Goal: Task Accomplishment & Management: Complete application form

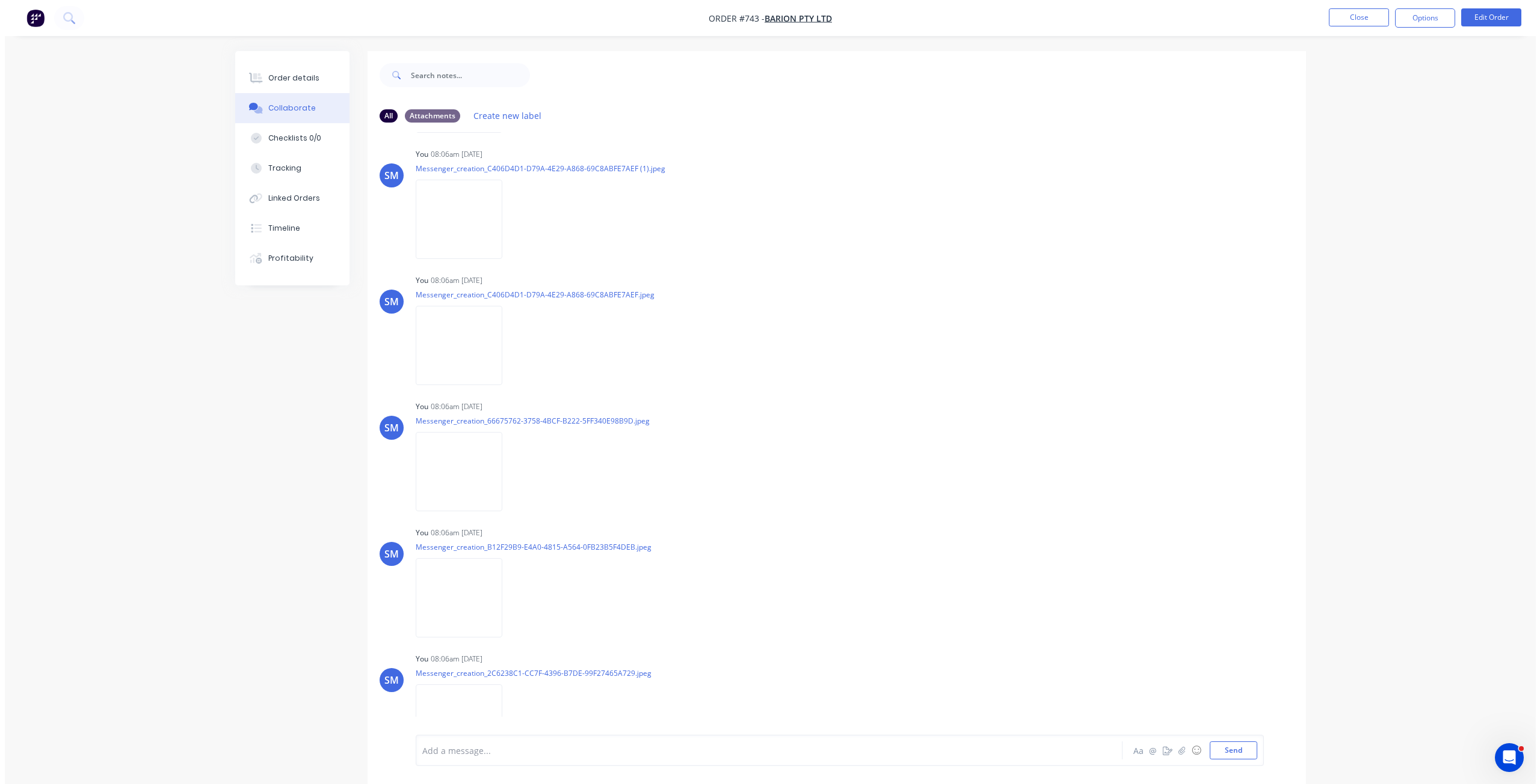
scroll to position [232, 0]
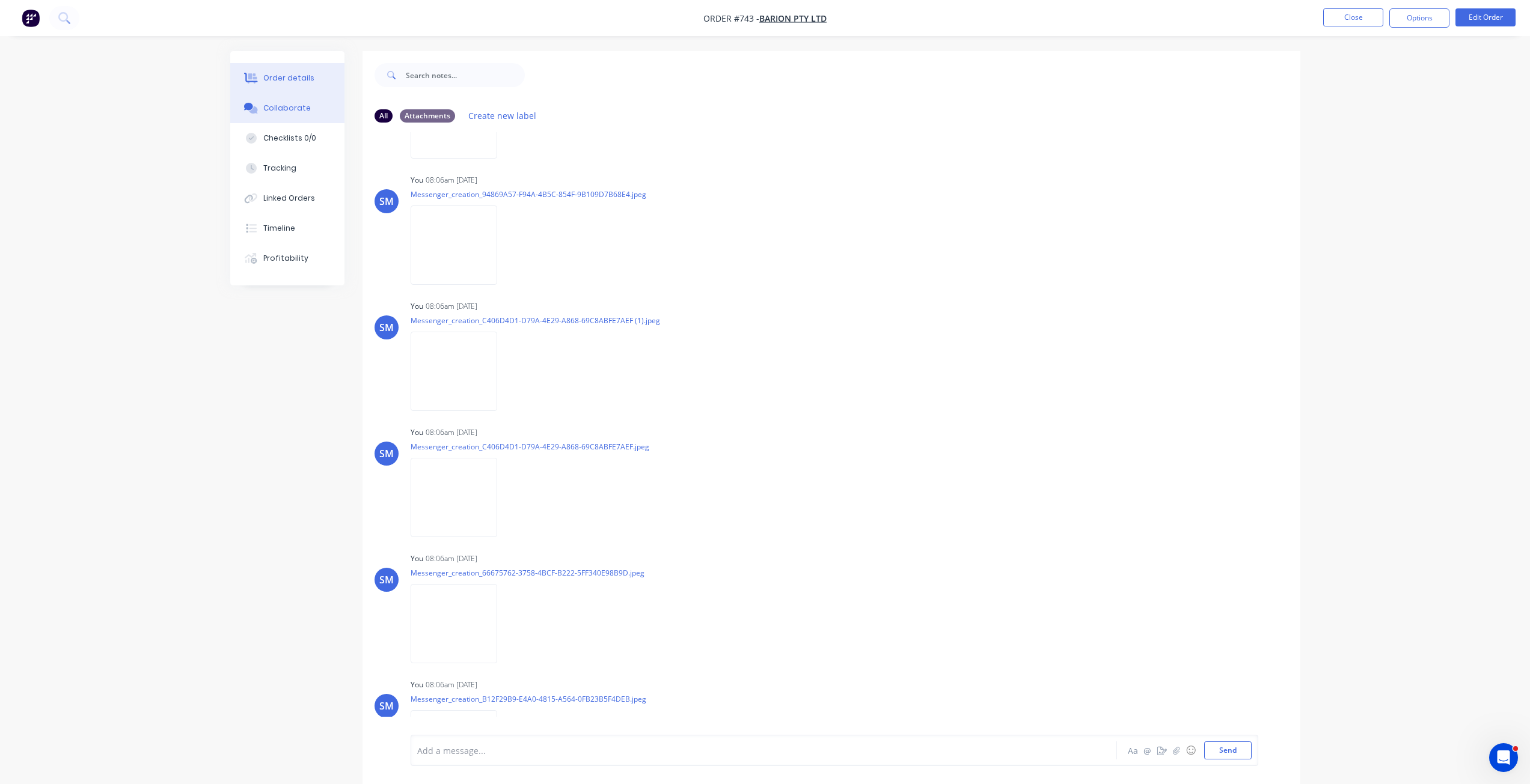
click at [280, 80] on div "Order details" at bounding box center [289, 77] width 51 height 10
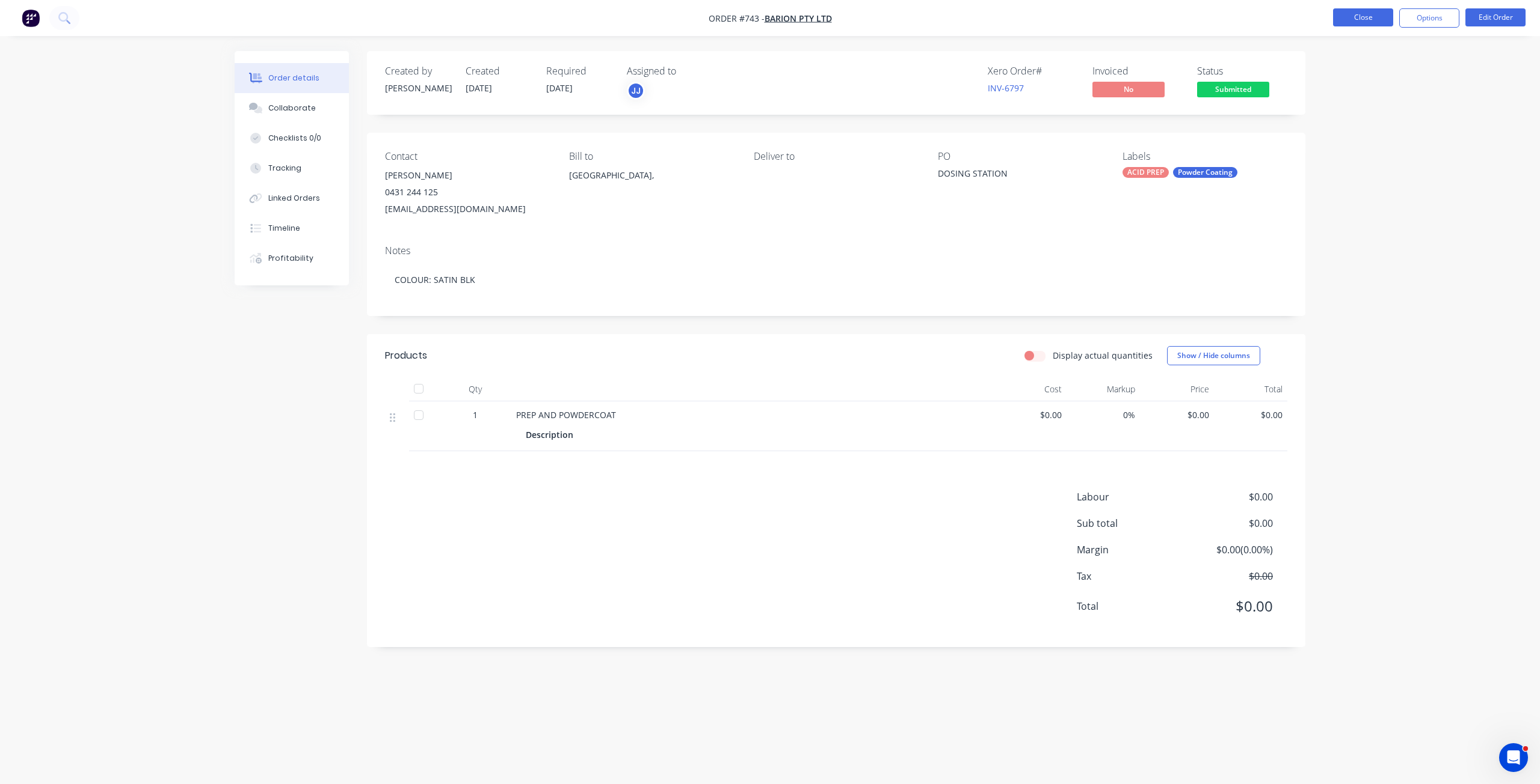
click at [1362, 19] on button "Close" at bounding box center [1362, 17] width 60 height 18
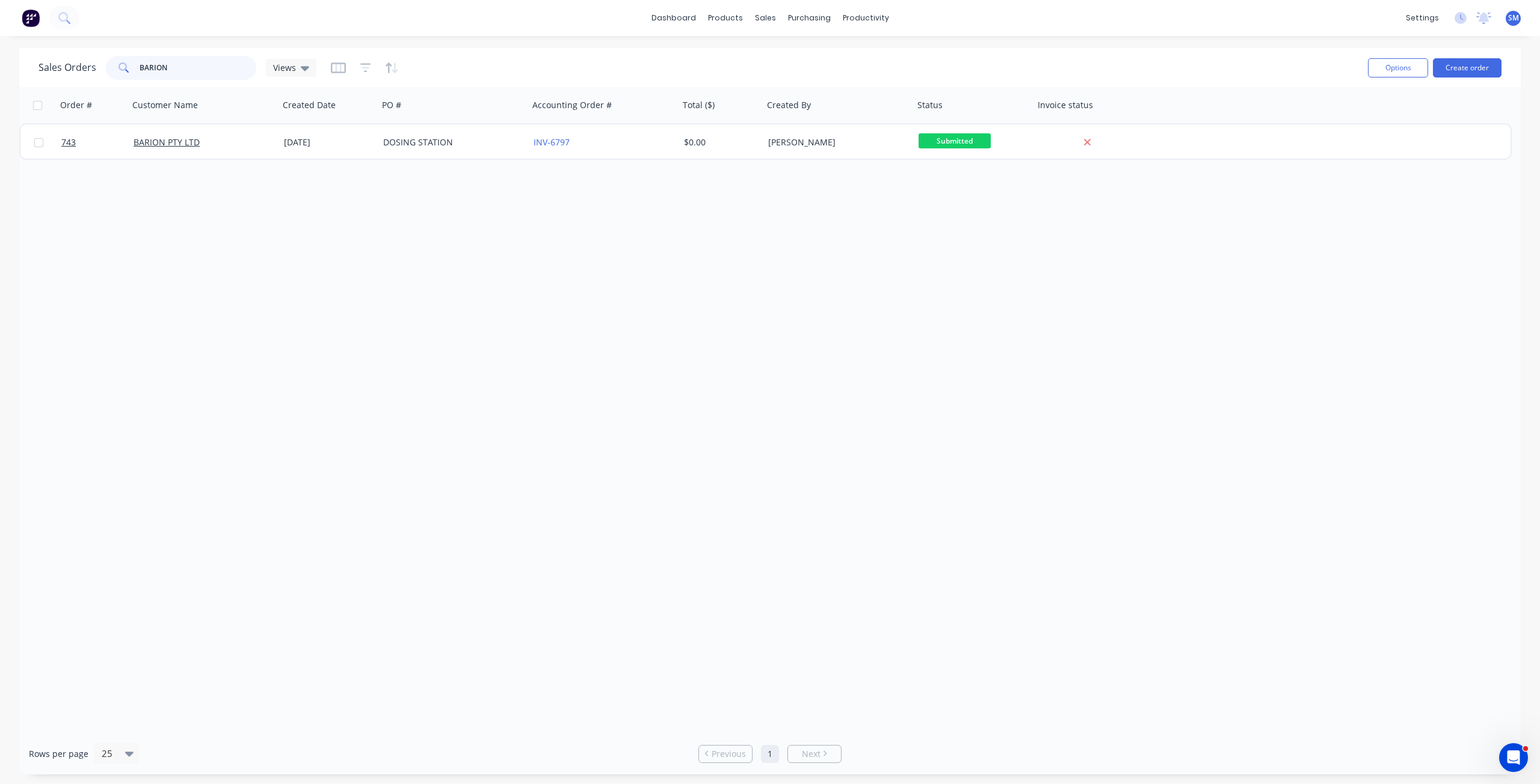
drag, startPoint x: 171, startPoint y: 72, endPoint x: 119, endPoint y: 70, distance: 52.0
click at [119, 70] on div "BARION" at bounding box center [181, 68] width 150 height 24
type input "747"
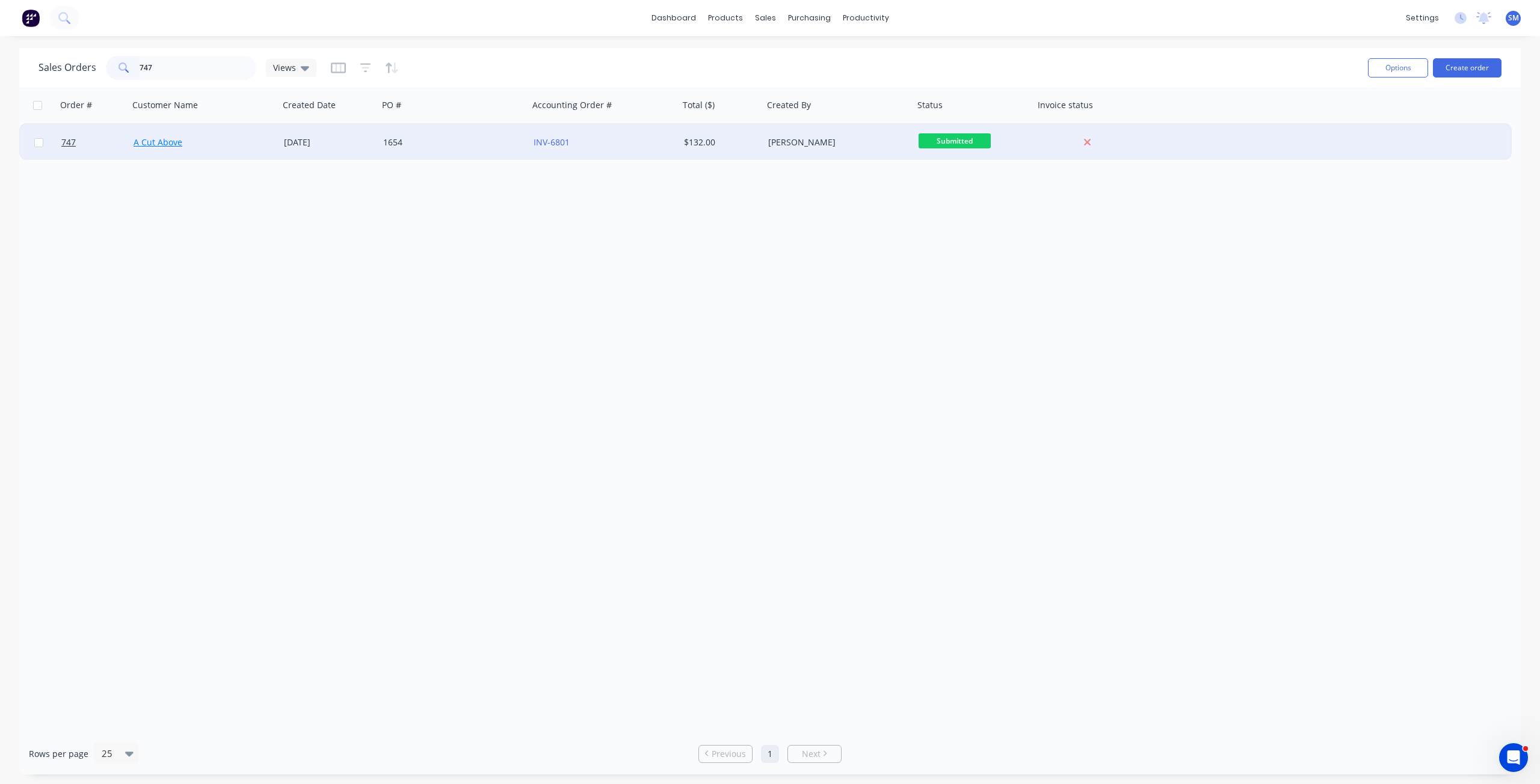
click at [164, 146] on link "A Cut Above" at bounding box center [158, 142] width 49 height 11
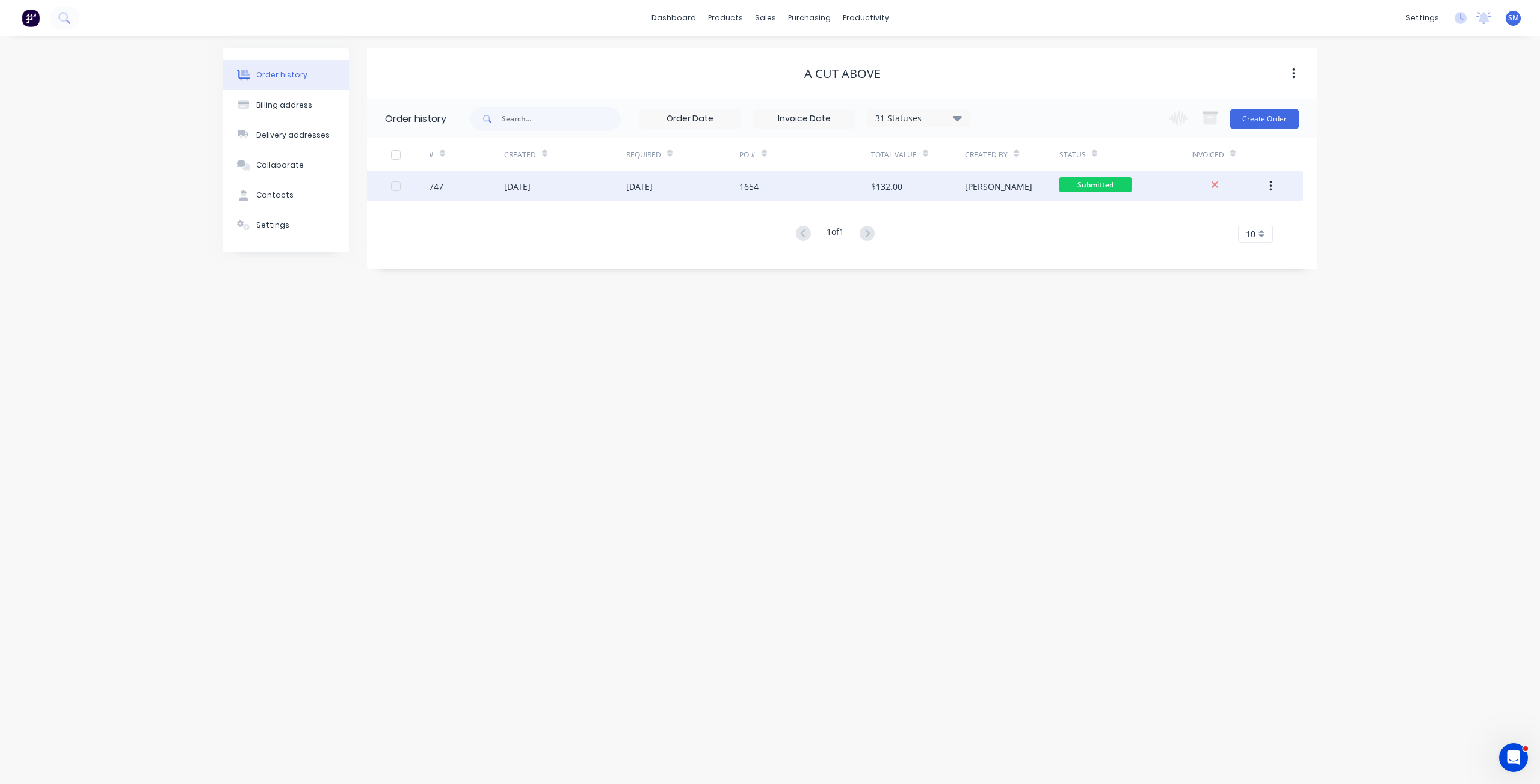
click at [516, 191] on div "[DATE]" at bounding box center [517, 187] width 27 height 13
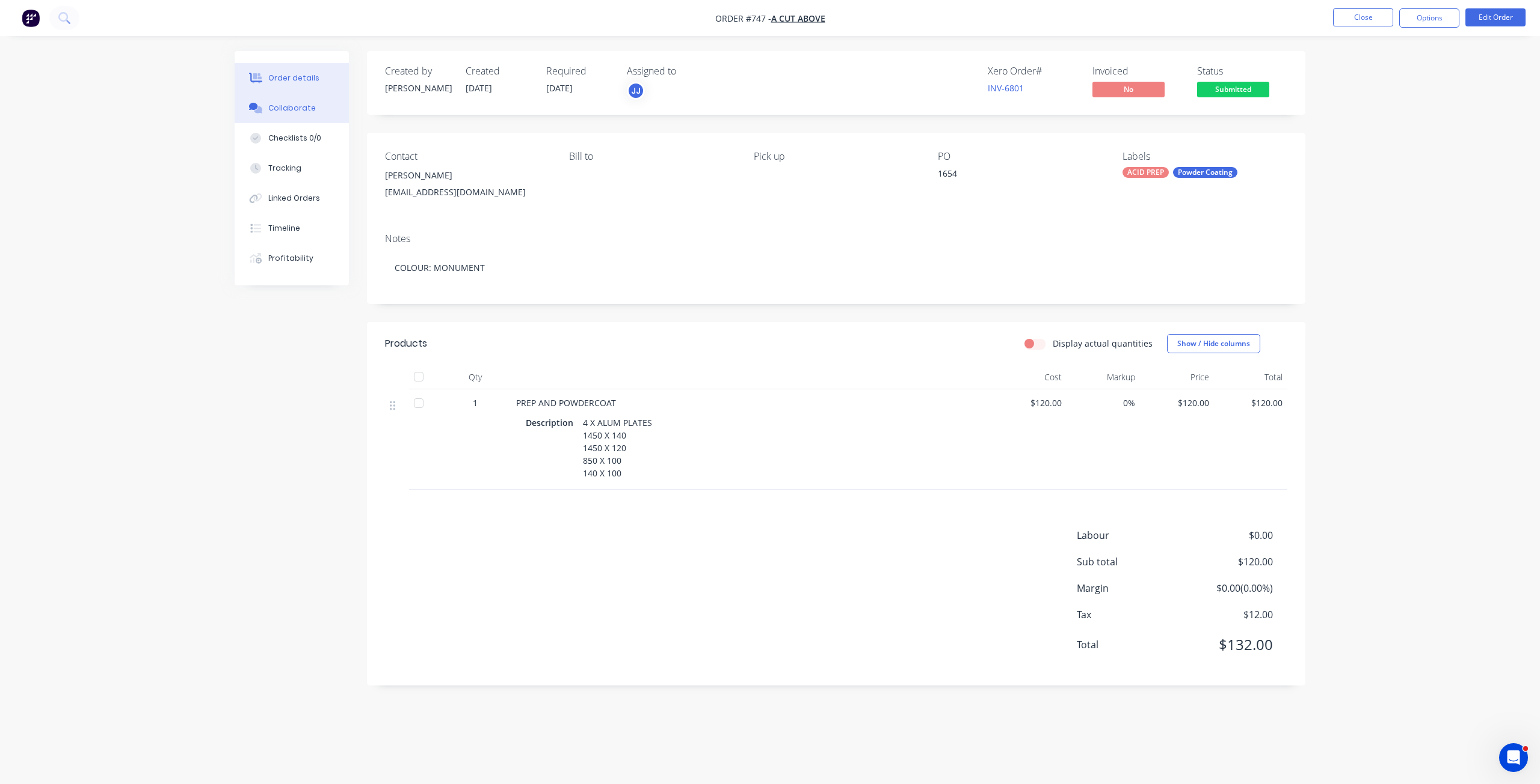
click at [287, 105] on div "Collaborate" at bounding box center [291, 108] width 47 height 10
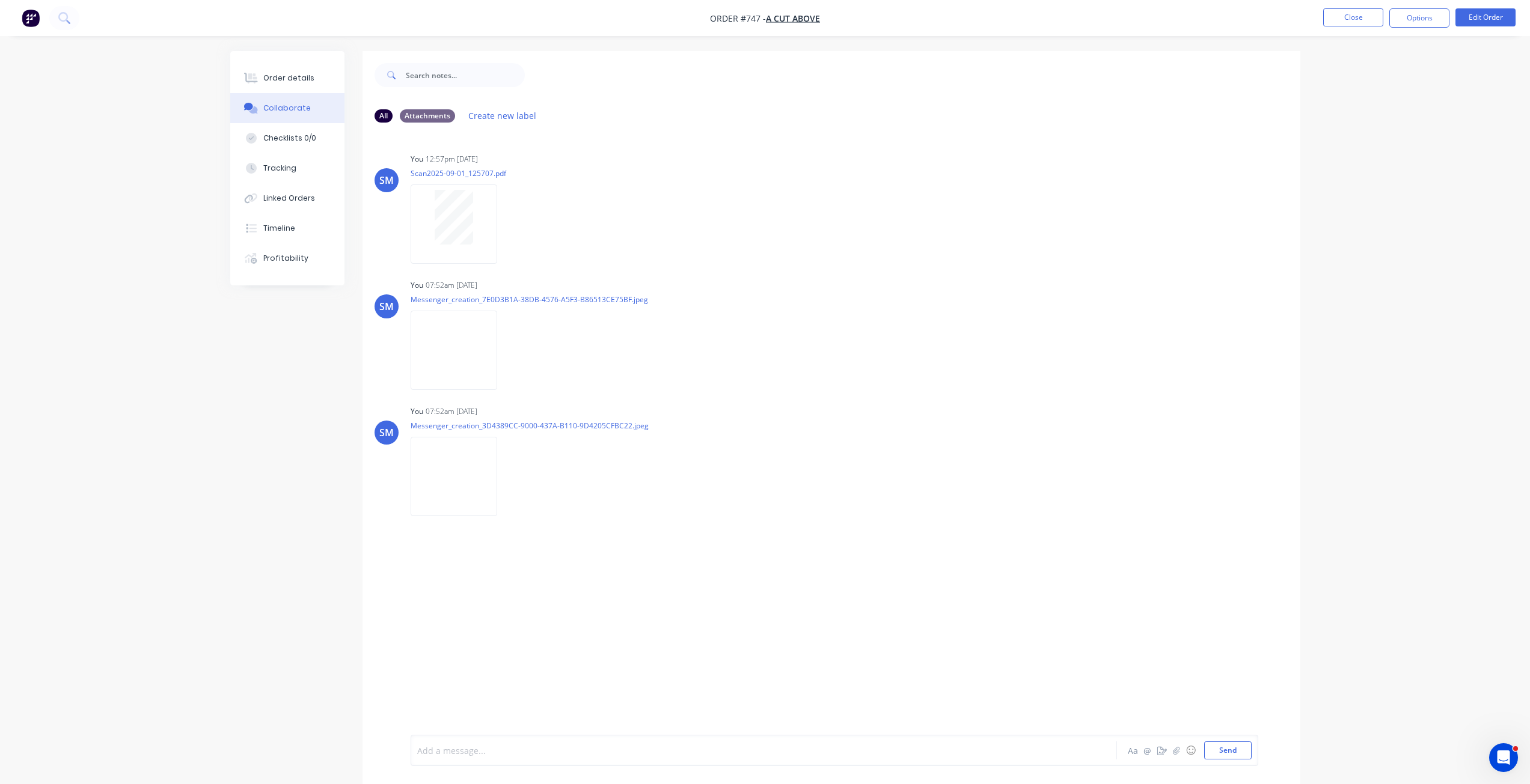
click at [442, 749] on div at bounding box center [730, 751] width 625 height 13
click at [1231, 751] on button "Send" at bounding box center [1228, 750] width 47 height 18
click at [301, 77] on div "Order details" at bounding box center [289, 77] width 51 height 10
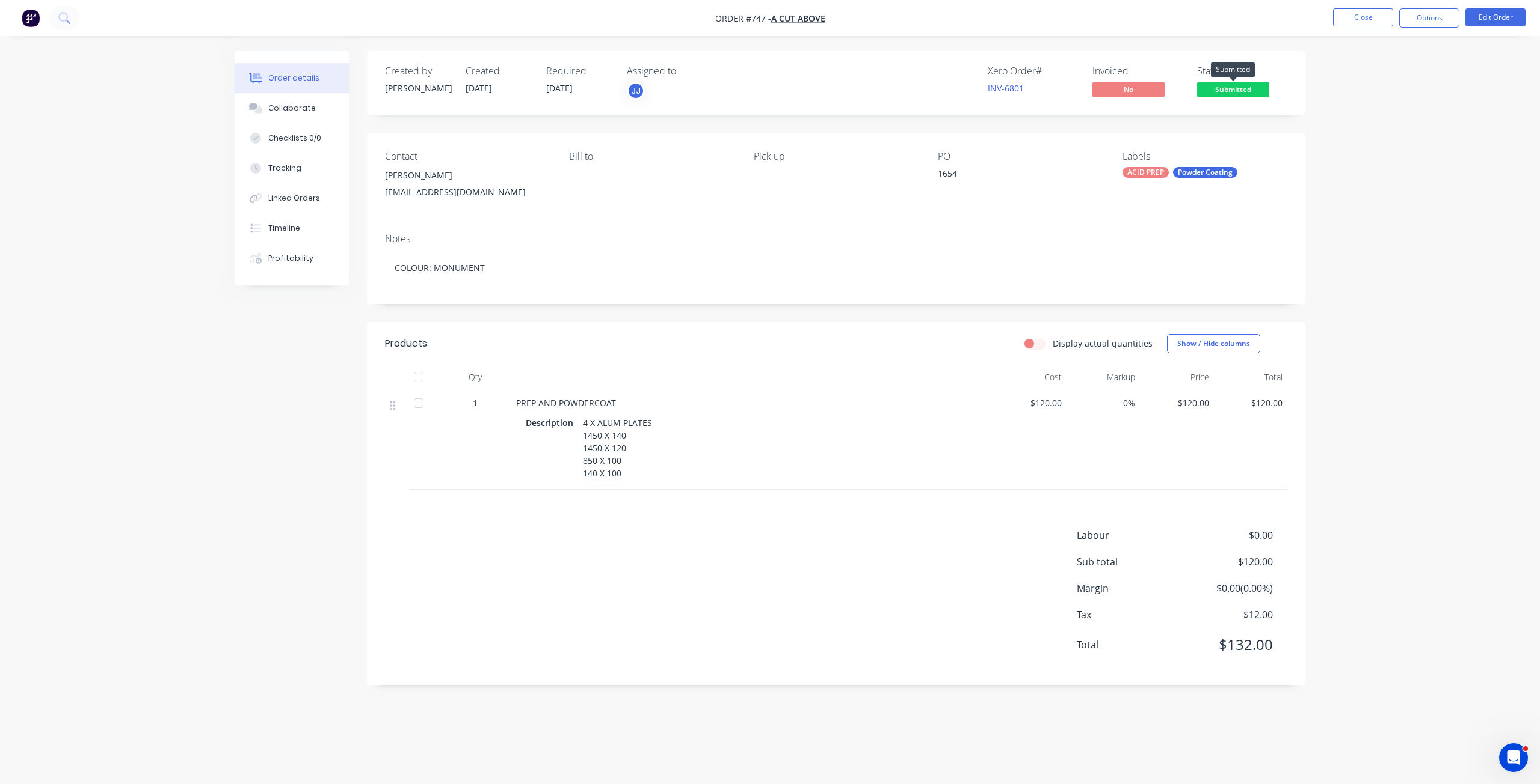
click at [1230, 88] on span "Submitted" at bounding box center [1233, 89] width 72 height 15
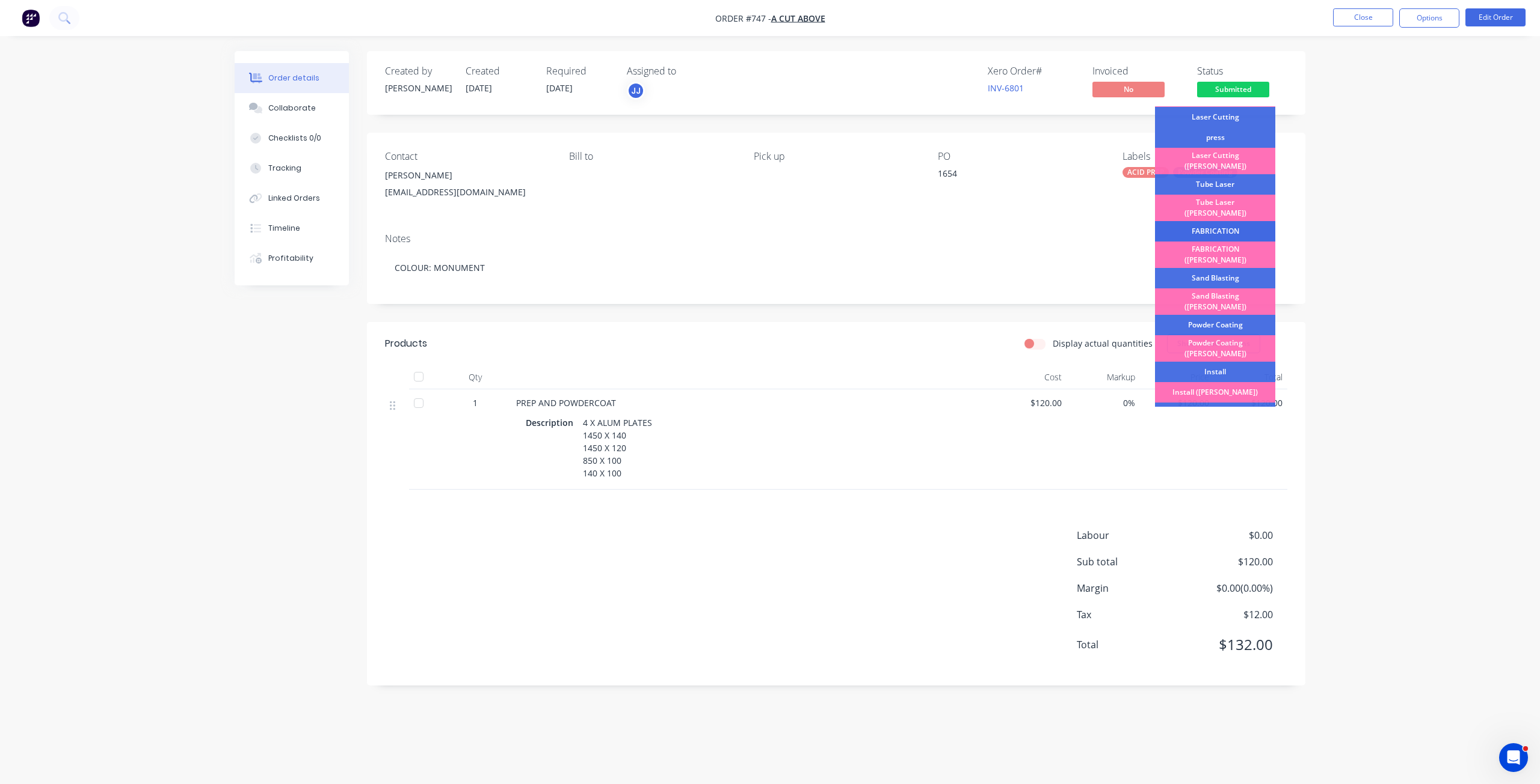
scroll to position [60, 0]
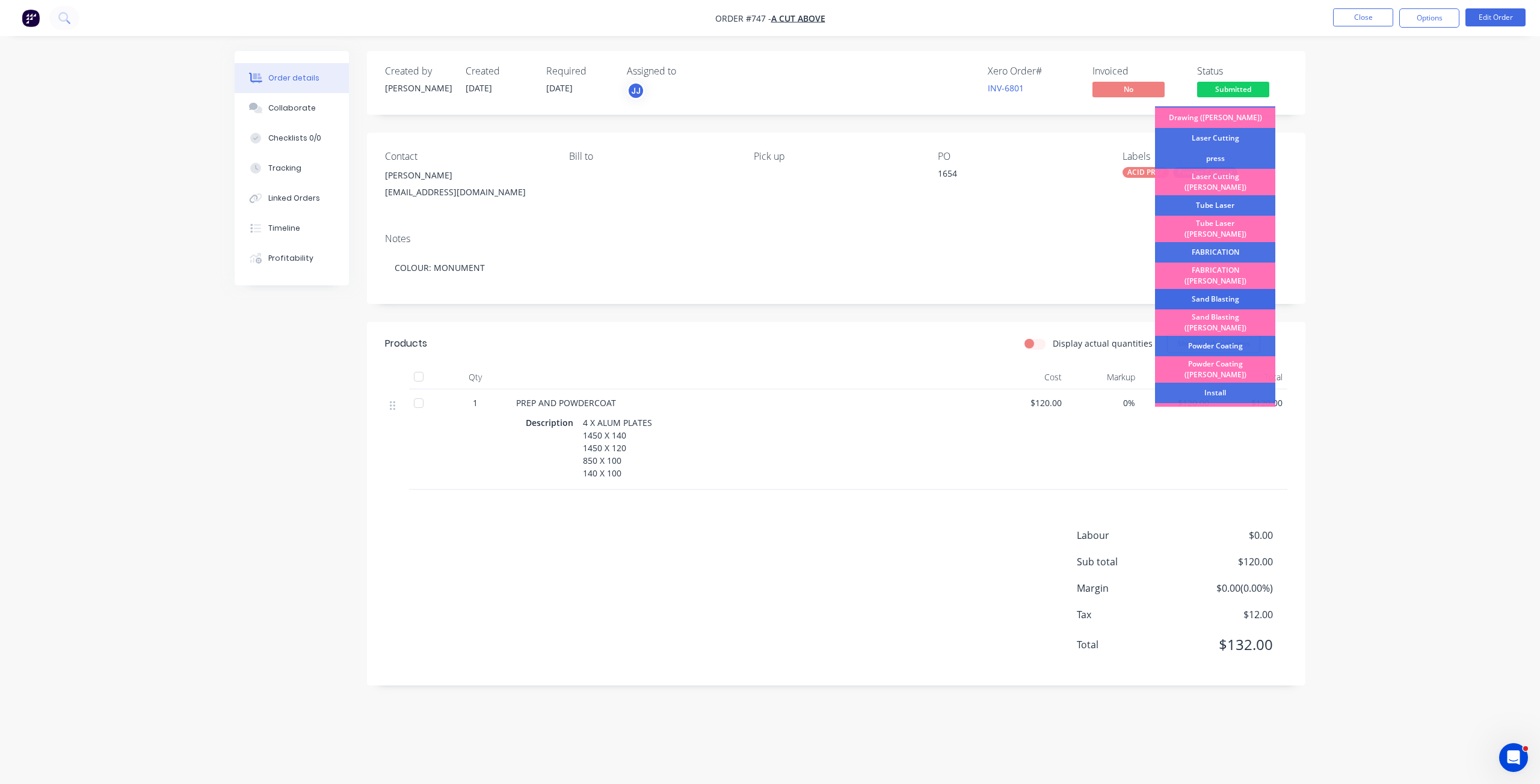
click at [1216, 289] on div "Sand Blasting" at bounding box center [1215, 299] width 121 height 20
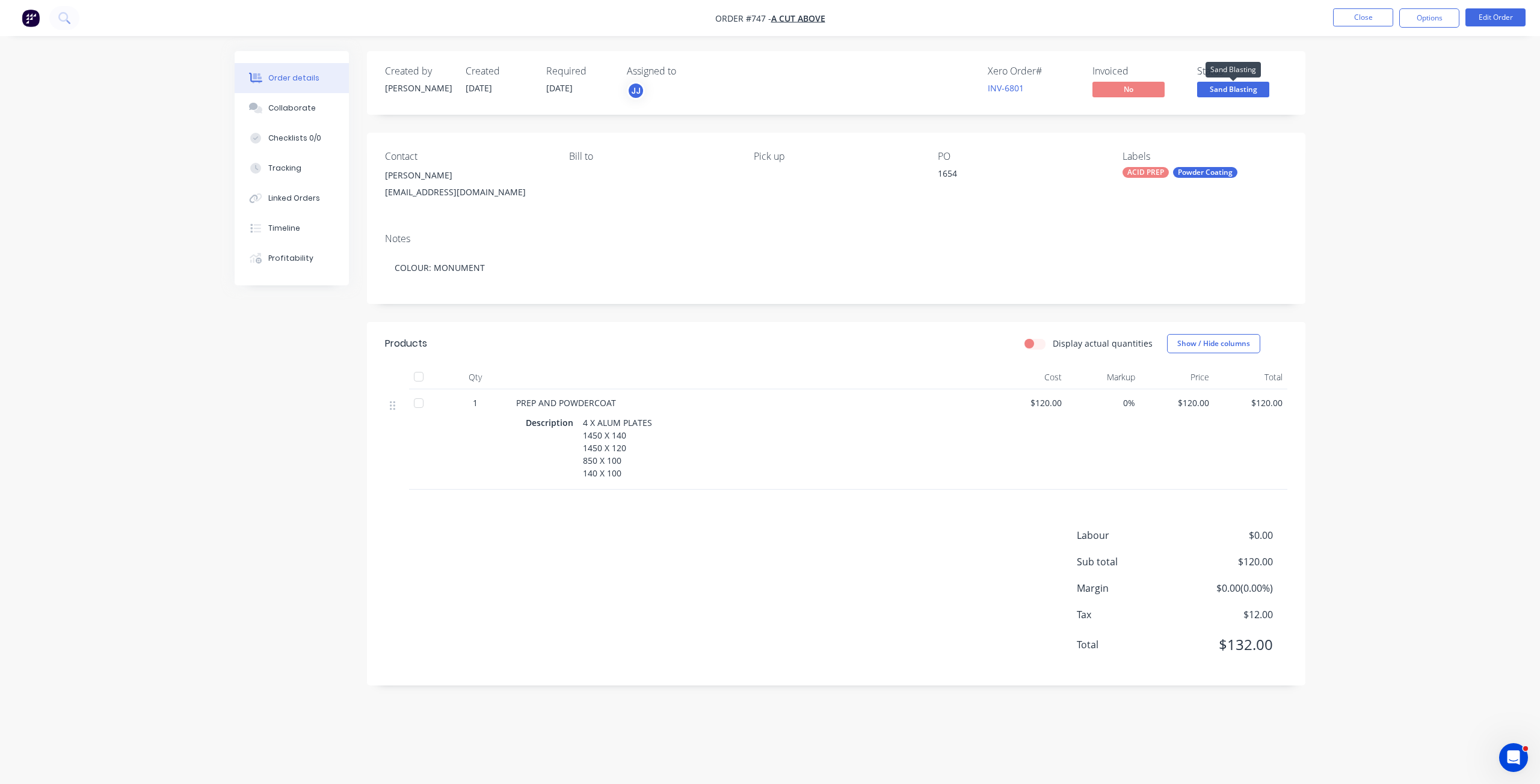
click at [1231, 92] on span "Sand Blasting" at bounding box center [1233, 89] width 72 height 15
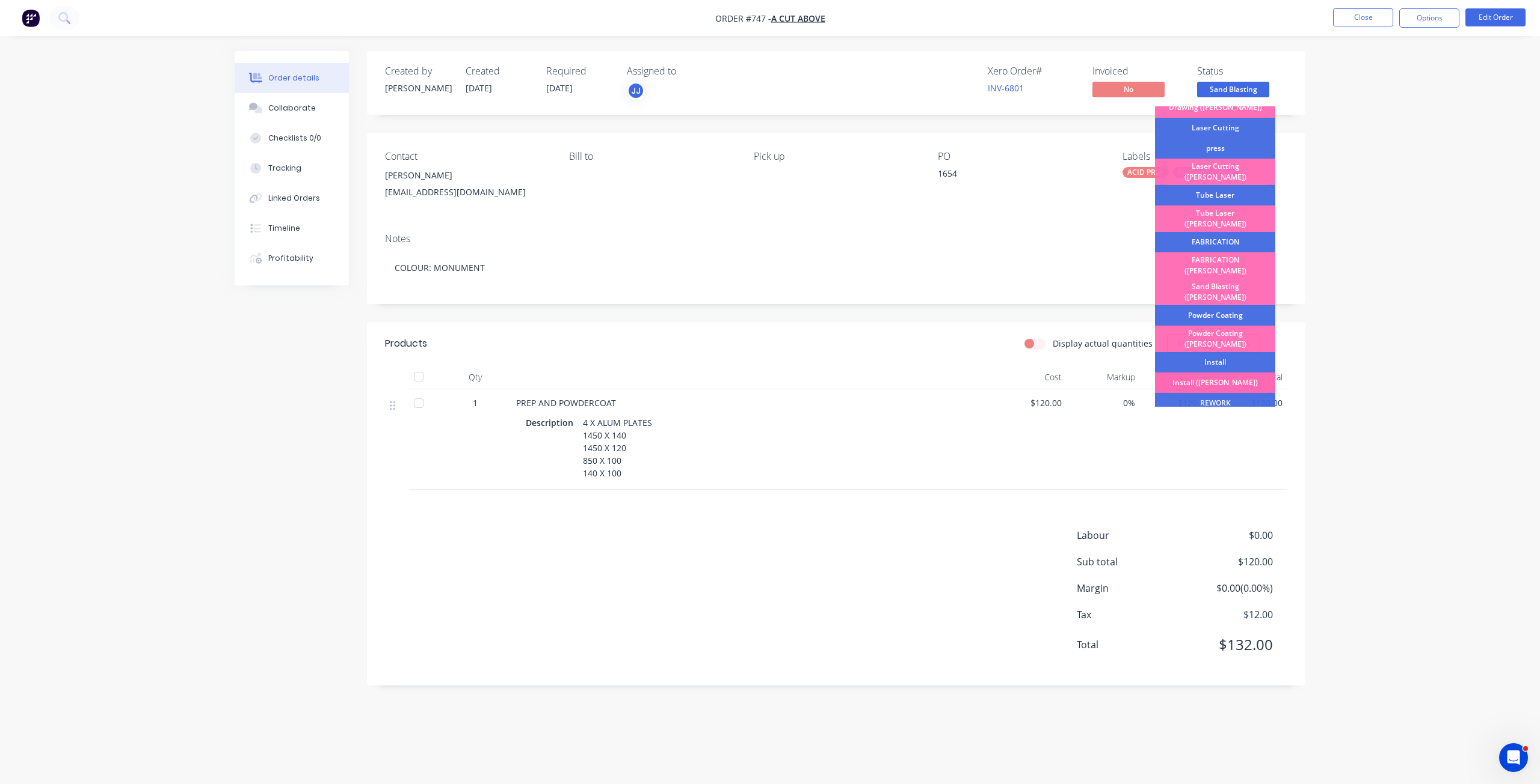
scroll to position [211, 0]
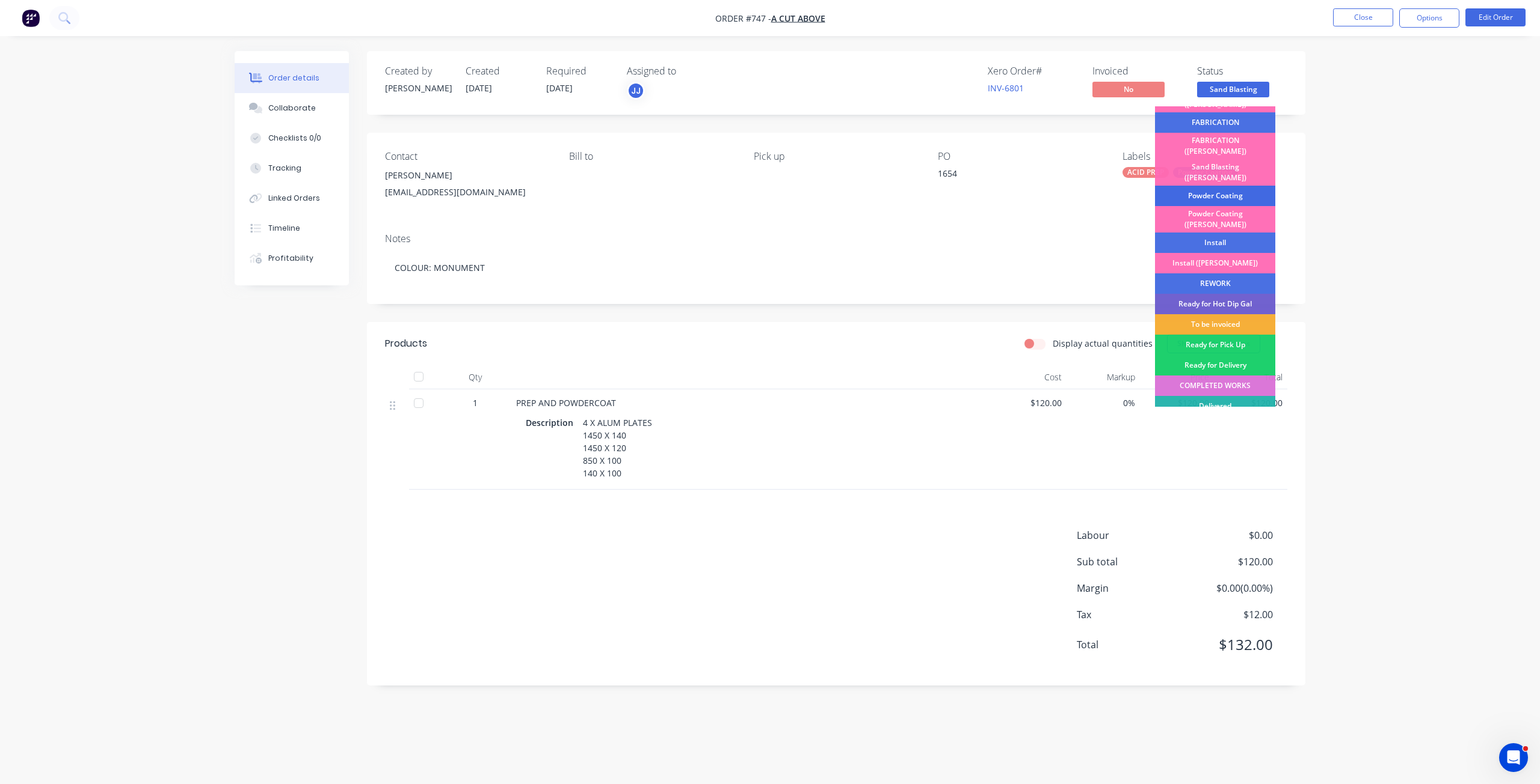
click at [1198, 186] on div "Powder Coating" at bounding box center [1215, 195] width 121 height 20
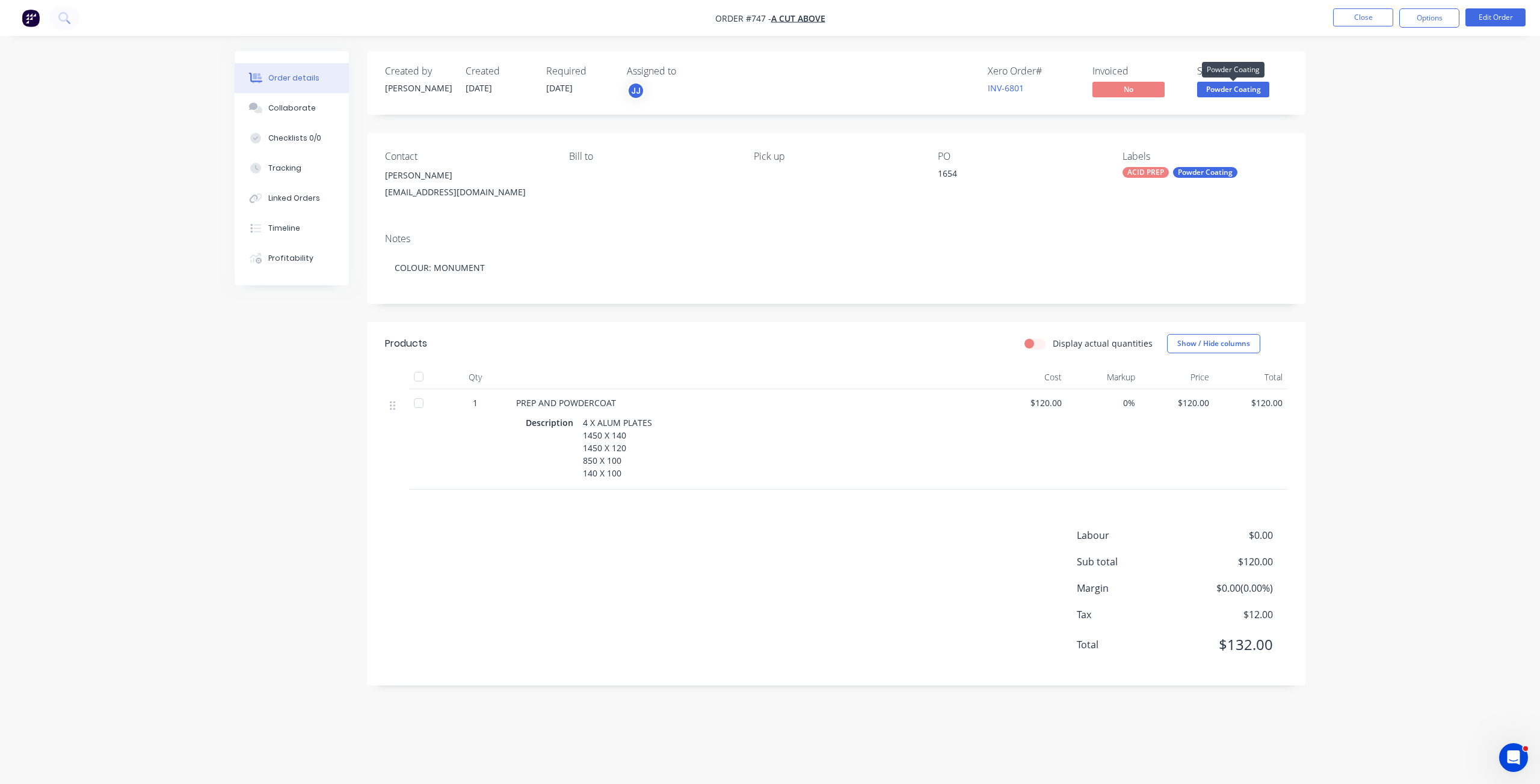
click at [1236, 91] on span "Powder Coating" at bounding box center [1233, 89] width 72 height 15
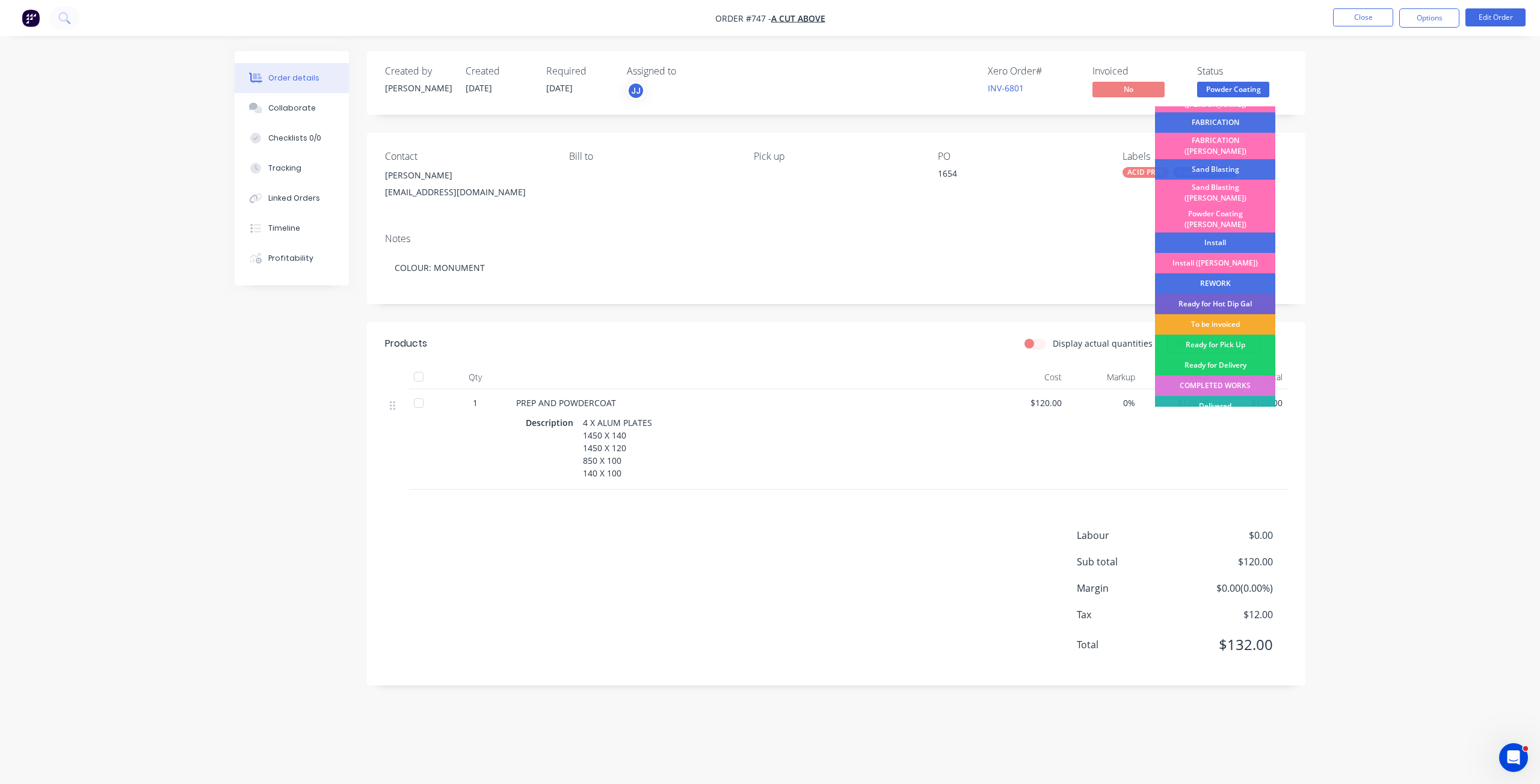
click at [1218, 314] on div "To be invoiced" at bounding box center [1215, 324] width 121 height 20
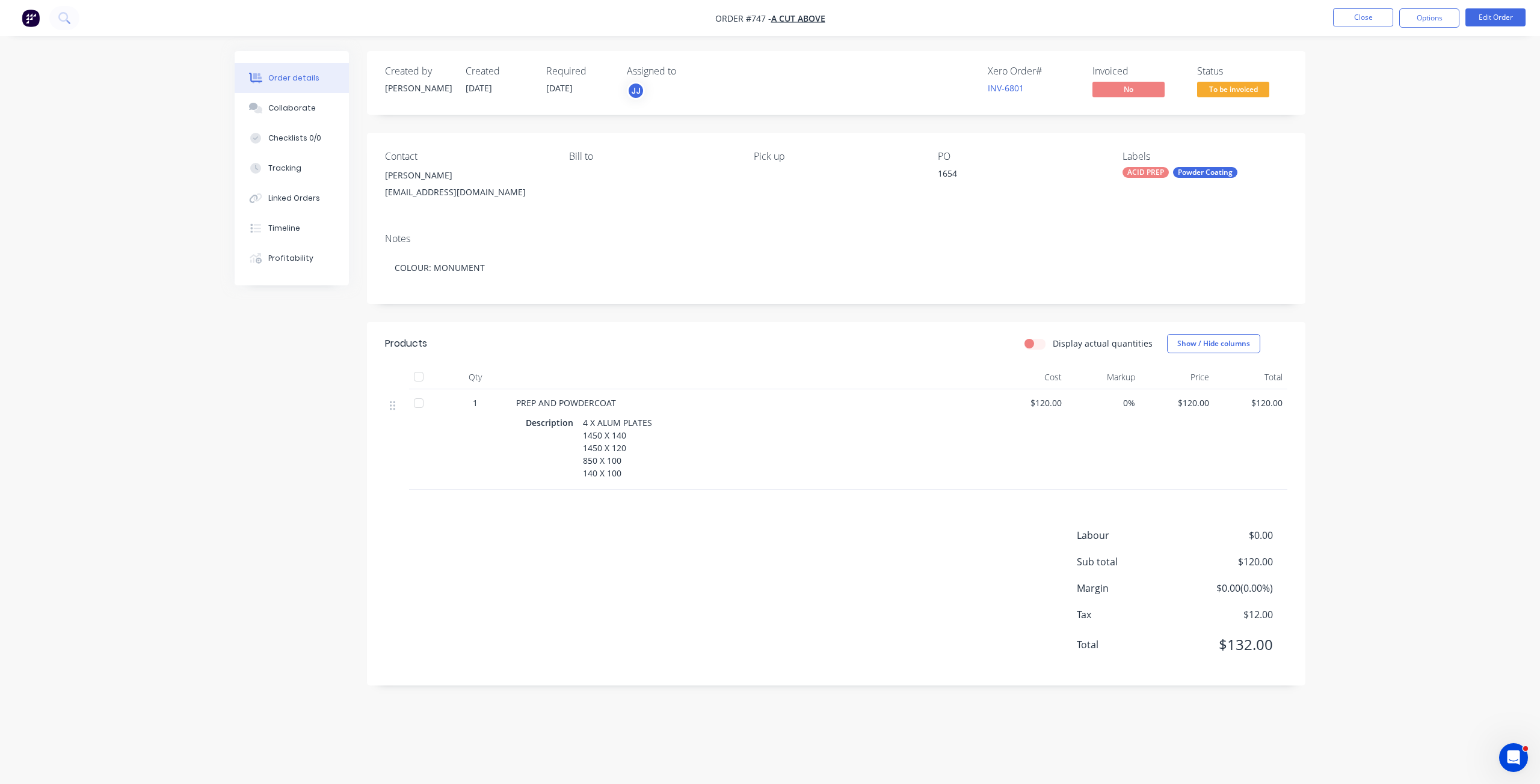
click at [1229, 88] on span "To be invoiced" at bounding box center [1233, 89] width 72 height 15
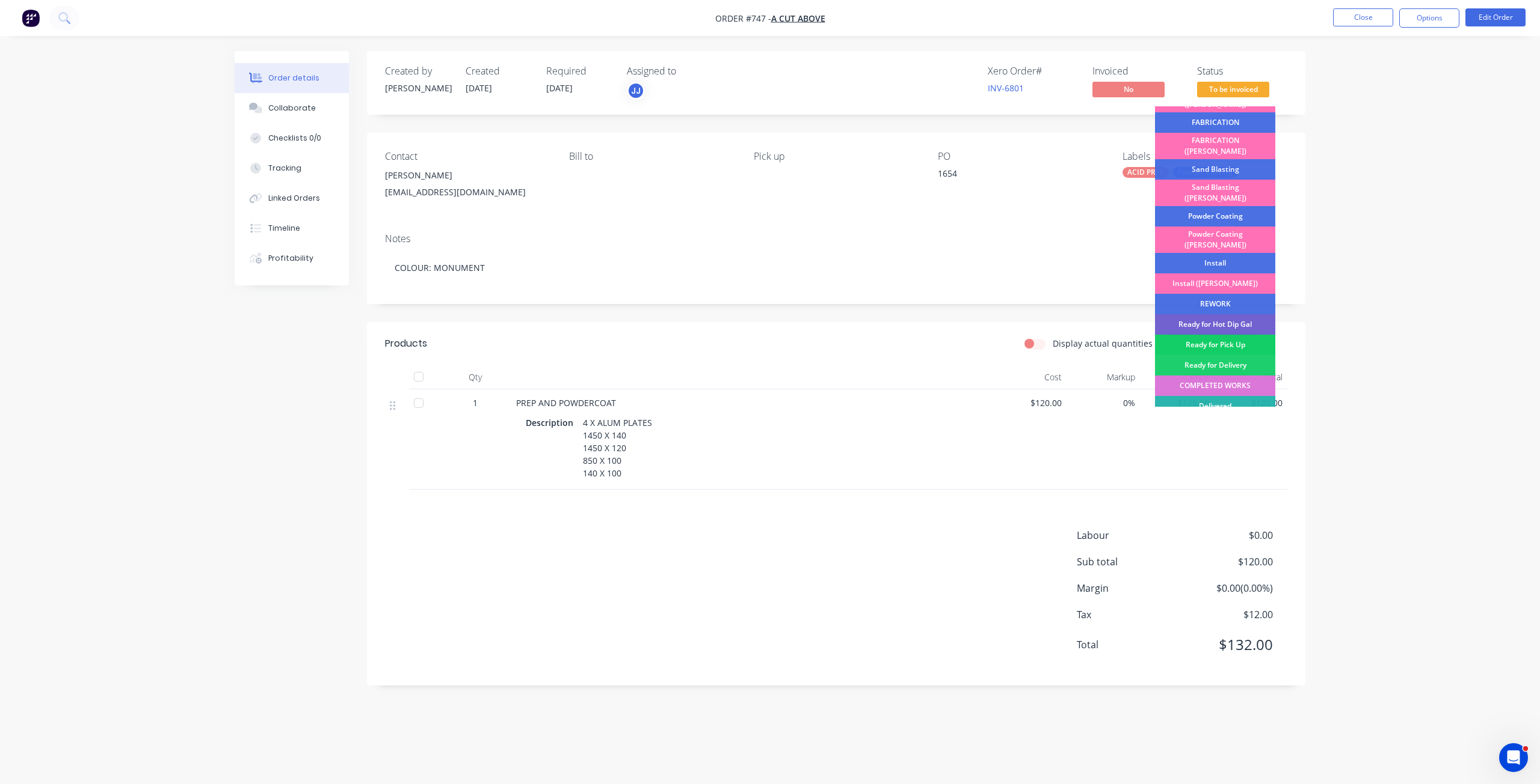
click at [1223, 335] on div "Ready for Pick Up" at bounding box center [1215, 344] width 121 height 20
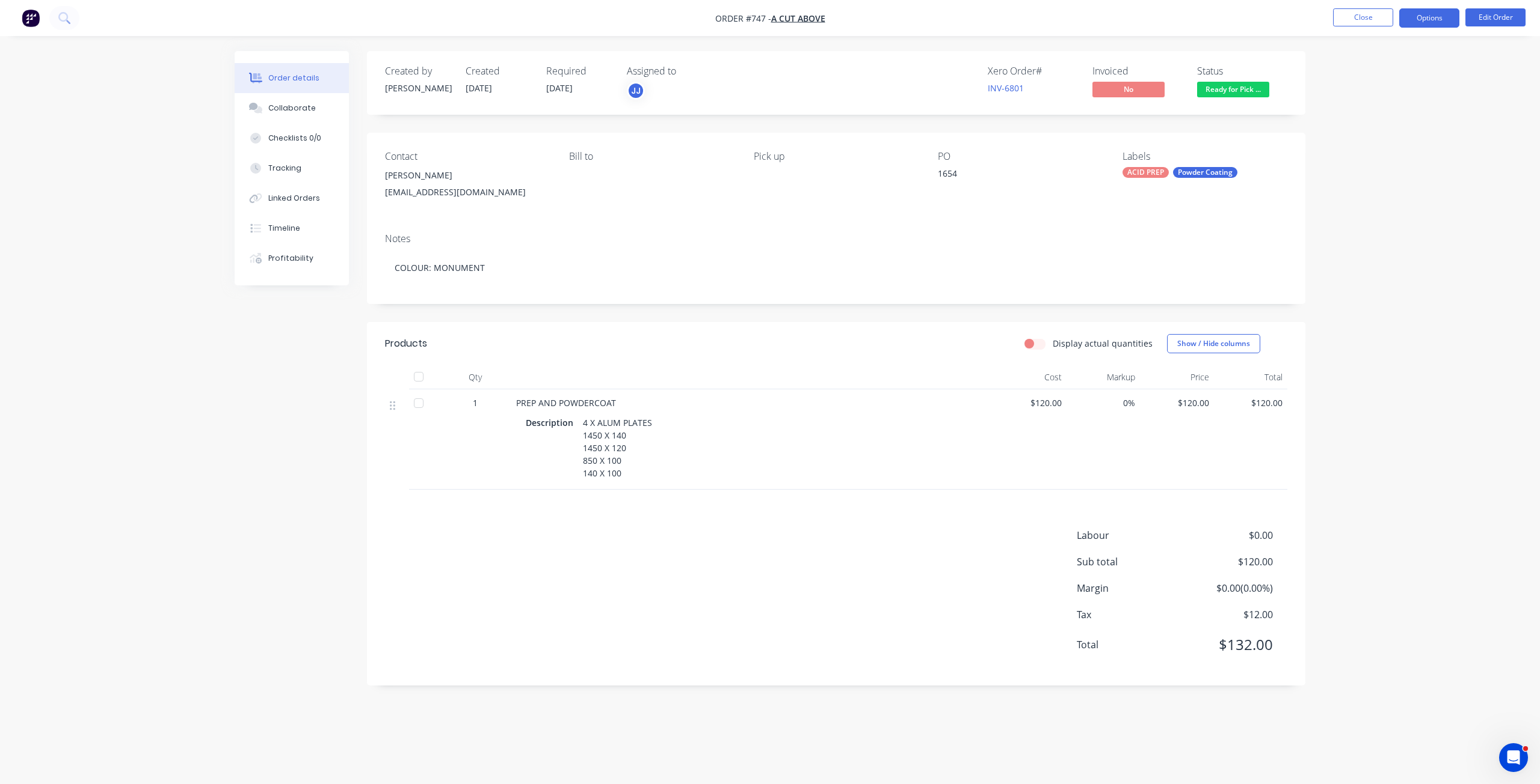
click at [1428, 19] on button "Options" at bounding box center [1429, 18] width 60 height 19
click at [1352, 75] on div "Invoice" at bounding box center [1393, 73] width 111 height 18
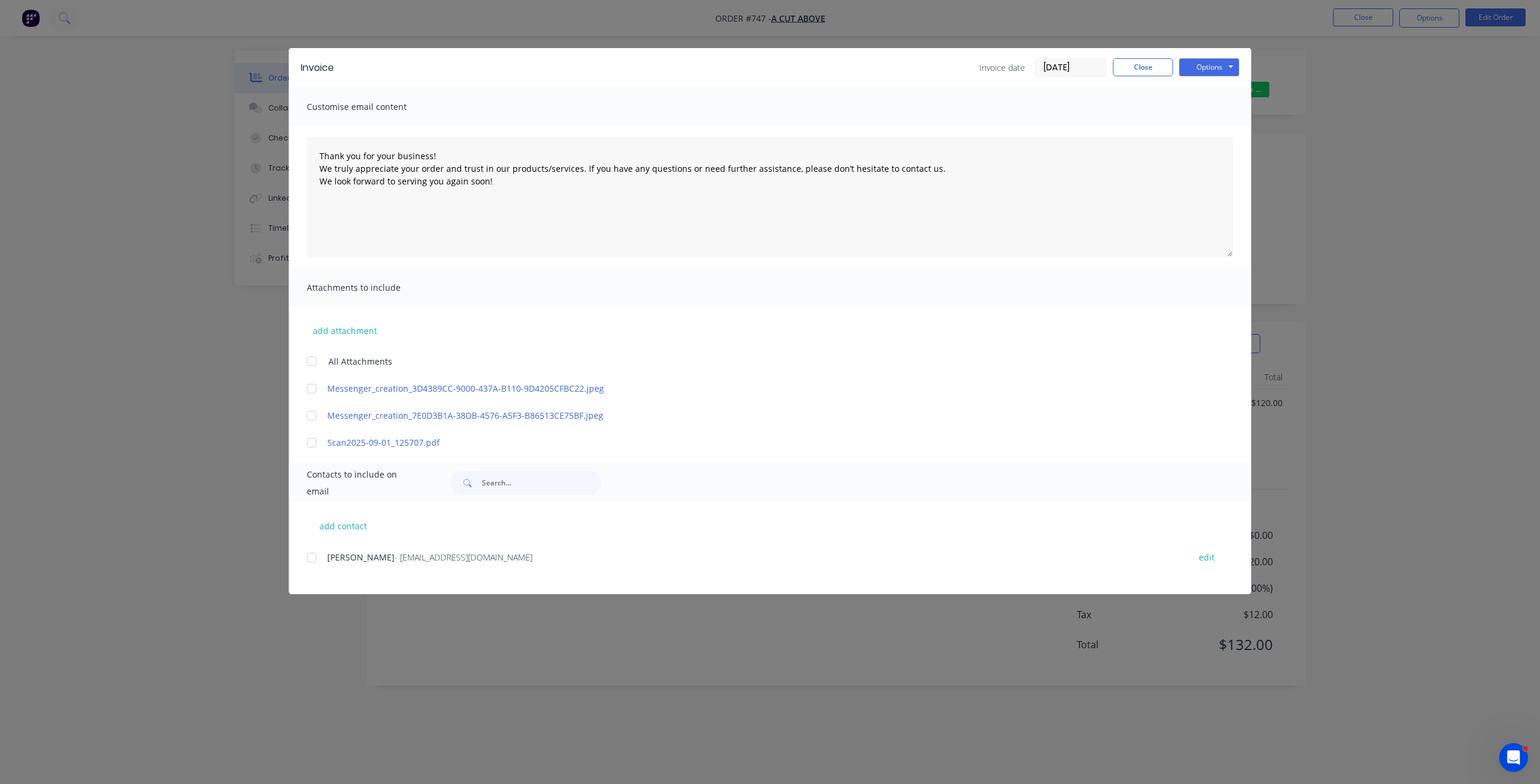
click at [316, 556] on div at bounding box center [311, 558] width 24 height 24
click at [1212, 68] on button "Options" at bounding box center [1209, 68] width 60 height 18
click at [1204, 129] on button "Email" at bounding box center [1217, 128] width 77 height 20
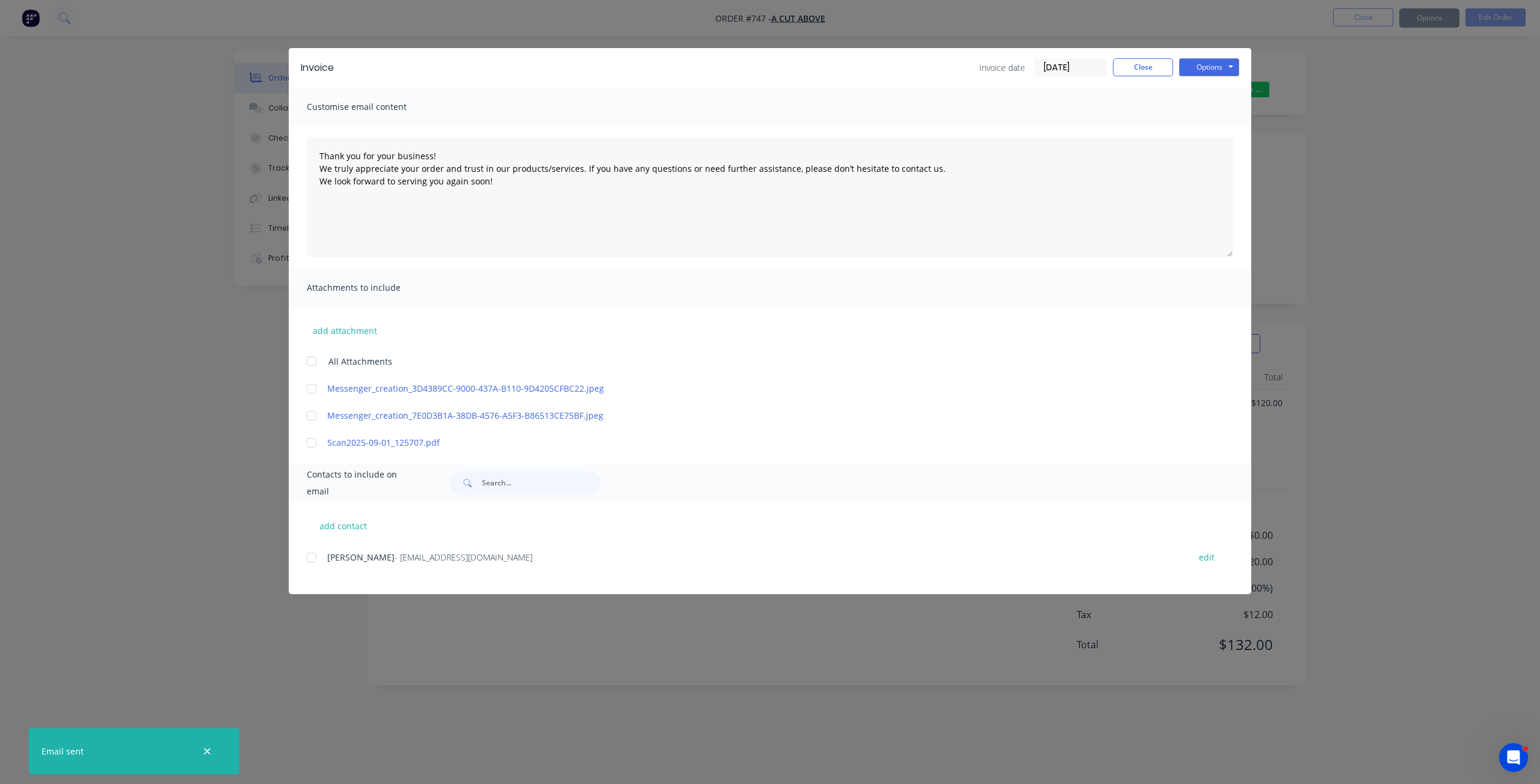
type textarea "Thank you for your business! We truly appreciate your order and trust in our pr…"
click at [1148, 70] on button "Close" at bounding box center [1143, 68] width 60 height 18
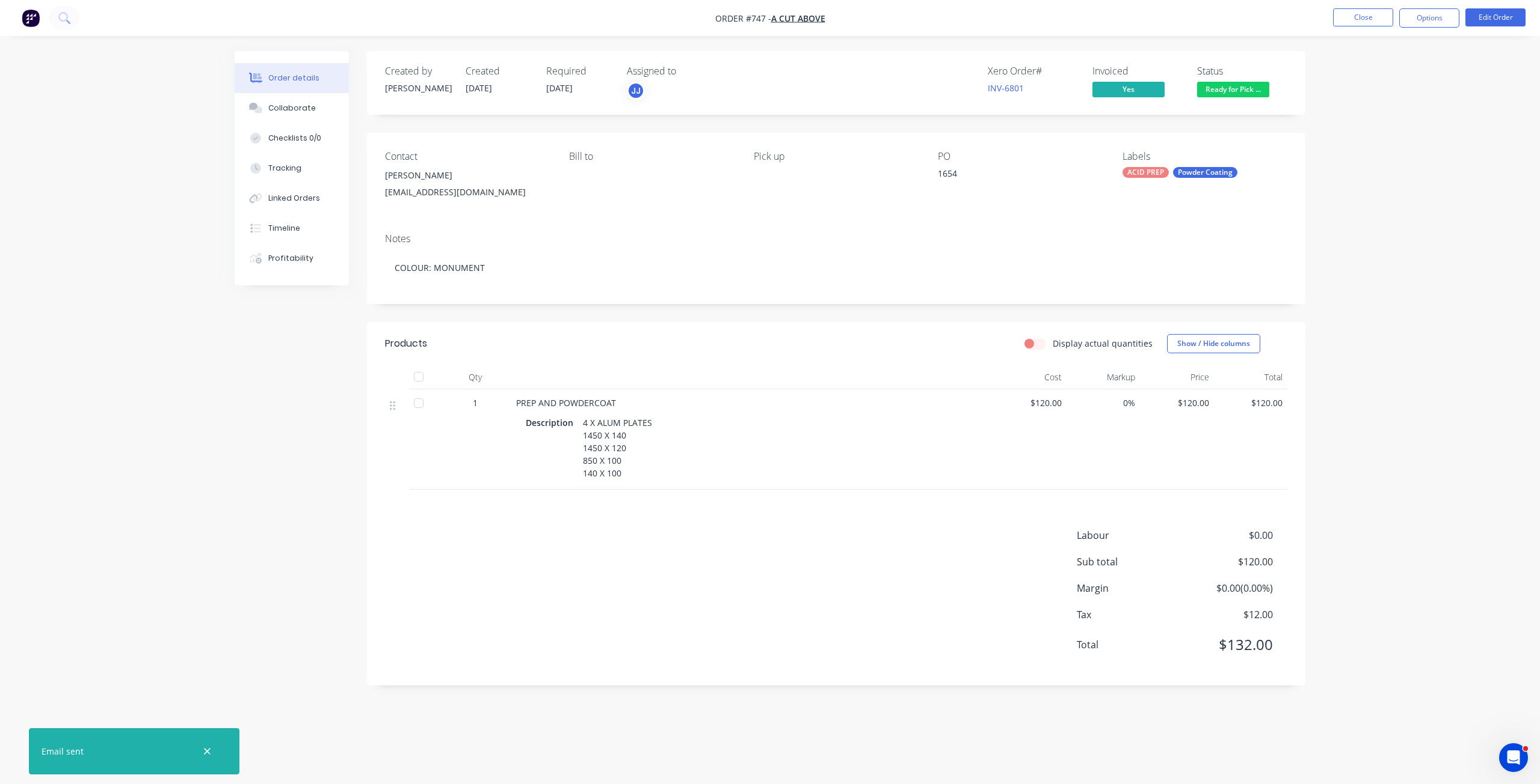
click at [406, 181] on div "Matt Donges" at bounding box center [467, 175] width 165 height 17
click at [1490, 20] on button "Edit Order" at bounding box center [1495, 17] width 60 height 18
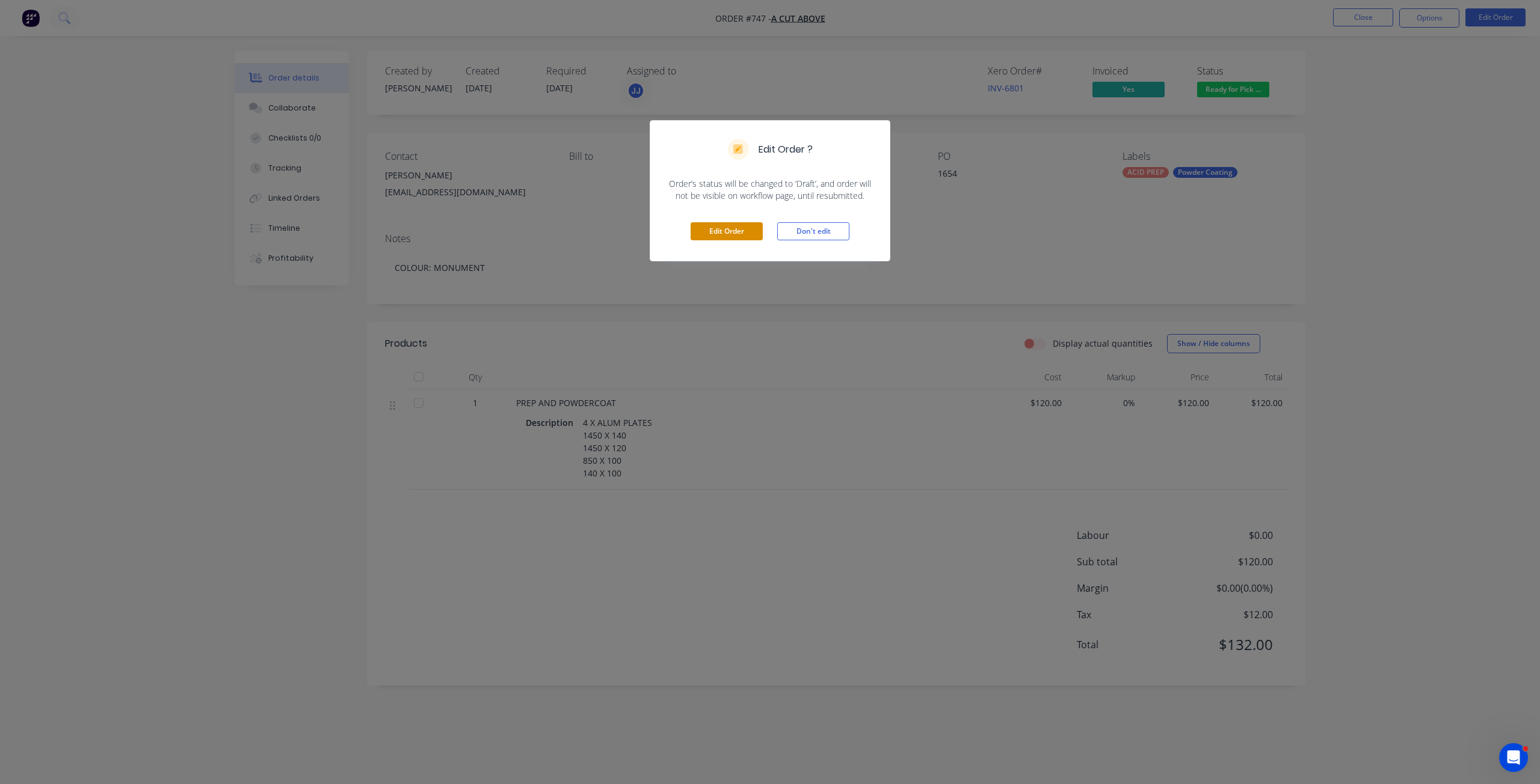
click at [699, 230] on button "Edit Order" at bounding box center [727, 232] width 72 height 18
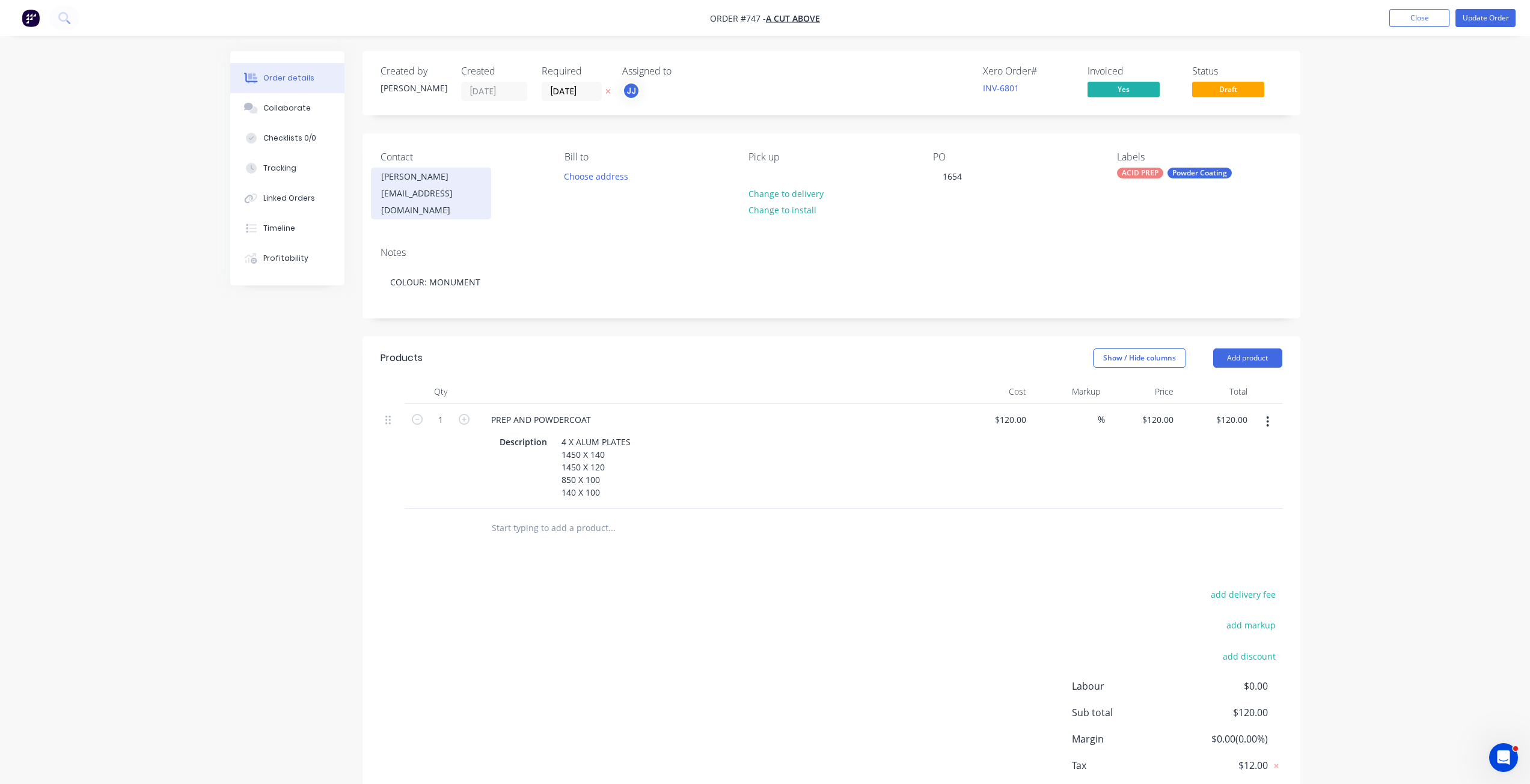
click at [400, 170] on div "Matt Donges" at bounding box center [431, 176] width 100 height 17
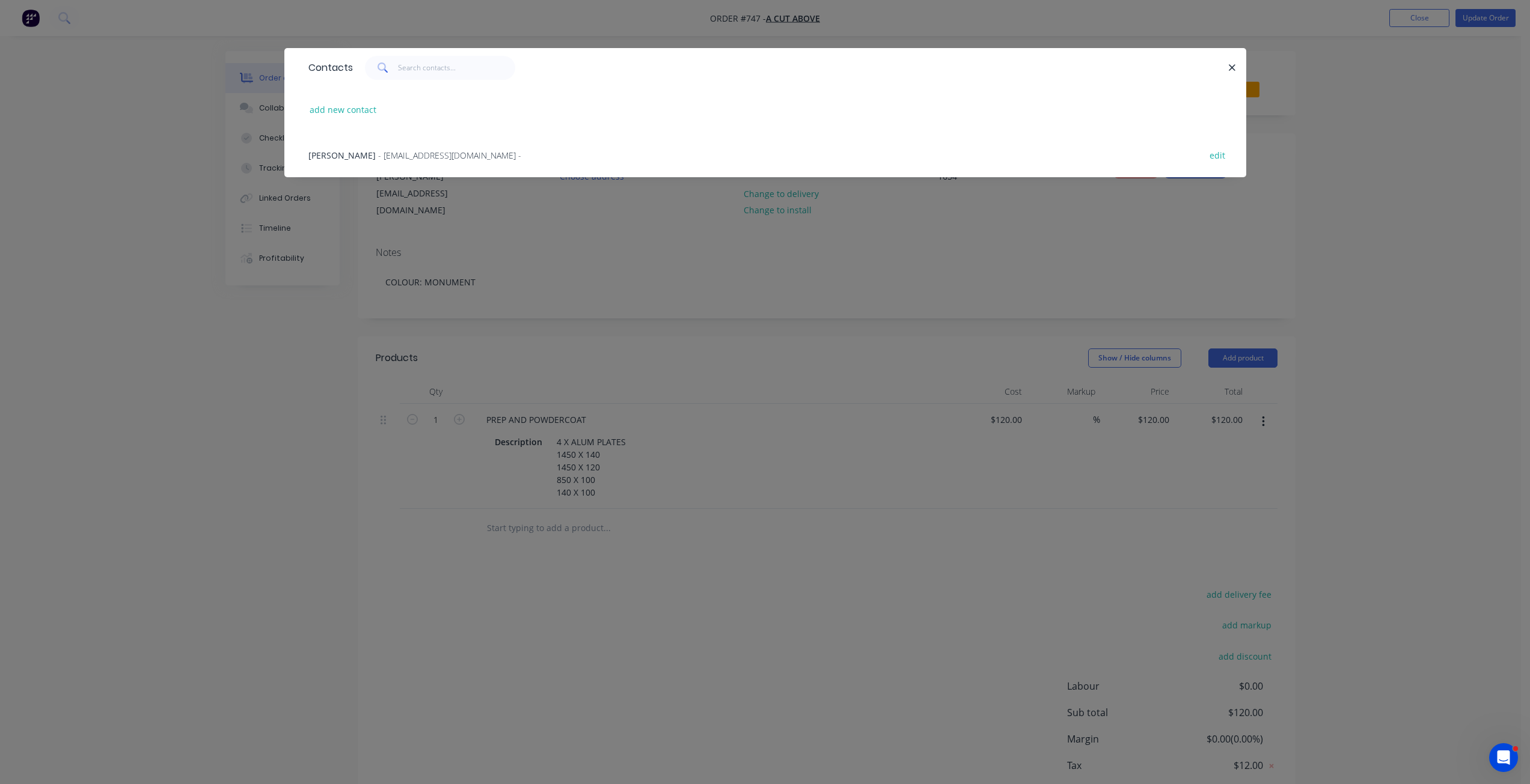
click at [378, 154] on span "- info@cutabovekitchens.com.au -" at bounding box center [450, 155] width 143 height 11
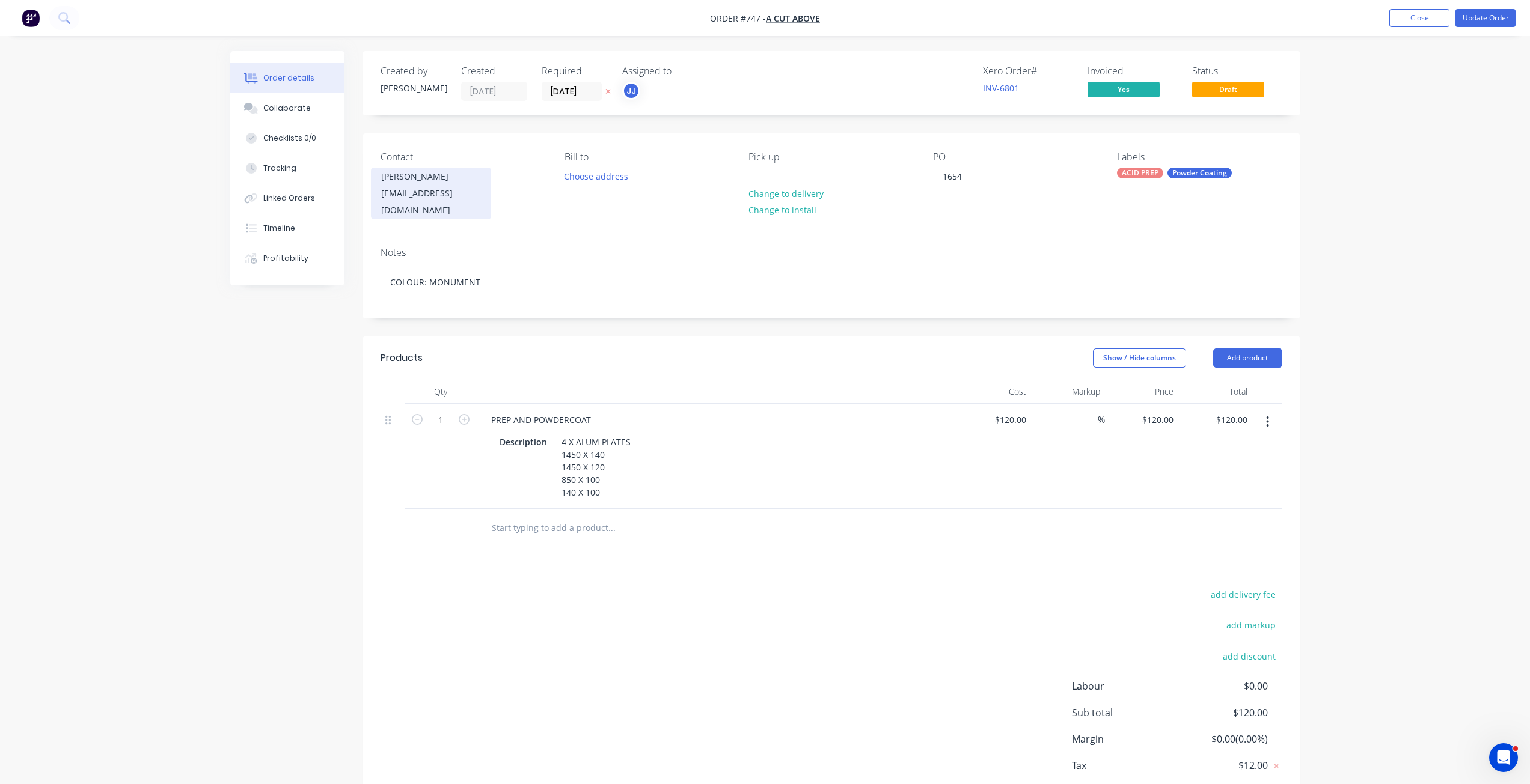
click at [397, 183] on div "Matt Donges" at bounding box center [431, 176] width 100 height 17
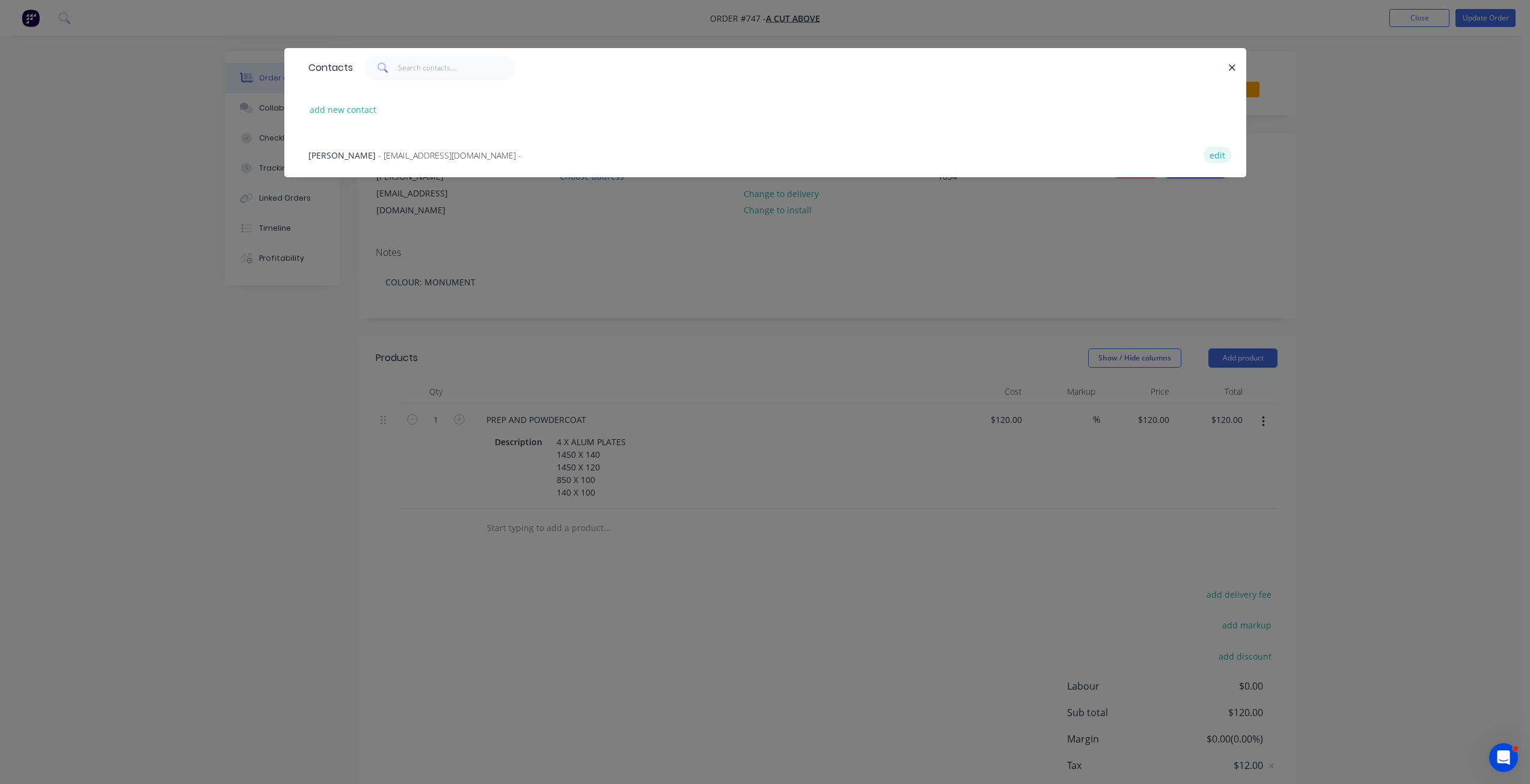
click at [1215, 150] on button "edit" at bounding box center [1218, 154] width 28 height 16
select select "AU"
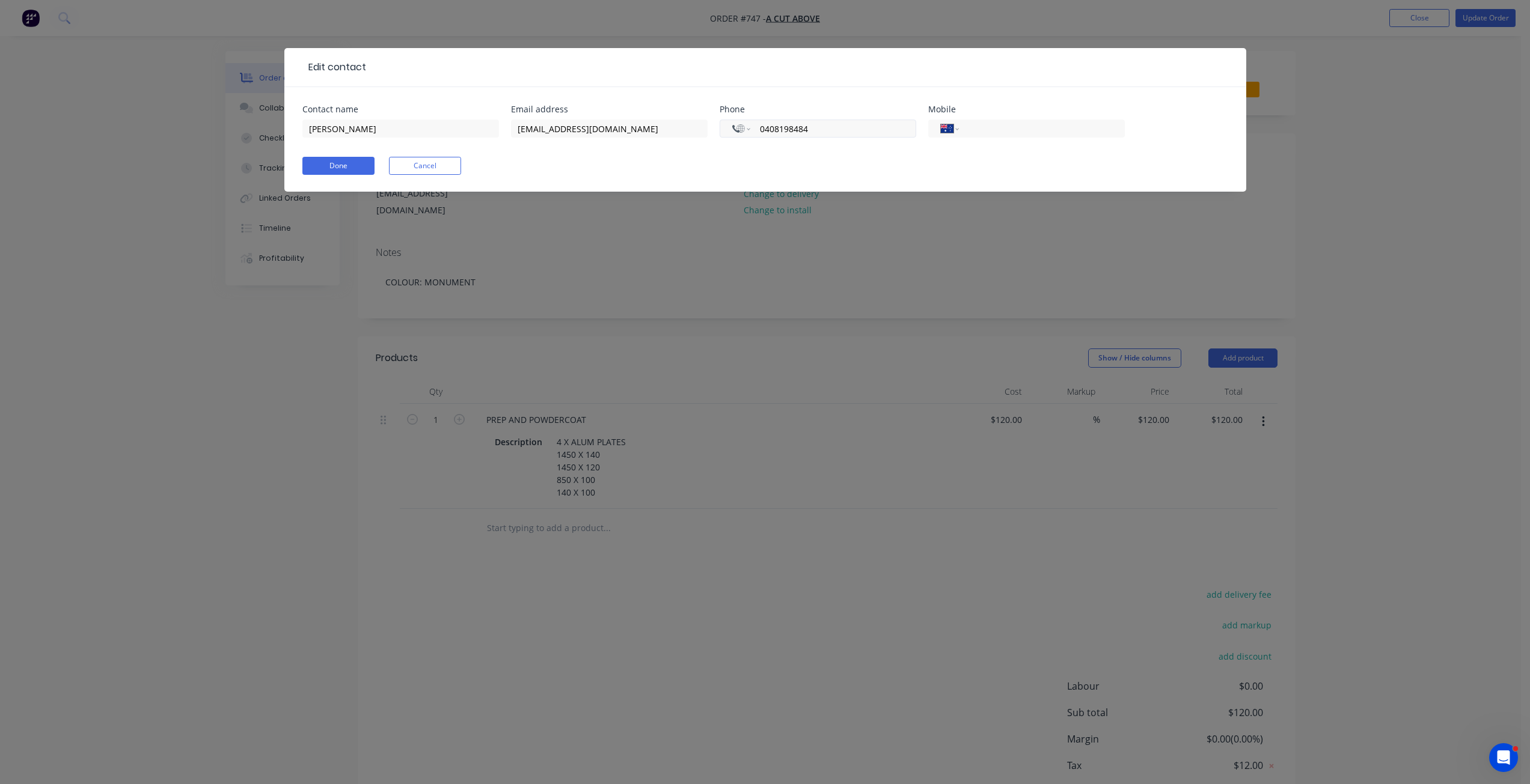
drag, startPoint x: 814, startPoint y: 131, endPoint x: 761, endPoint y: 128, distance: 53.1
click at [761, 128] on input "0408198484" at bounding box center [830, 129] width 144 height 14
click at [985, 130] on input "tel" at bounding box center [1039, 129] width 144 height 14
paste input "0408 198 484"
type input "0408 198 484"
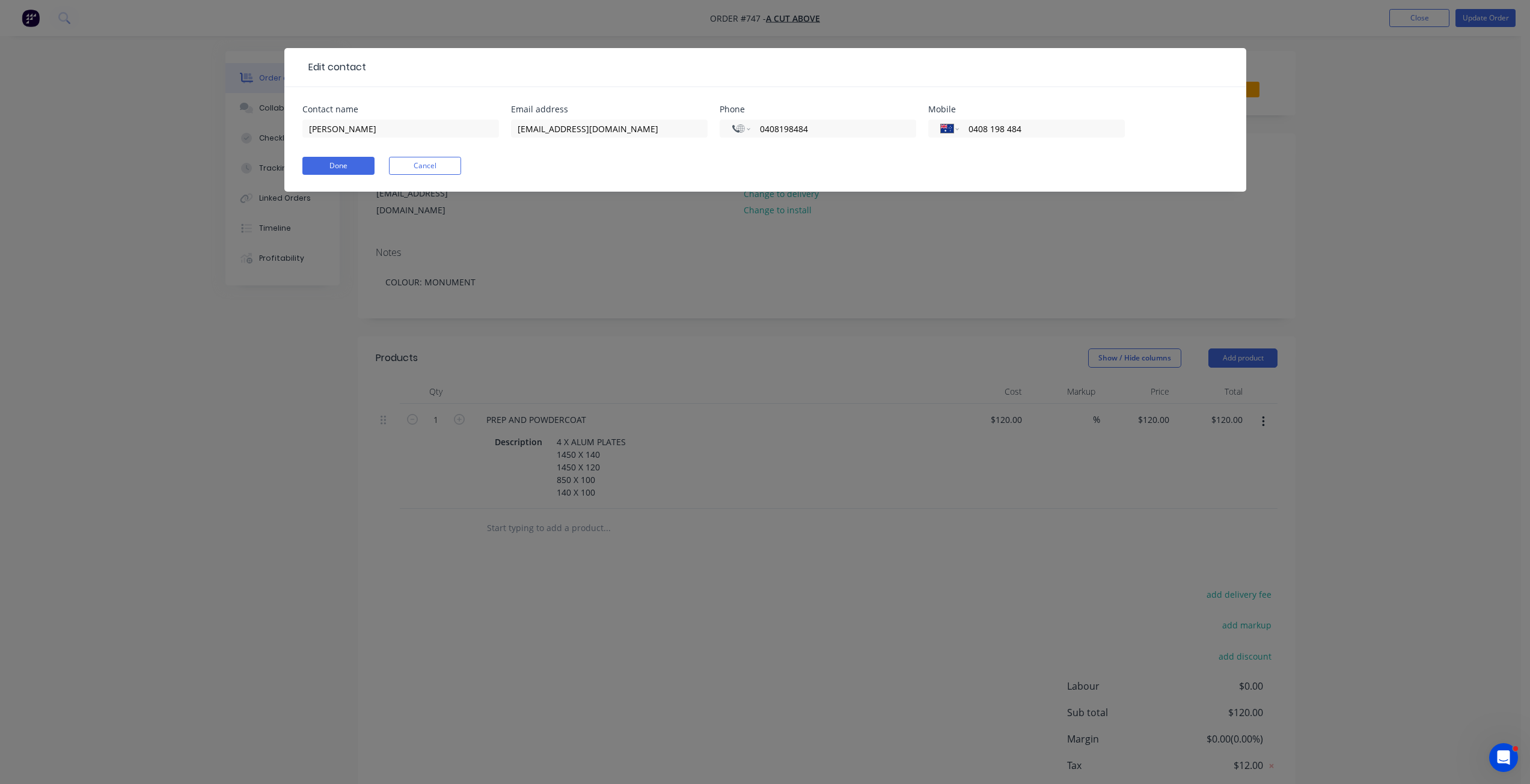
click at [1051, 166] on div "Done Cancel" at bounding box center [765, 166] width 926 height 18
click at [343, 164] on button "Done" at bounding box center [339, 166] width 72 height 18
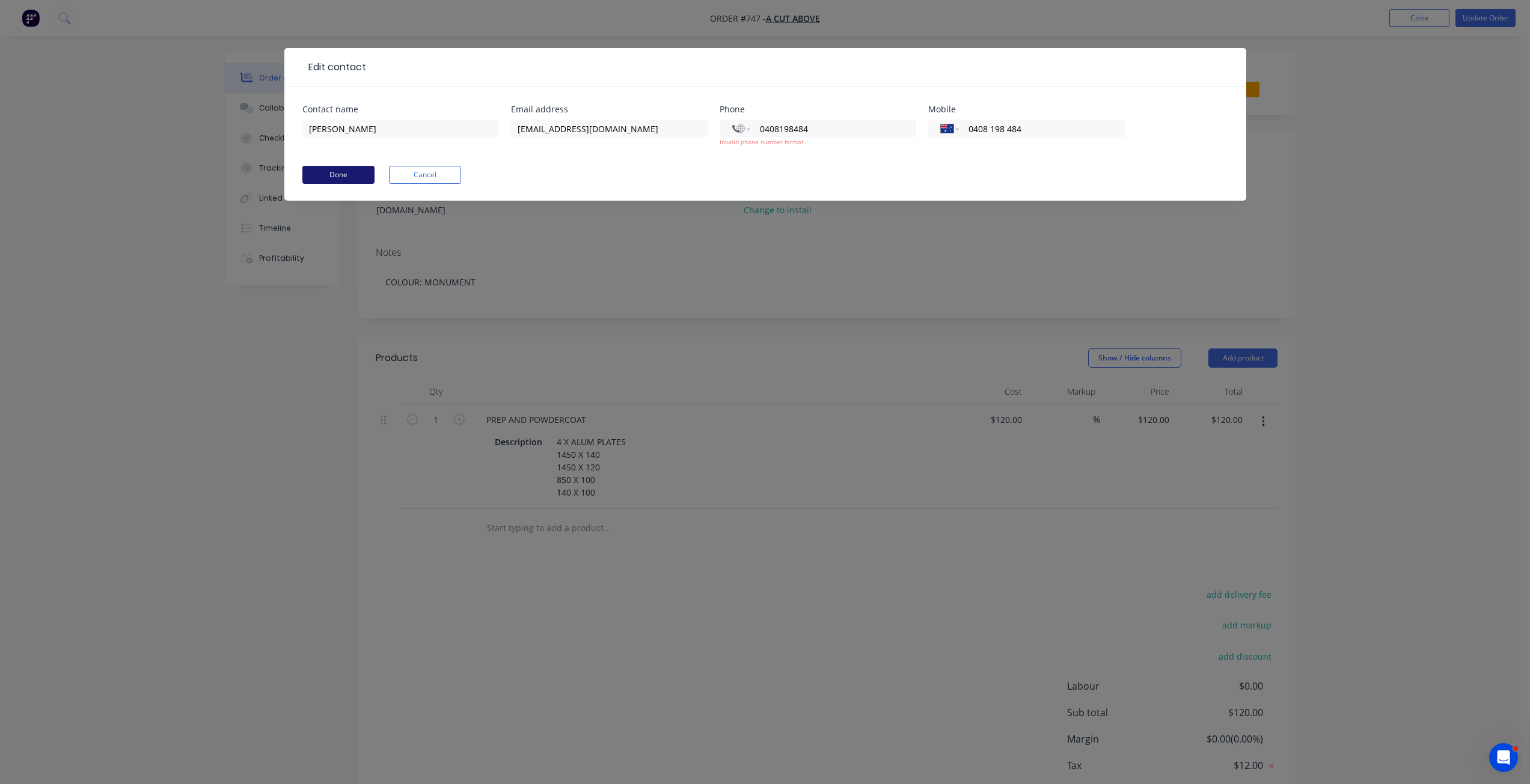
click at [342, 171] on button "Done" at bounding box center [339, 174] width 72 height 18
drag, startPoint x: 829, startPoint y: 121, endPoint x: 734, endPoint y: 130, distance: 95.4
click at [738, 131] on div "International Afghanistan Åland Islands Albania Algeria American Samoa Andorra …" at bounding box center [818, 129] width 196 height 18
select select "AU"
click at [355, 177] on button "Done" at bounding box center [339, 174] width 72 height 18
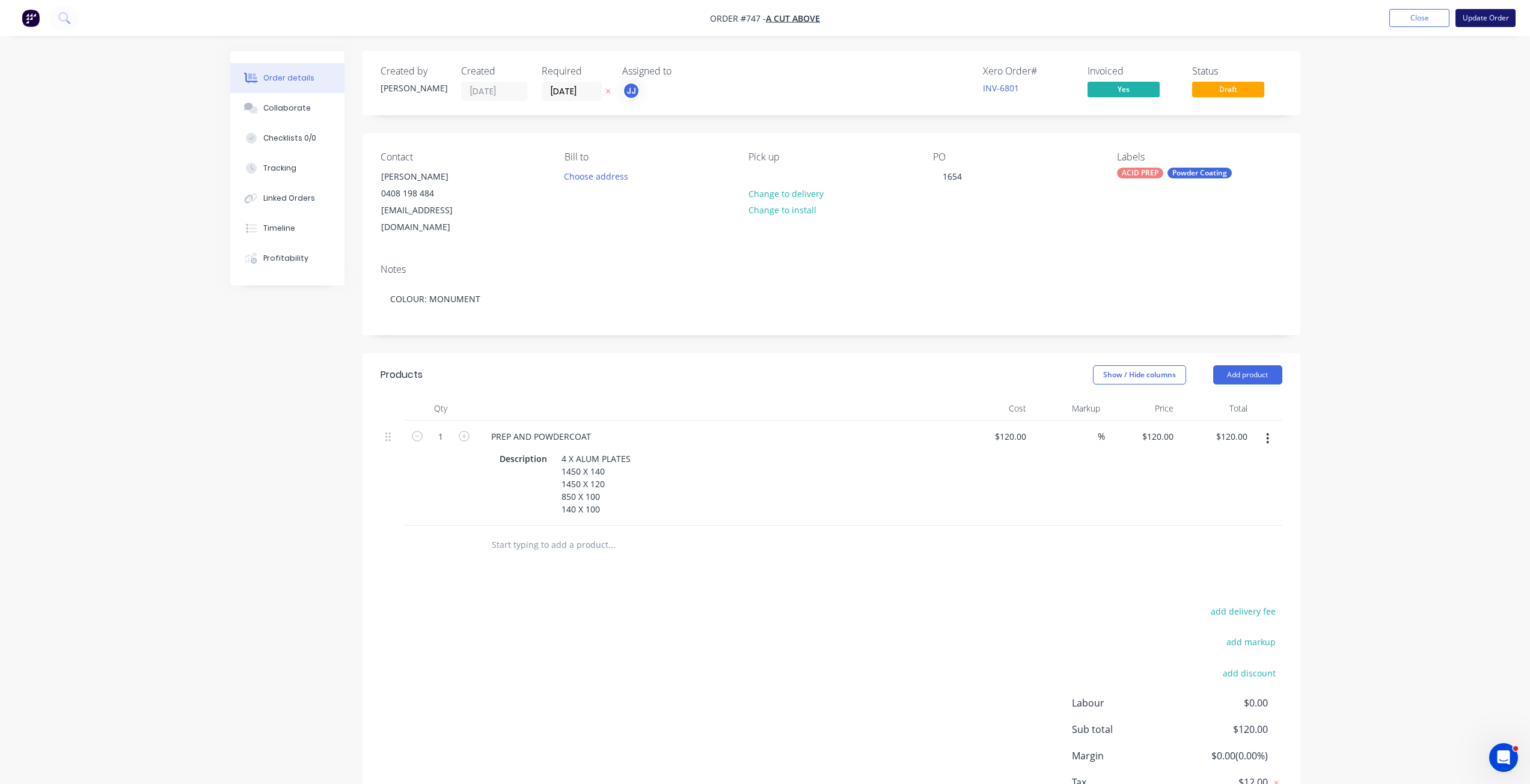
click at [1483, 18] on button "Update Order" at bounding box center [1486, 18] width 60 height 18
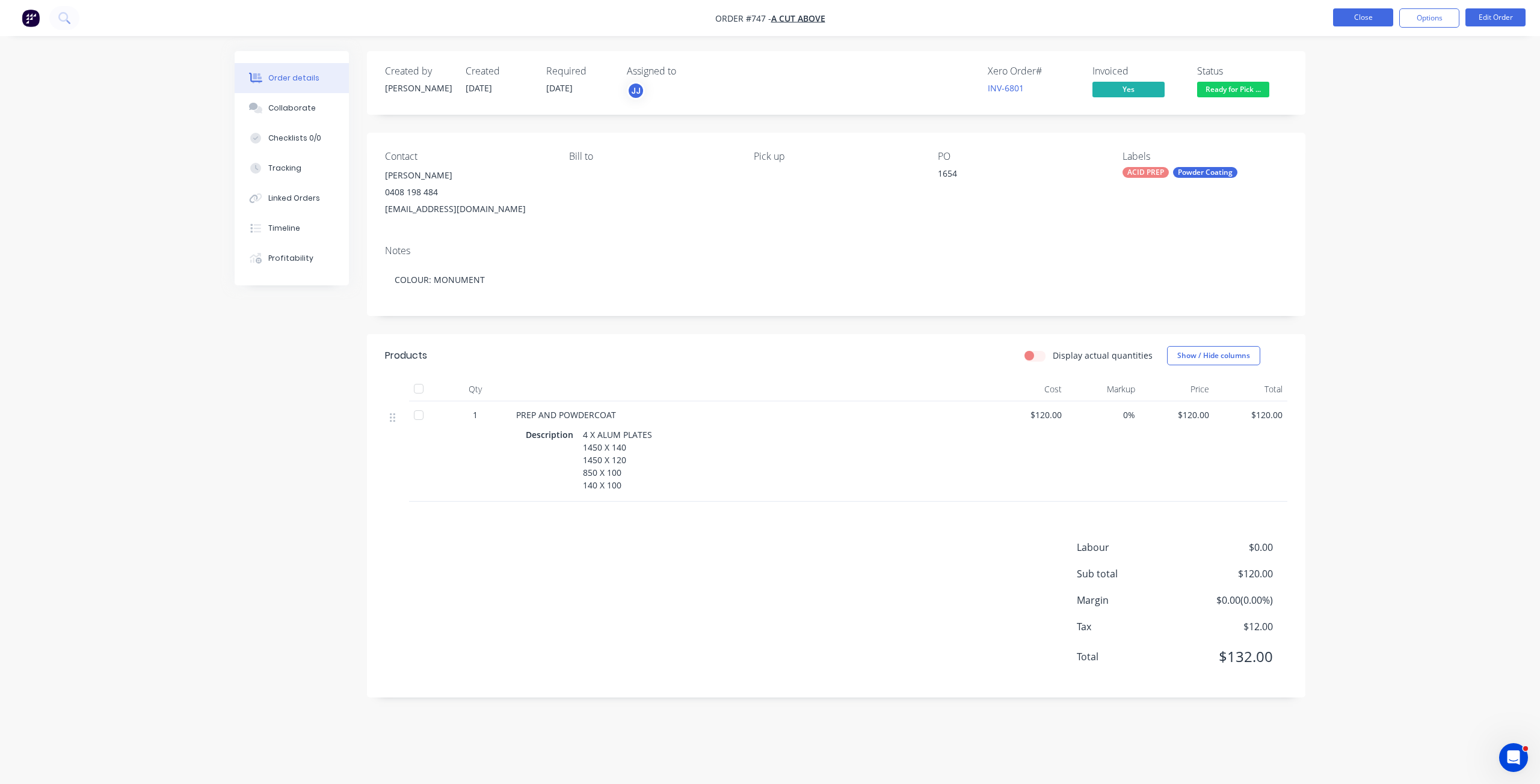
click at [1355, 17] on button "Close" at bounding box center [1362, 17] width 60 height 18
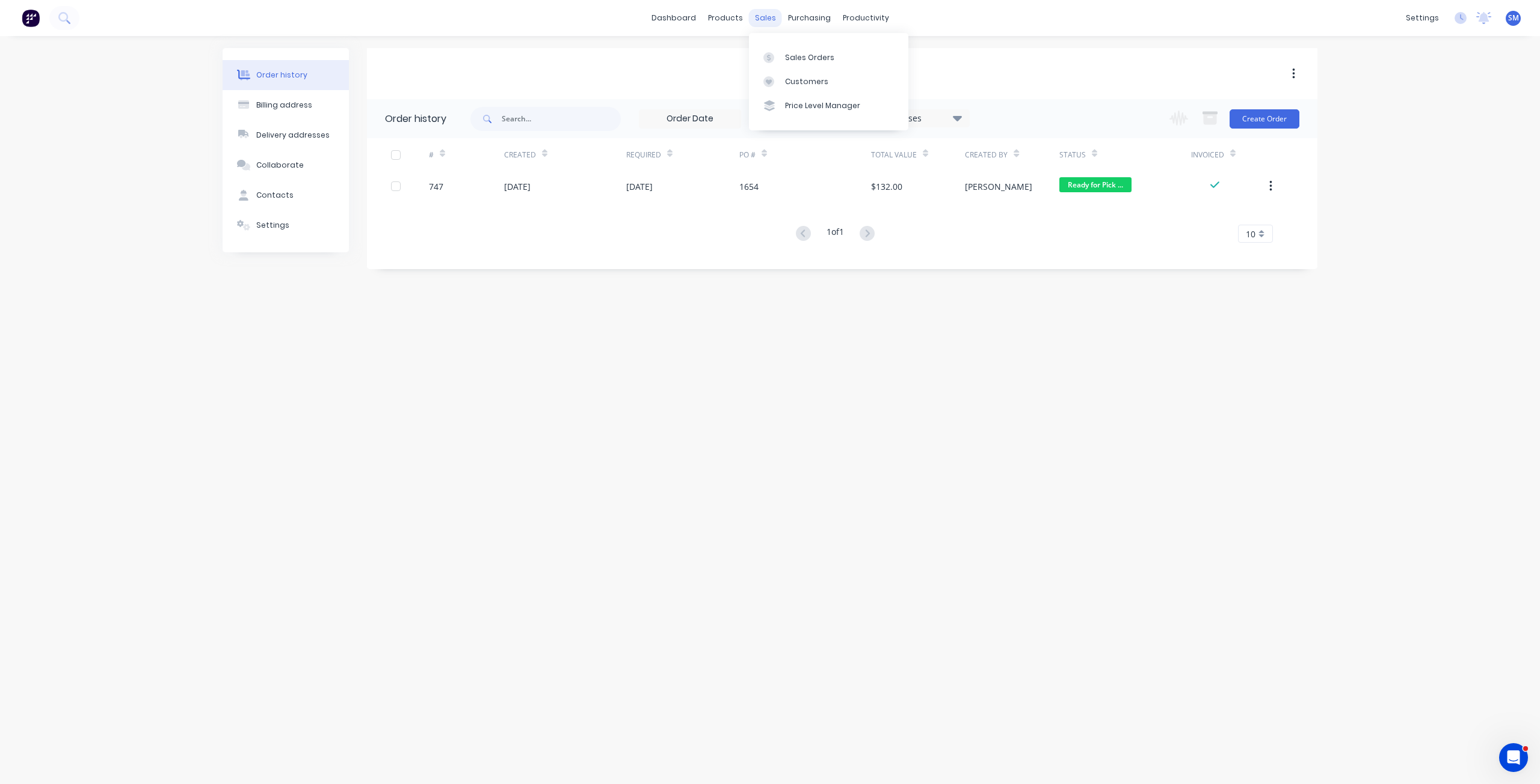
click at [764, 19] on div "sales" at bounding box center [765, 18] width 33 height 18
click at [797, 56] on div "Sales Orders" at bounding box center [809, 57] width 49 height 10
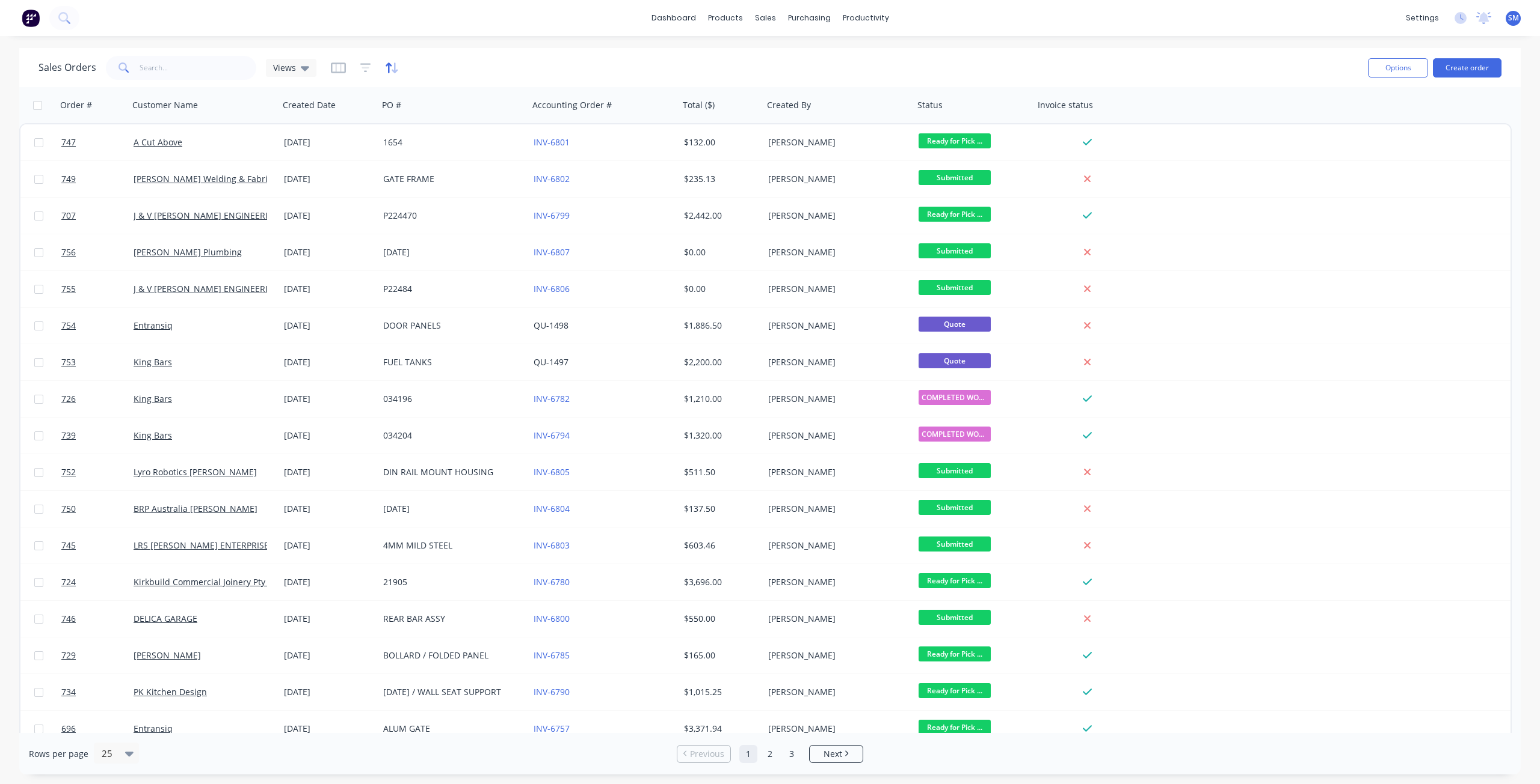
click at [388, 66] on icon "button" at bounding box center [391, 68] width 14 height 12
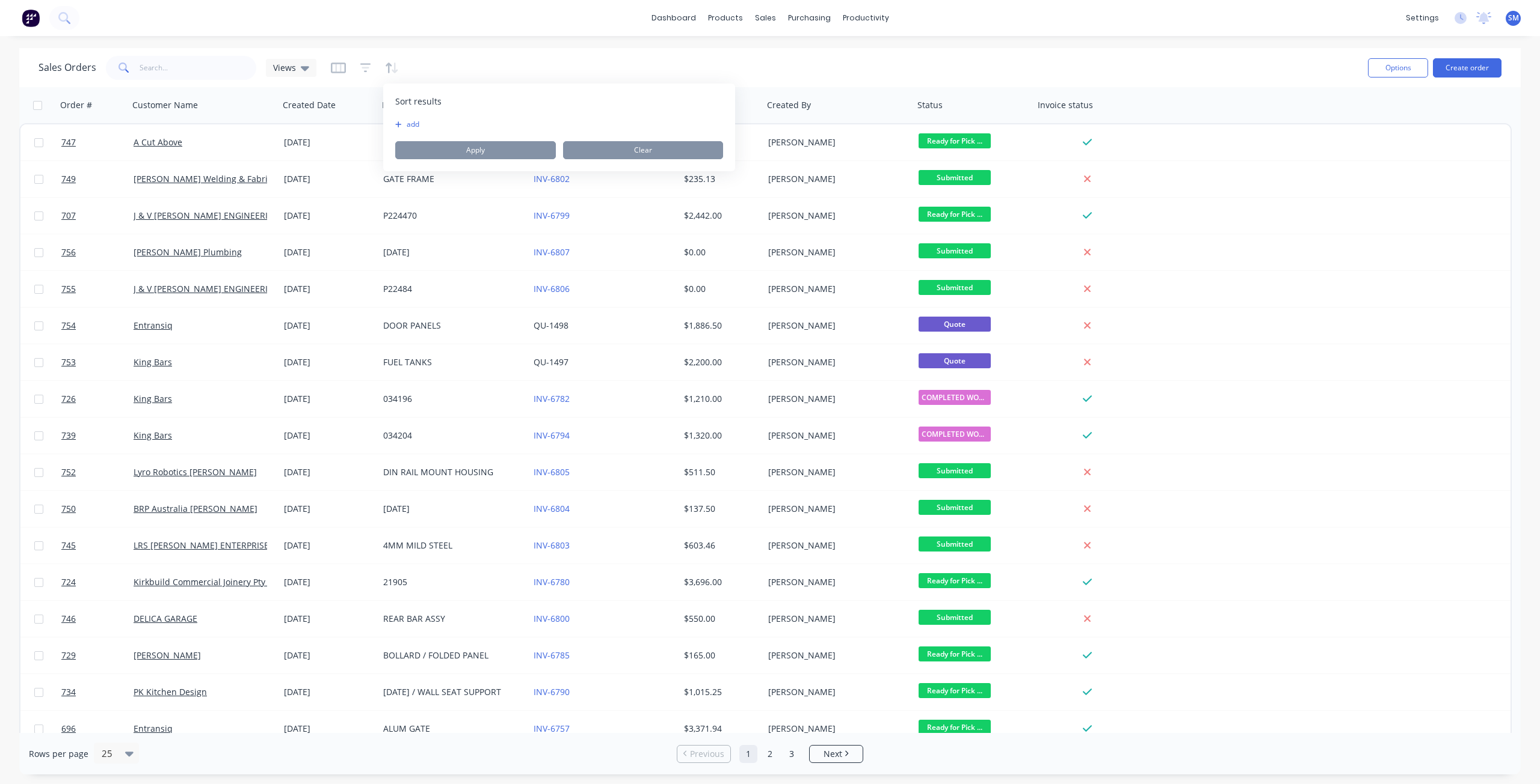
click at [404, 125] on button "add" at bounding box center [402, 125] width 15 height 10
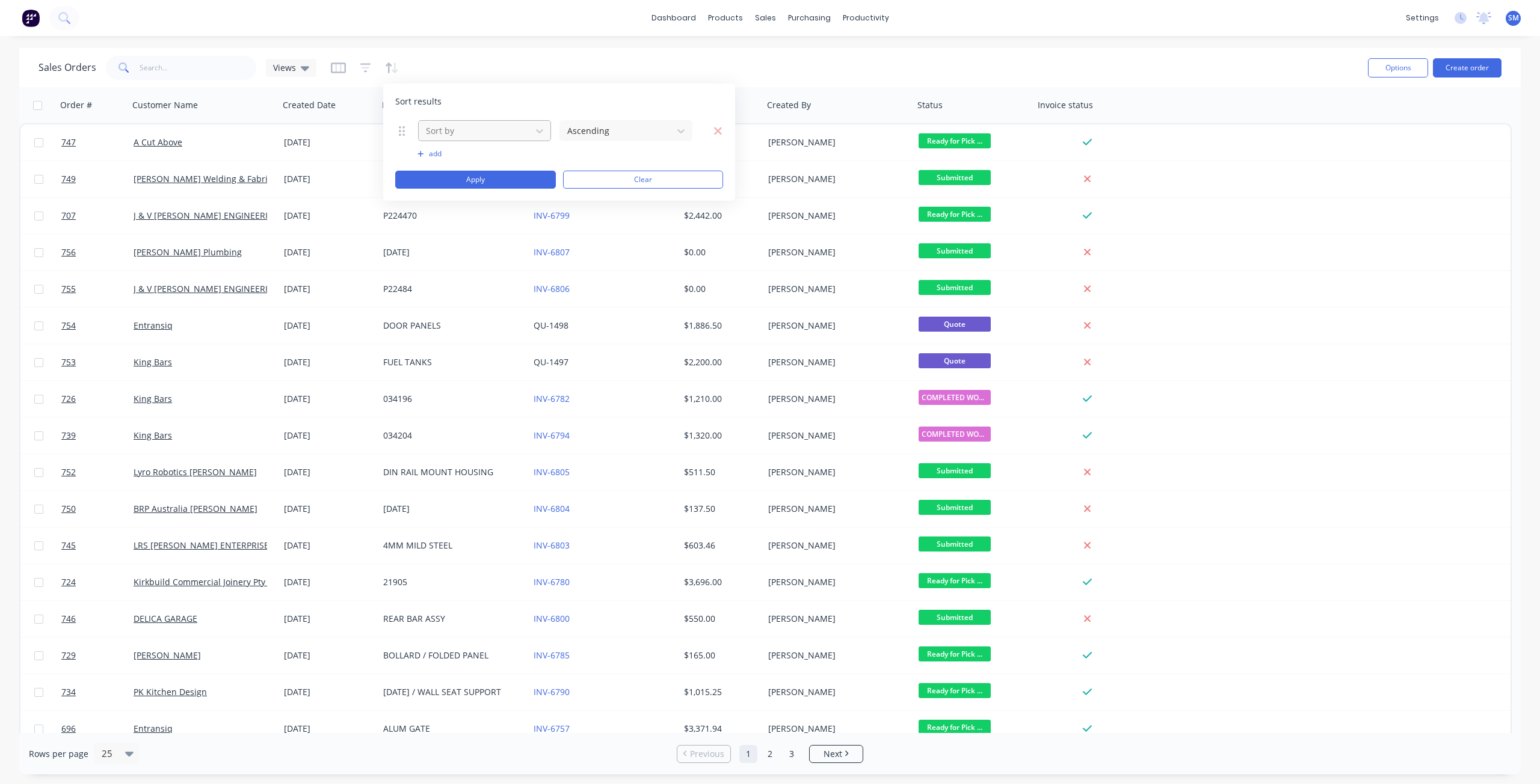
click at [465, 130] on div at bounding box center [475, 130] width 101 height 15
click at [452, 314] on div "Status" at bounding box center [484, 315] width 133 height 23
click at [478, 180] on button "Apply" at bounding box center [476, 179] width 161 height 18
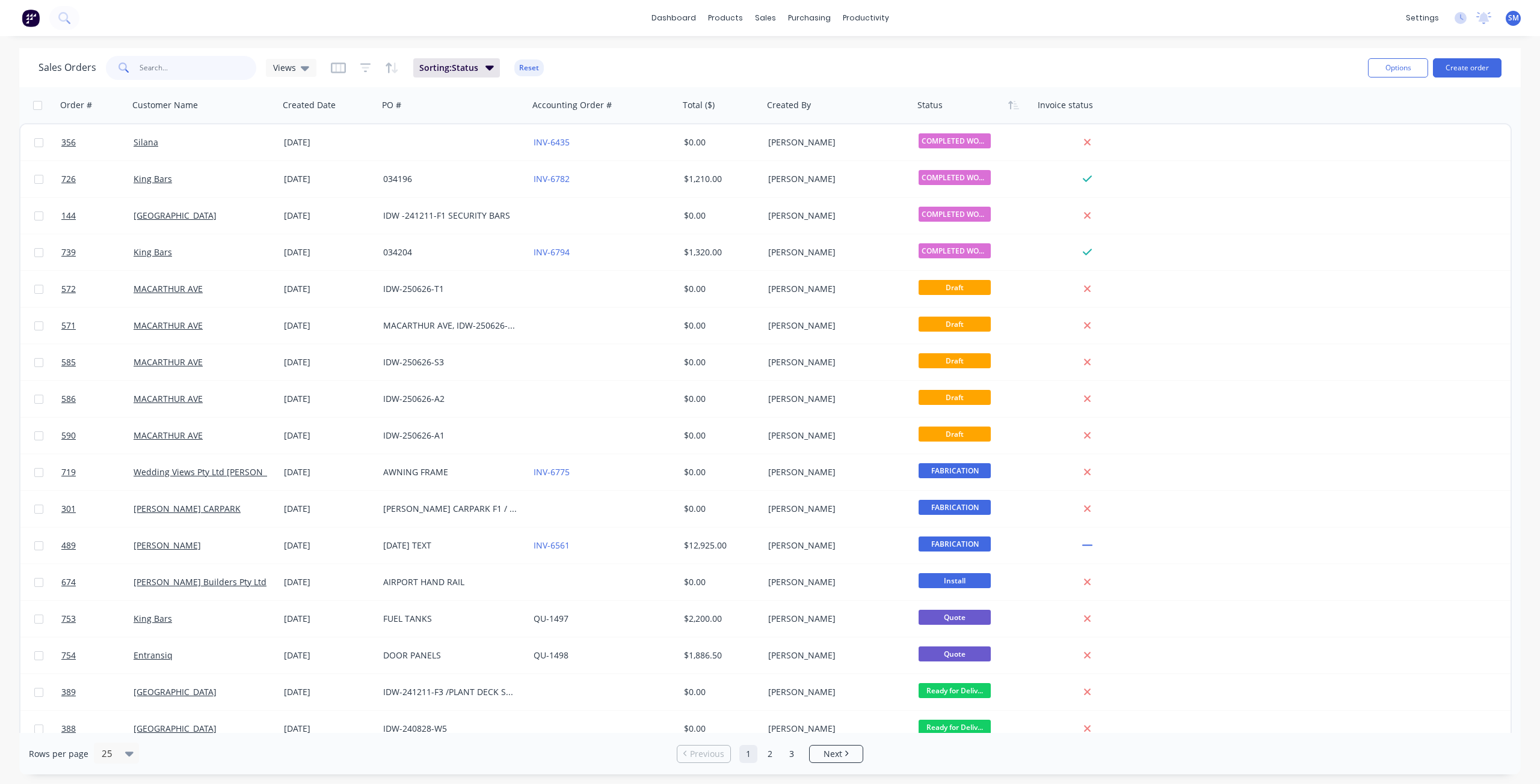
click at [156, 65] on input "text" at bounding box center [198, 68] width 117 height 24
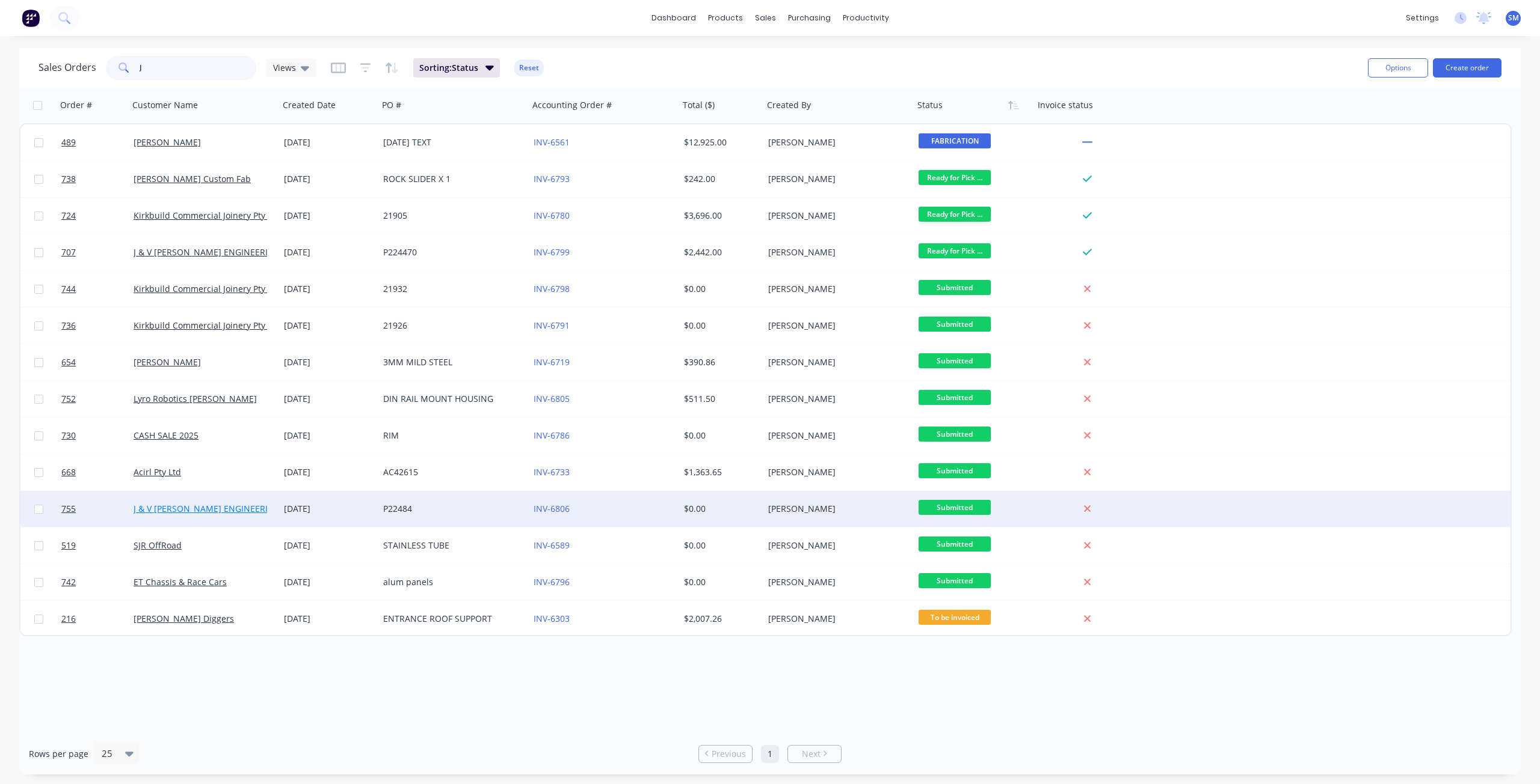
type input "J"
click at [187, 513] on link "J & V [PERSON_NAME] ENGINEERING" at bounding box center [207, 509] width 146 height 11
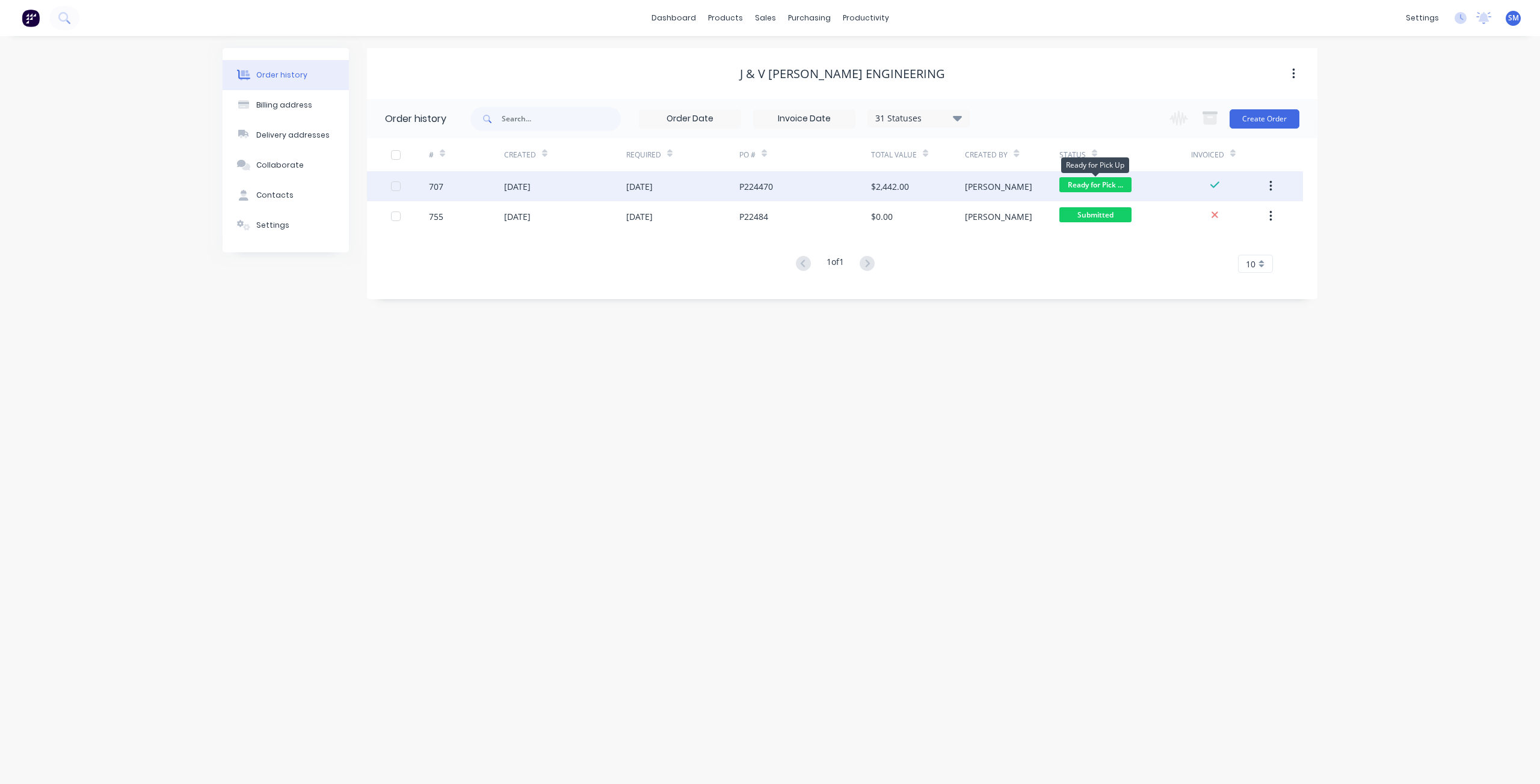
click at [1104, 180] on span "Ready for Pick ..." at bounding box center [1095, 185] width 72 height 15
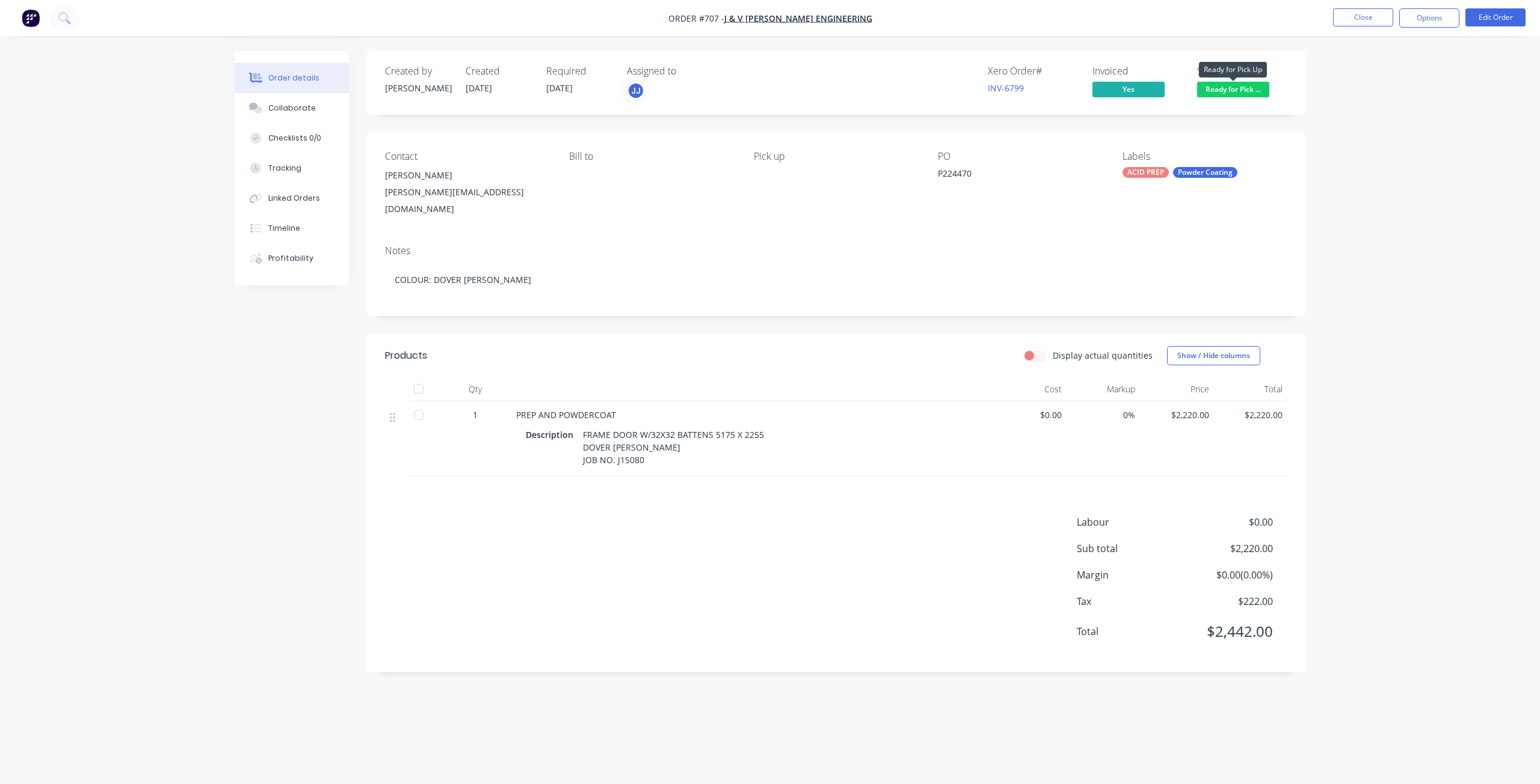
click at [1225, 93] on span "Ready for Pick ..." at bounding box center [1233, 89] width 72 height 15
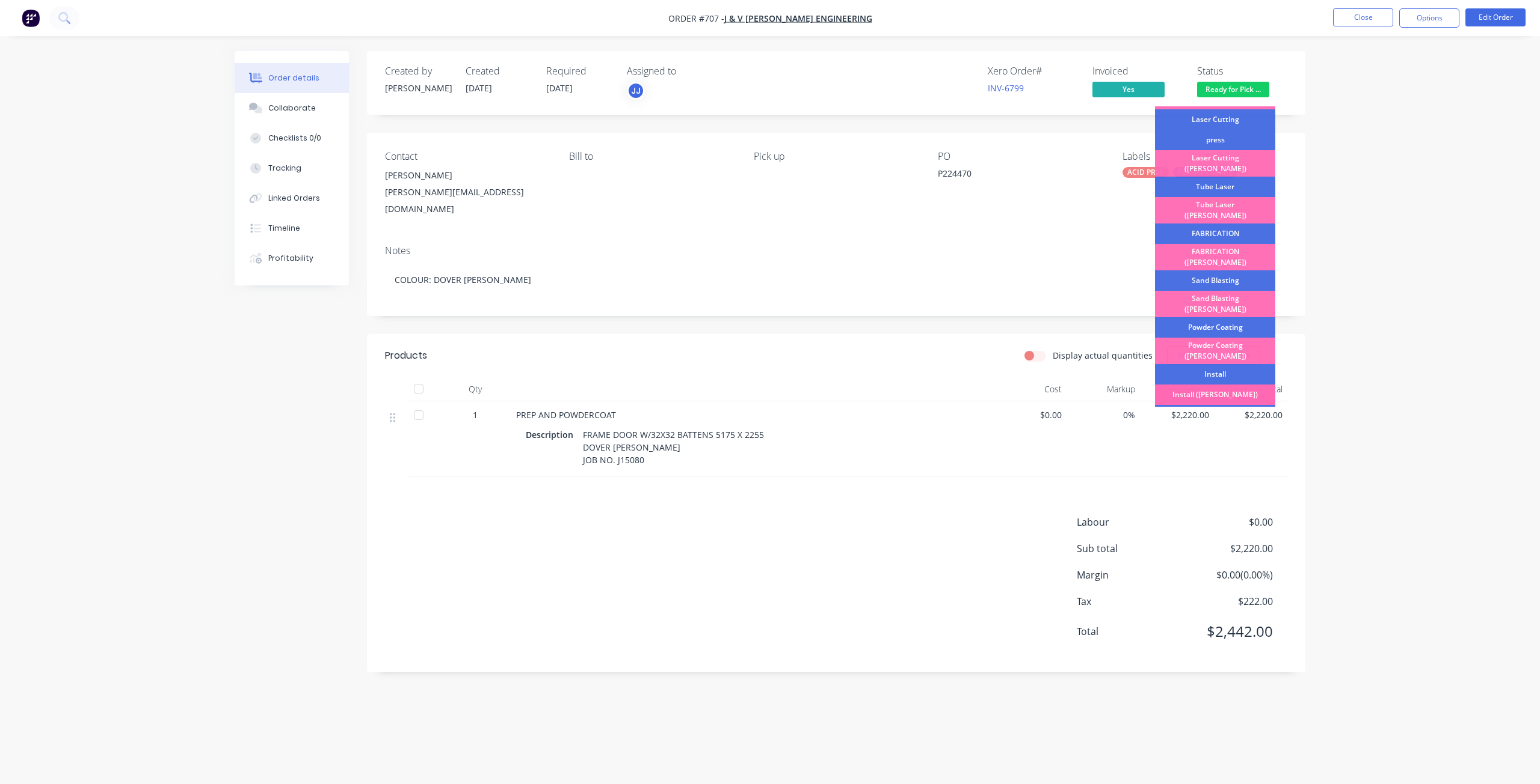
scroll to position [211, 0]
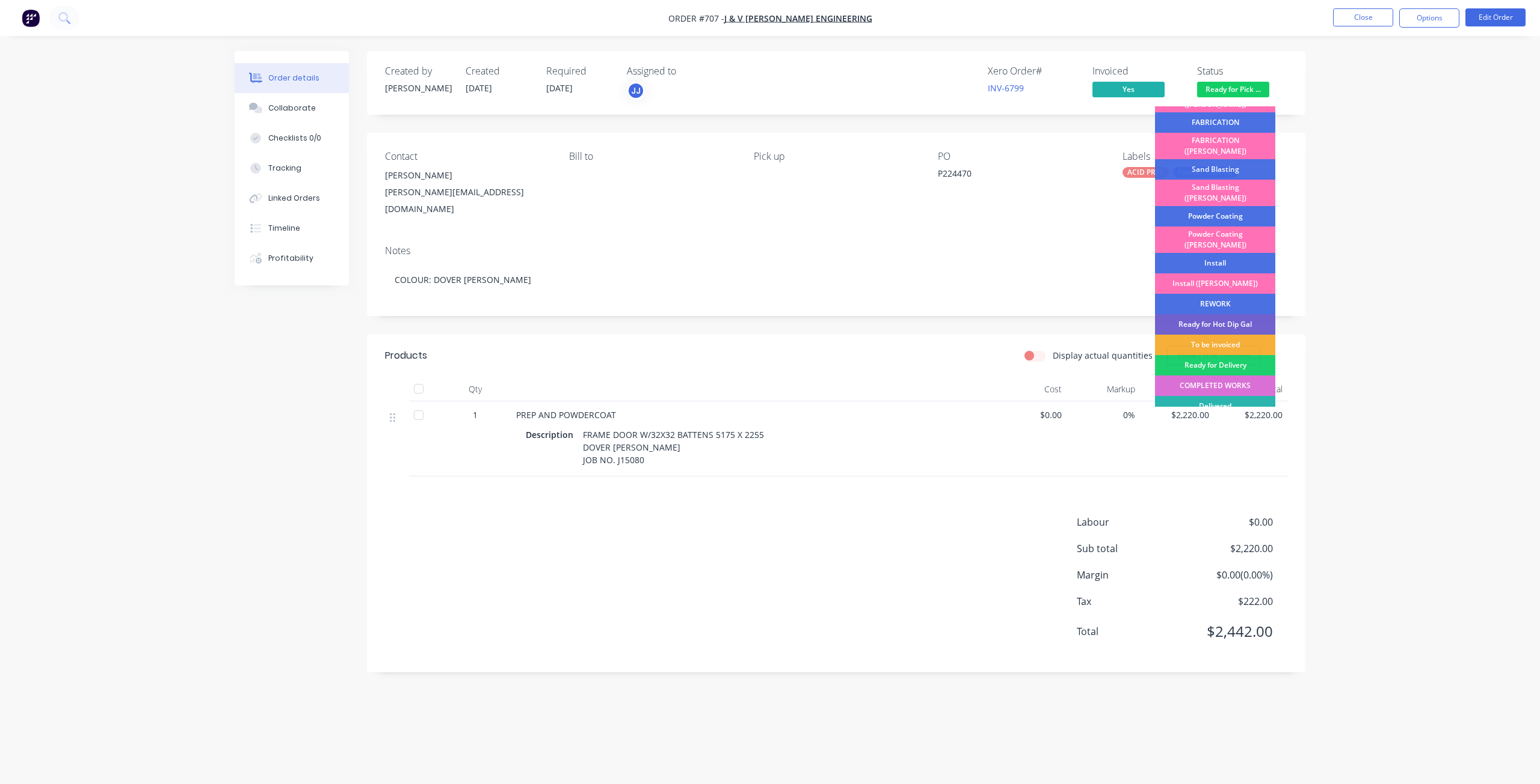
click at [1199, 376] on div "COMPLETED WORKS" at bounding box center [1215, 385] width 121 height 20
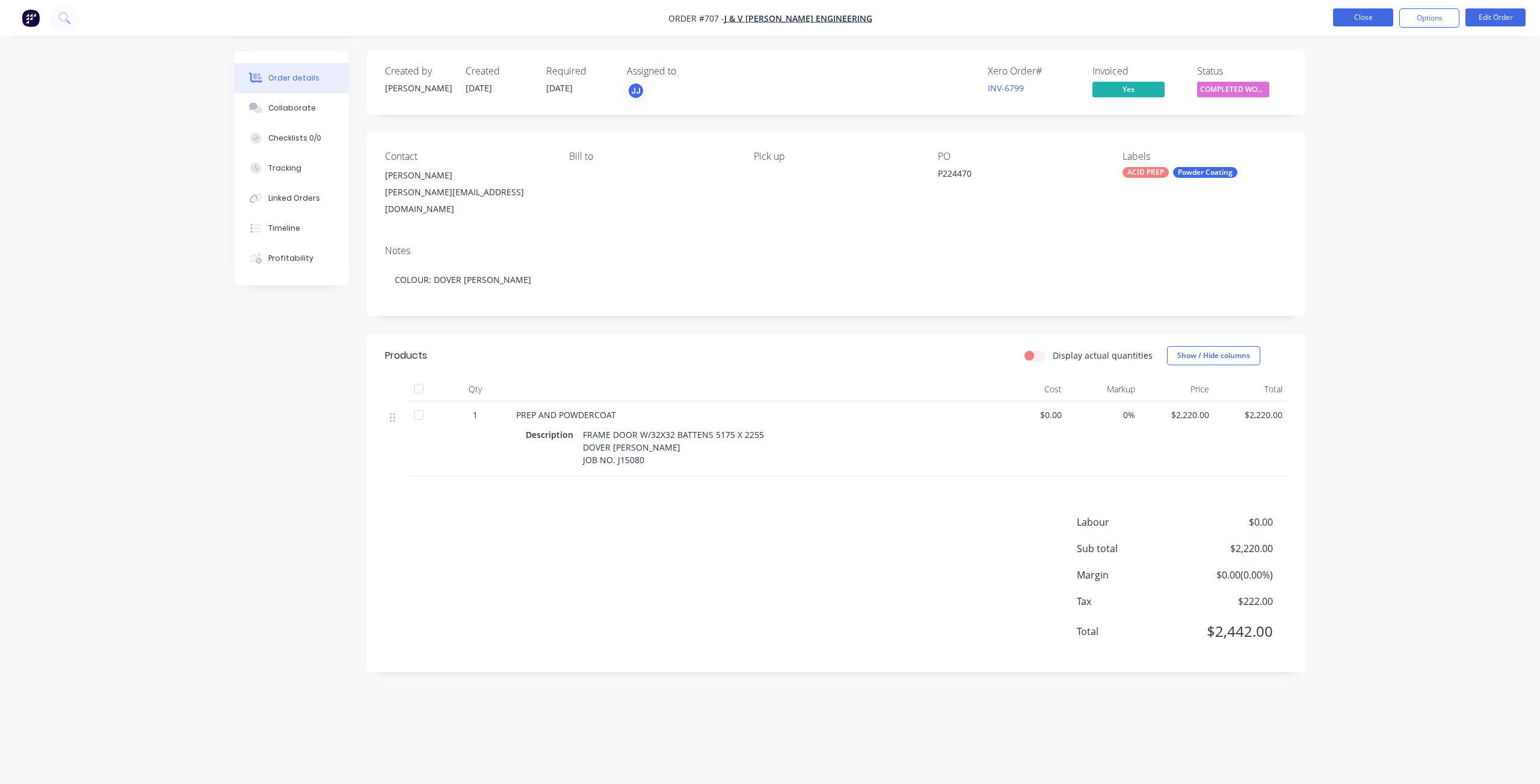
click at [1364, 14] on button "Close" at bounding box center [1362, 17] width 60 height 18
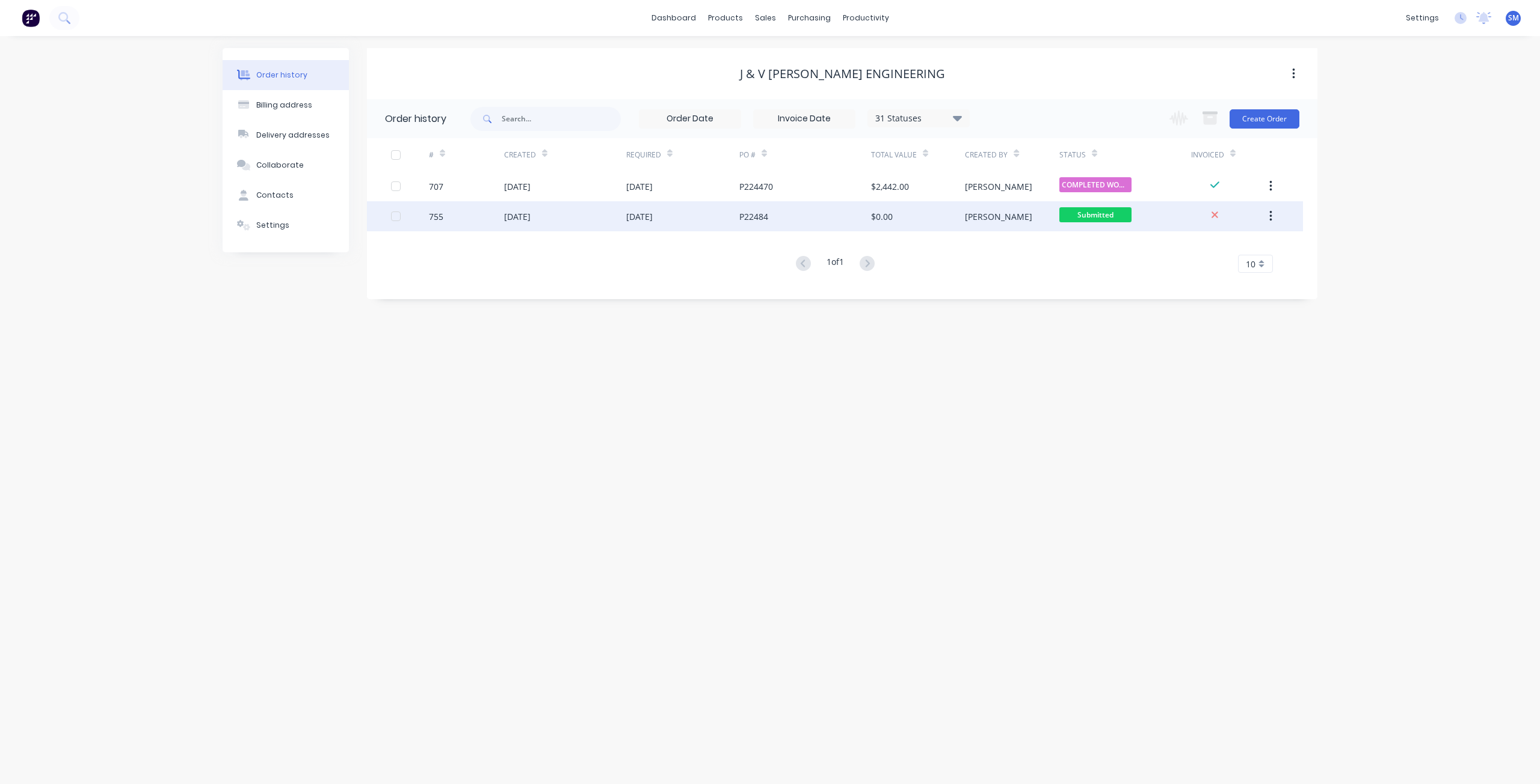
click at [530, 211] on div "[DATE]" at bounding box center [517, 217] width 27 height 13
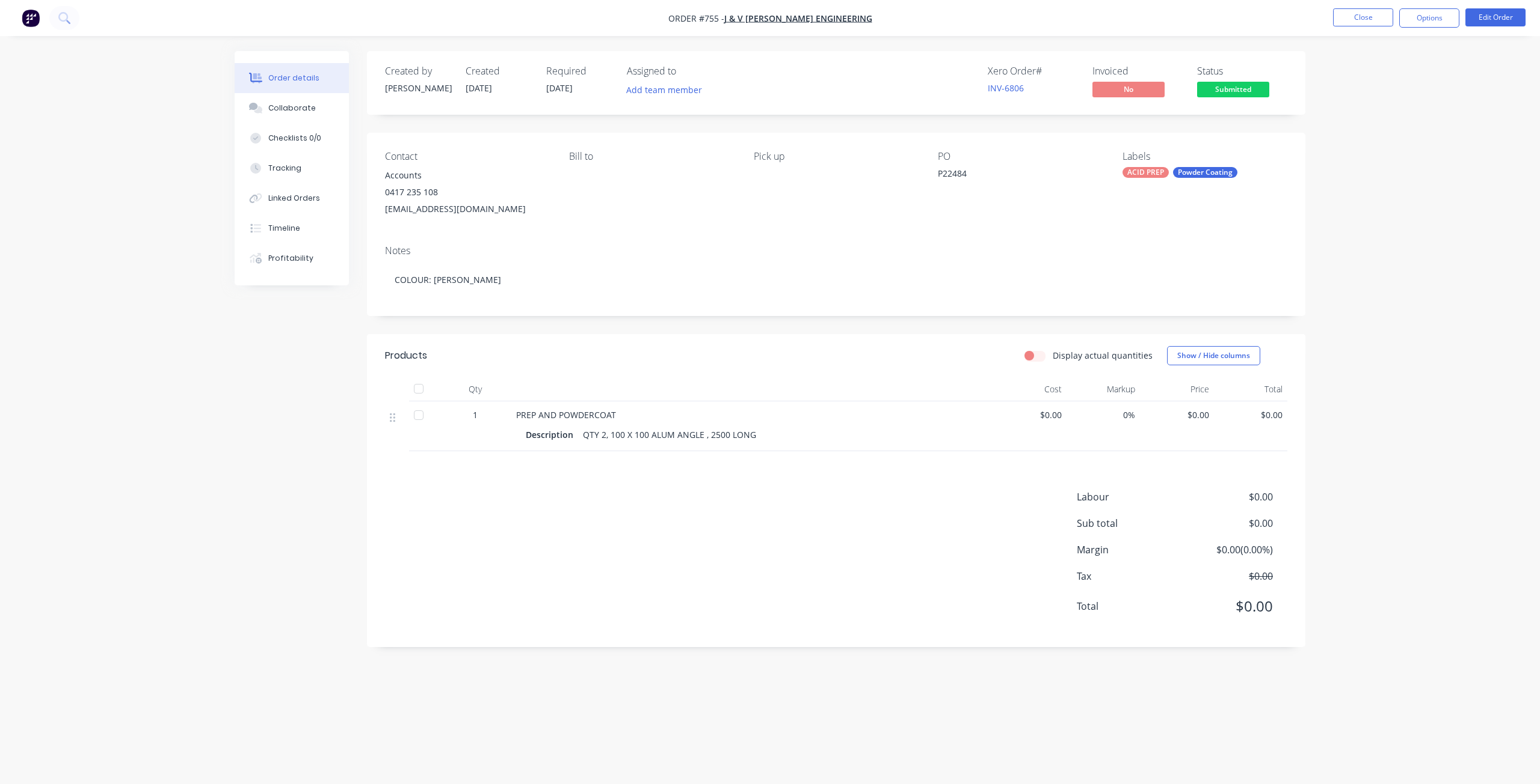
click at [1053, 421] on span "$0.00" at bounding box center [1029, 415] width 64 height 13
click at [1049, 420] on span "$0.00" at bounding box center [1029, 415] width 64 height 13
click at [1494, 20] on button "Edit Order" at bounding box center [1495, 17] width 60 height 18
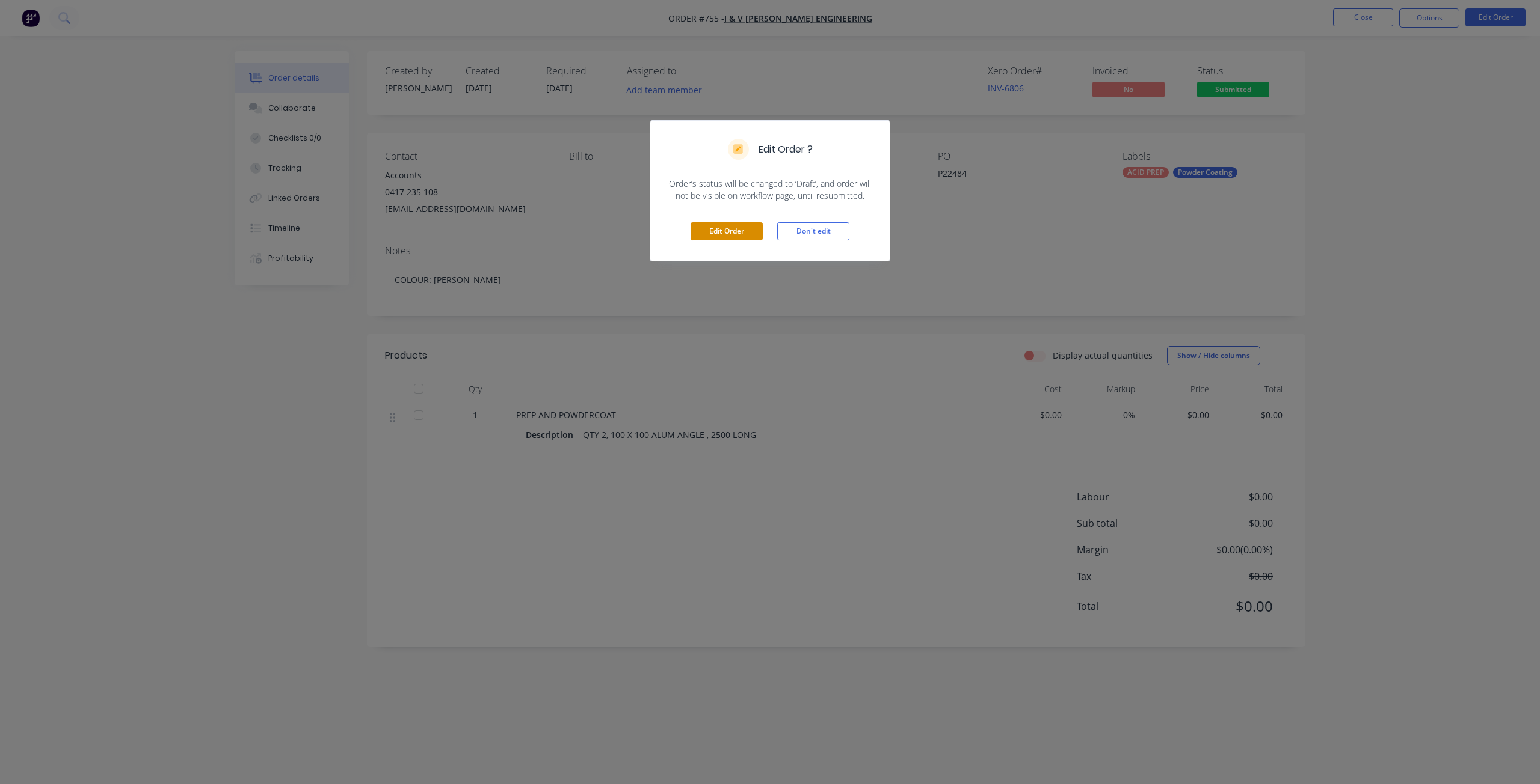
click at [738, 237] on button "Edit Order" at bounding box center [727, 232] width 72 height 18
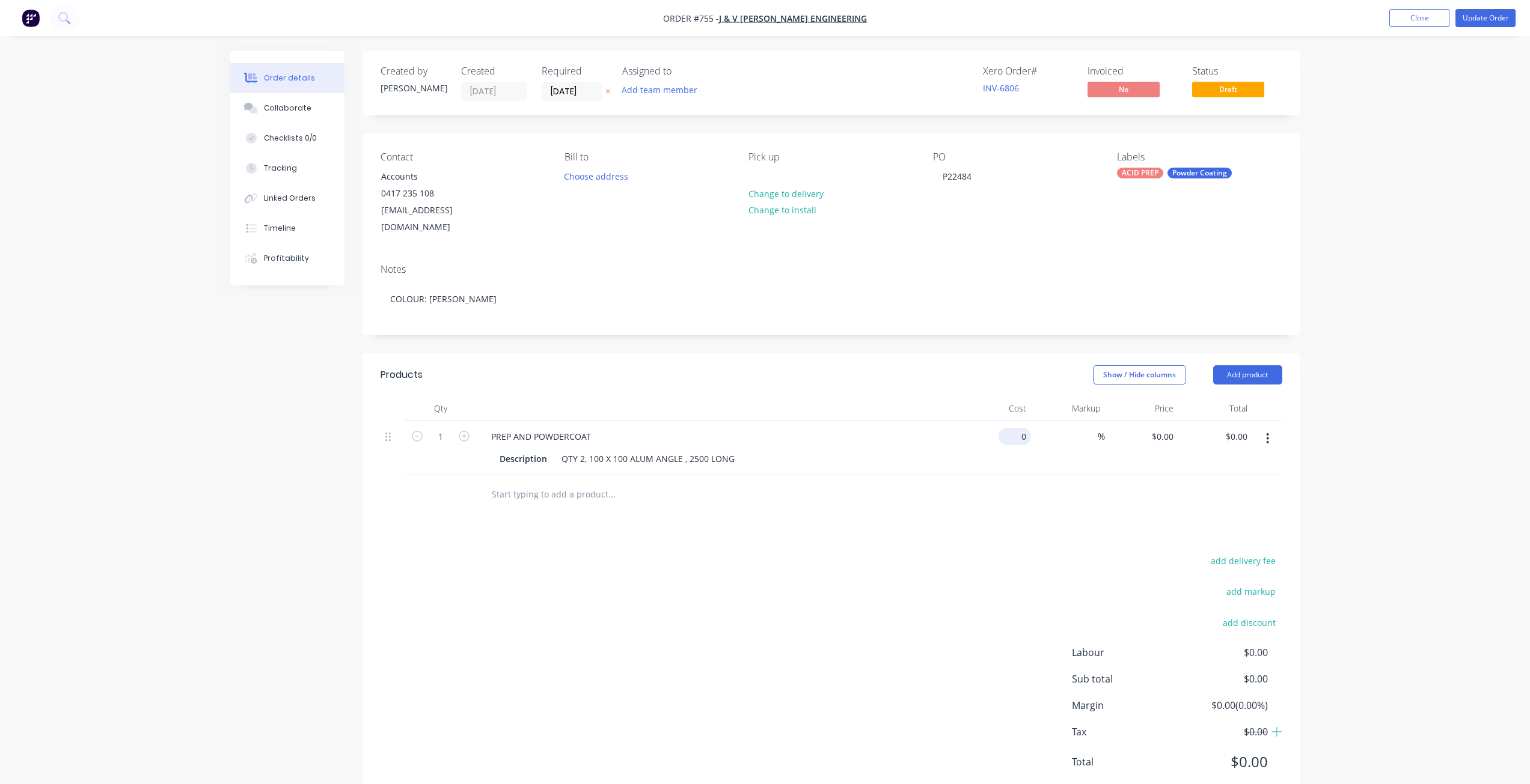
click at [1016, 428] on div "0 $0.00" at bounding box center [1015, 437] width 32 height 18
type input "$182.40"
click at [852, 448] on div "Description QTY 2, 100 X 100 ALUM ANGLE , 2500 LONG" at bounding box center [718, 458] width 471 height 20
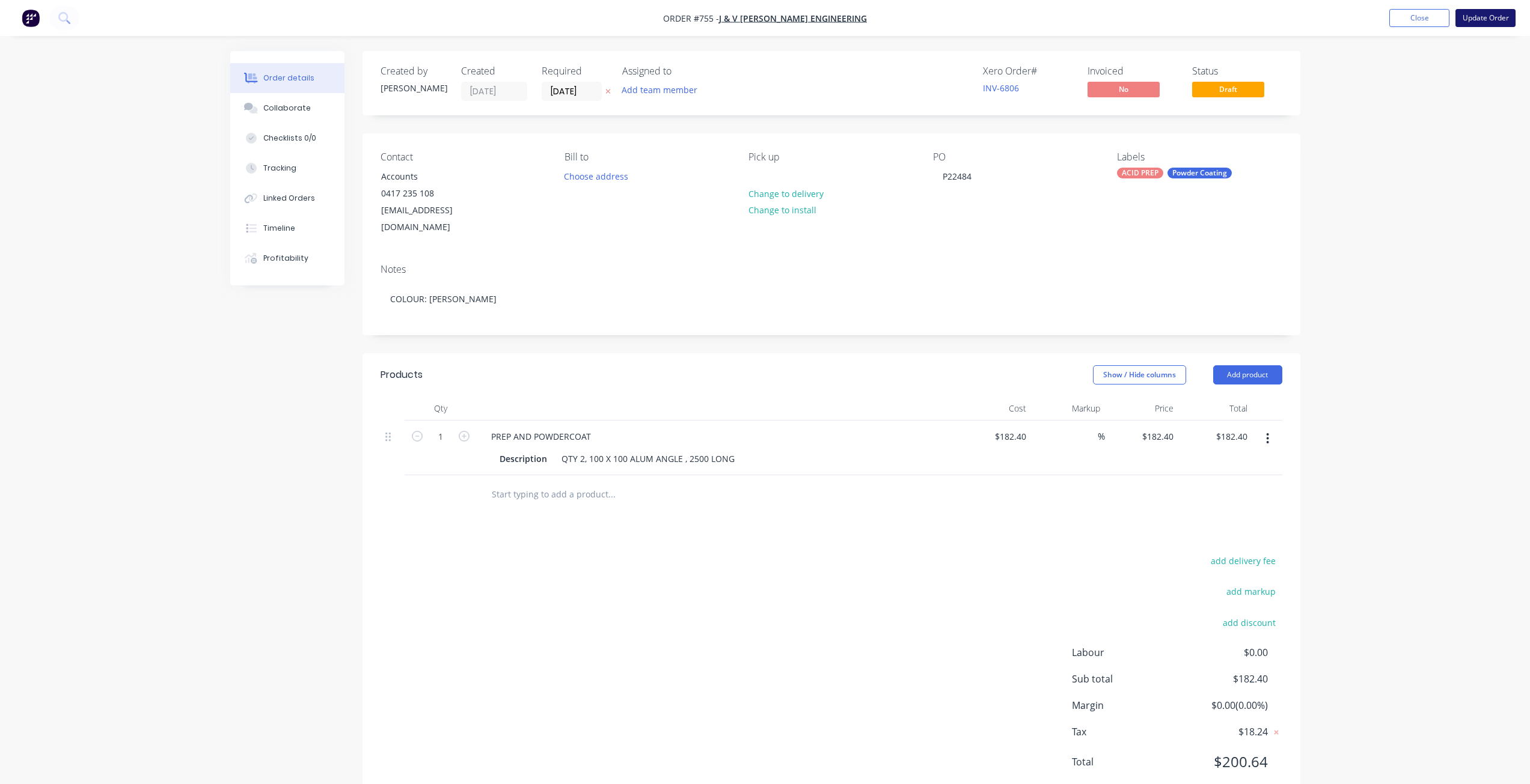
click at [1490, 25] on button "Update Order" at bounding box center [1486, 18] width 60 height 18
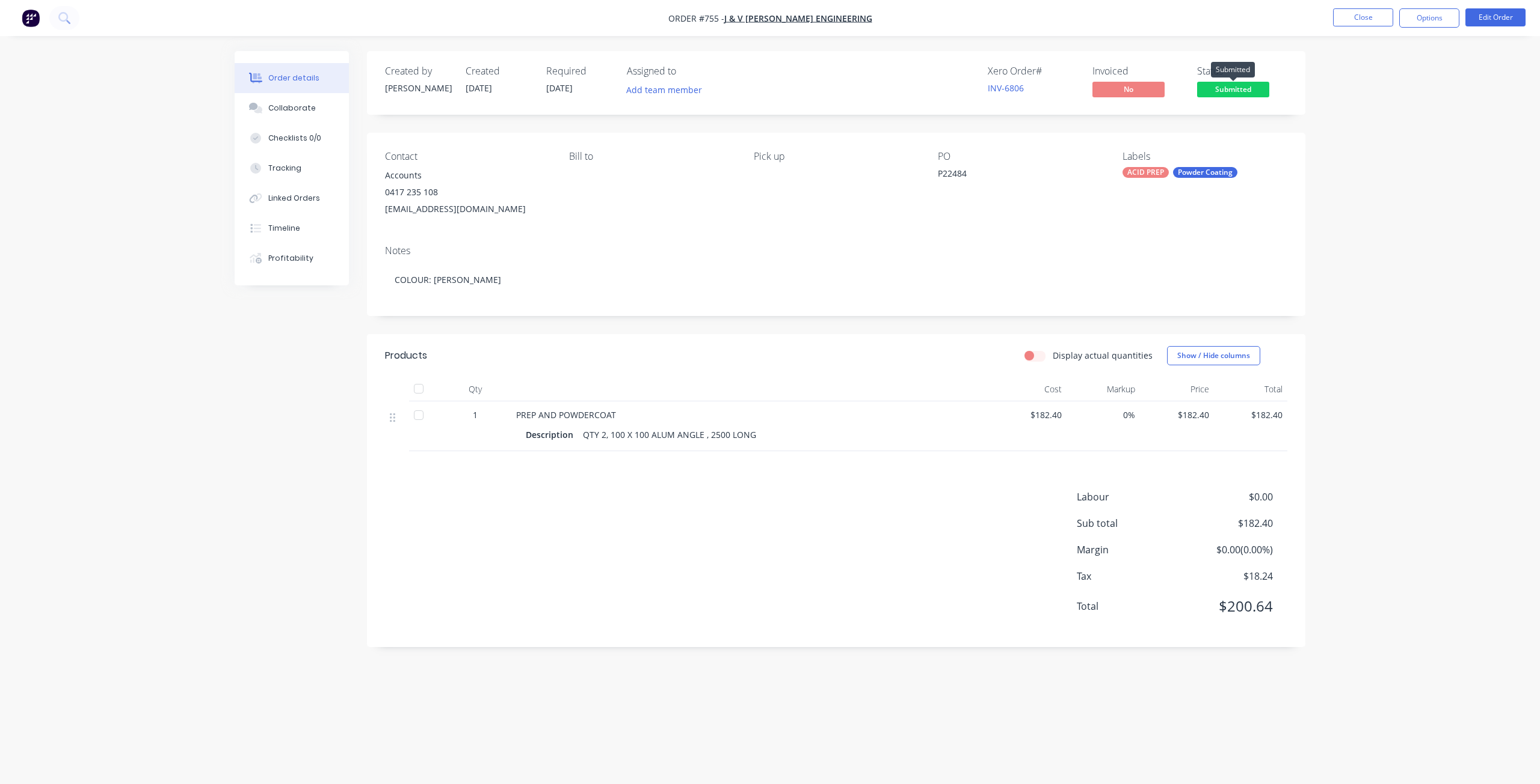
click at [1239, 92] on span "Submitted" at bounding box center [1233, 89] width 72 height 15
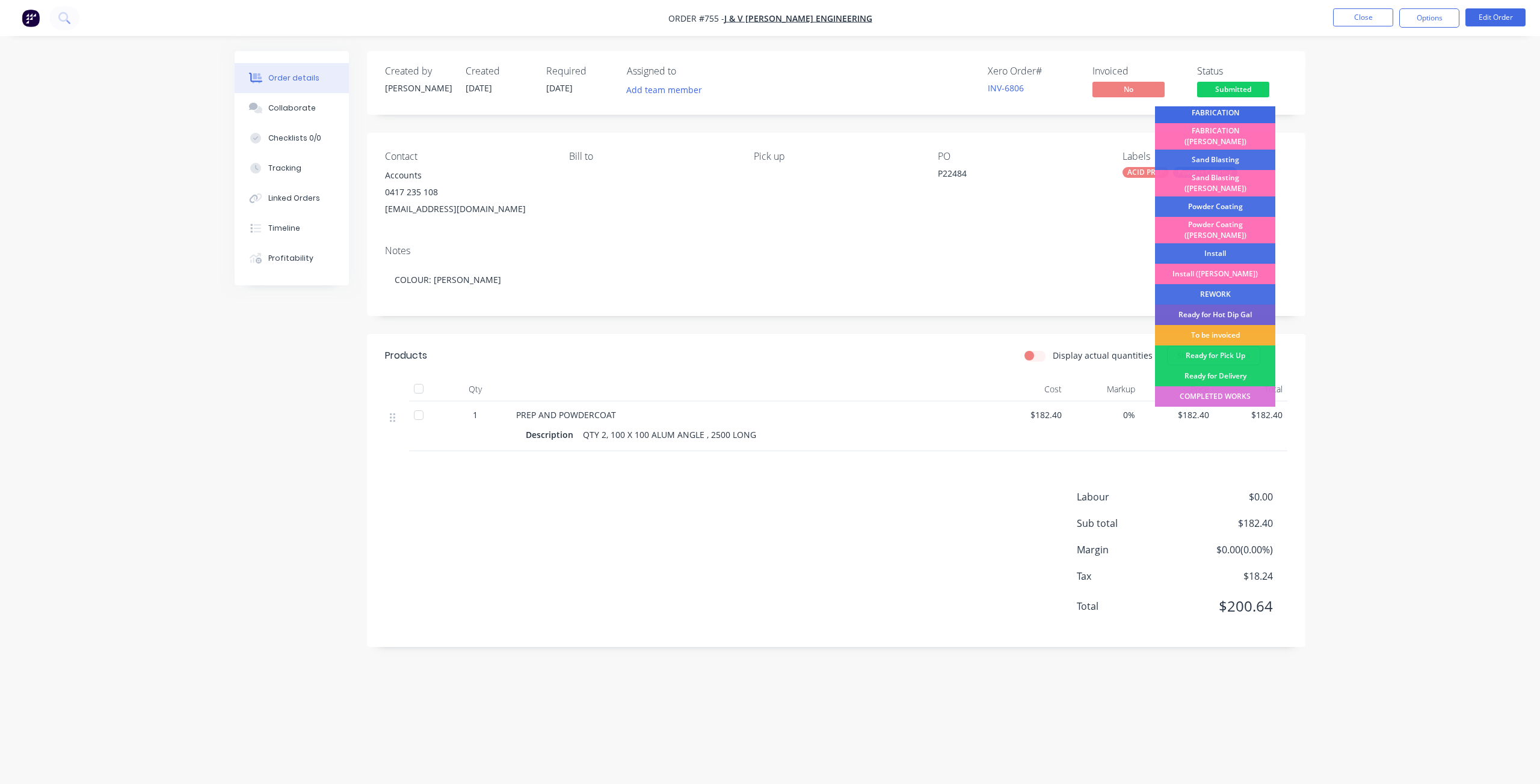
scroll to position [211, 0]
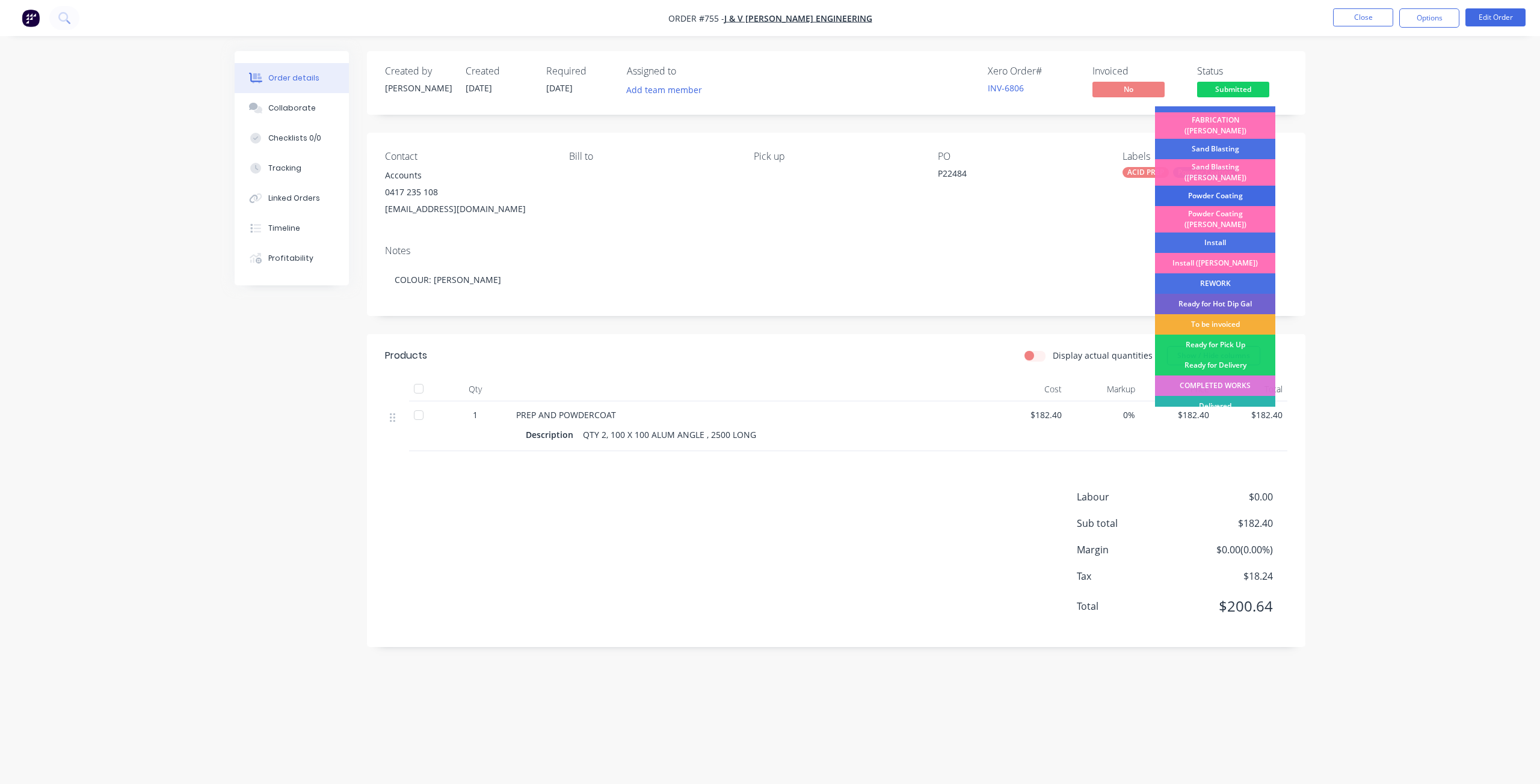
click at [1211, 186] on div "Powder Coating" at bounding box center [1215, 195] width 121 height 20
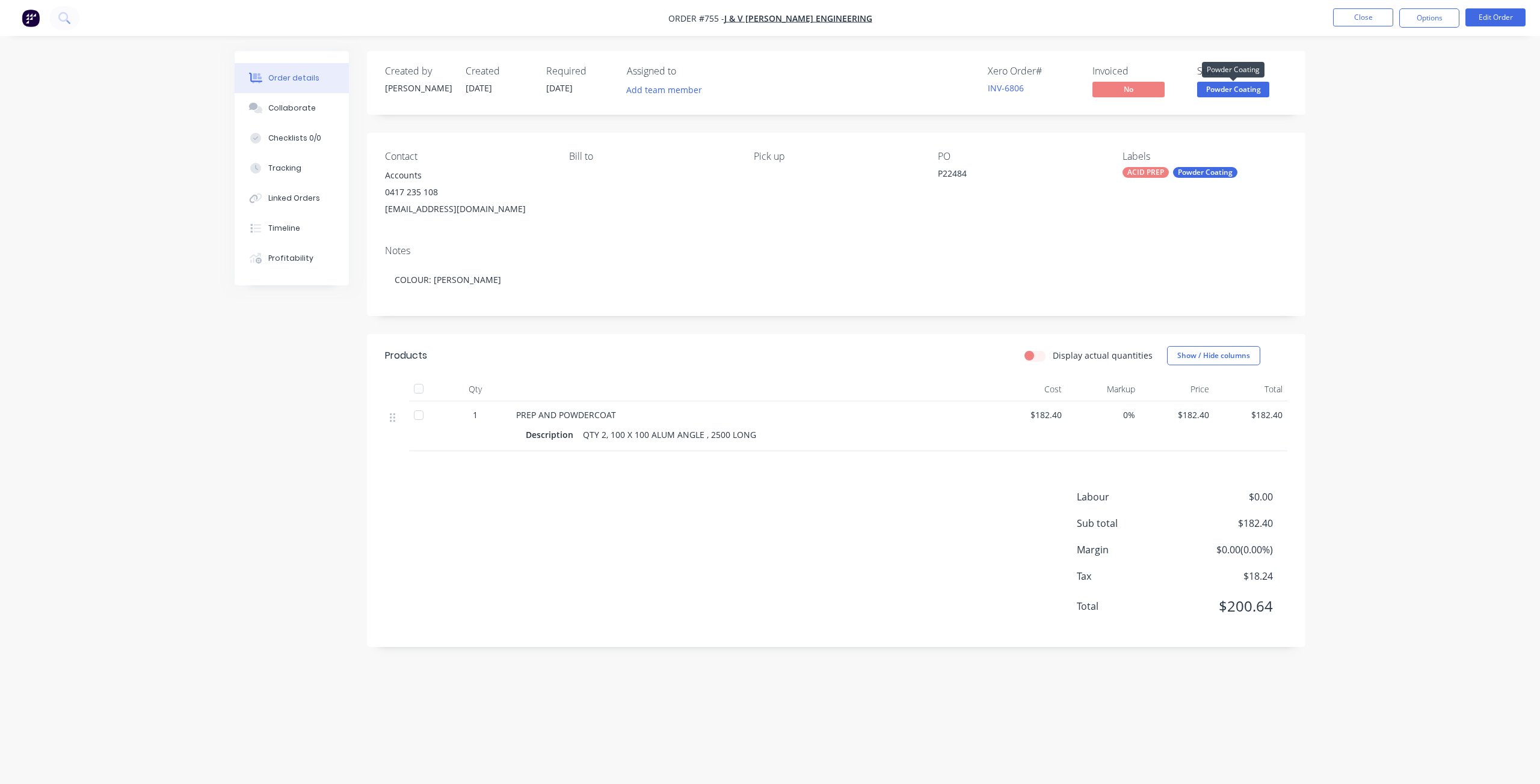
click at [1229, 90] on span "Powder Coating" at bounding box center [1233, 89] width 72 height 15
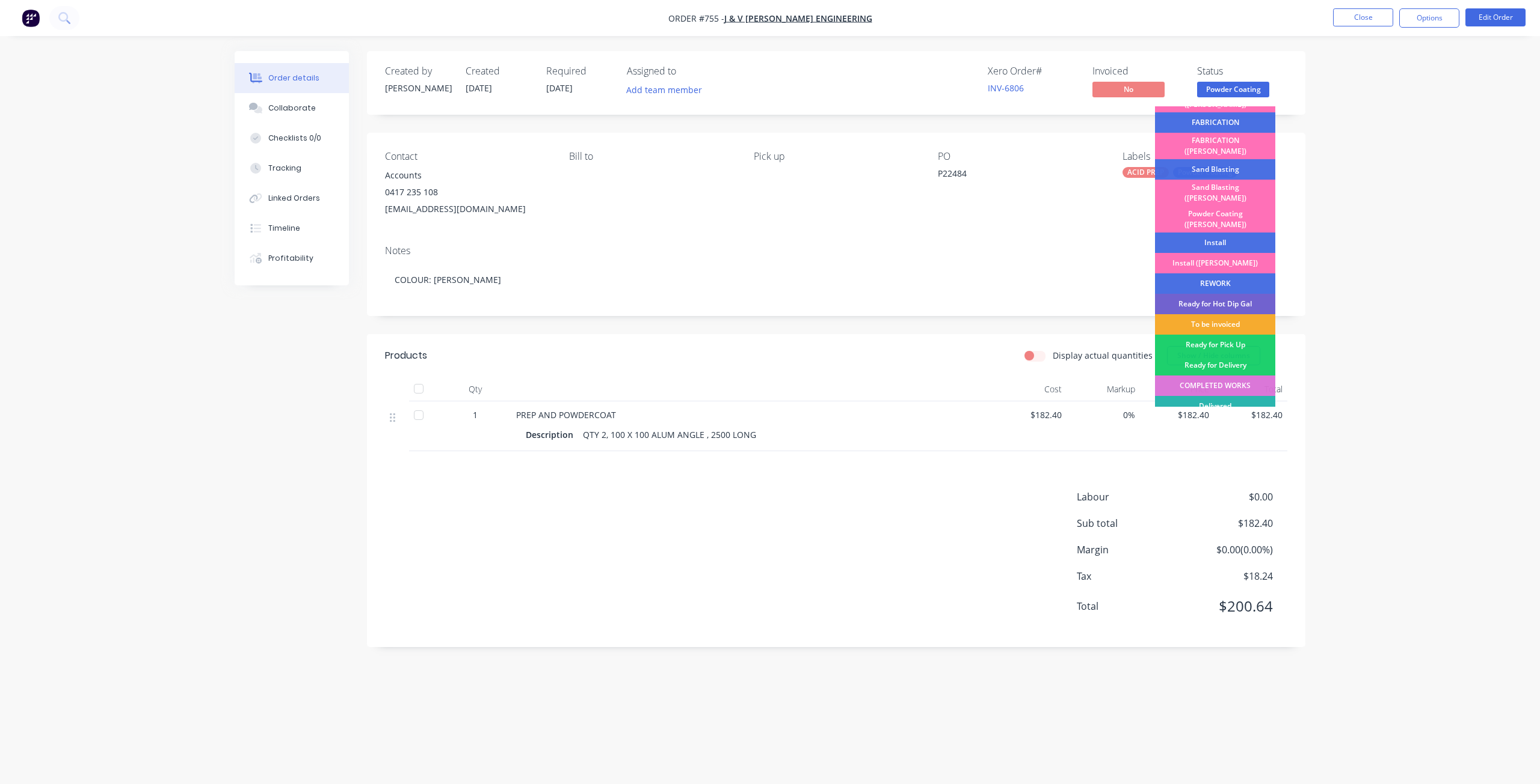
click at [1213, 314] on div "To be invoiced" at bounding box center [1215, 324] width 121 height 20
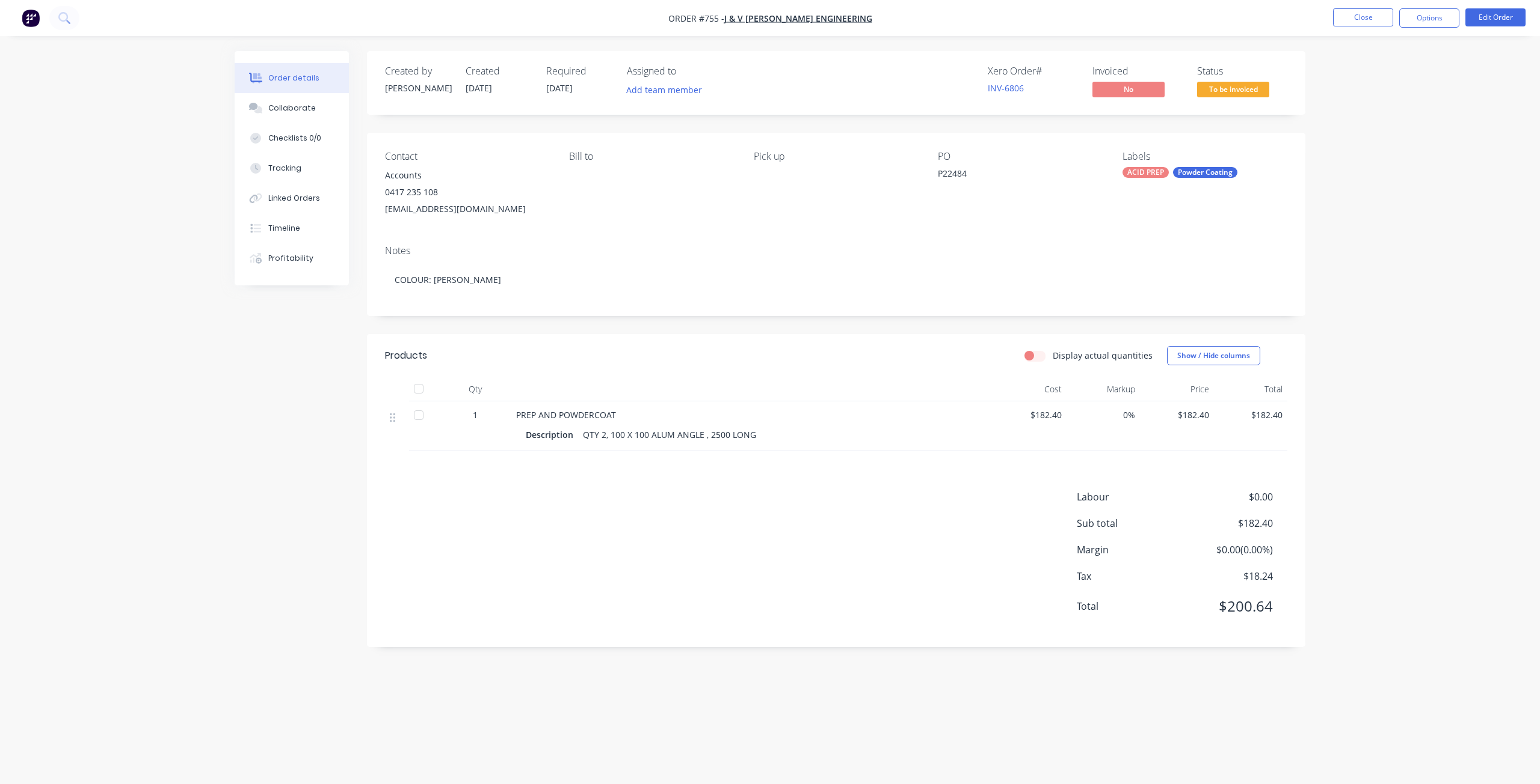
click at [1221, 92] on span "To be invoiced" at bounding box center [1233, 89] width 72 height 15
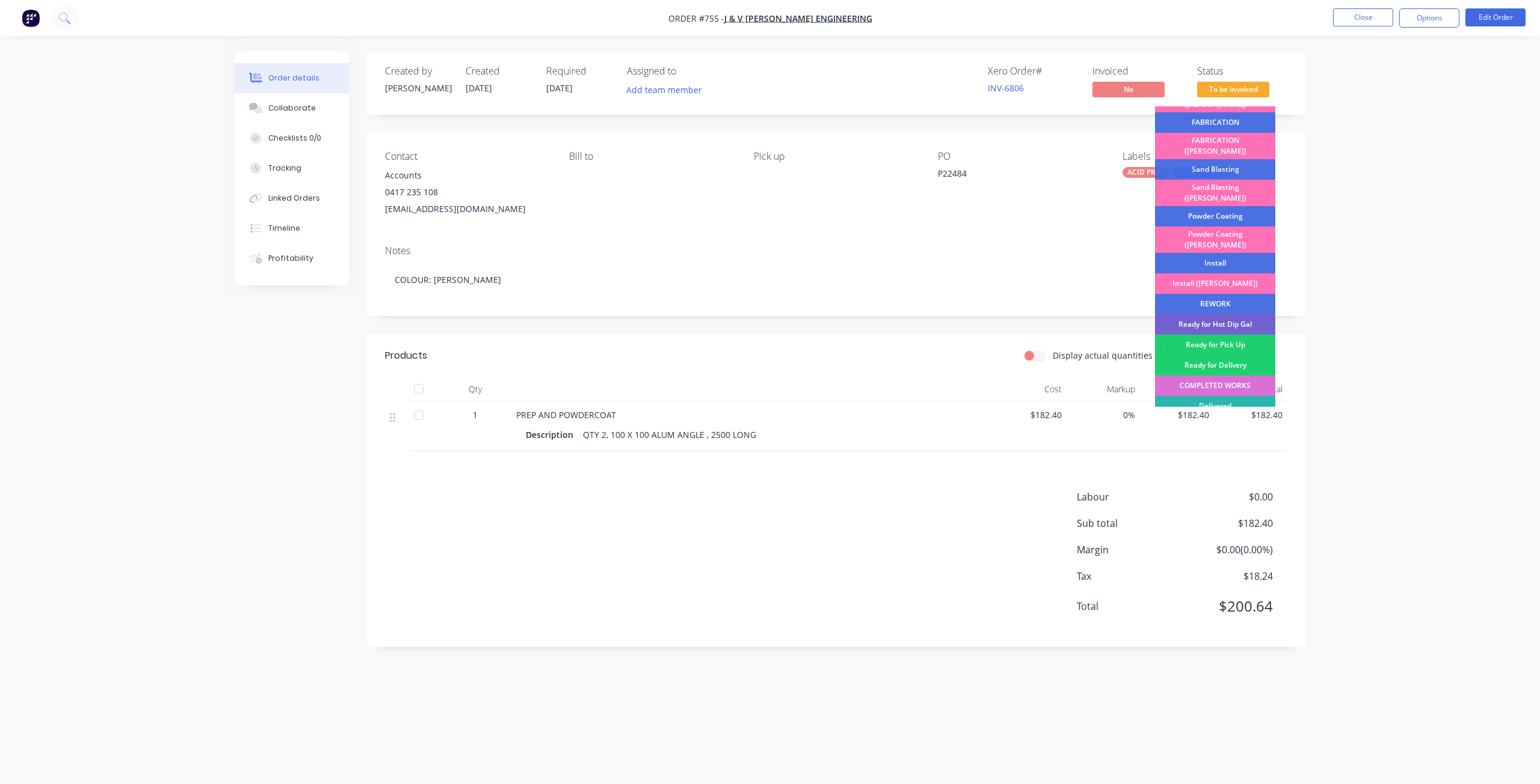
drag, startPoint x: 1217, startPoint y: 358, endPoint x: 1353, endPoint y: 277, distance: 158.3
click at [1218, 376] on div "COMPLETED WORKS" at bounding box center [1215, 385] width 121 height 20
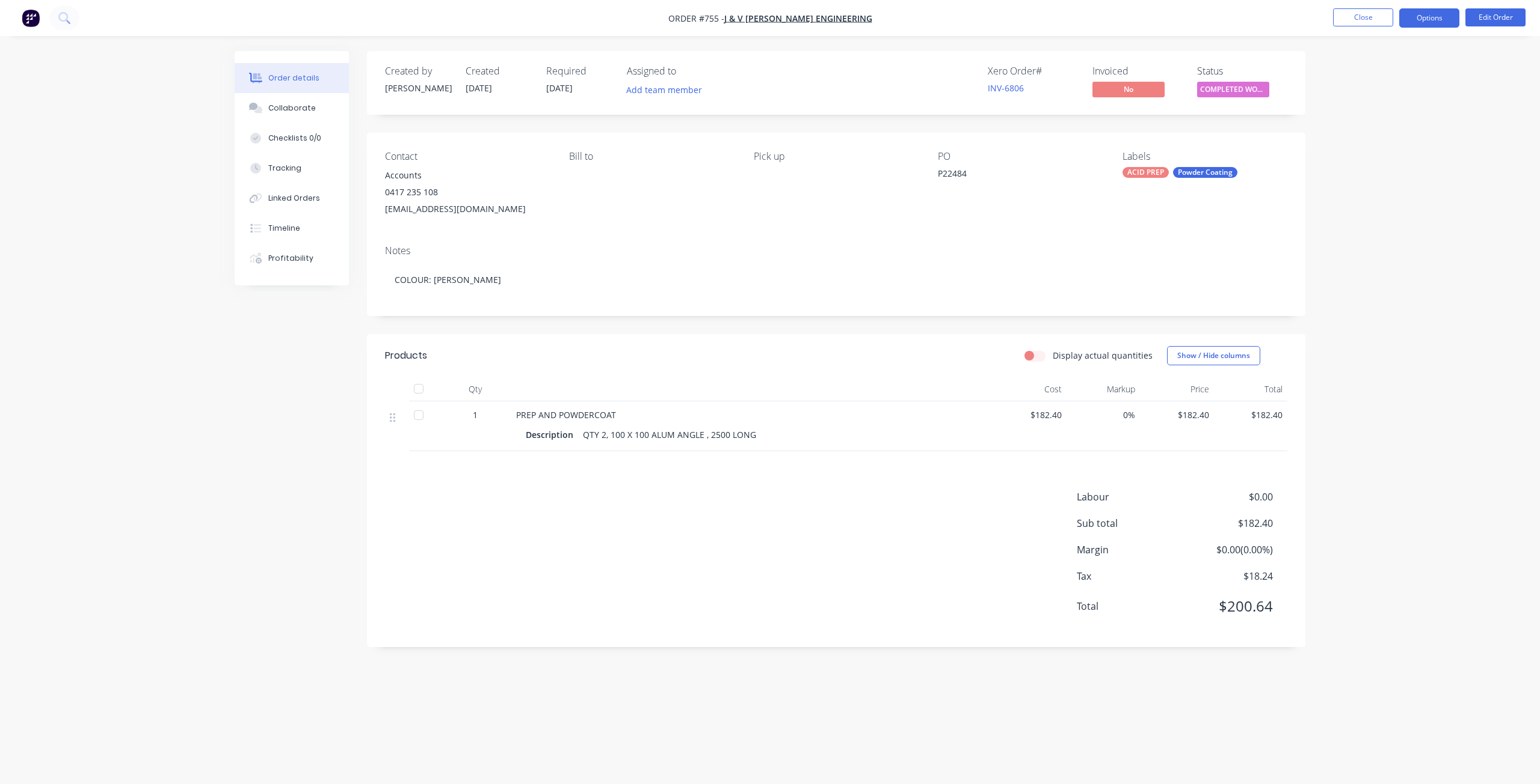
click at [1427, 15] on button "Options" at bounding box center [1429, 18] width 60 height 19
click at [1359, 70] on div "Invoice" at bounding box center [1393, 73] width 111 height 18
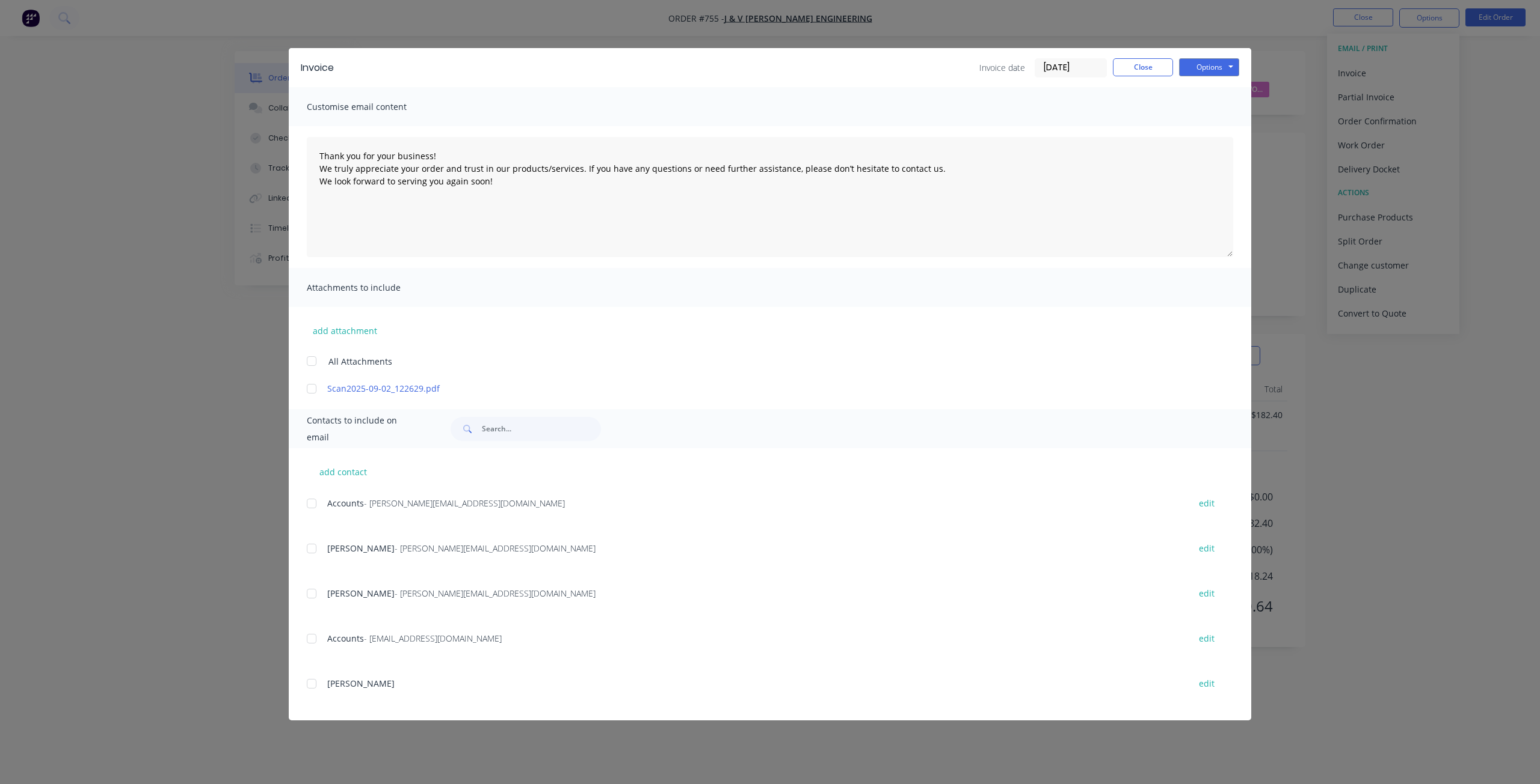
click at [308, 501] on div at bounding box center [311, 503] width 24 height 24
click at [1199, 70] on button "Options" at bounding box center [1209, 68] width 60 height 18
click at [1213, 133] on button "Email" at bounding box center [1217, 128] width 77 height 20
click at [208, 751] on icon "button" at bounding box center [207, 752] width 6 height 6
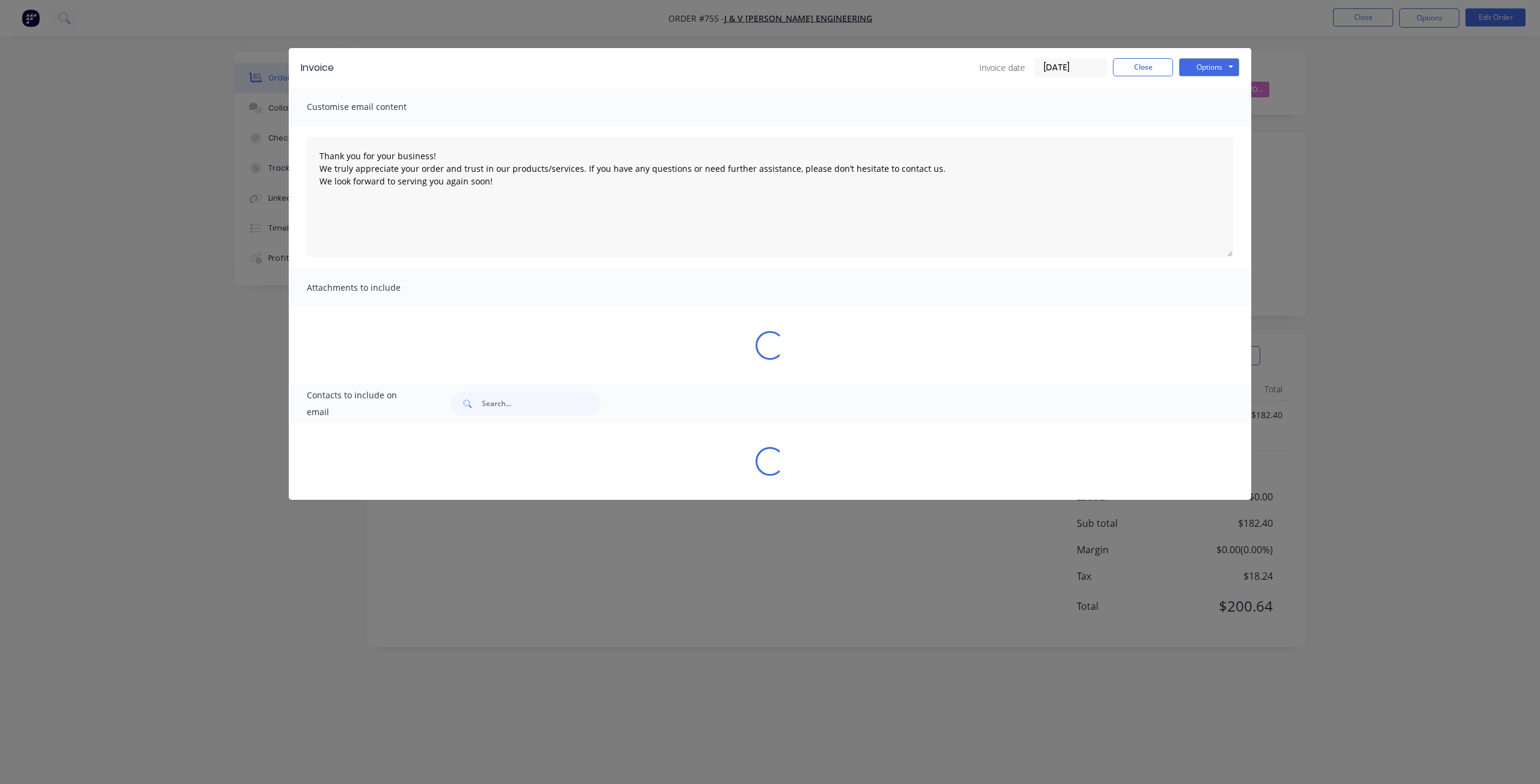
type textarea "Thank you for your business! We truly appreciate your order and trust in our pr…"
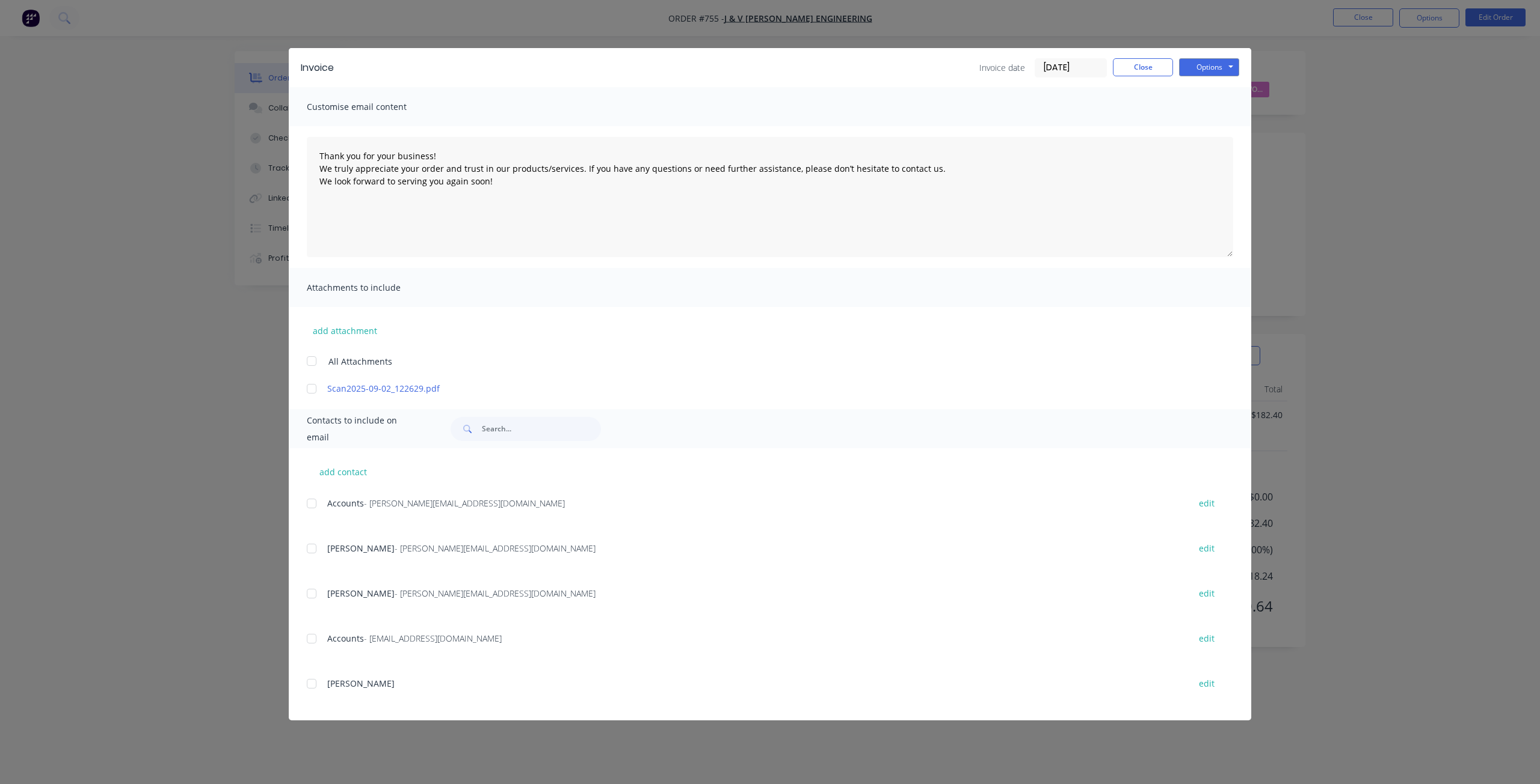
click at [1134, 76] on div "Invoice date 03/09/25 Close Options Preview Print Email" at bounding box center [1109, 68] width 260 height 19
click at [1134, 73] on button "Close" at bounding box center [1143, 68] width 60 height 18
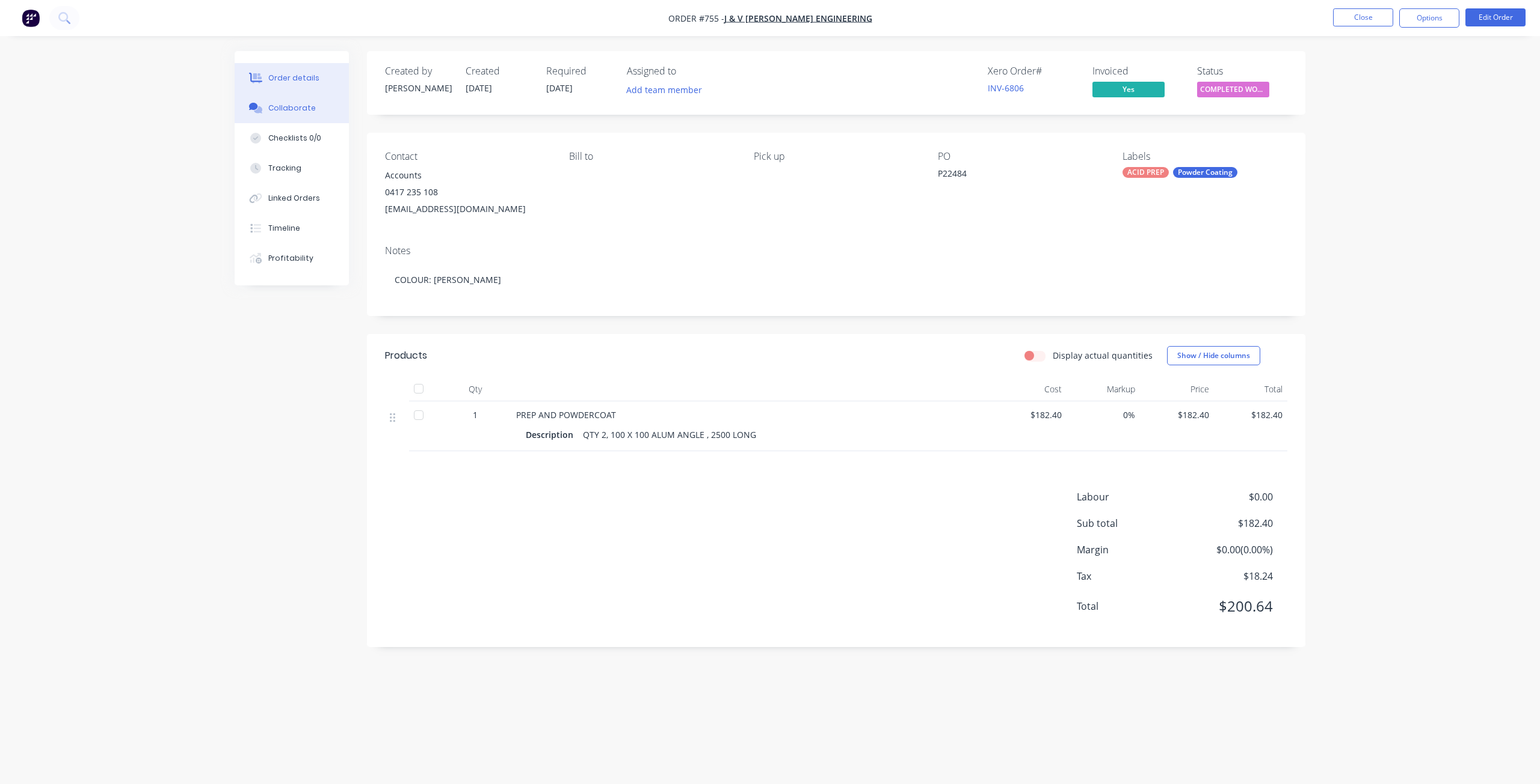
click at [288, 111] on div "Collaborate" at bounding box center [291, 108] width 47 height 10
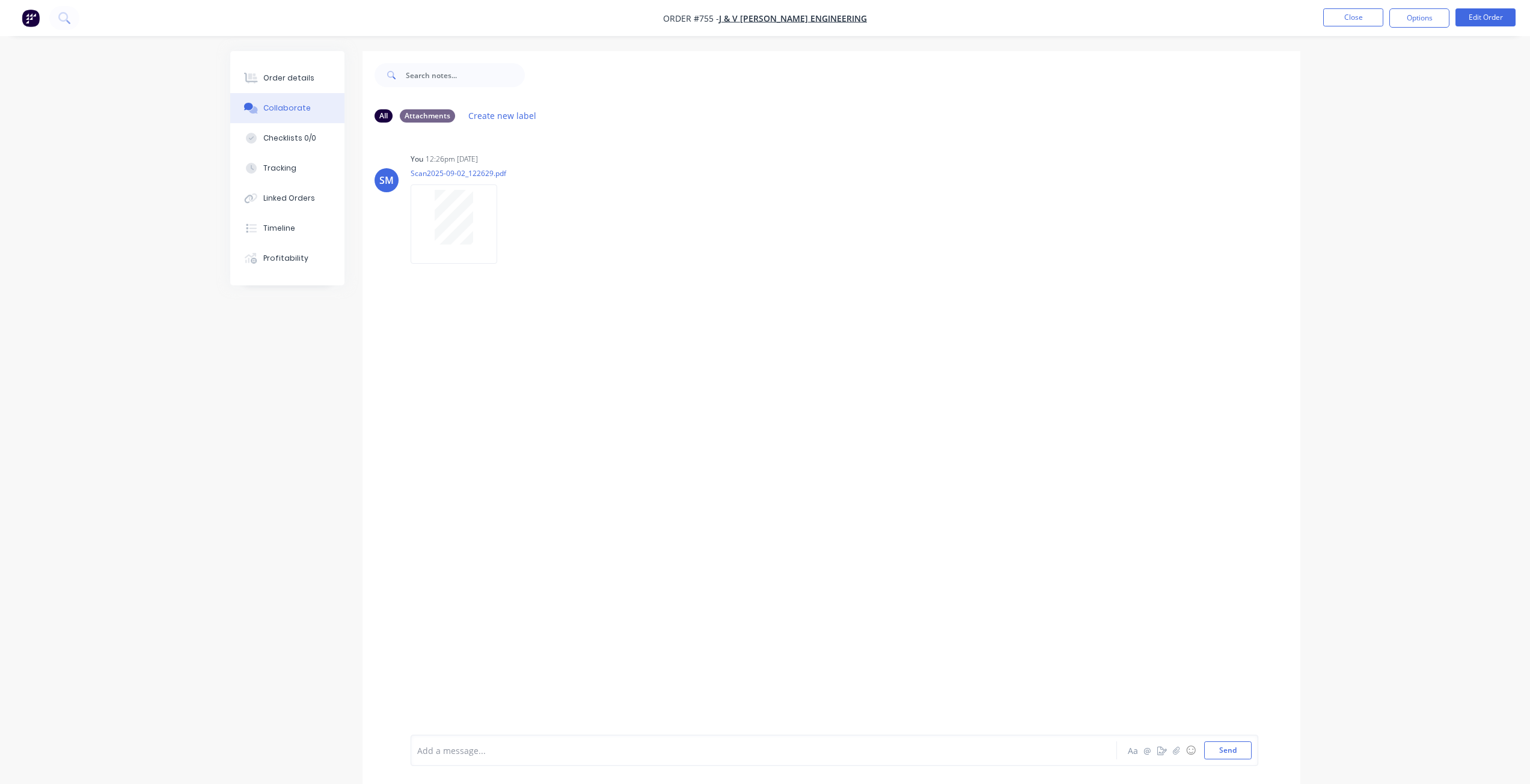
click at [446, 756] on div at bounding box center [730, 751] width 625 height 13
click at [1237, 749] on button "Send" at bounding box center [1228, 750] width 47 height 18
click at [1351, 25] on button "Close" at bounding box center [1353, 17] width 60 height 18
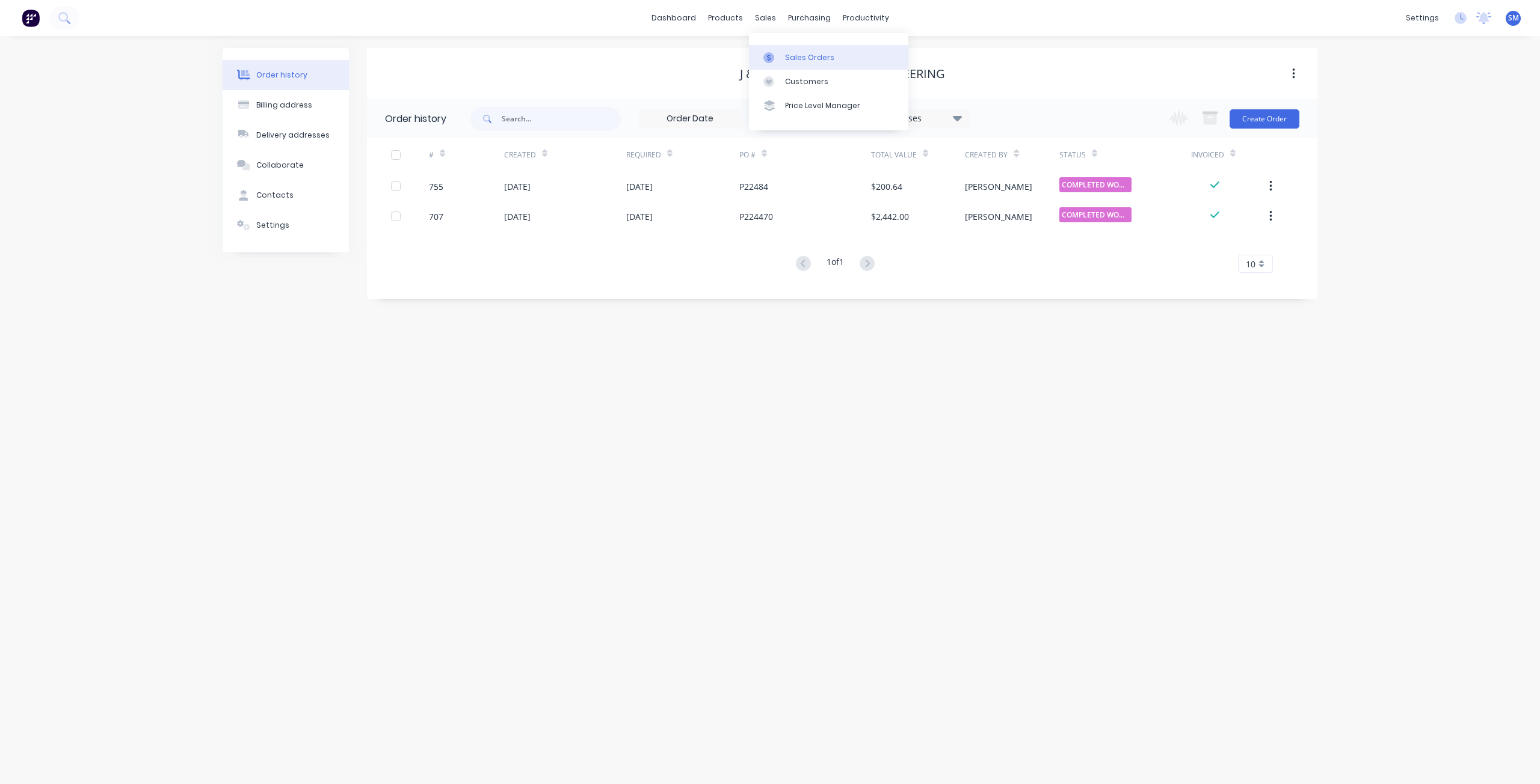
click at [792, 58] on div "Sales Orders" at bounding box center [809, 57] width 49 height 10
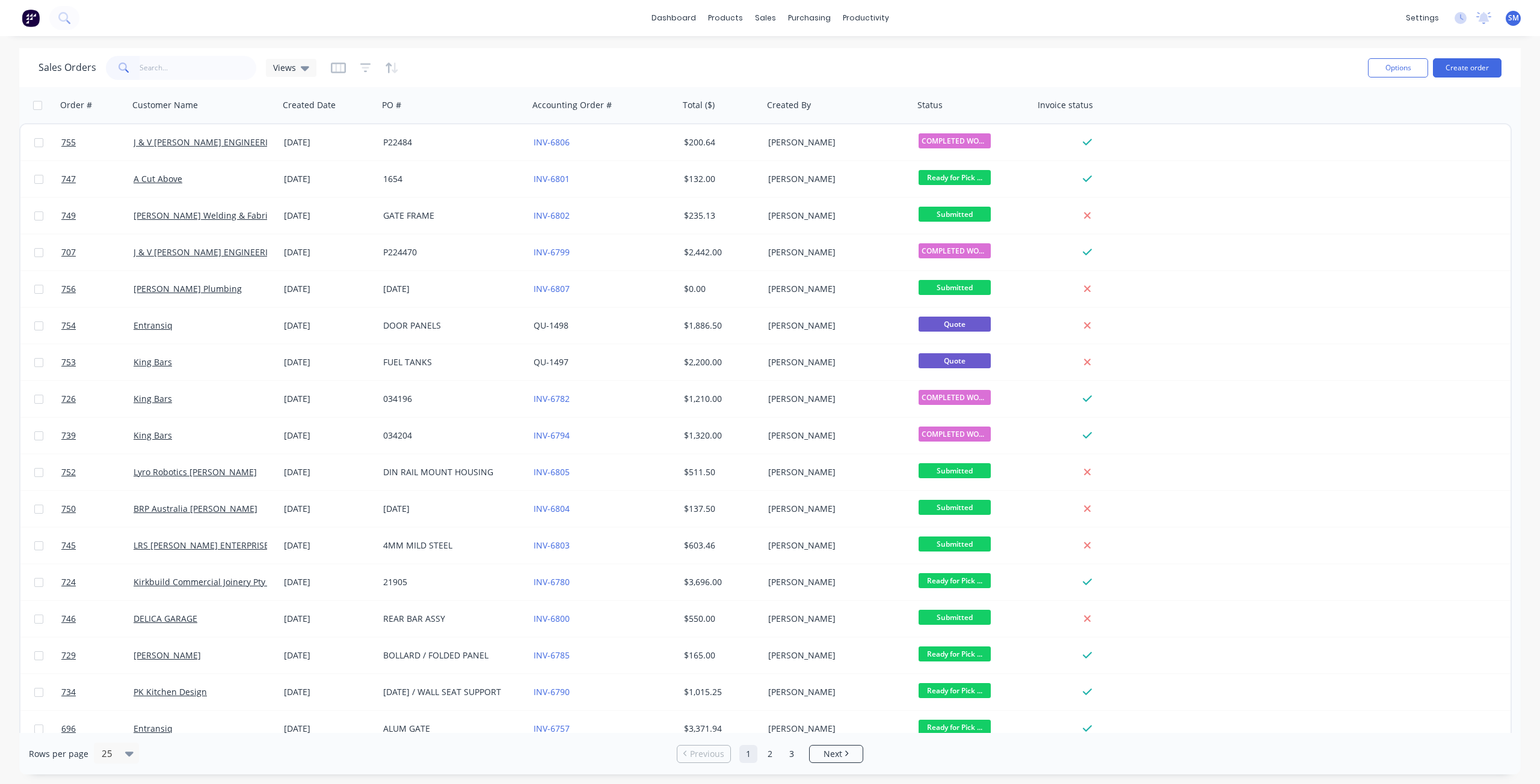
click at [163, 68] on input "text" at bounding box center [198, 68] width 117 height 24
type input "533"
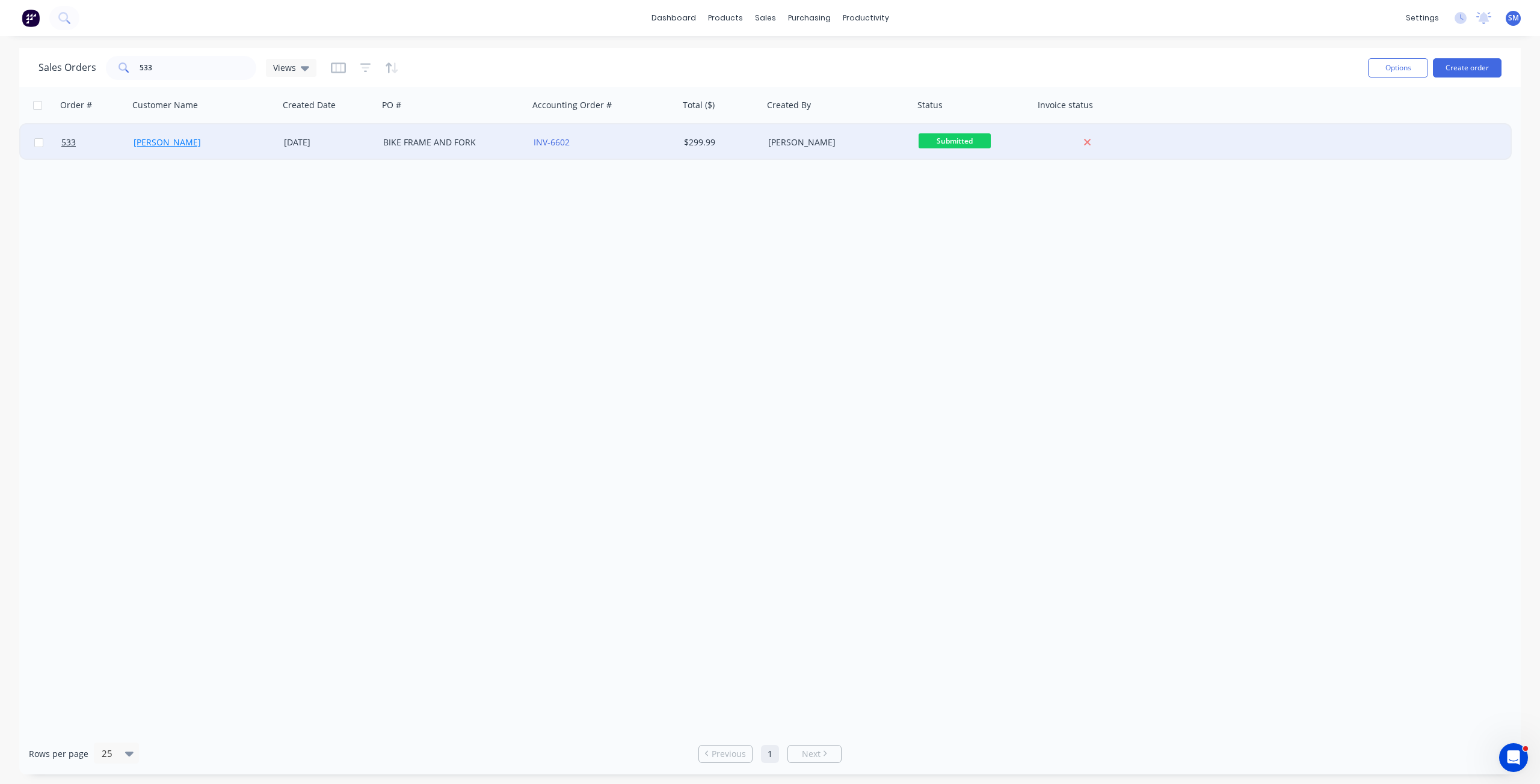
click at [189, 141] on link "ANDREW COLES" at bounding box center [167, 142] width 68 height 11
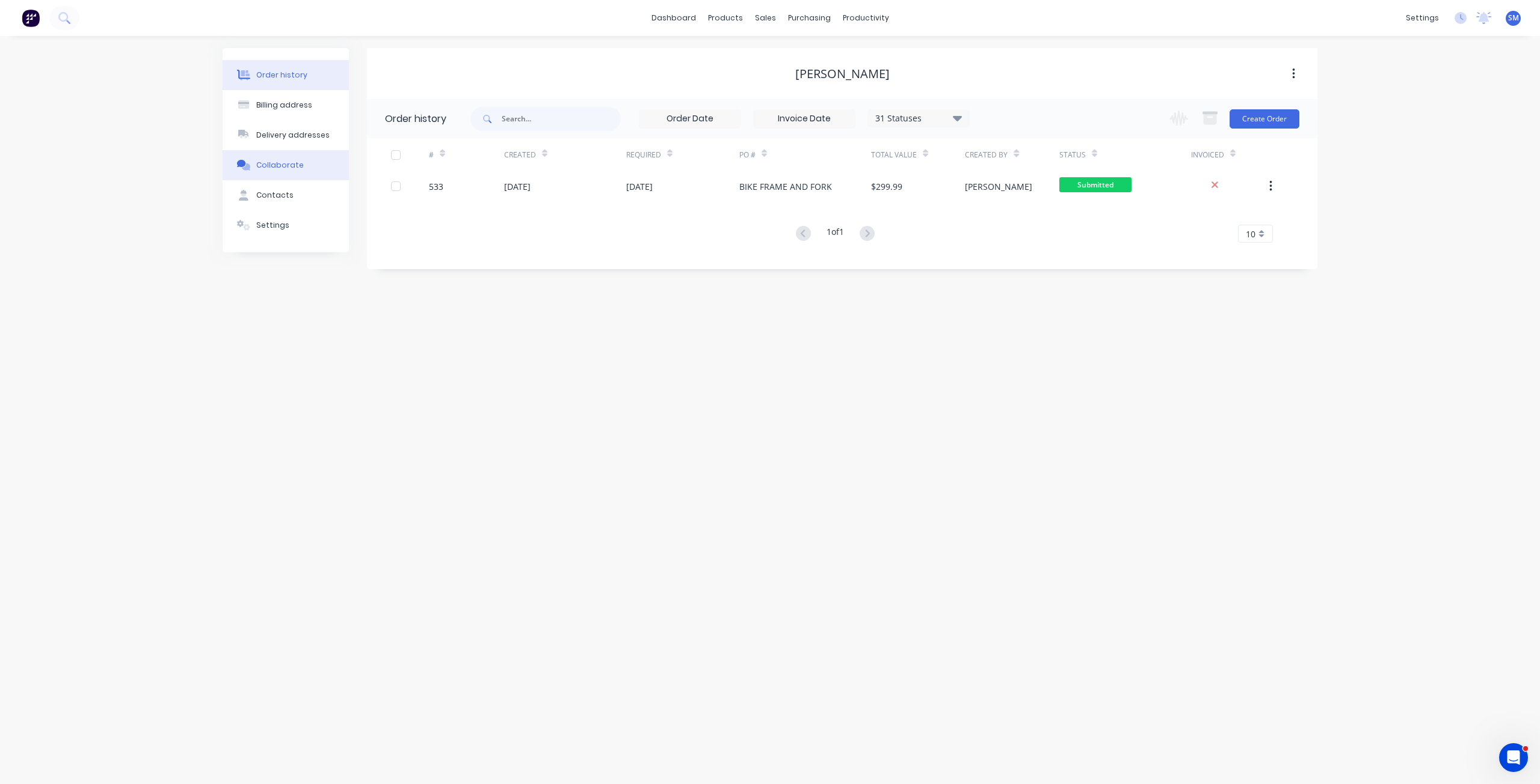
click at [279, 162] on div "Collaborate" at bounding box center [279, 165] width 47 height 10
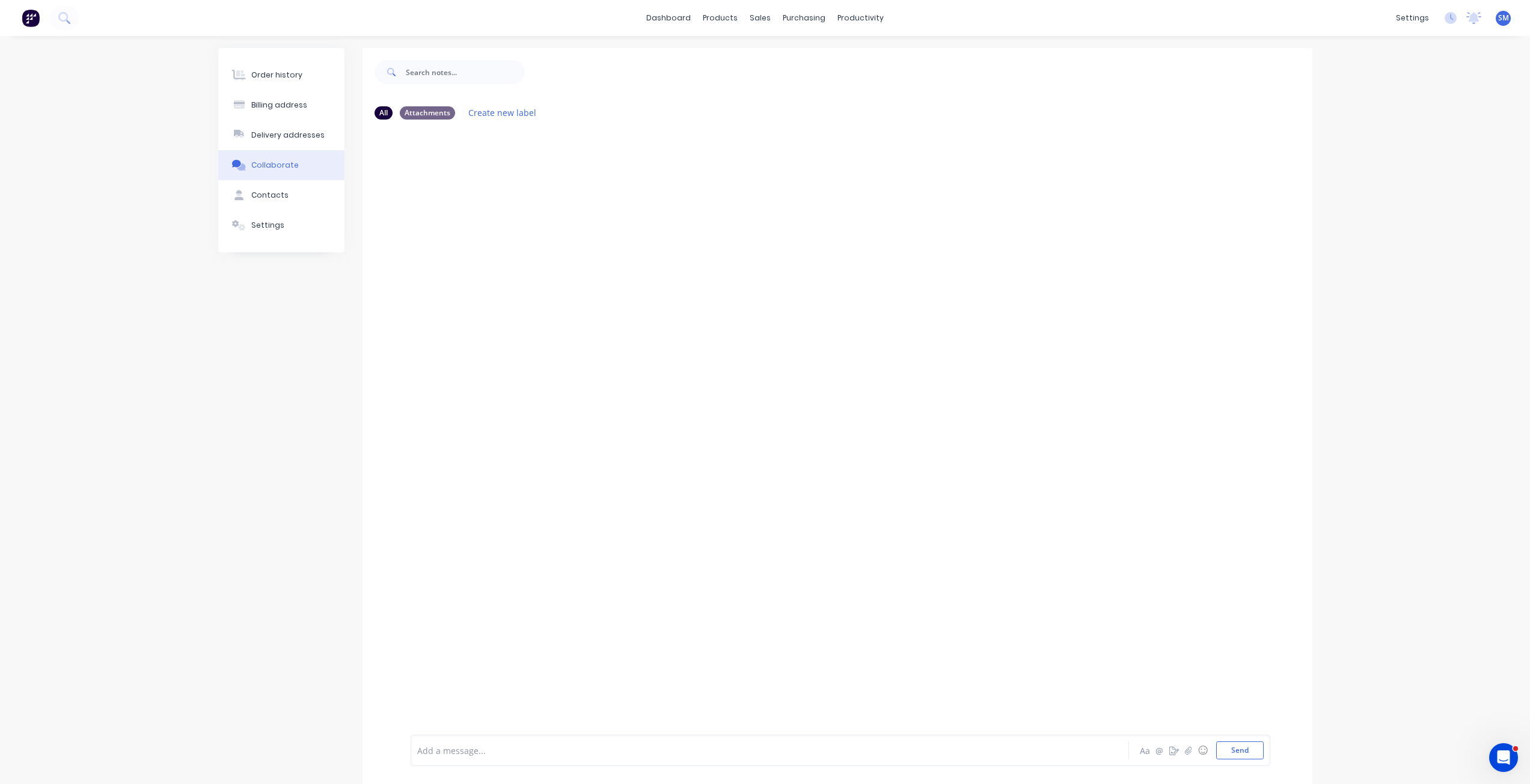
click at [473, 754] on div at bounding box center [735, 751] width 635 height 13
click at [1247, 751] on button "Send" at bounding box center [1240, 750] width 47 height 18
click at [763, 18] on div "sales" at bounding box center [760, 18] width 33 height 18
click at [792, 58] on div "Sales Orders" at bounding box center [804, 57] width 49 height 10
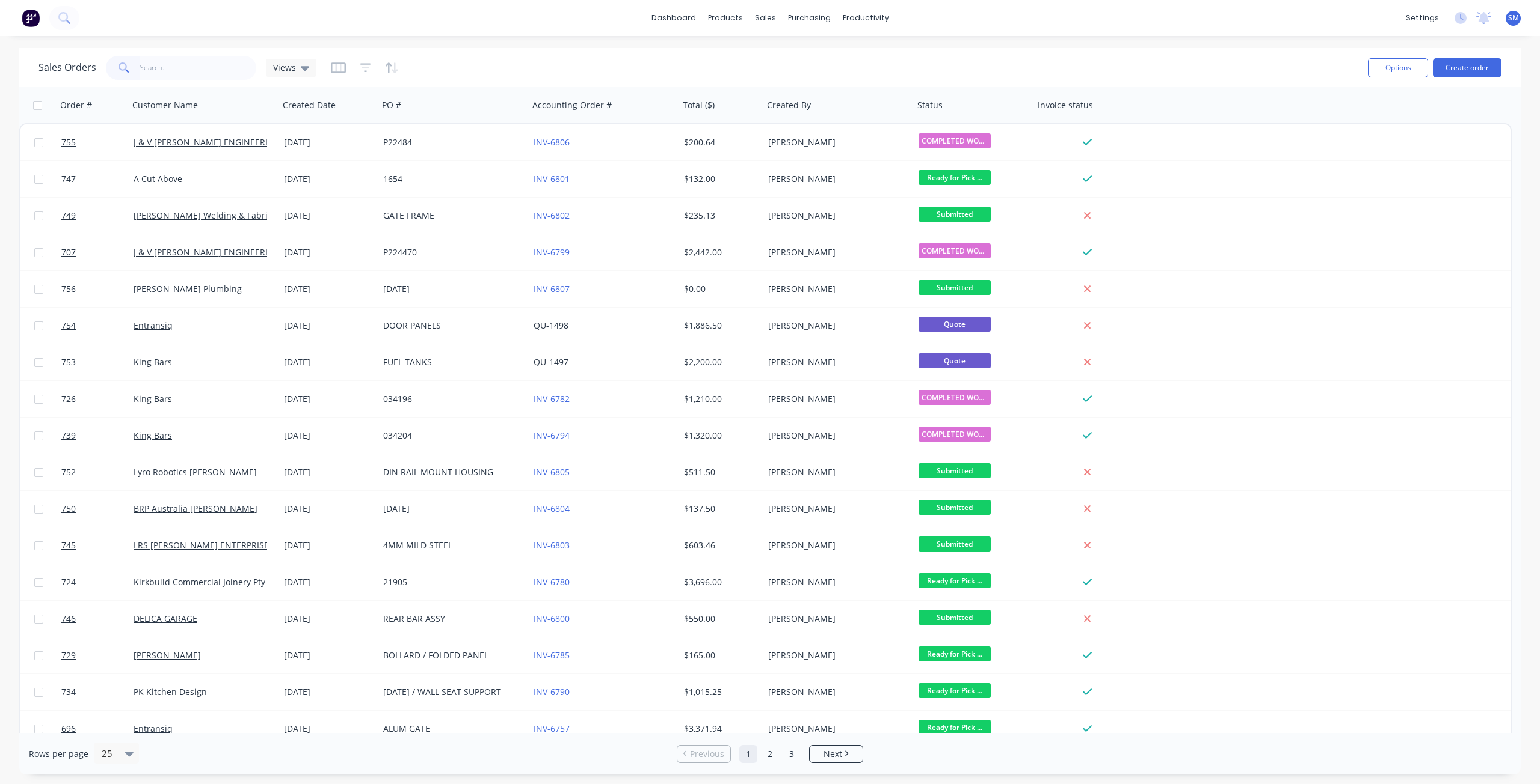
click at [150, 70] on input "text" at bounding box center [198, 68] width 117 height 24
type input "719"
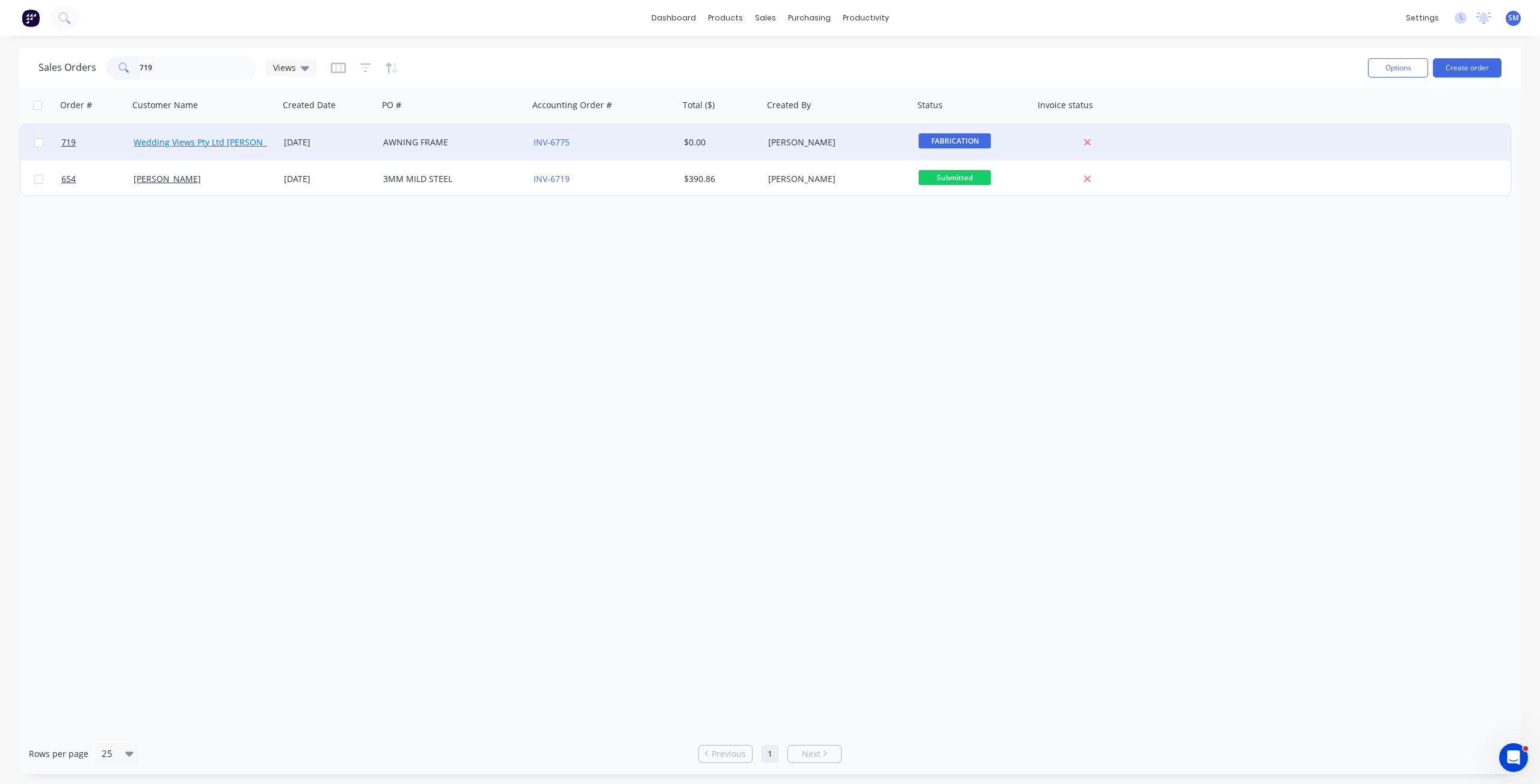
click at [206, 144] on link "Wedding Views Pty Ltd Deanne Ramsey" at bounding box center [214, 142] width 161 height 11
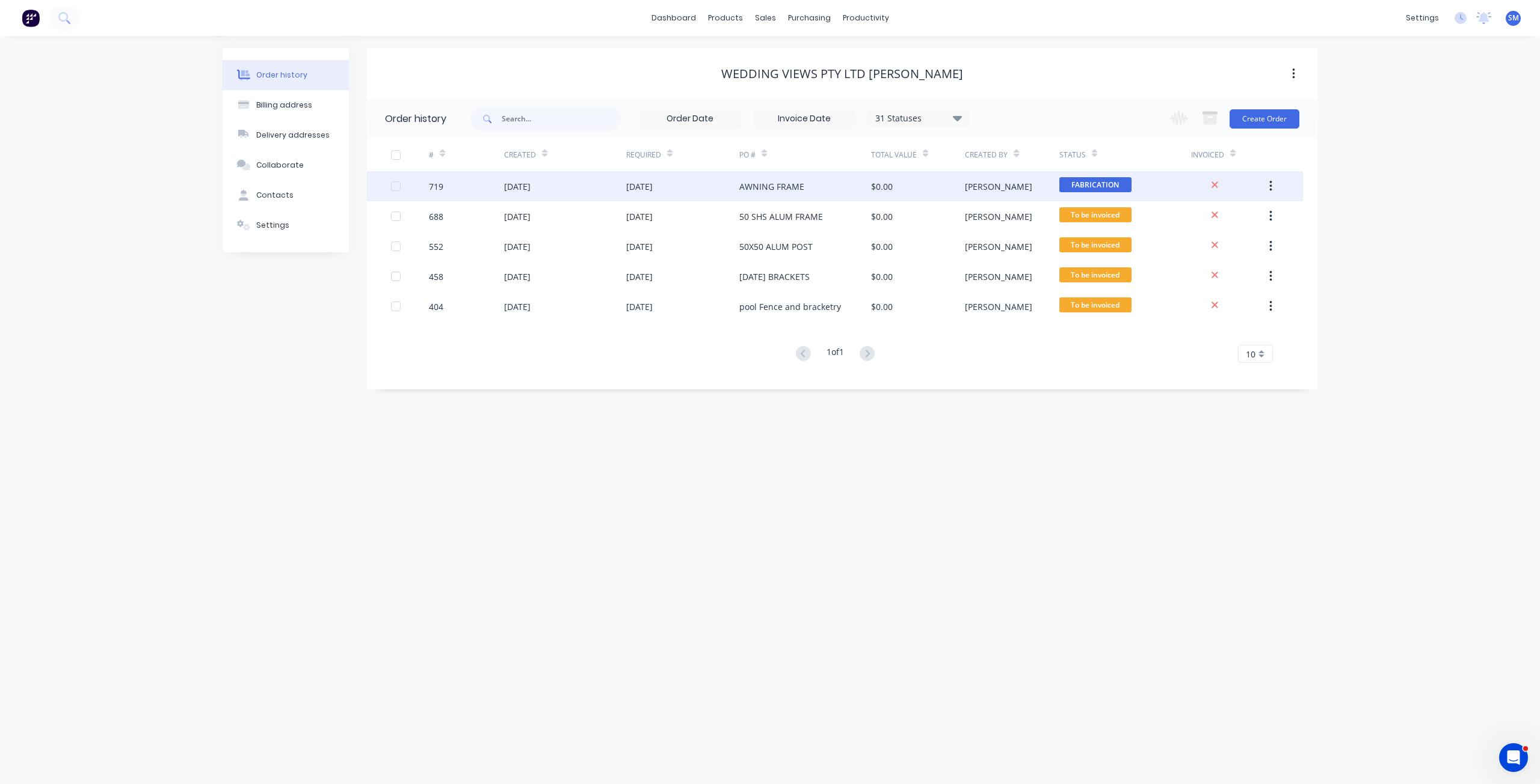
click at [530, 185] on div "22 Aug 2025" at bounding box center [517, 187] width 27 height 13
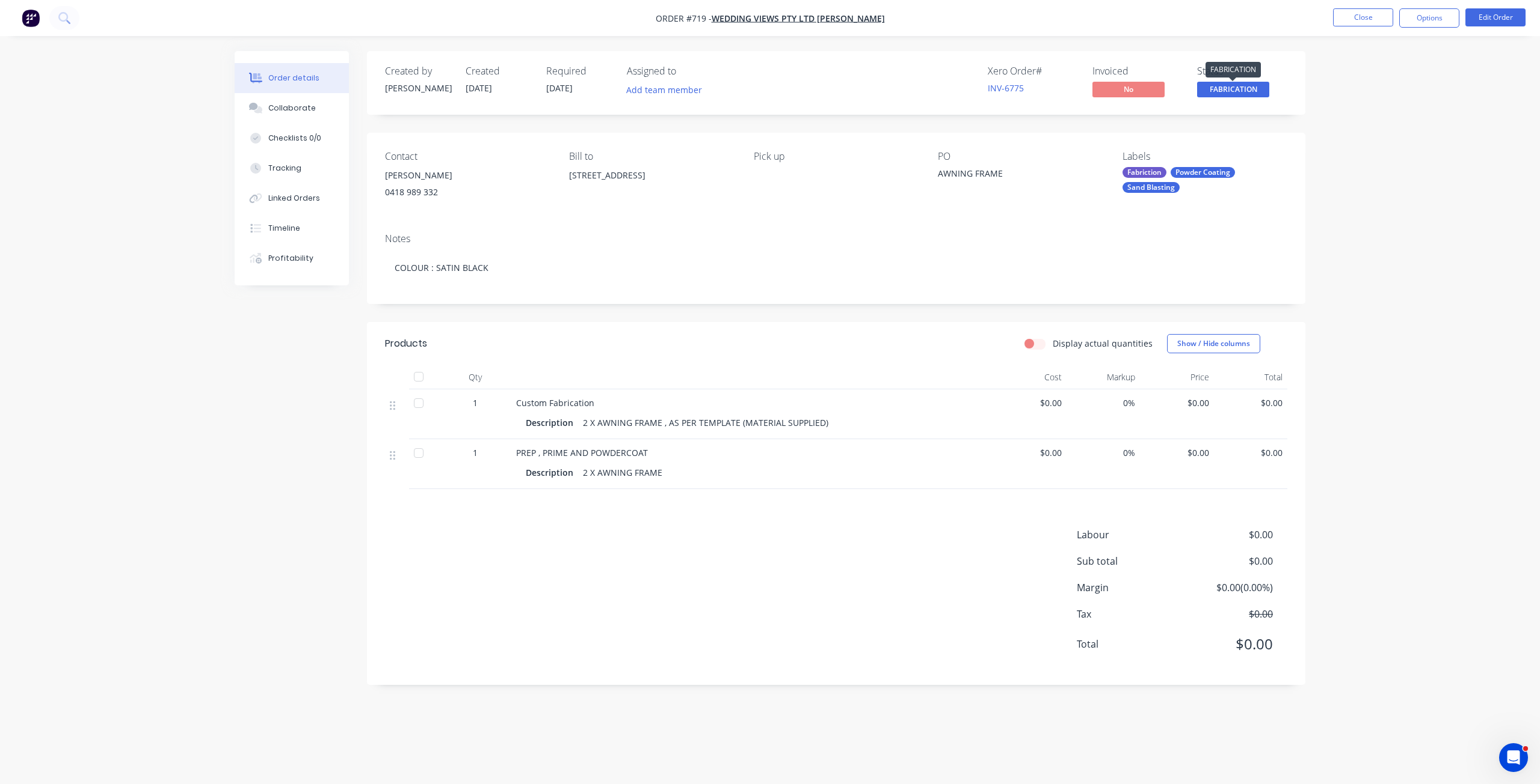
click at [1235, 89] on span "FABRICATION" at bounding box center [1233, 89] width 72 height 15
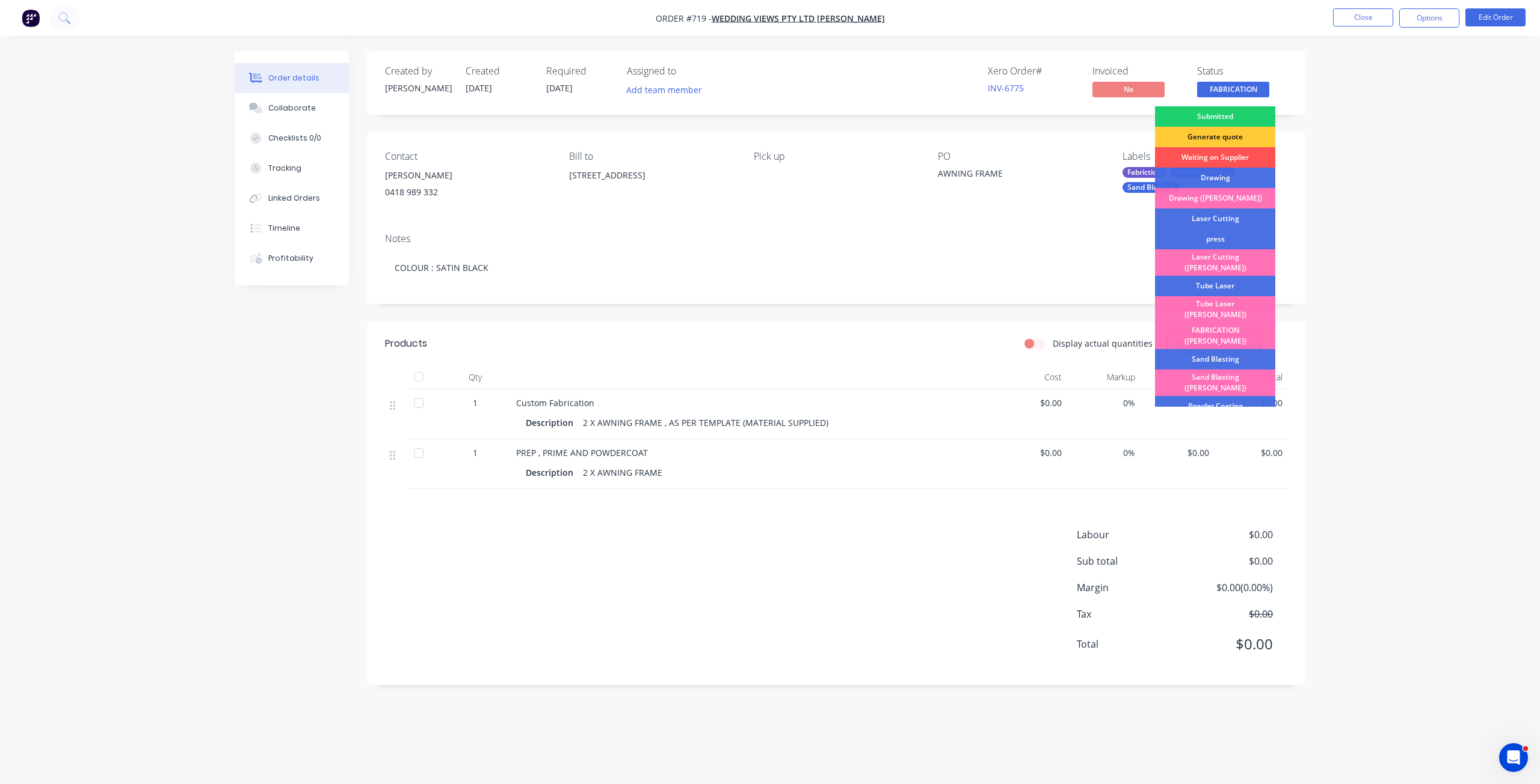
scroll to position [211, 0]
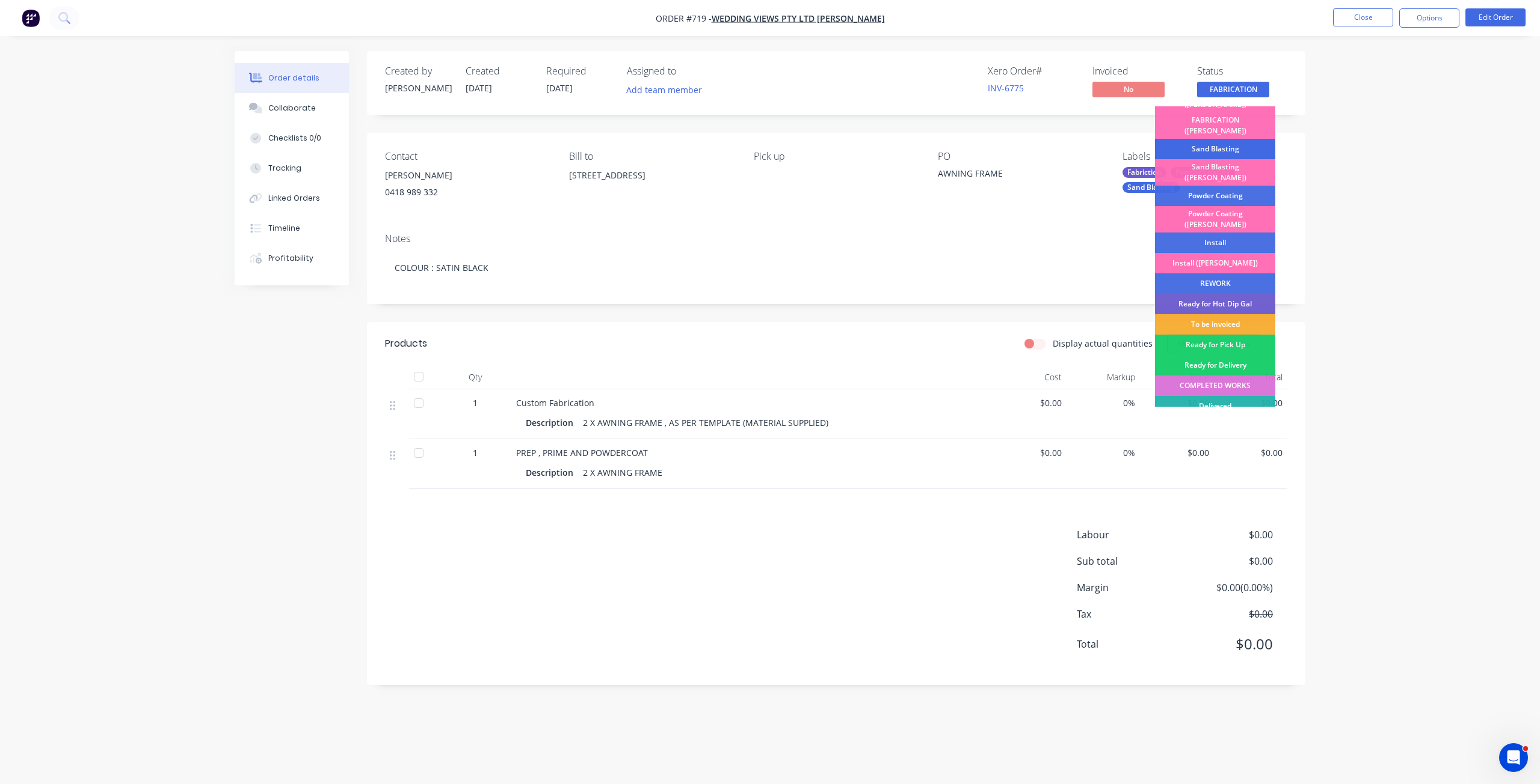
click at [1189, 139] on div "Sand Blasting" at bounding box center [1215, 149] width 121 height 20
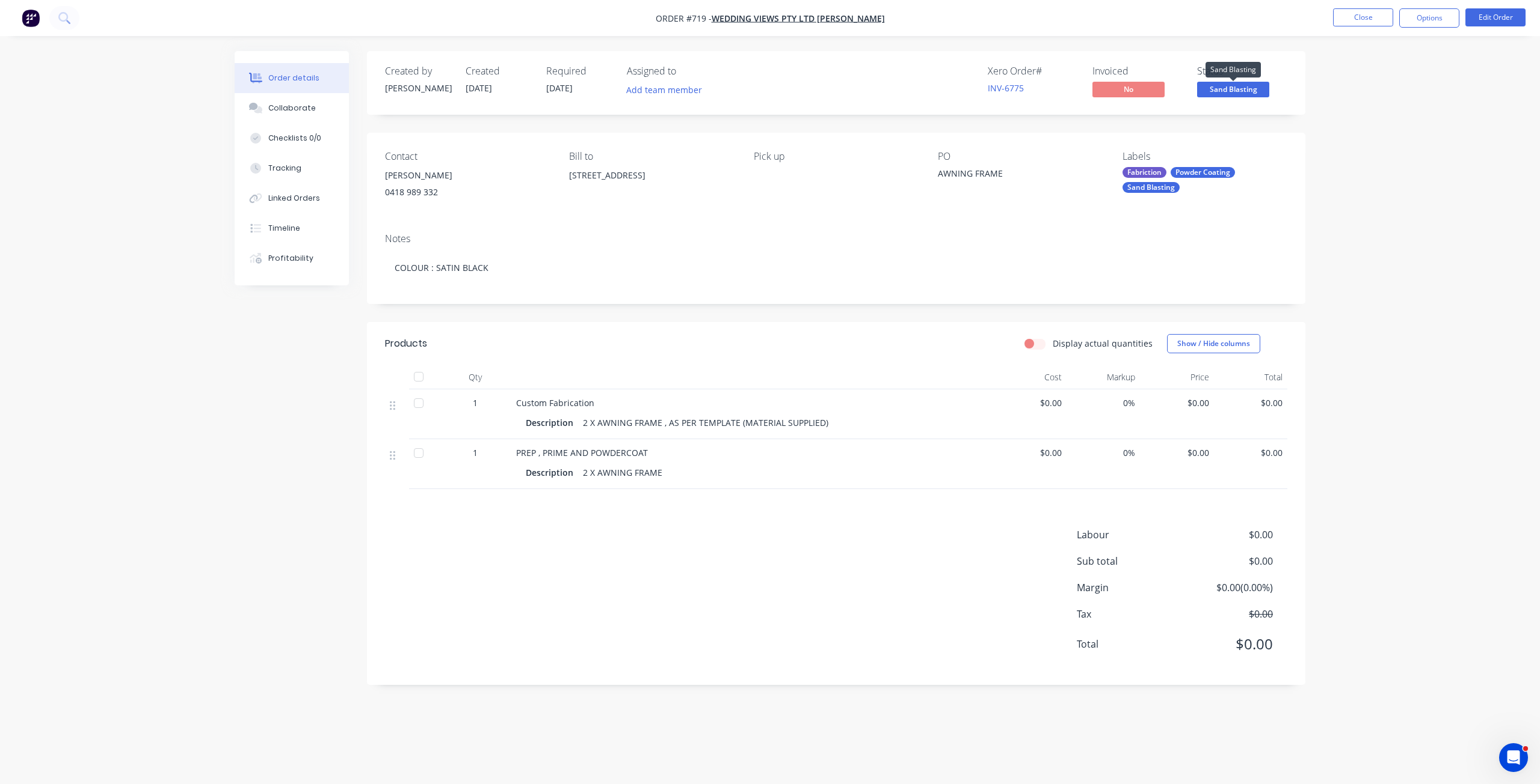
click at [1221, 89] on span "Sand Blasting" at bounding box center [1233, 89] width 72 height 15
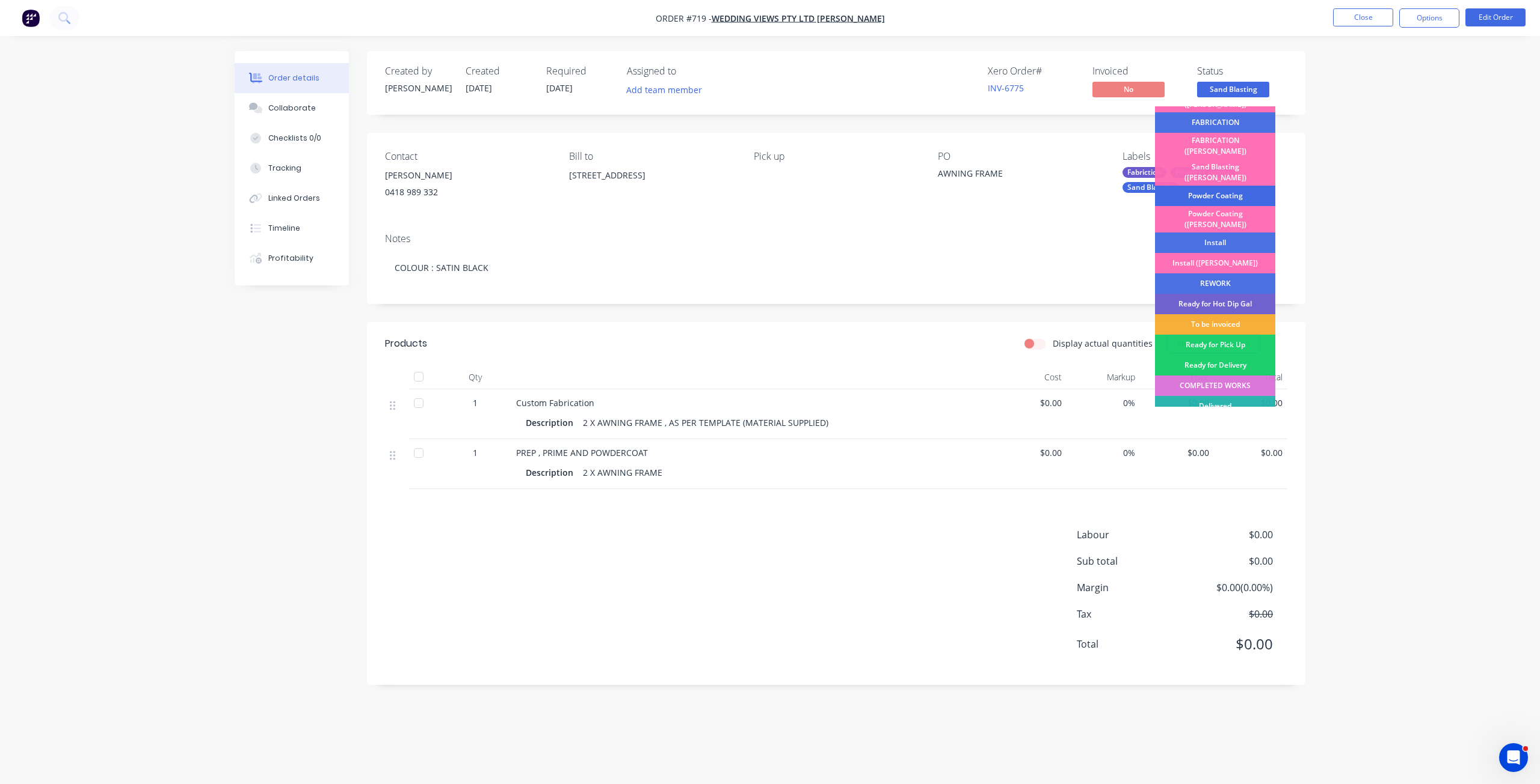
click at [1200, 186] on div "Powder Coating" at bounding box center [1215, 195] width 121 height 20
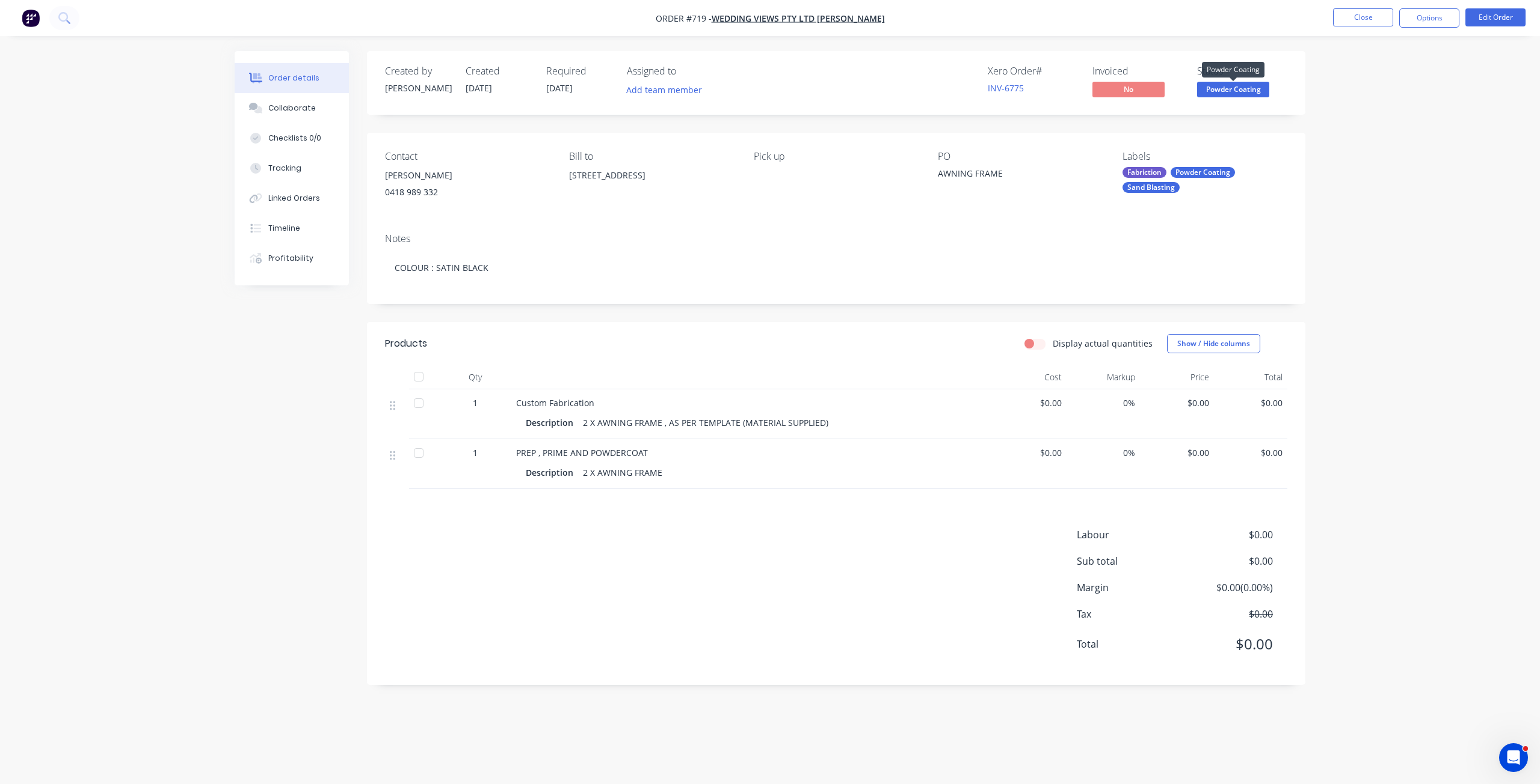
click at [1239, 92] on span "Powder Coating" at bounding box center [1233, 89] width 72 height 15
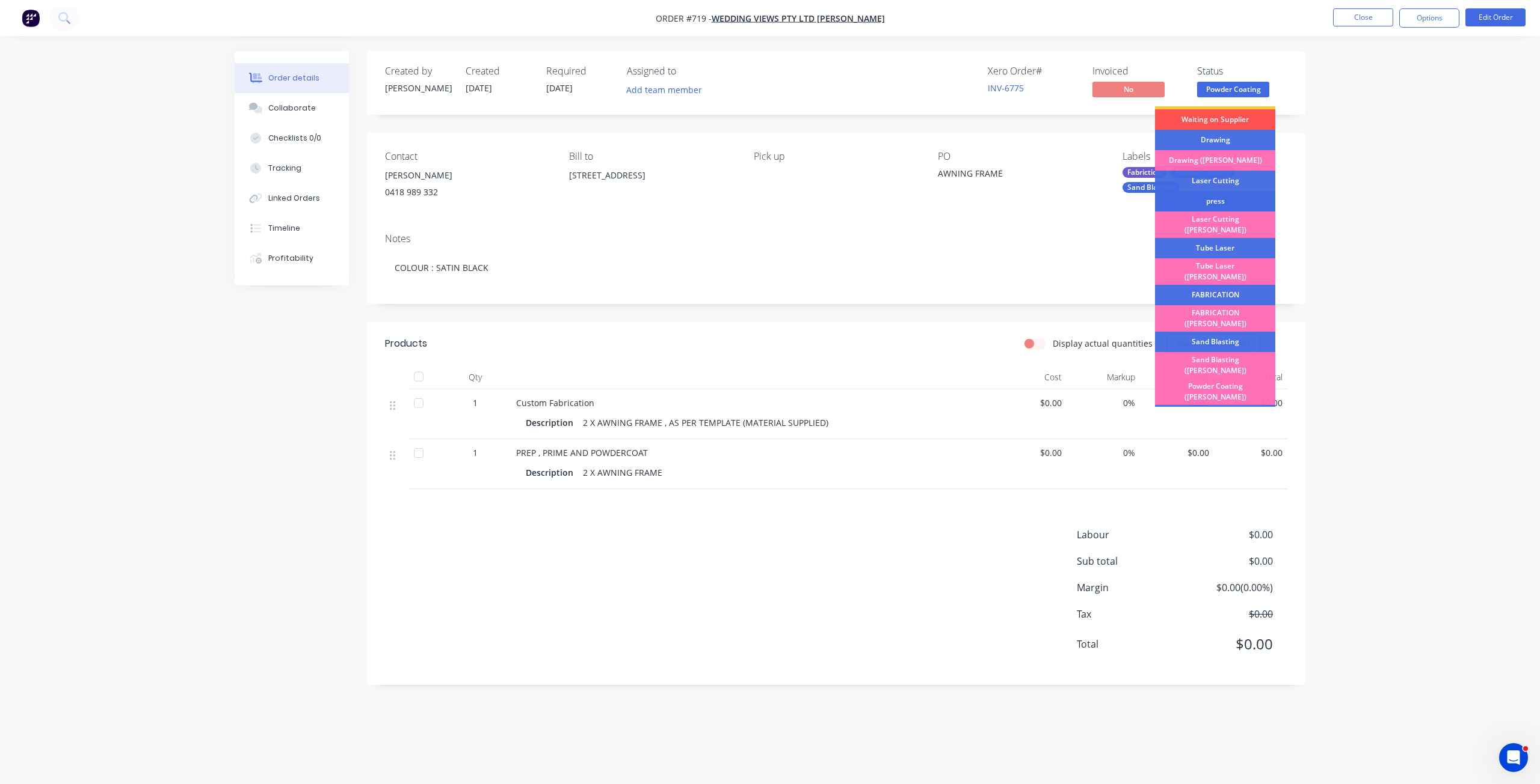
scroll to position [180, 0]
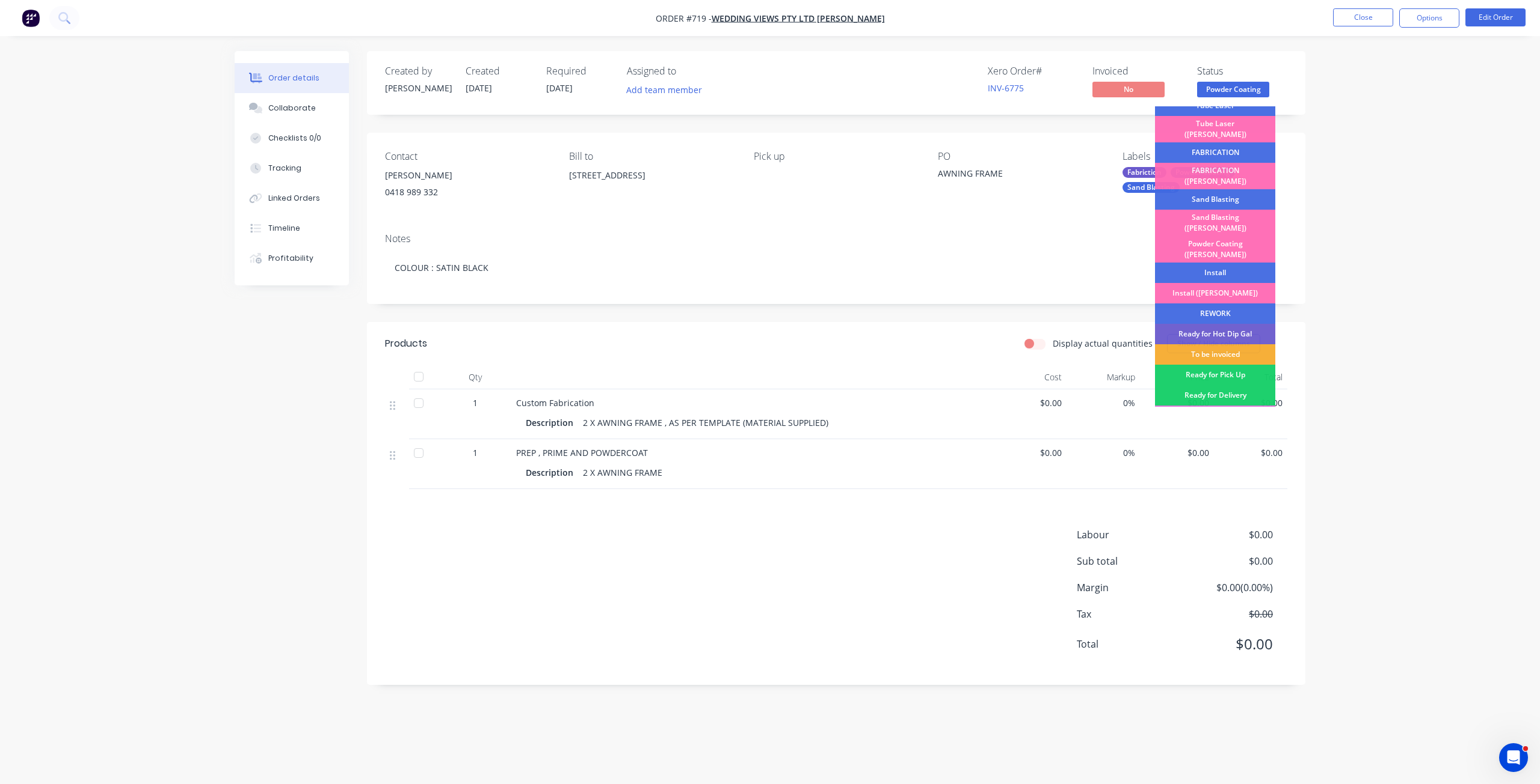
click at [1213, 344] on div "To be invoiced" at bounding box center [1215, 354] width 121 height 20
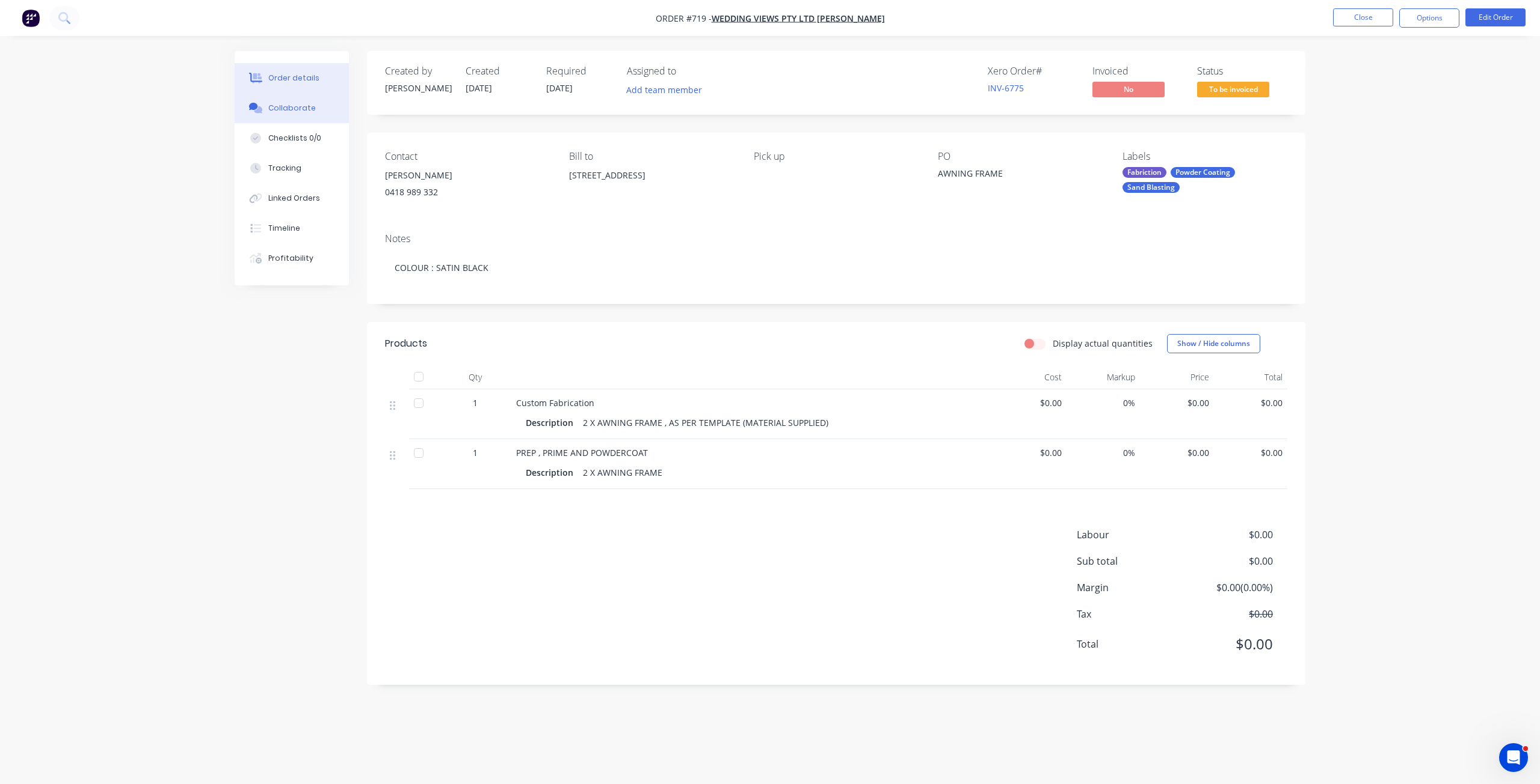
click at [288, 104] on div "Collaborate" at bounding box center [291, 108] width 47 height 10
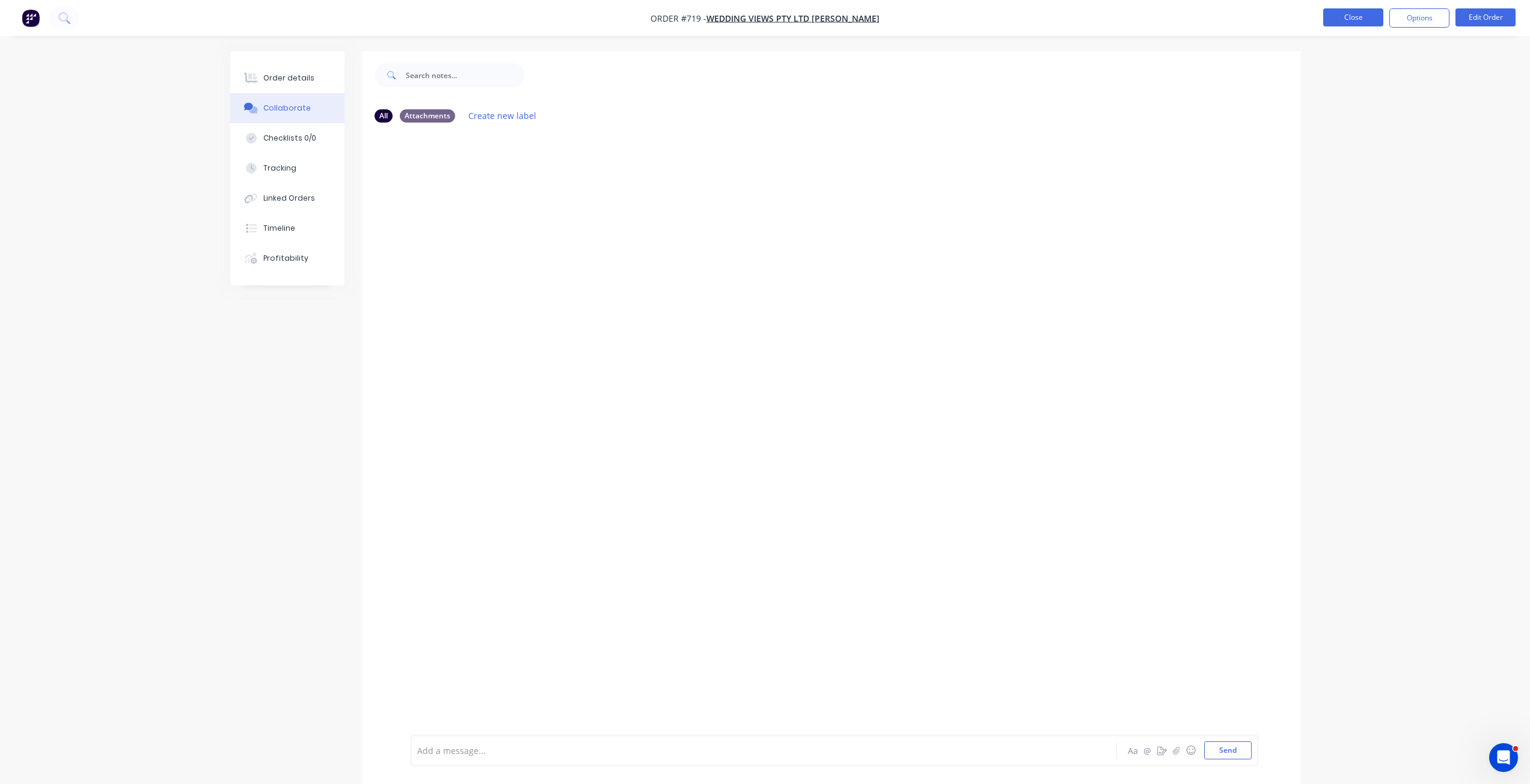
click at [1356, 18] on button "Close" at bounding box center [1353, 17] width 60 height 18
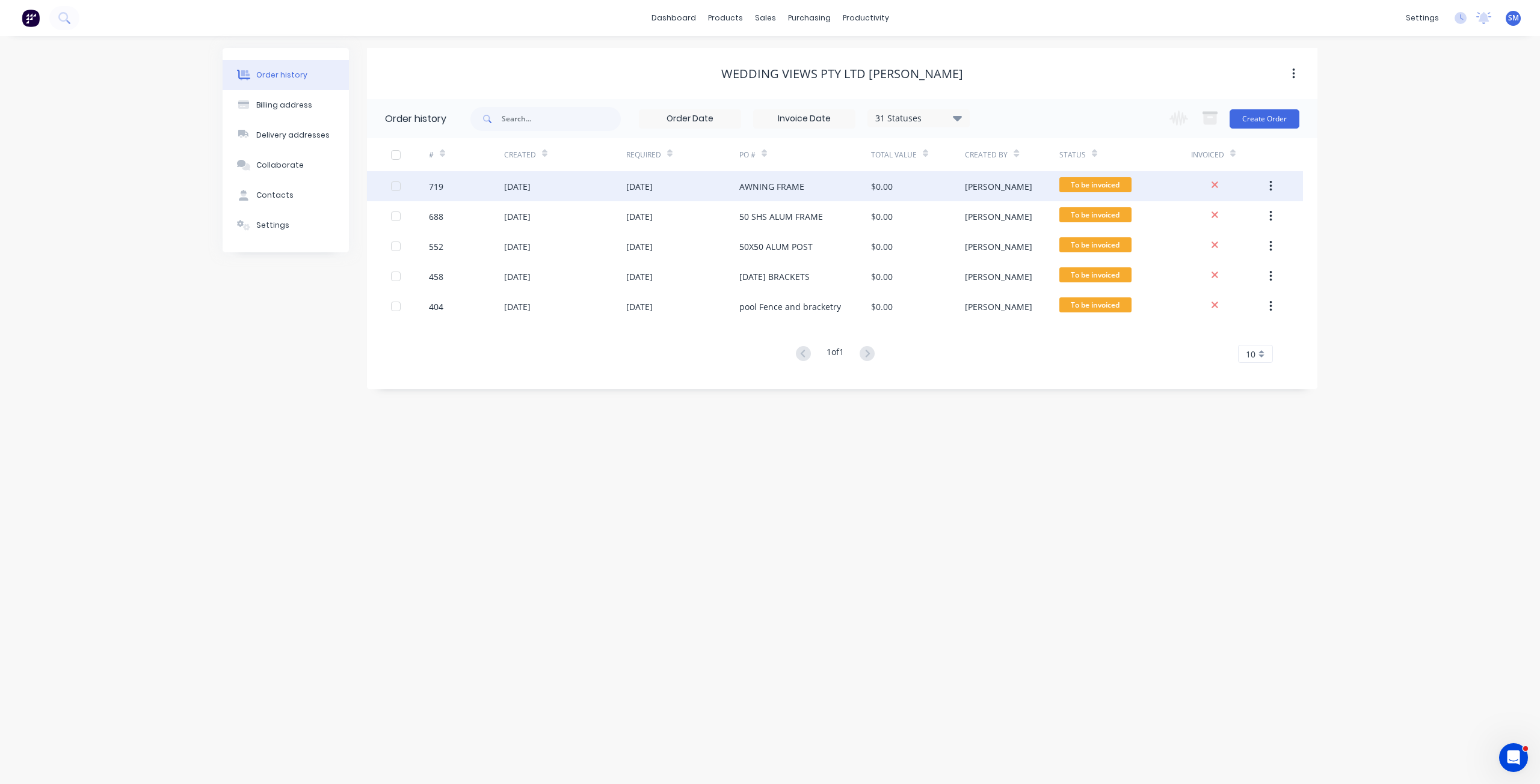
click at [561, 194] on div "[DATE]" at bounding box center [565, 186] width 122 height 30
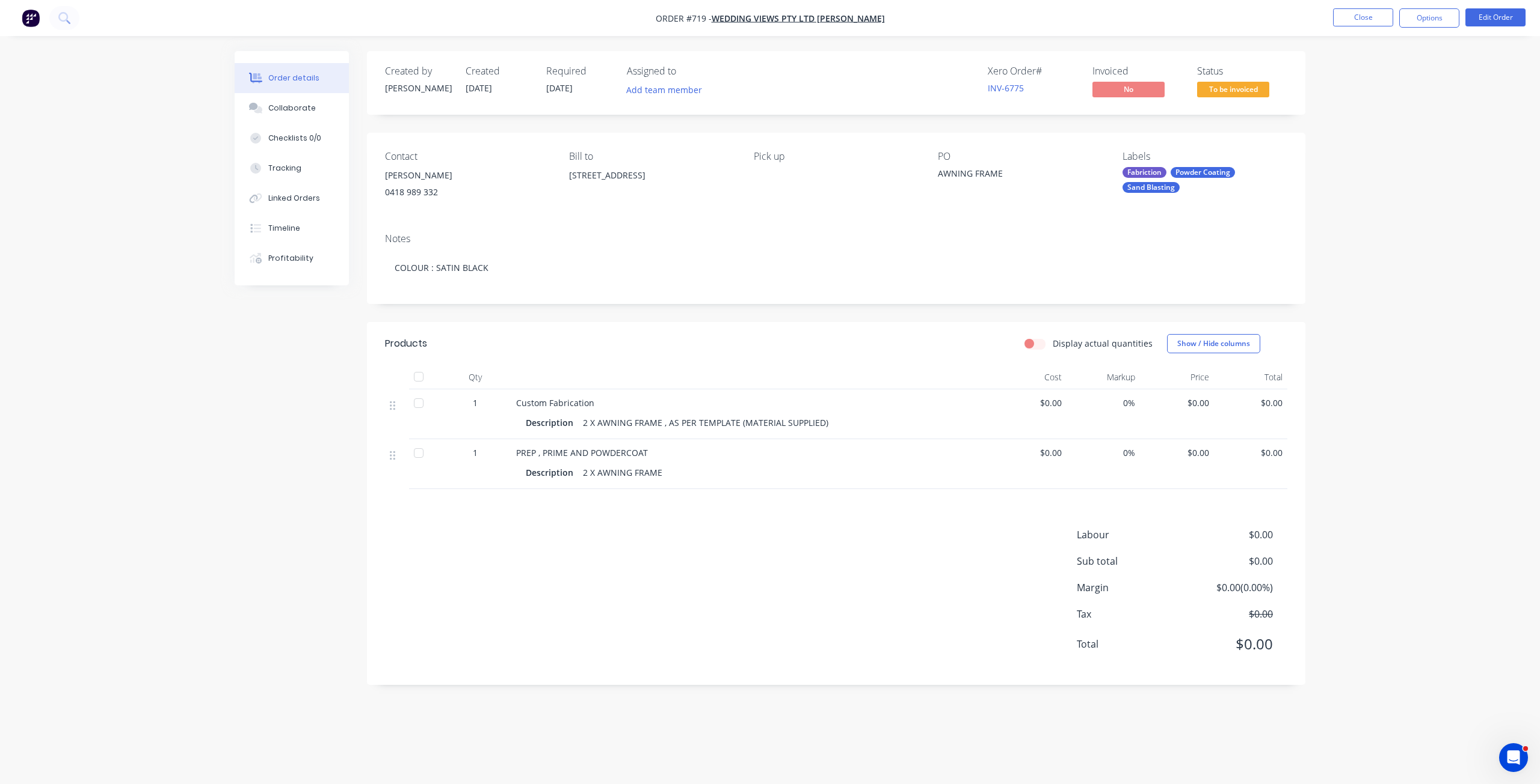
click at [1054, 458] on span "$0.00" at bounding box center [1029, 453] width 64 height 13
click at [1493, 18] on button "Edit Order" at bounding box center [1495, 17] width 60 height 18
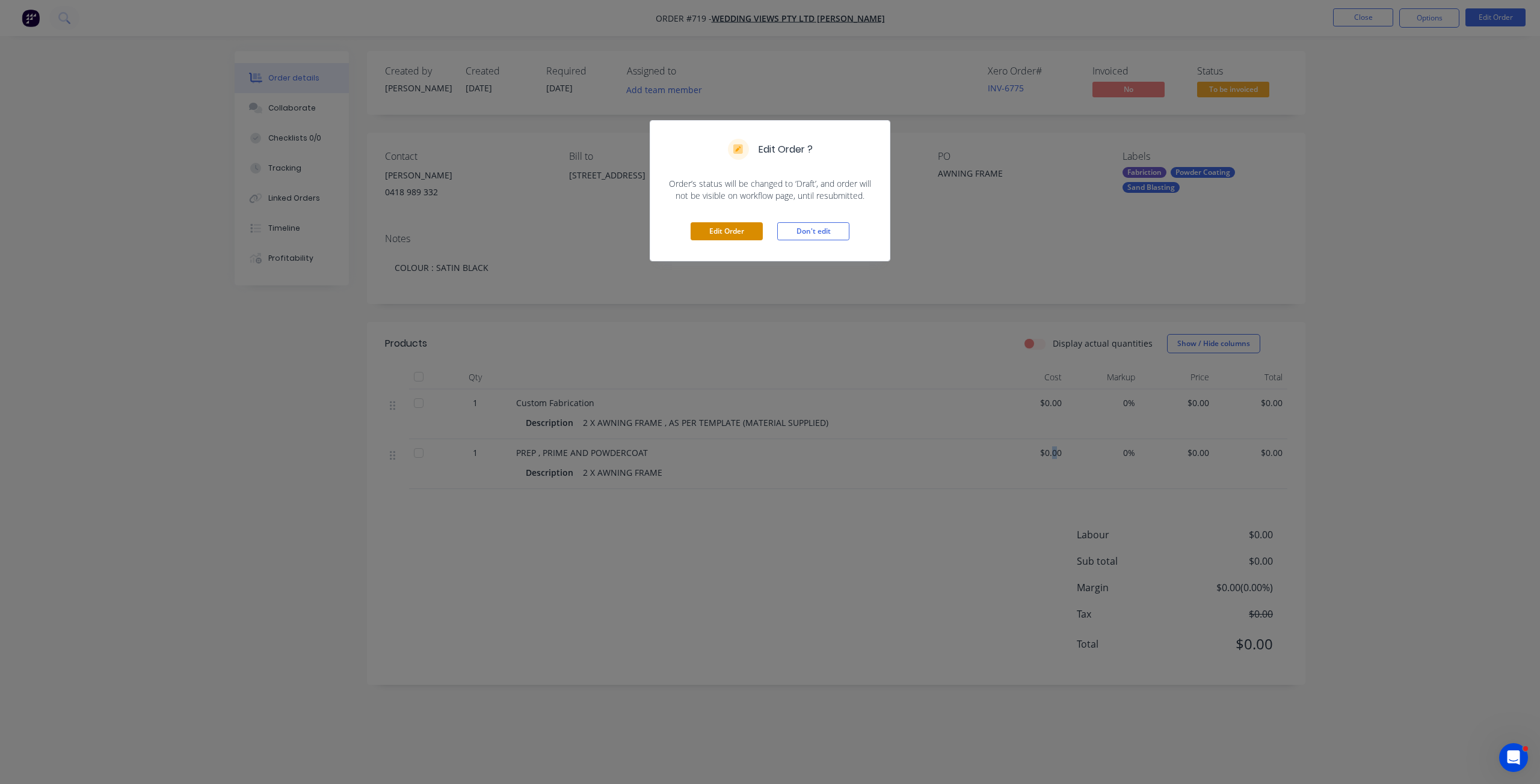
click at [729, 232] on button "Edit Order" at bounding box center [727, 232] width 72 height 18
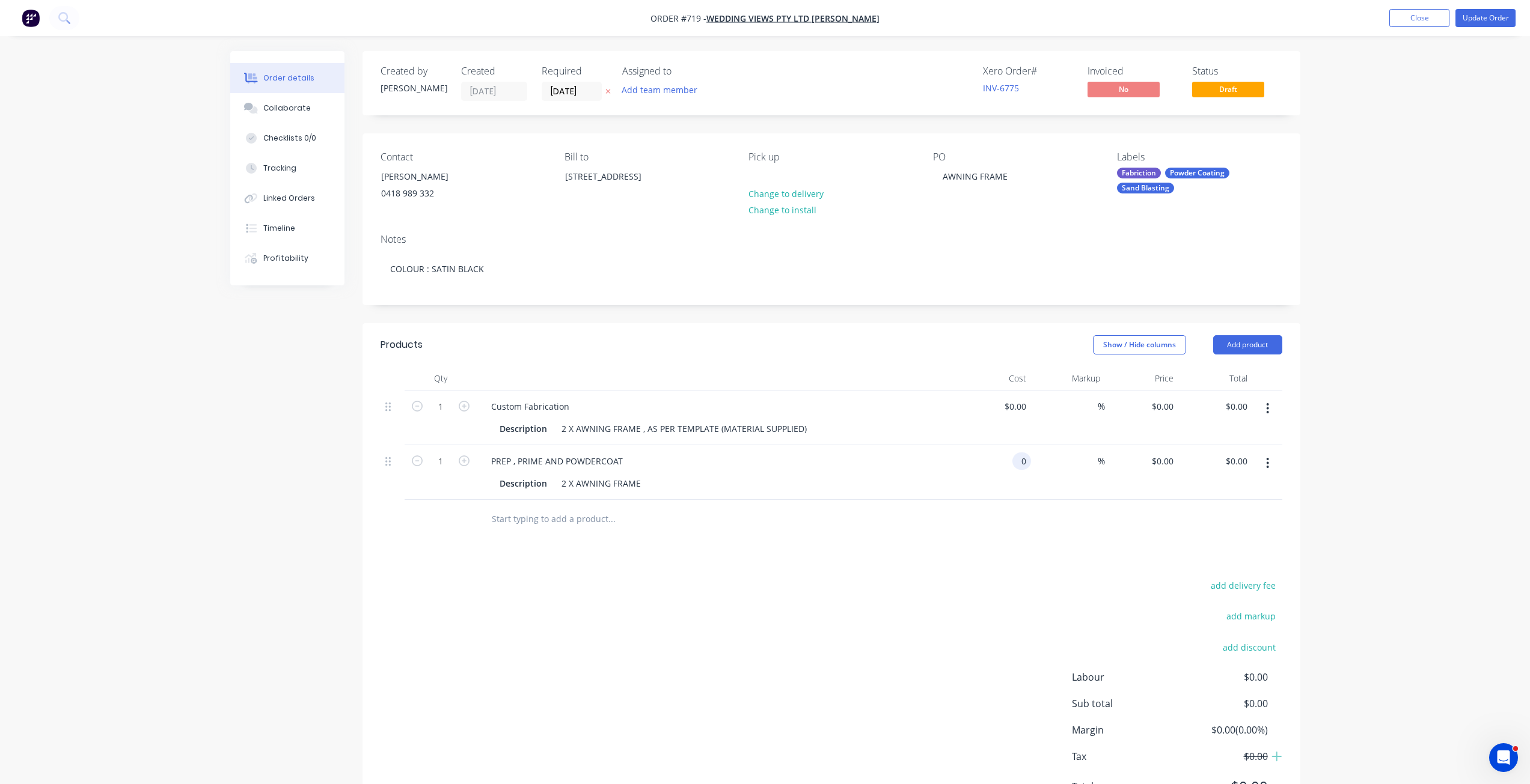
click at [1019, 458] on input "0" at bounding box center [1024, 462] width 14 height 18
type input "$142.50"
click at [1411, 14] on button "Close" at bounding box center [1419, 18] width 60 height 18
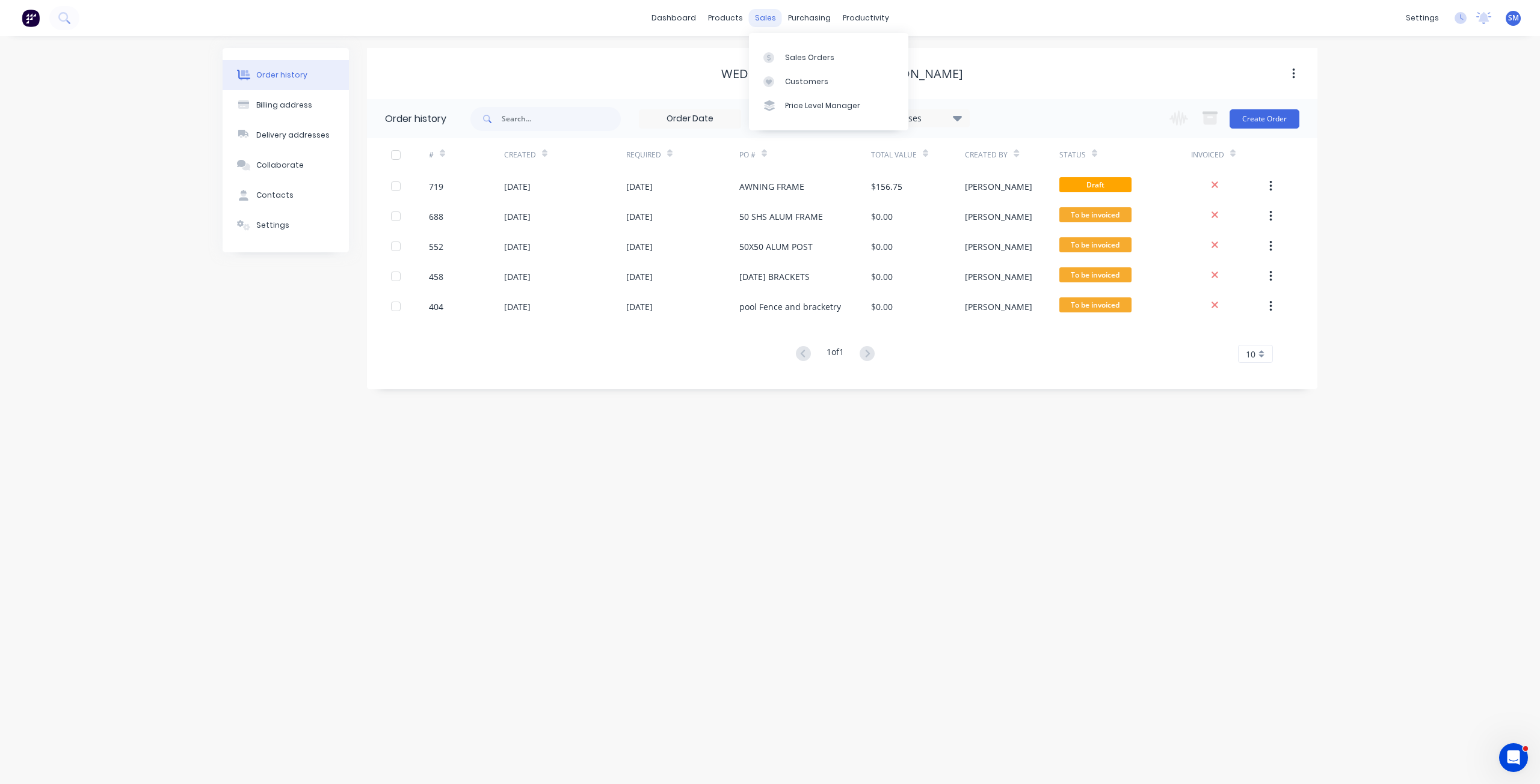
click at [771, 21] on div "sales" at bounding box center [765, 18] width 33 height 18
drag, startPoint x: 803, startPoint y: 82, endPoint x: 754, endPoint y: 79, distance: 49.1
click at [803, 82] on div "Customers" at bounding box center [806, 81] width 43 height 10
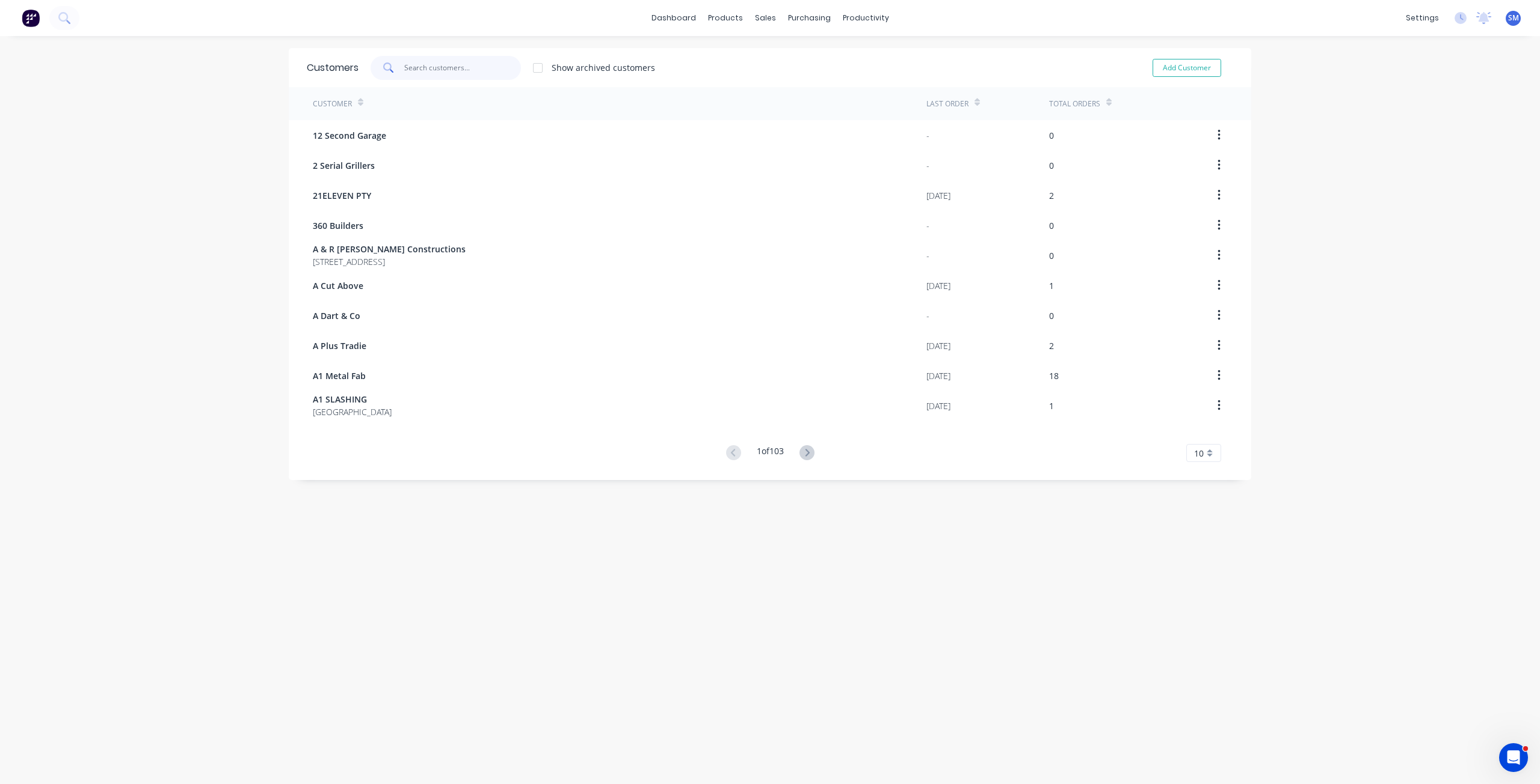
click at [418, 72] on input "text" at bounding box center [463, 68] width 117 height 24
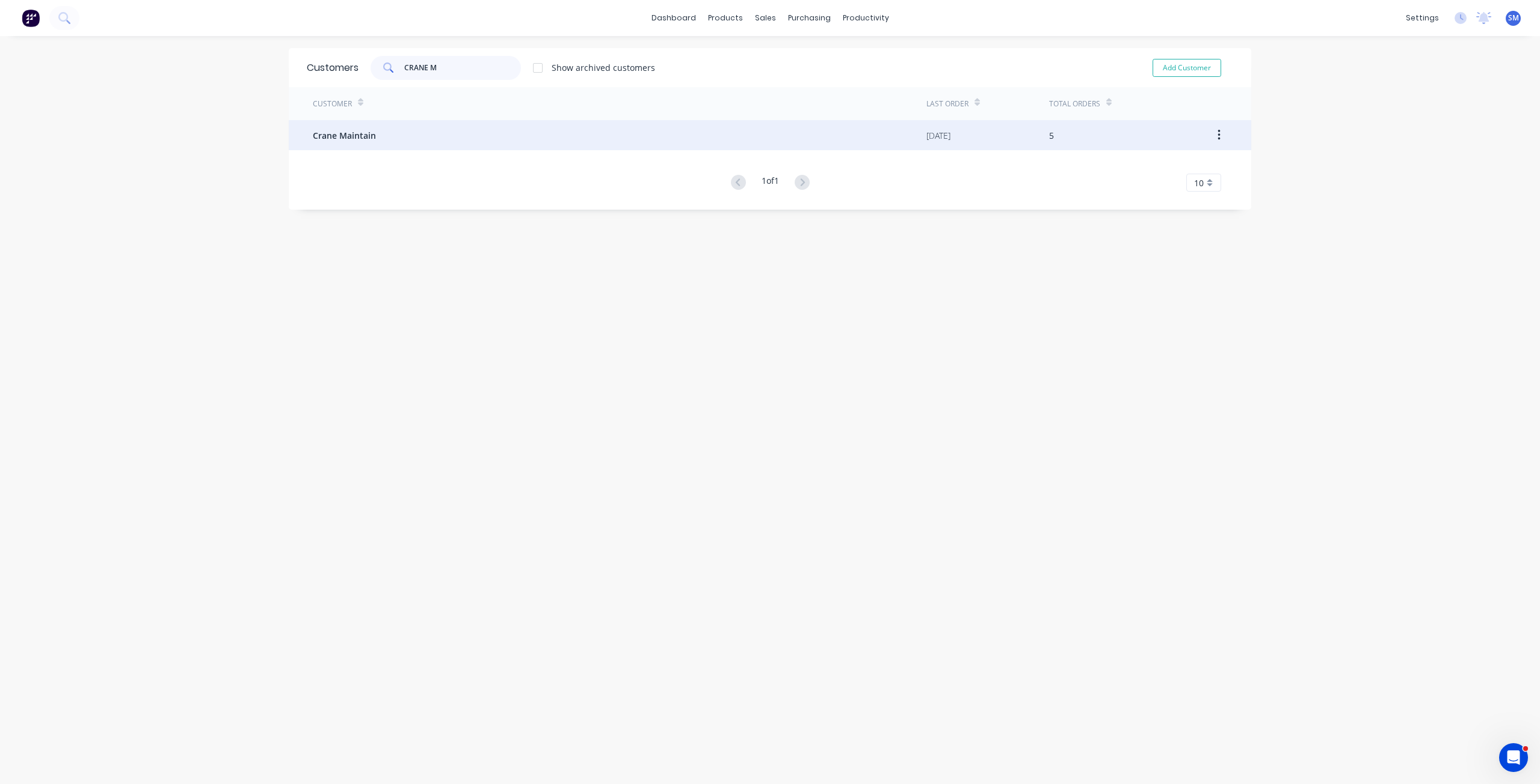
type input "CRANE M"
click at [348, 139] on span "Crane Maintain" at bounding box center [344, 136] width 63 height 13
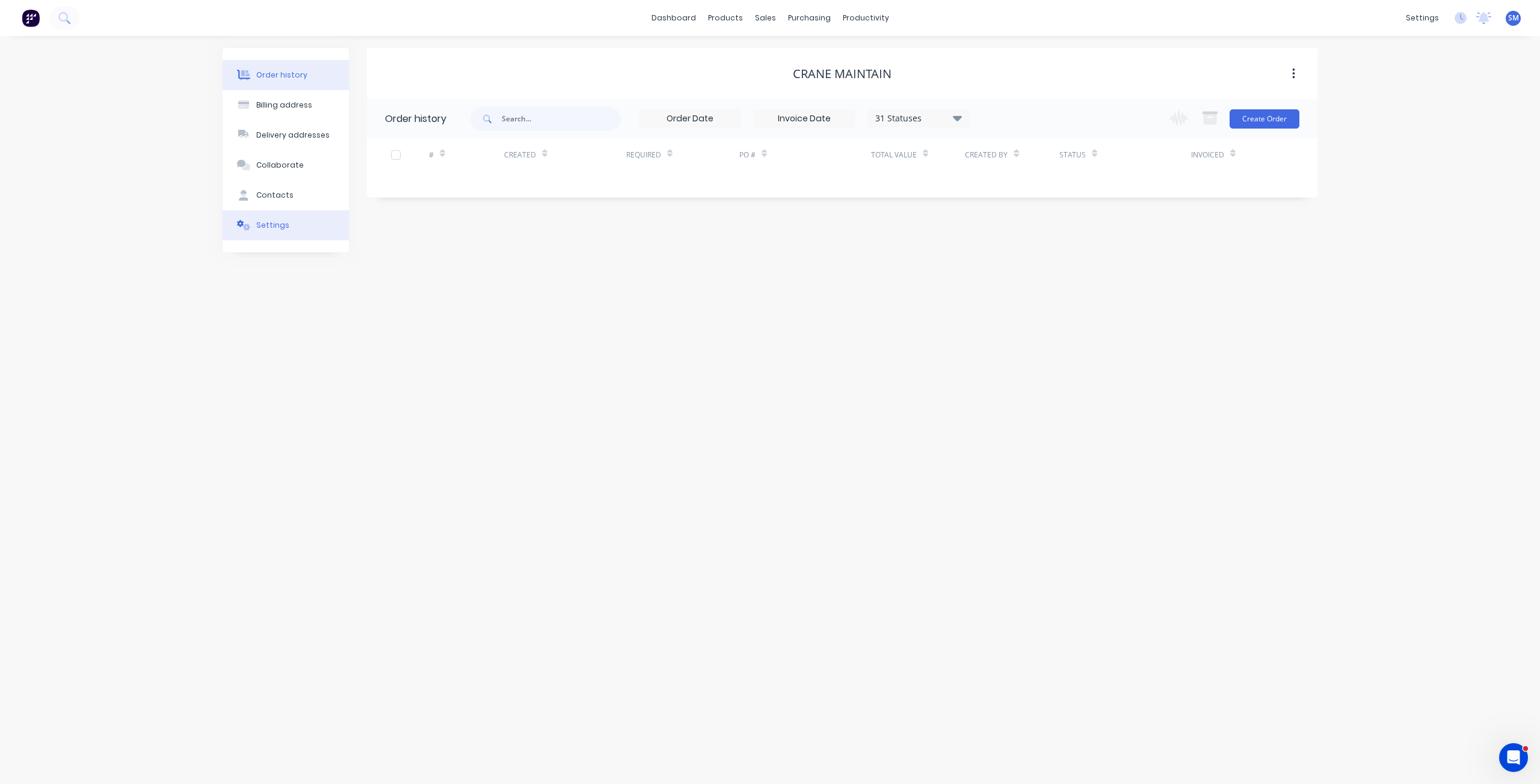
click at [277, 225] on div "Settings" at bounding box center [272, 225] width 33 height 10
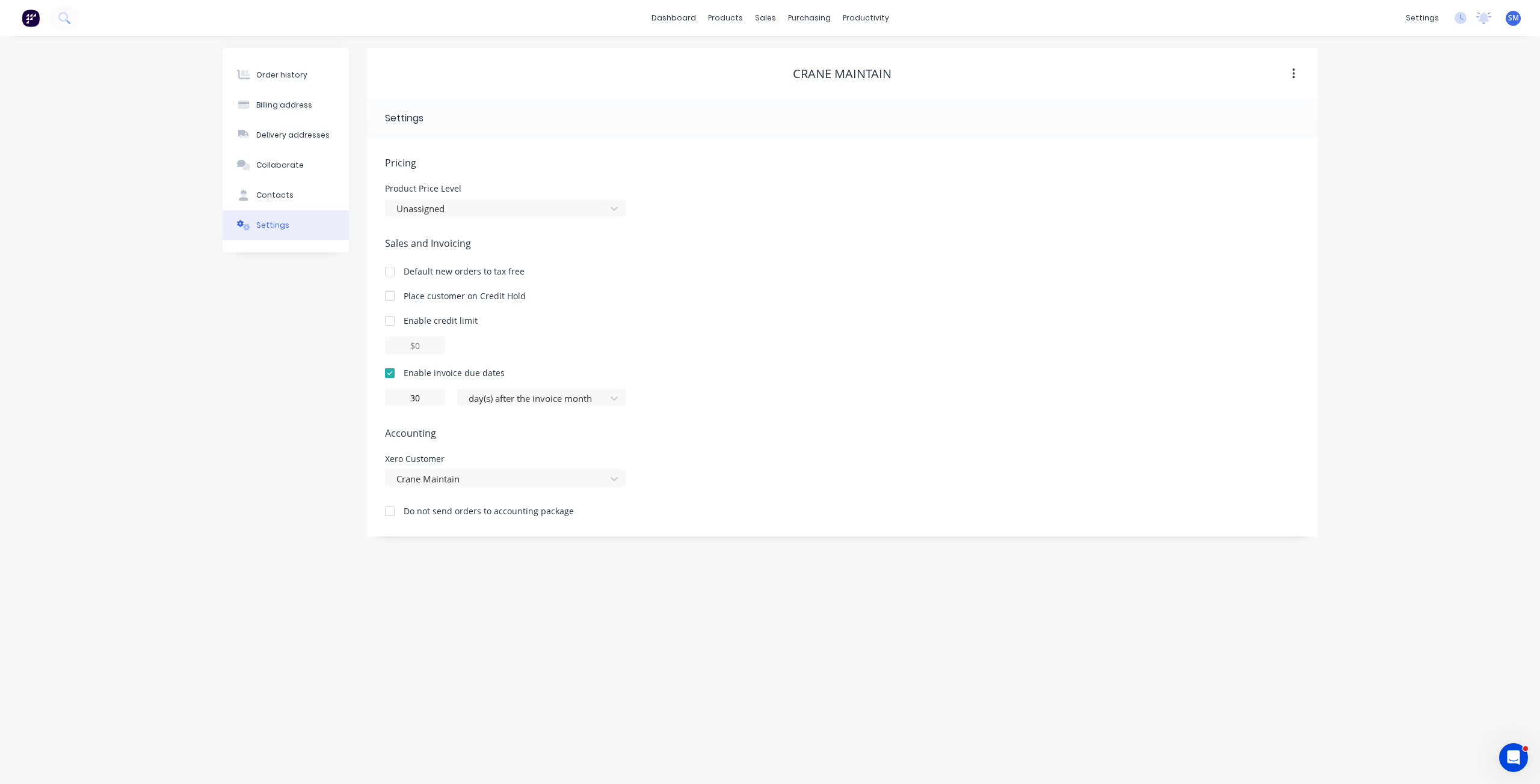
click at [391, 511] on div at bounding box center [389, 511] width 24 height 24
click at [280, 77] on div "Order history" at bounding box center [282, 75] width 51 height 10
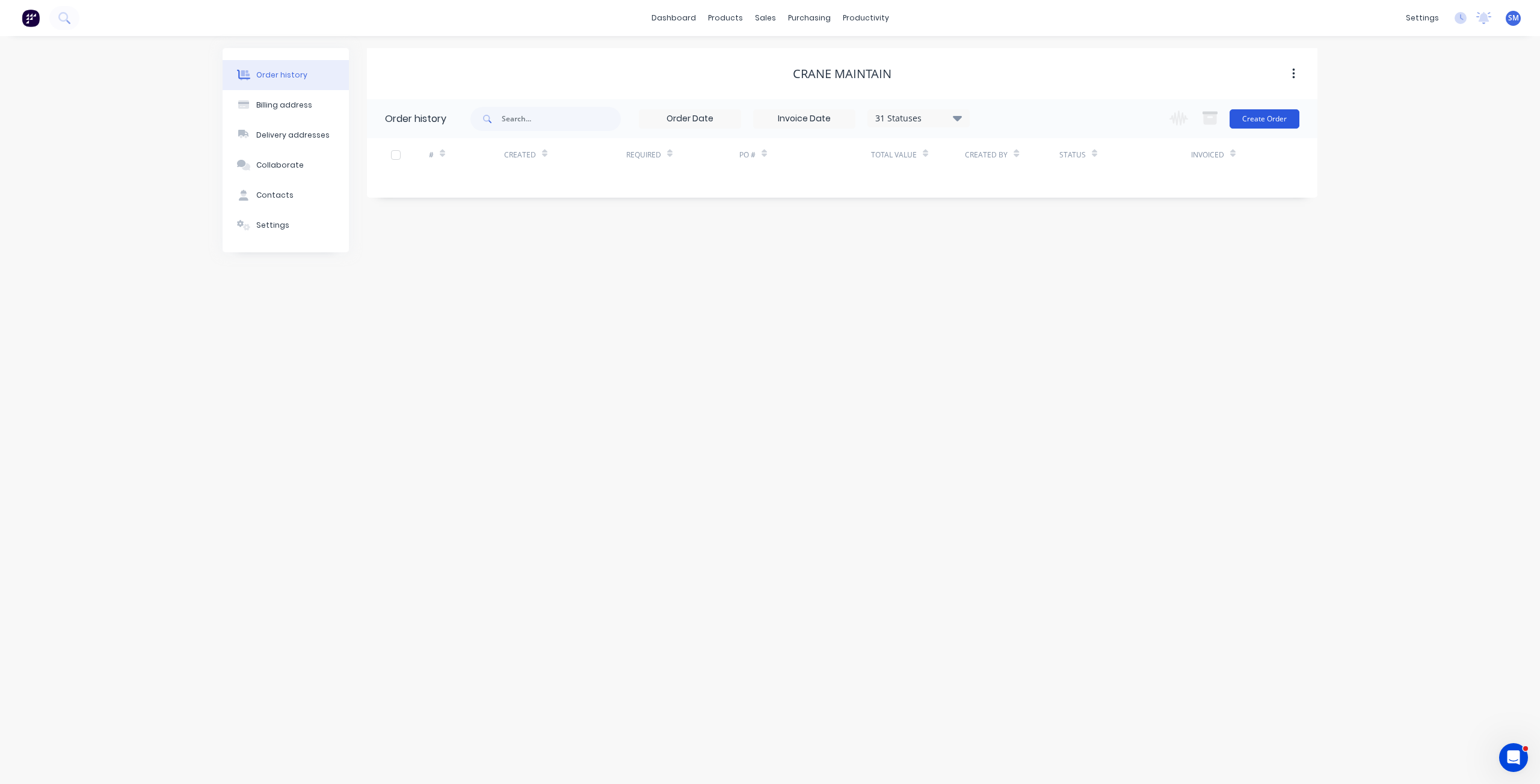
click at [1255, 118] on button "Create Order" at bounding box center [1264, 119] width 70 height 19
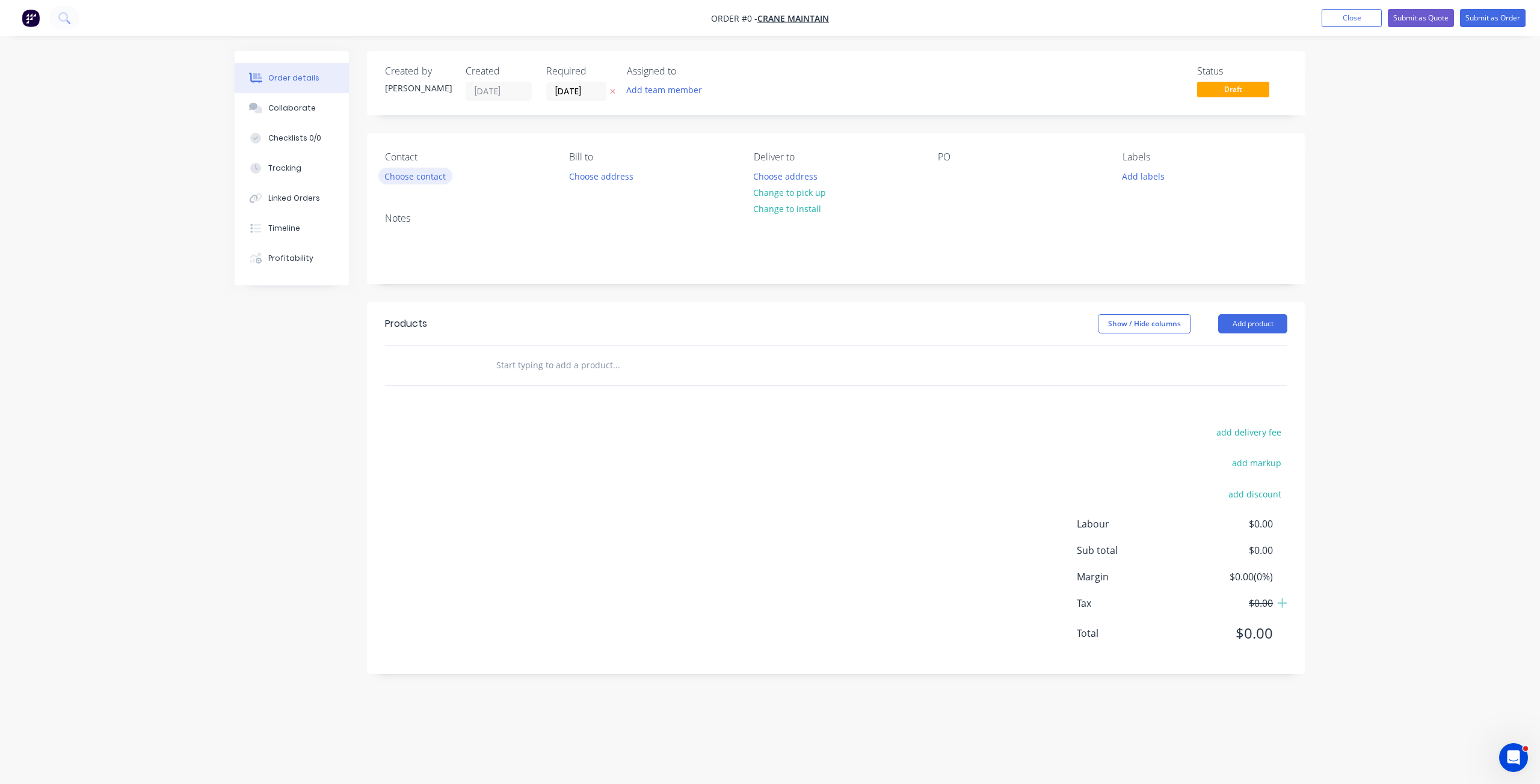
click at [409, 180] on button "Choose contact" at bounding box center [415, 176] width 74 height 16
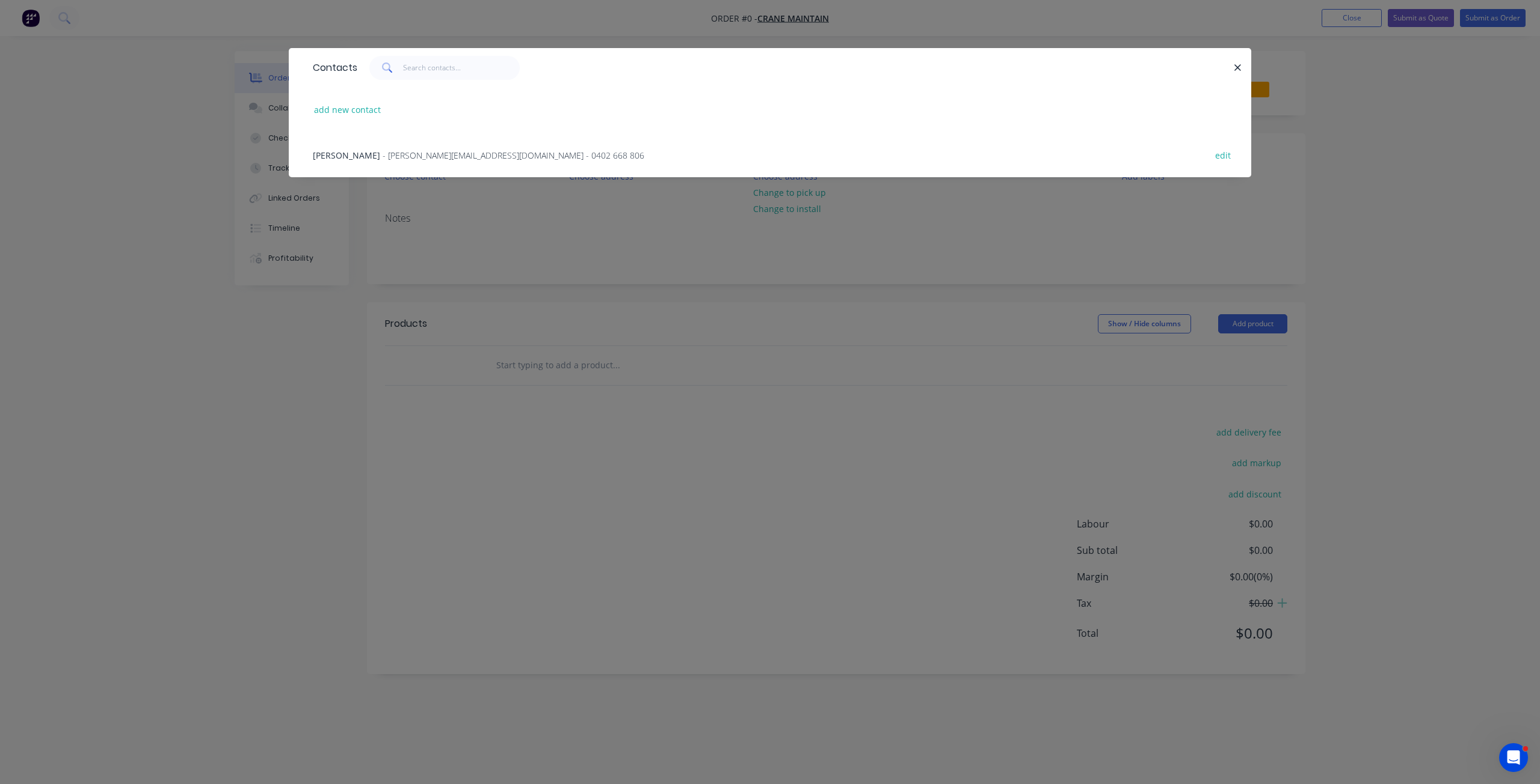
click at [382, 154] on span "- [PERSON_NAME][EMAIL_ADDRESS][DOMAIN_NAME] - 0402 668 806" at bounding box center [513, 155] width 261 height 11
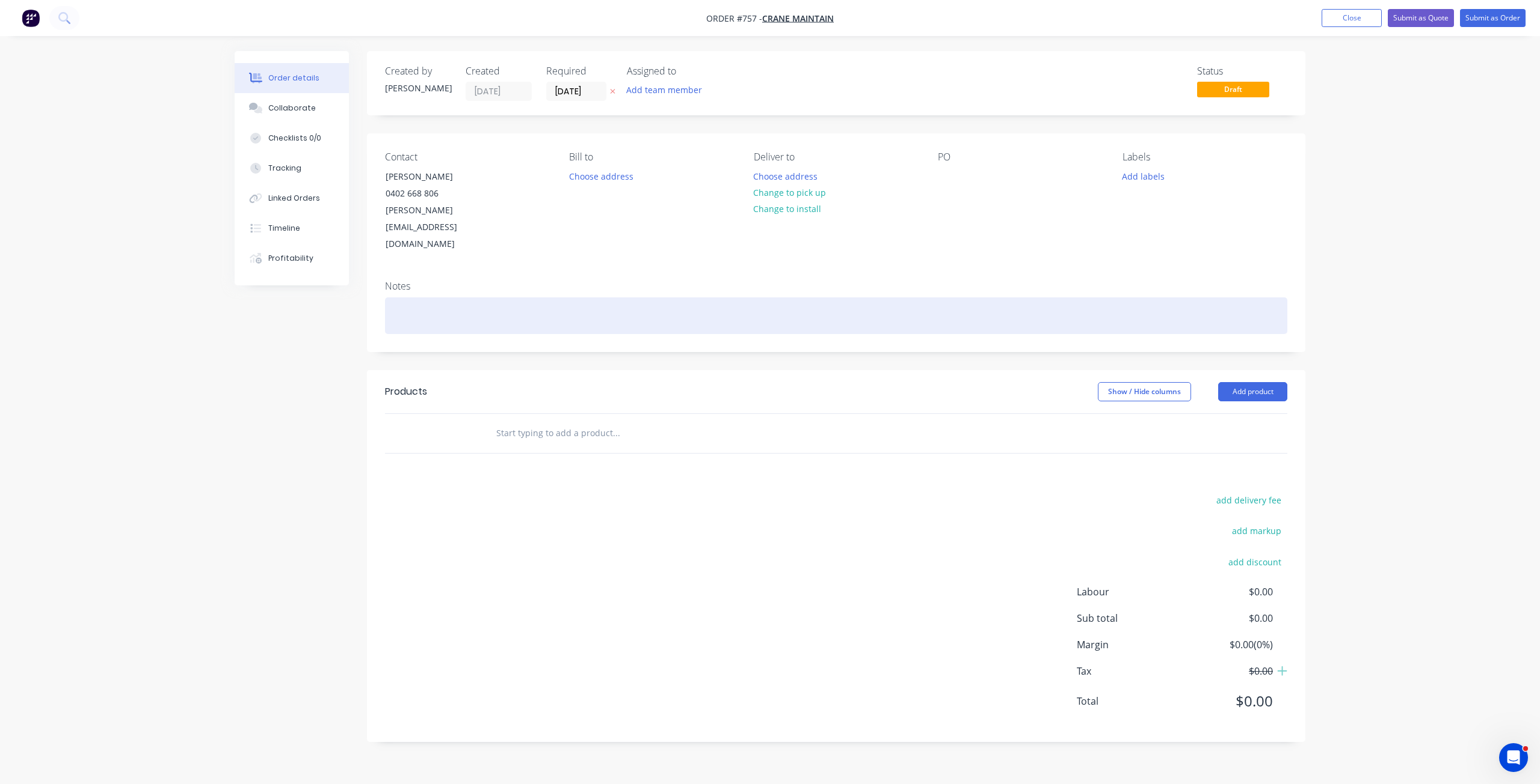
click at [409, 298] on div at bounding box center [835, 316] width 902 height 37
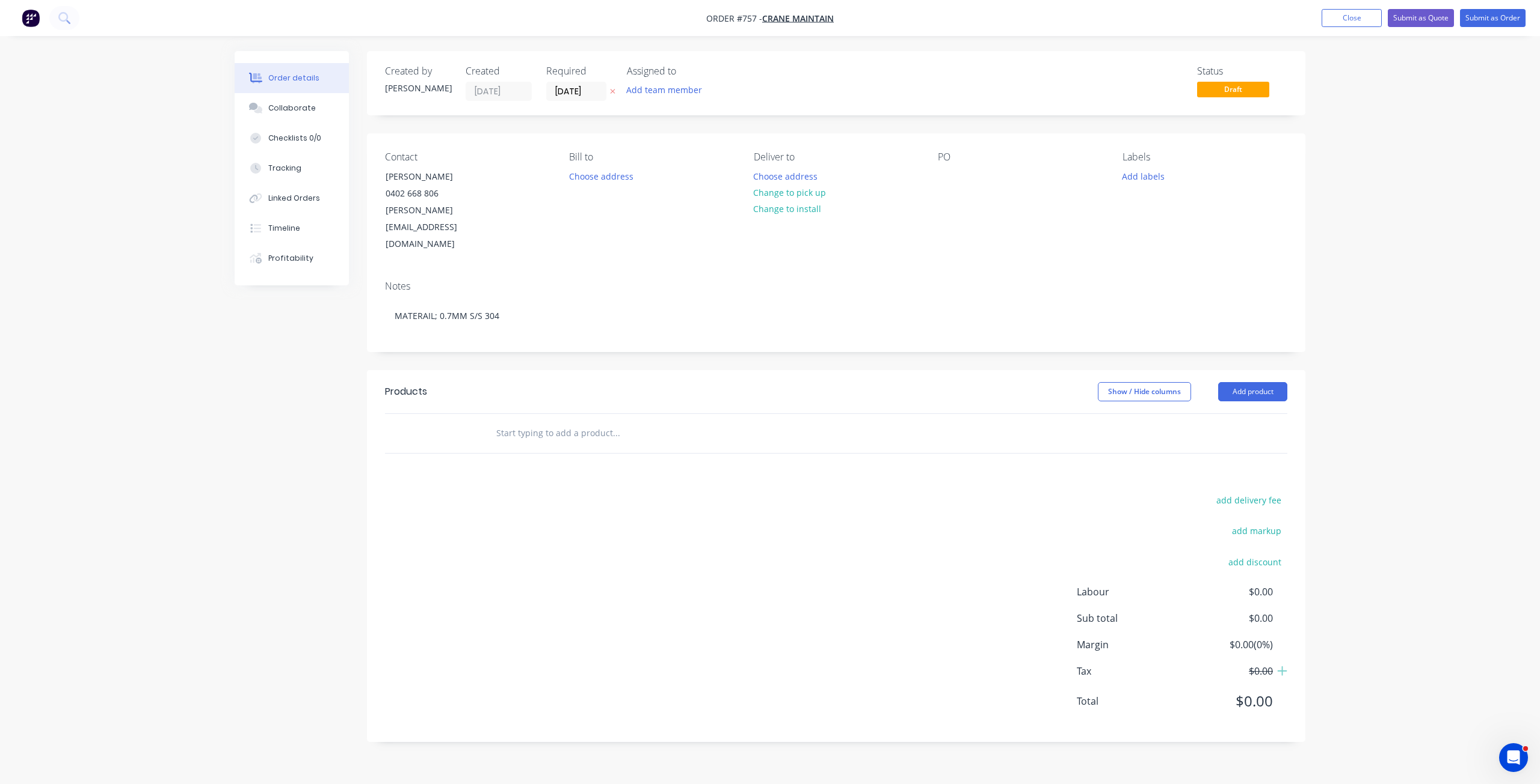
click at [517, 421] on input "text" at bounding box center [616, 433] width 241 height 24
click at [777, 195] on button "Change to pick up" at bounding box center [789, 192] width 85 height 16
click at [901, 191] on div "Pick up Change to delivery Change to install" at bounding box center [836, 202] width 165 height 101
click at [947, 190] on div "PO" at bounding box center [1019, 202] width 165 height 101
click at [949, 182] on div at bounding box center [947, 177] width 19 height 18
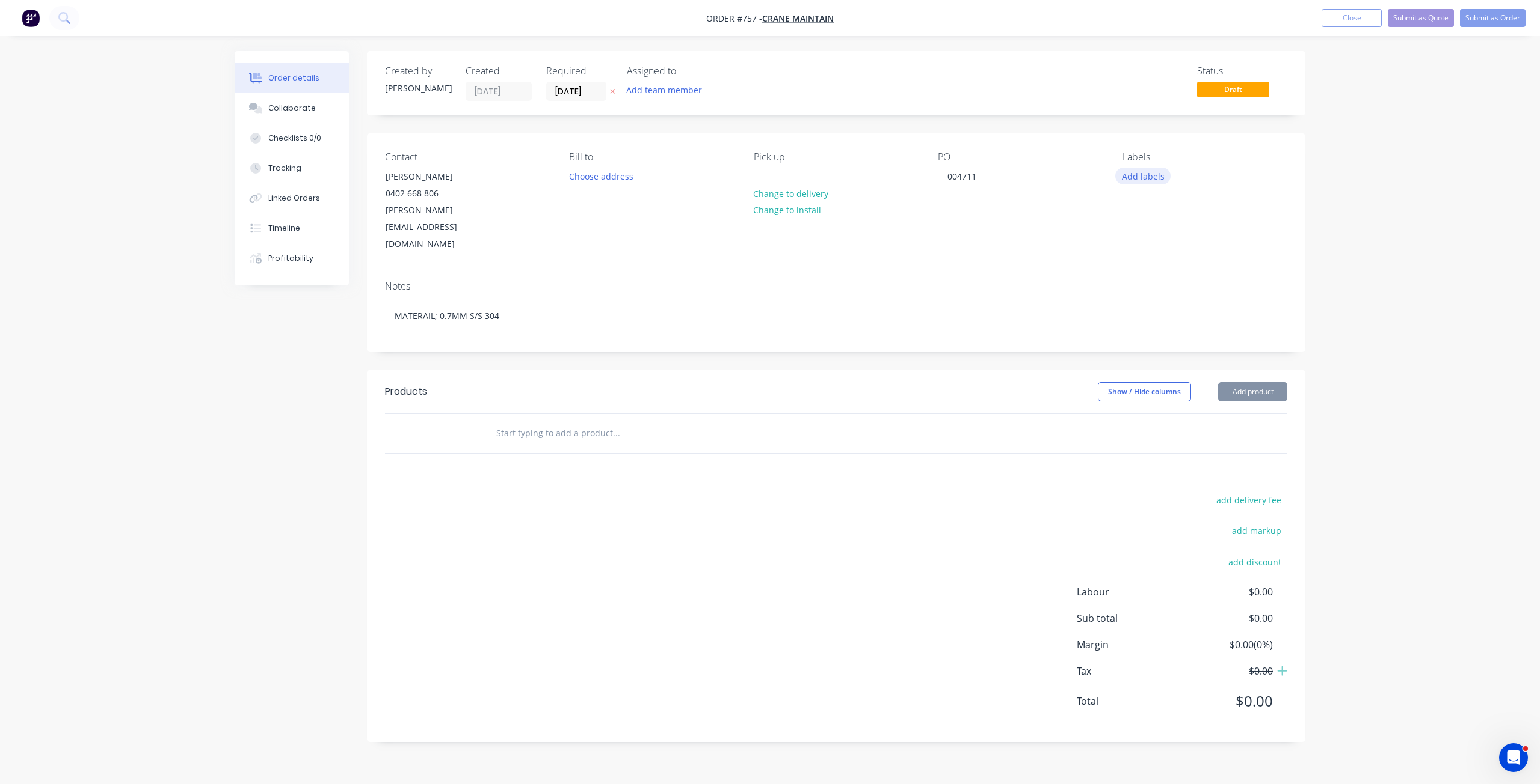
click at [1149, 175] on button "Add labels" at bounding box center [1143, 176] width 56 height 16
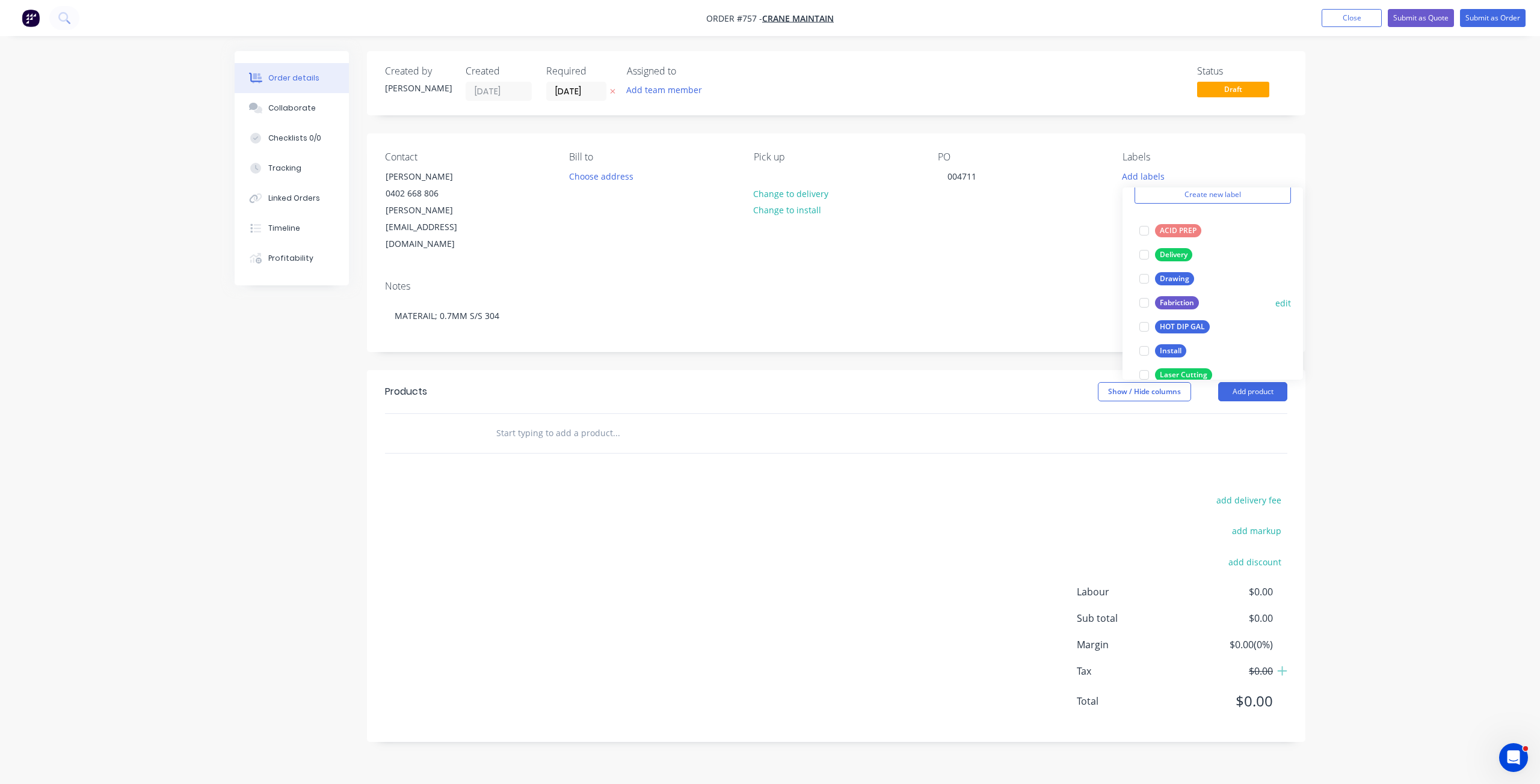
scroll to position [180, 0]
click at [1147, 252] on div at bounding box center [1144, 248] width 24 height 24
click at [496, 421] on input "text" at bounding box center [616, 433] width 241 height 24
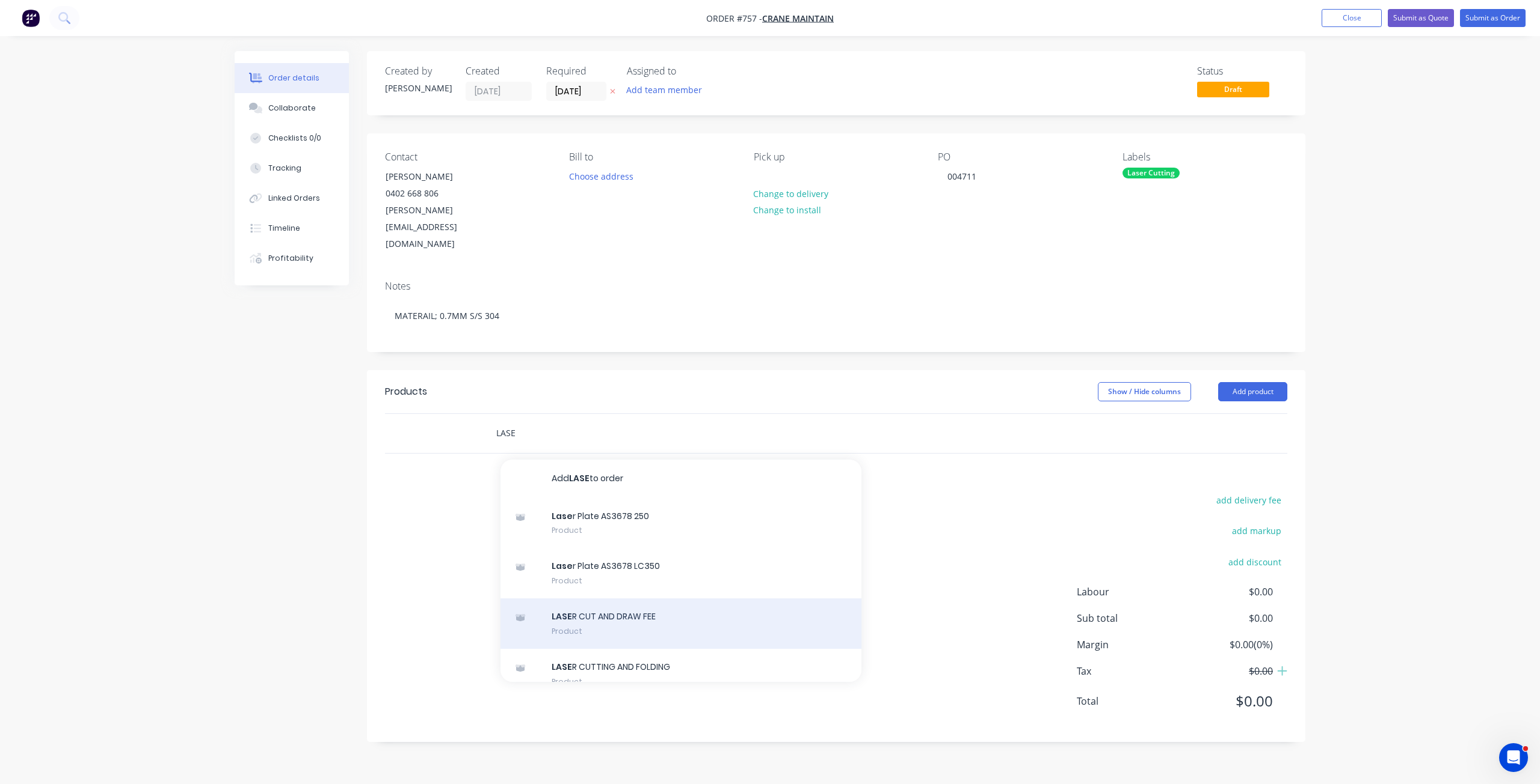
type input "LASE"
click at [611, 599] on div "LASE R CUT AND DRAW FEE Product" at bounding box center [681, 624] width 361 height 51
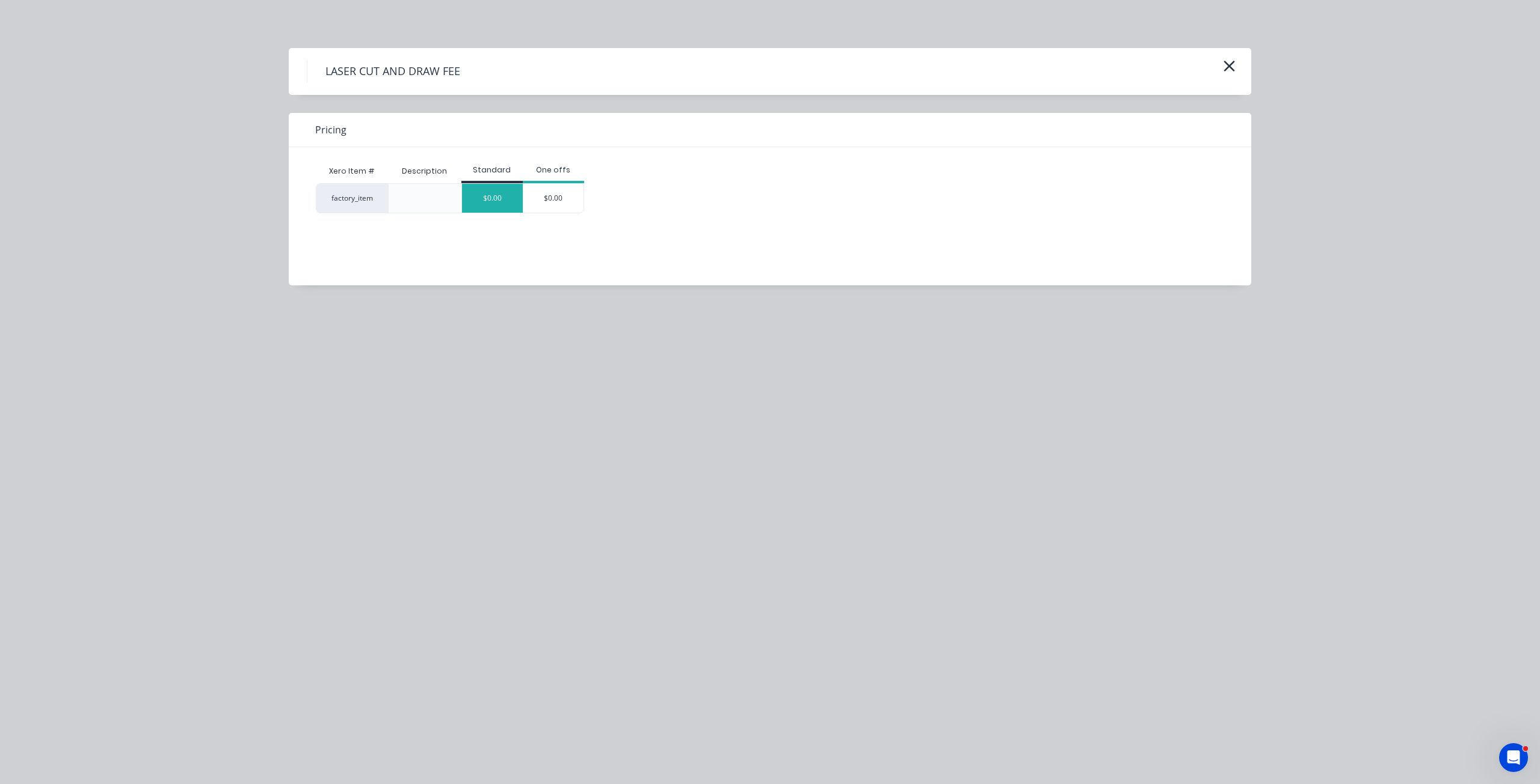
click at [492, 201] on div "$0.00" at bounding box center [492, 199] width 60 height 29
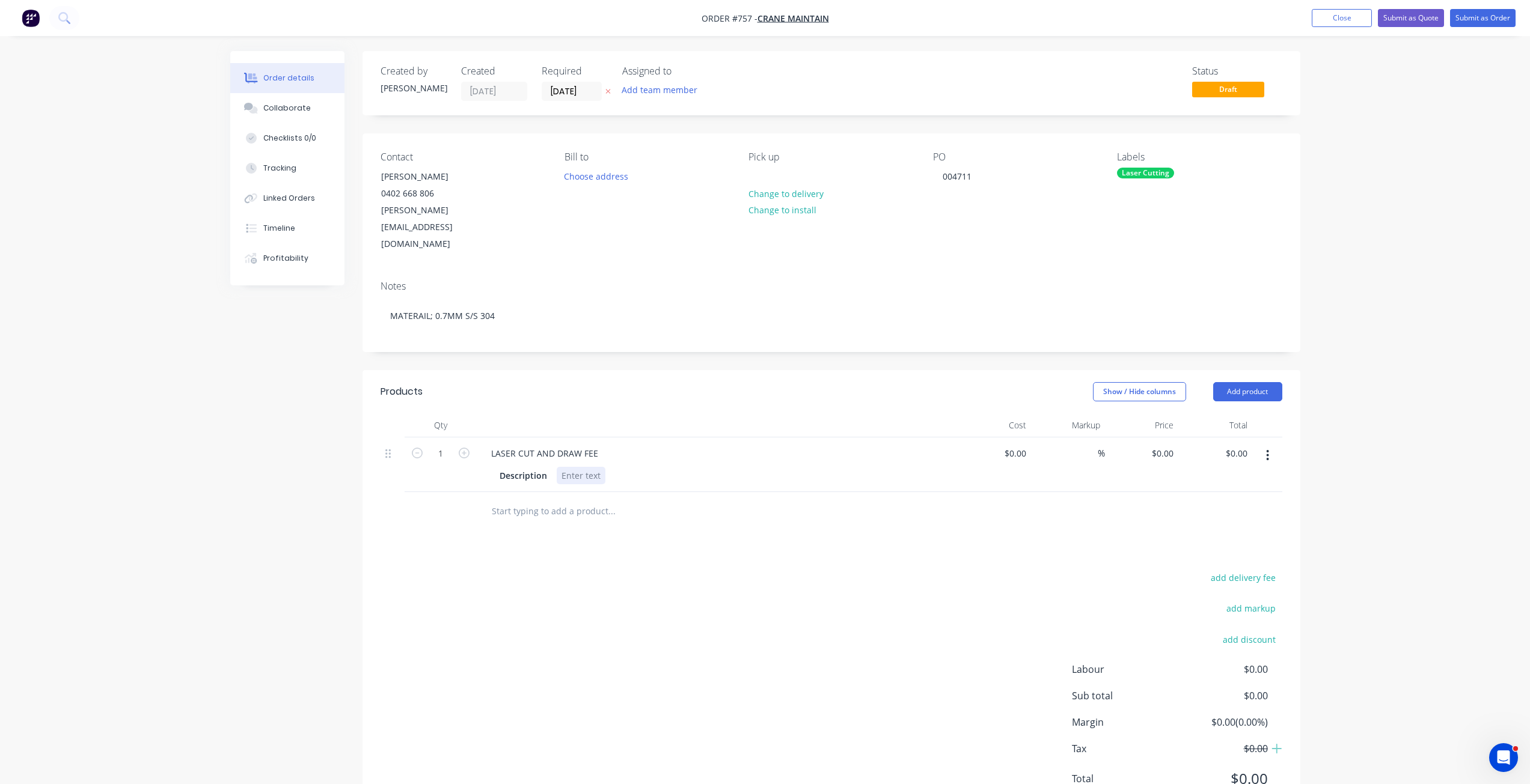
click at [574, 467] on div at bounding box center [581, 476] width 49 height 18
click at [1228, 89] on span "Draft" at bounding box center [1228, 89] width 72 height 15
click at [284, 106] on div "Collaborate" at bounding box center [286, 108] width 47 height 10
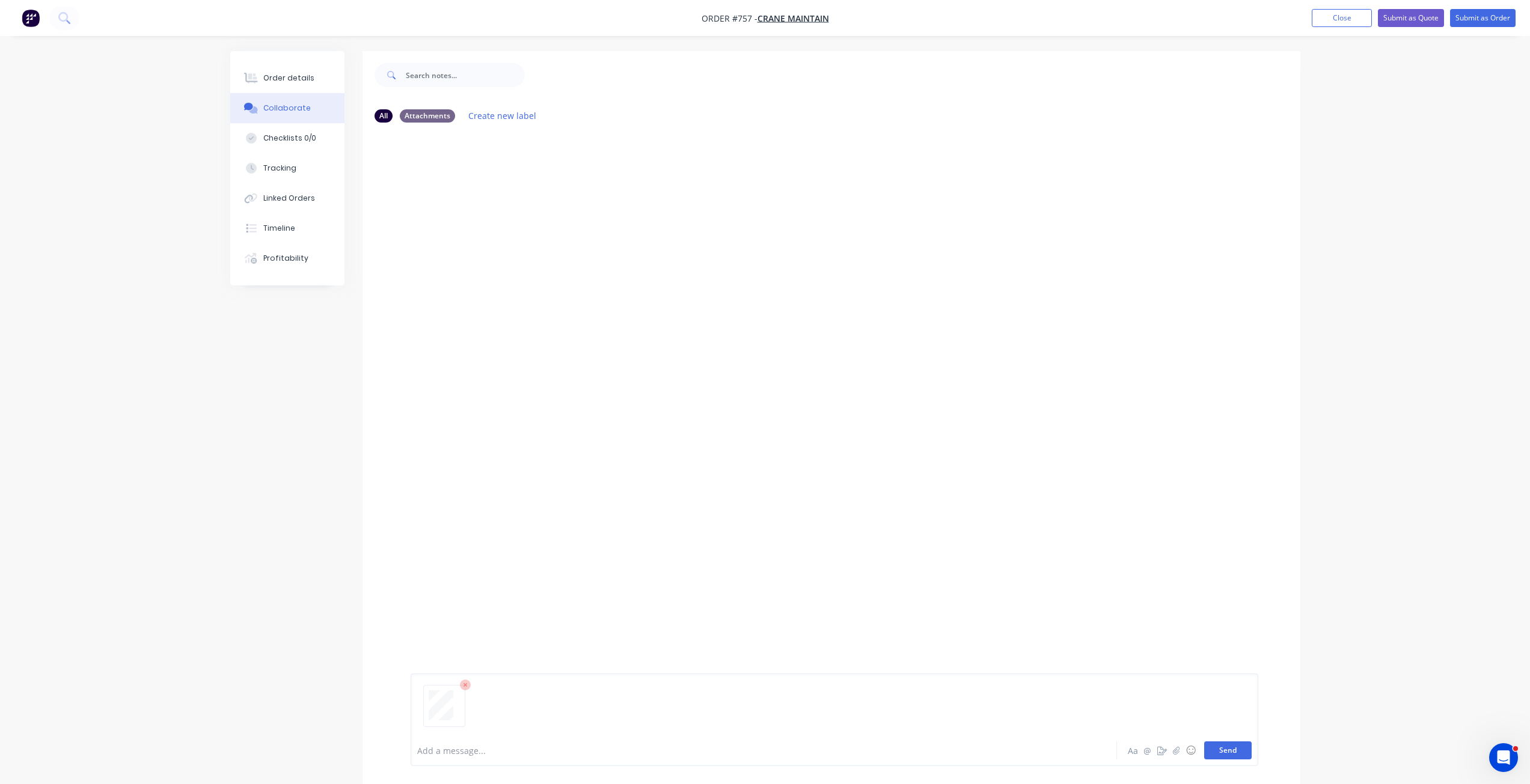
click at [1221, 751] on button "Send" at bounding box center [1228, 750] width 47 height 18
click at [1479, 21] on button "Submit as Order" at bounding box center [1483, 18] width 65 height 18
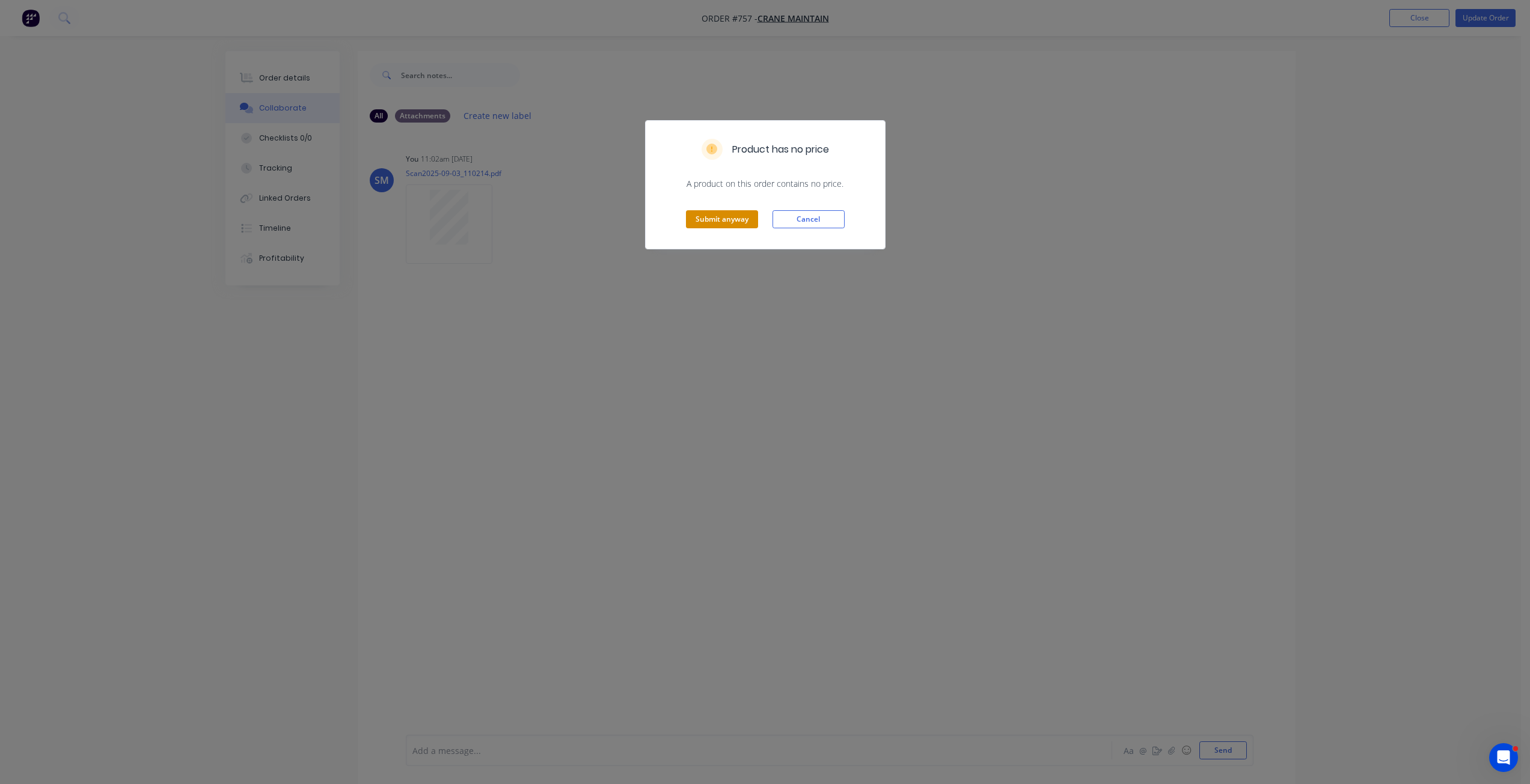
click at [701, 217] on button "Submit anyway" at bounding box center [722, 220] width 72 height 18
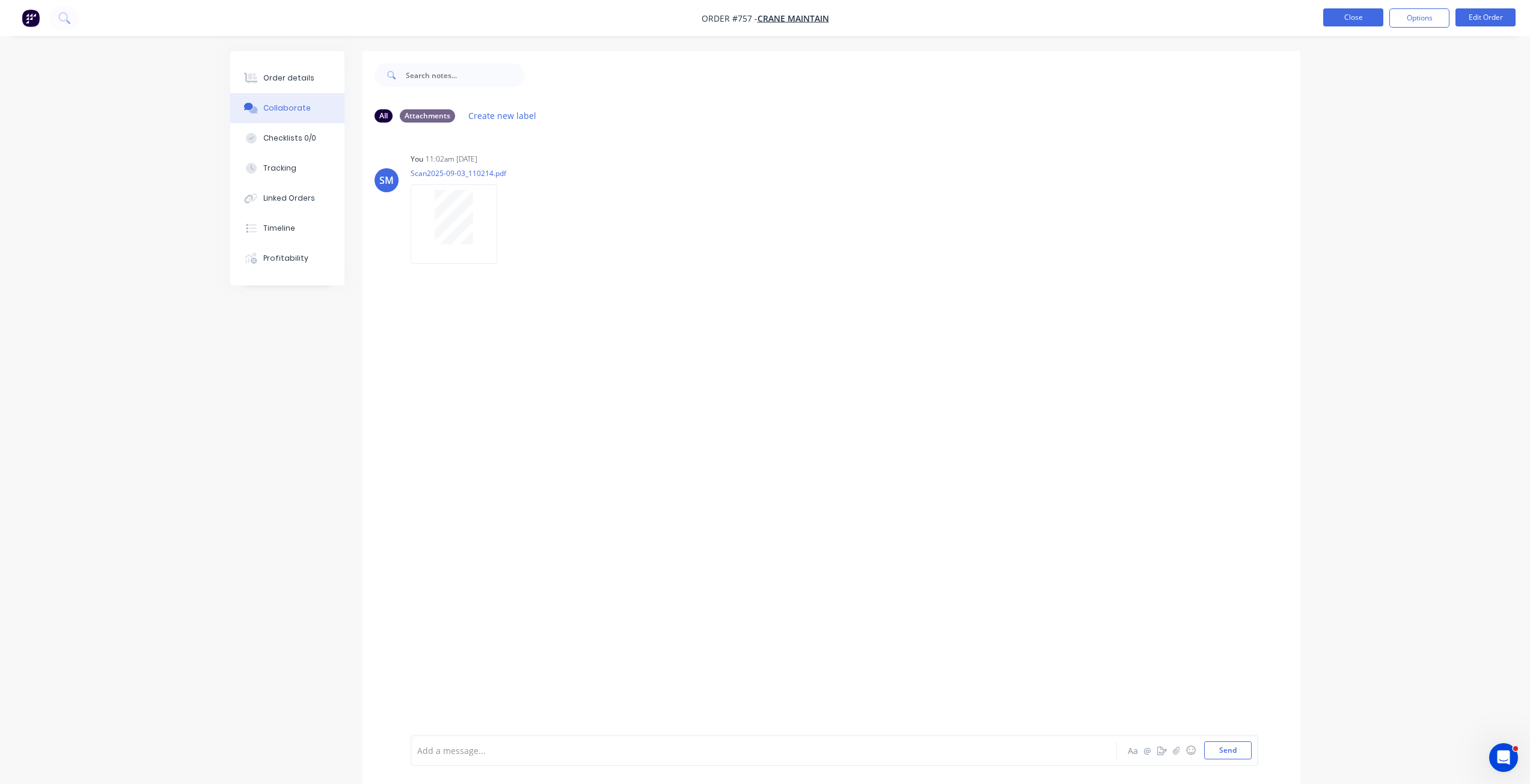
click at [1343, 20] on button "Close" at bounding box center [1353, 17] width 60 height 18
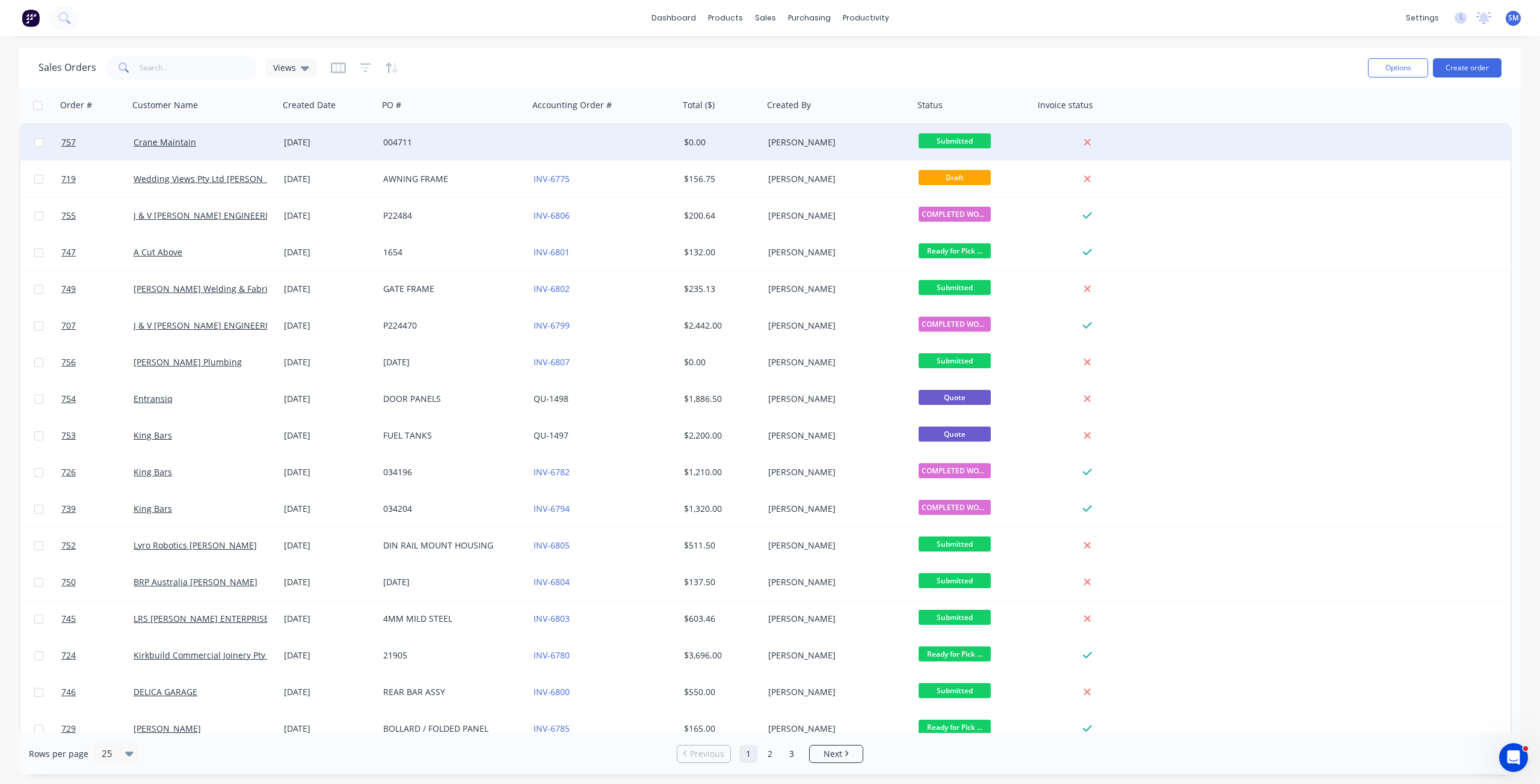
click at [282, 137] on div "03 Sep 2025" at bounding box center [328, 142] width 99 height 36
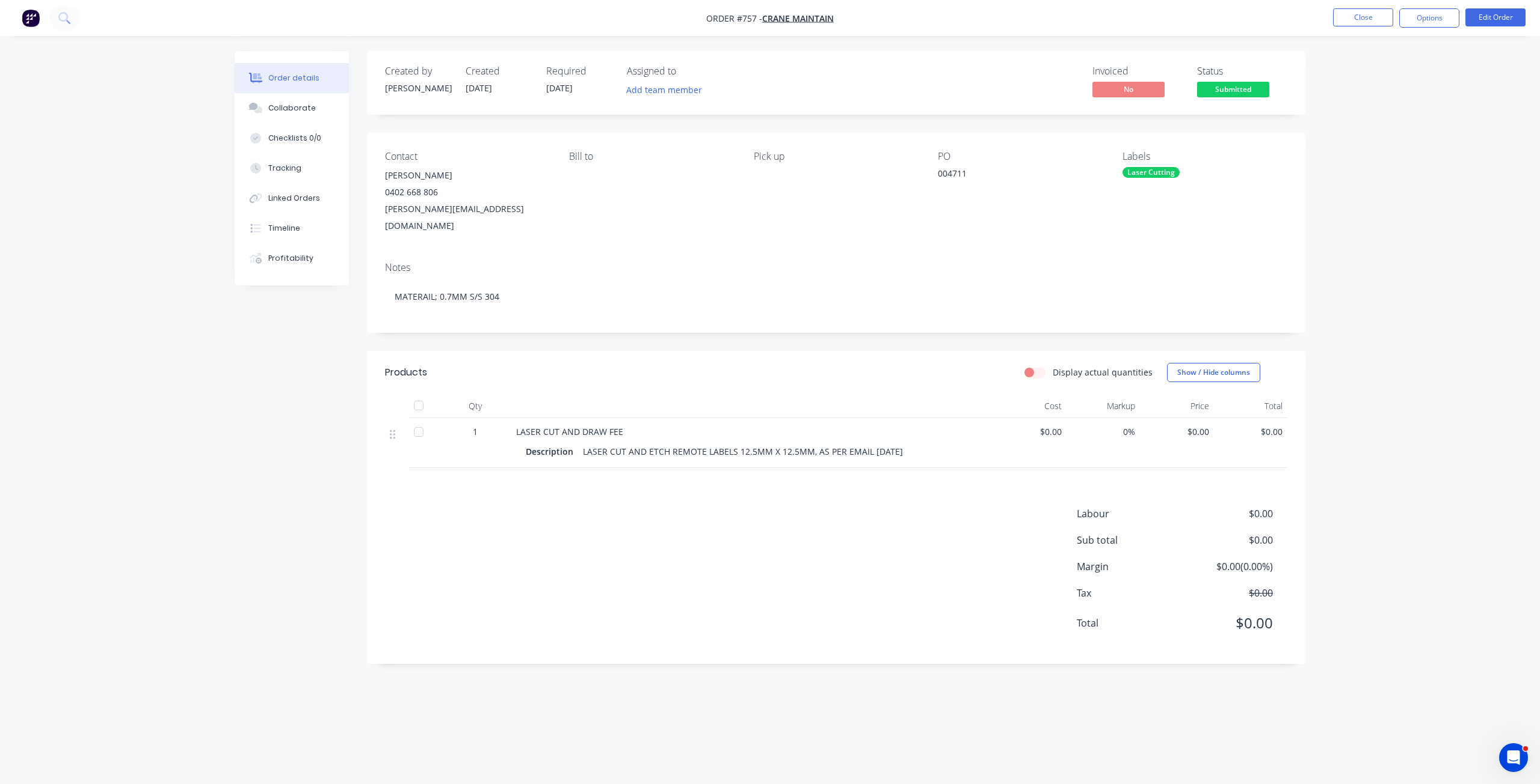
click at [1222, 90] on span "Submitted" at bounding box center [1233, 89] width 72 height 15
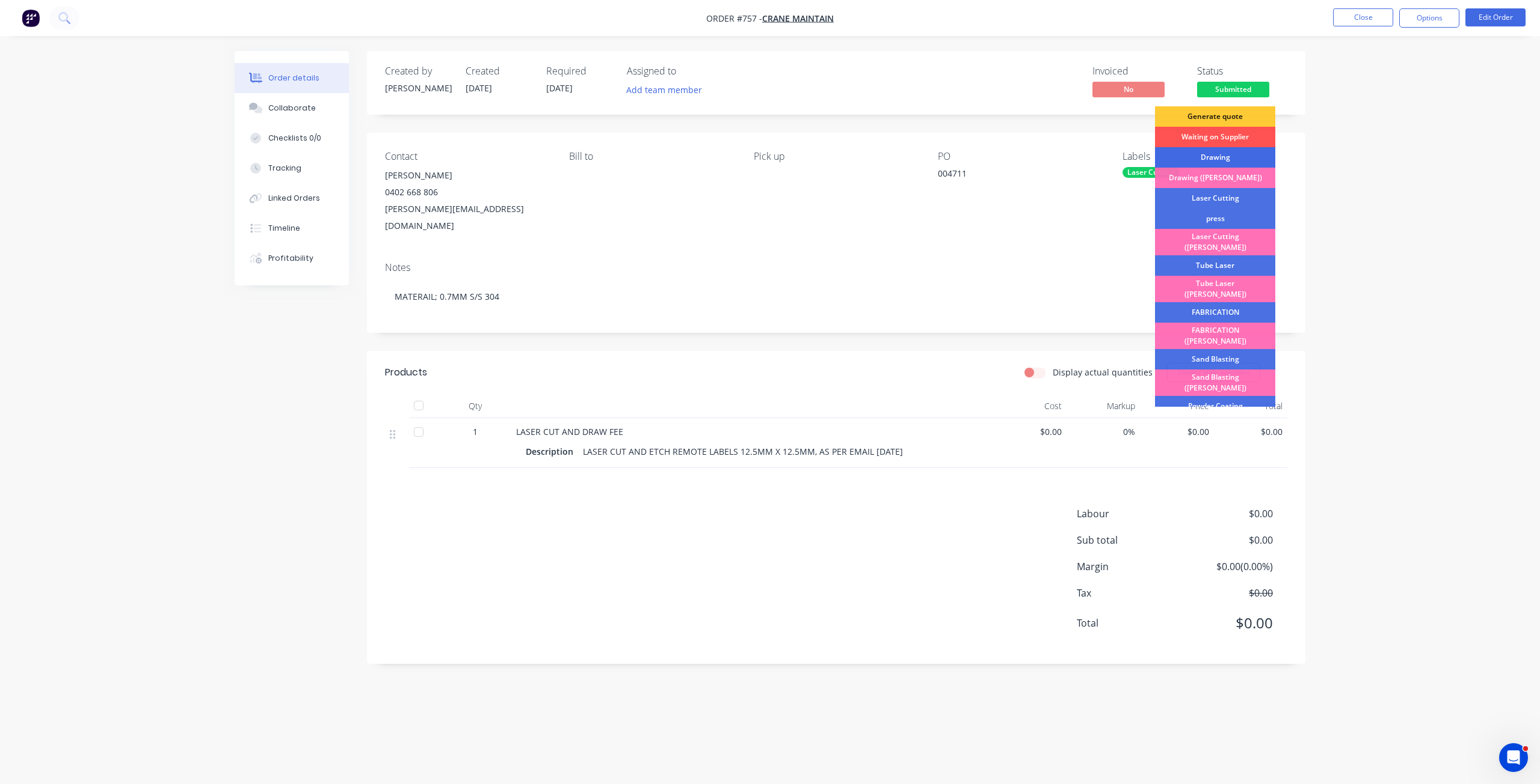
click at [1204, 156] on div "Drawing" at bounding box center [1215, 157] width 121 height 20
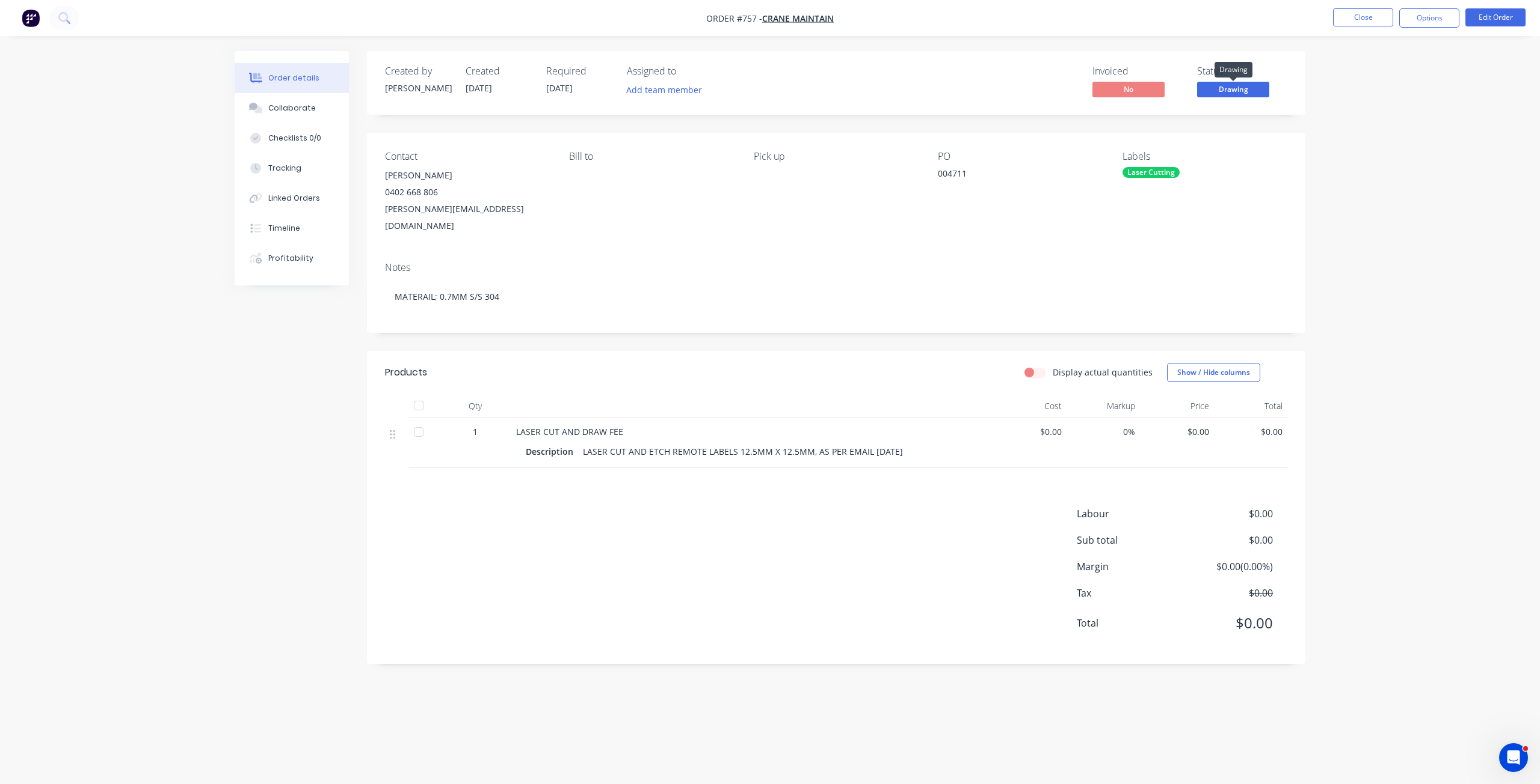
click at [1229, 89] on span "Drawing" at bounding box center [1233, 89] width 72 height 15
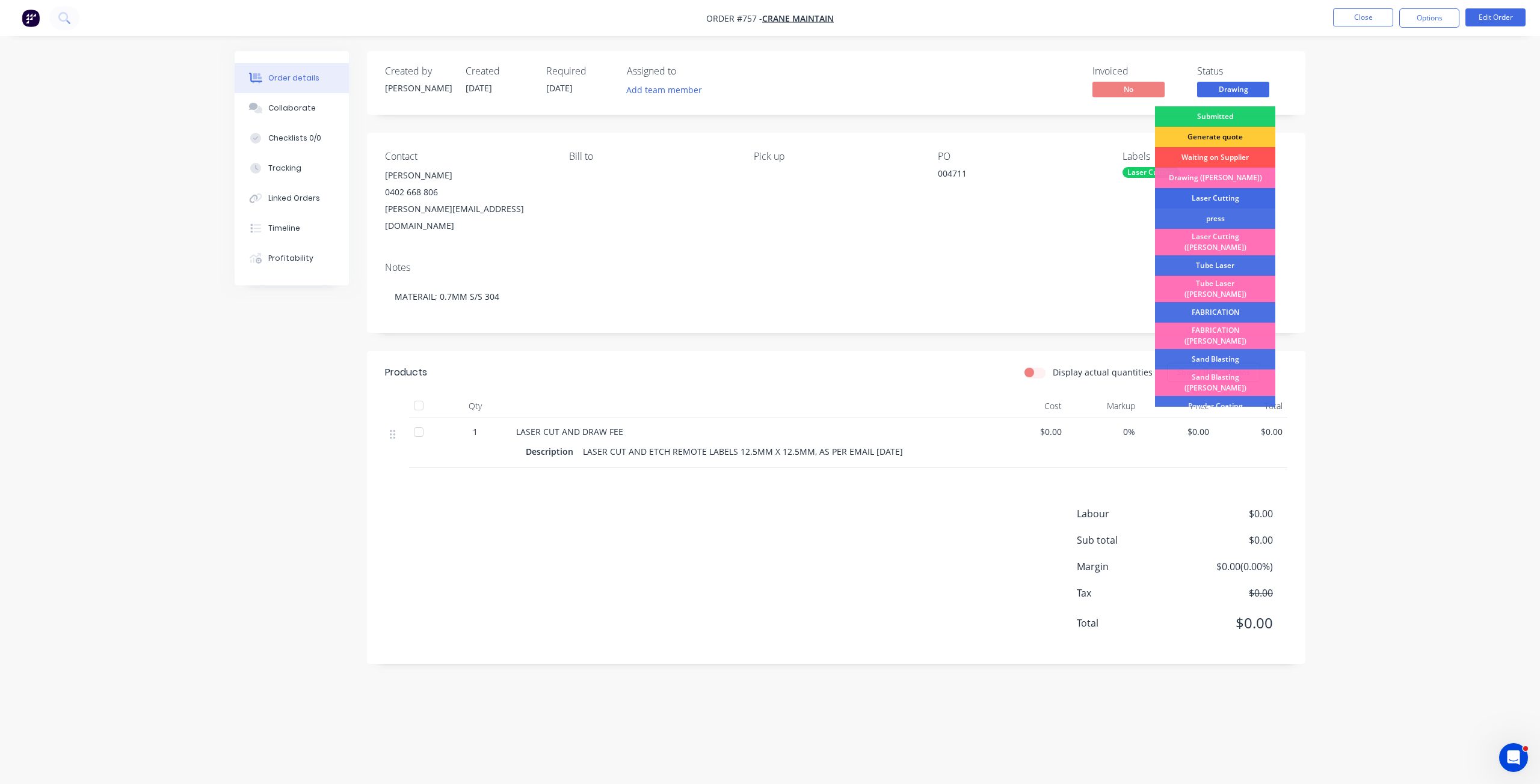
click at [1204, 193] on div "Laser Cutting" at bounding box center [1215, 198] width 121 height 20
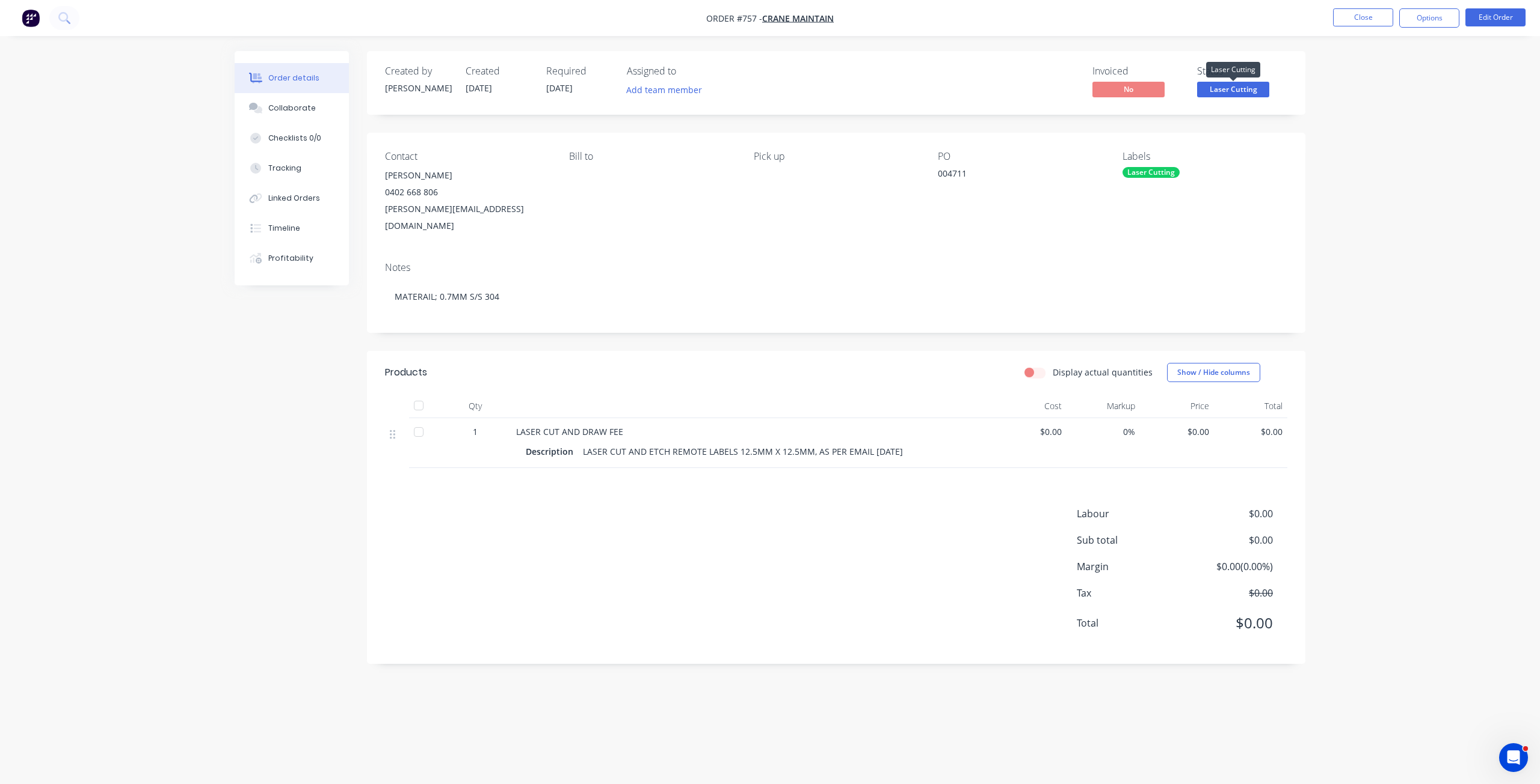
click at [1224, 90] on span "Laser Cutting" at bounding box center [1233, 89] width 72 height 15
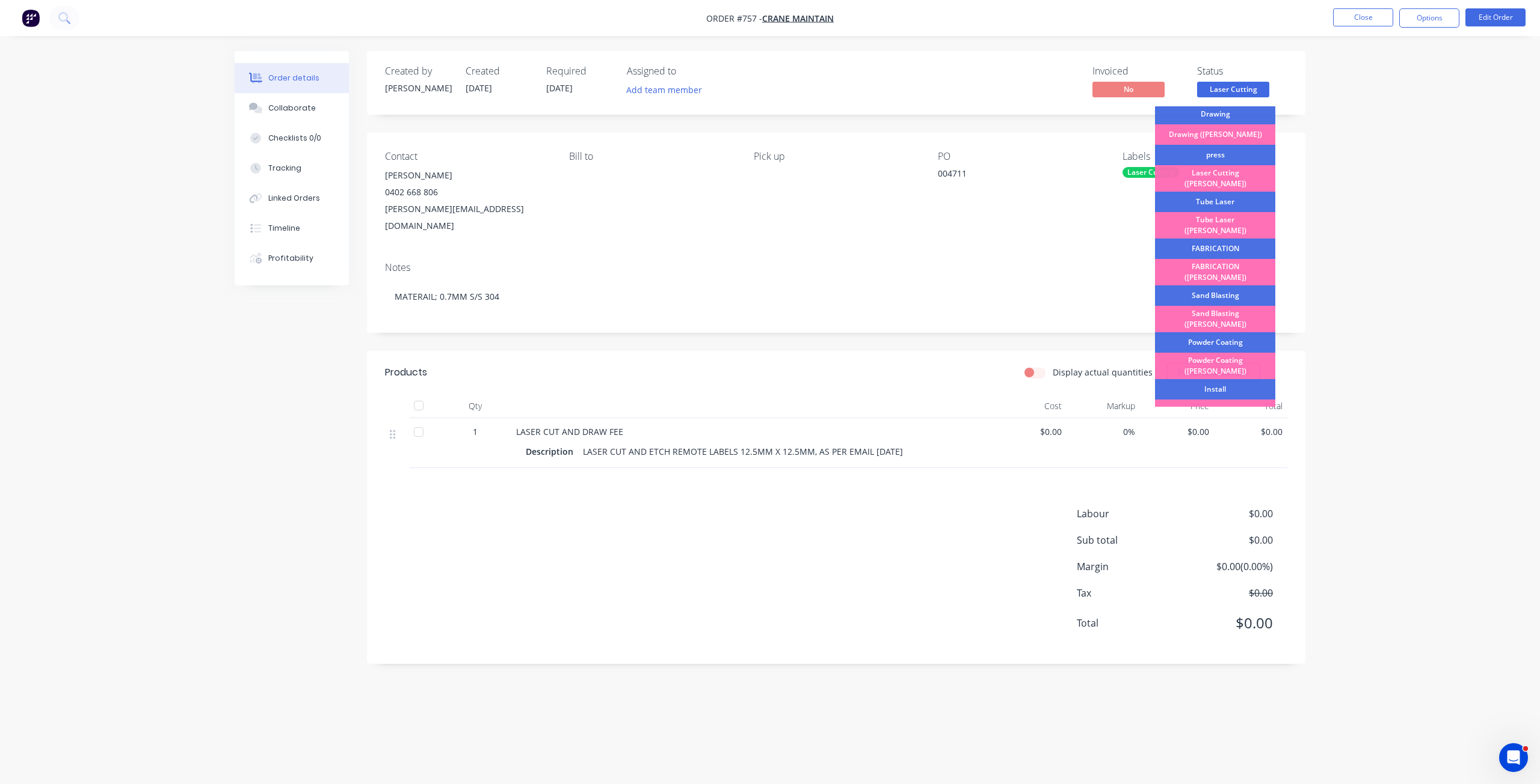
scroll to position [211, 0]
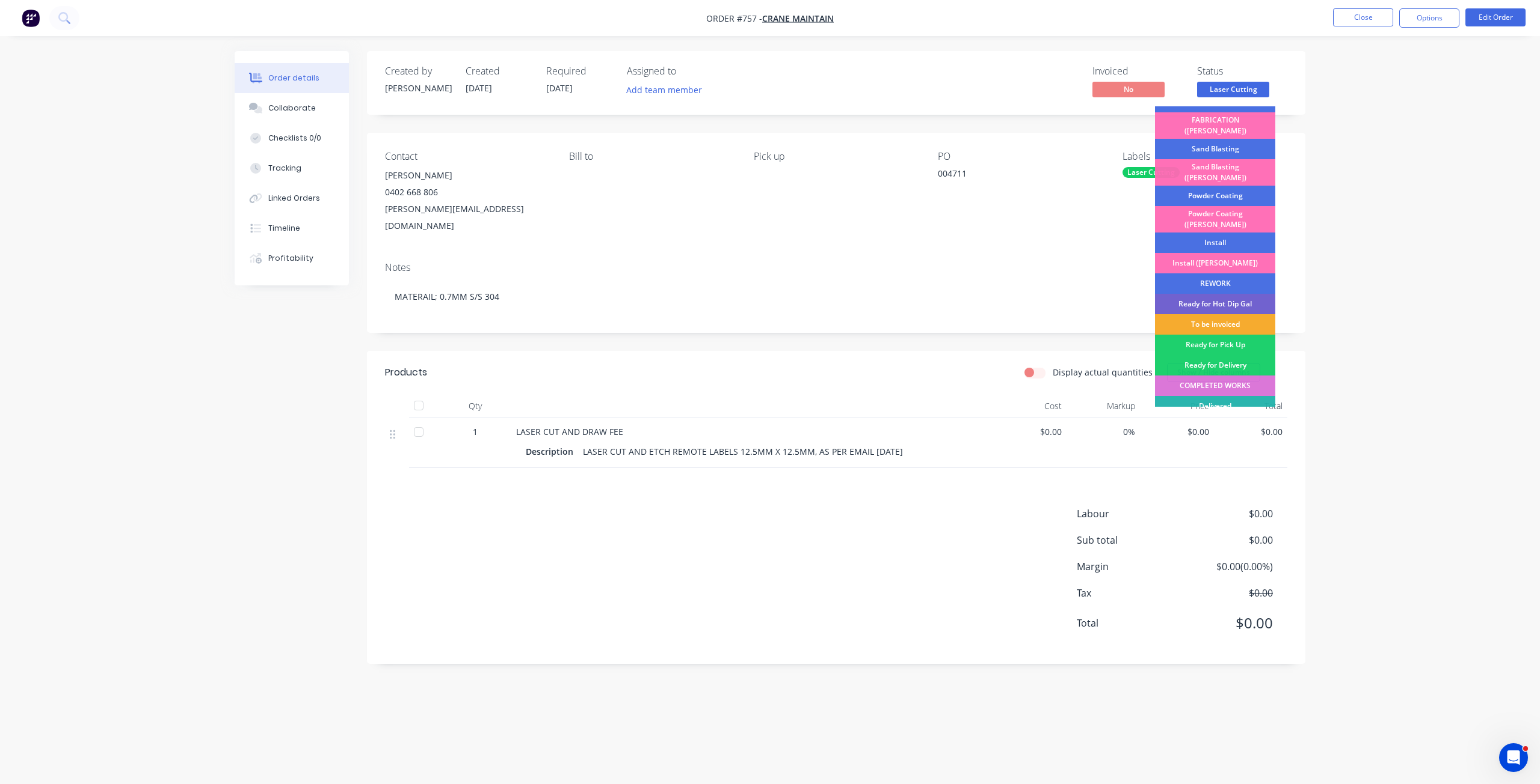
click at [1203, 314] on div "To be invoiced" at bounding box center [1215, 324] width 121 height 20
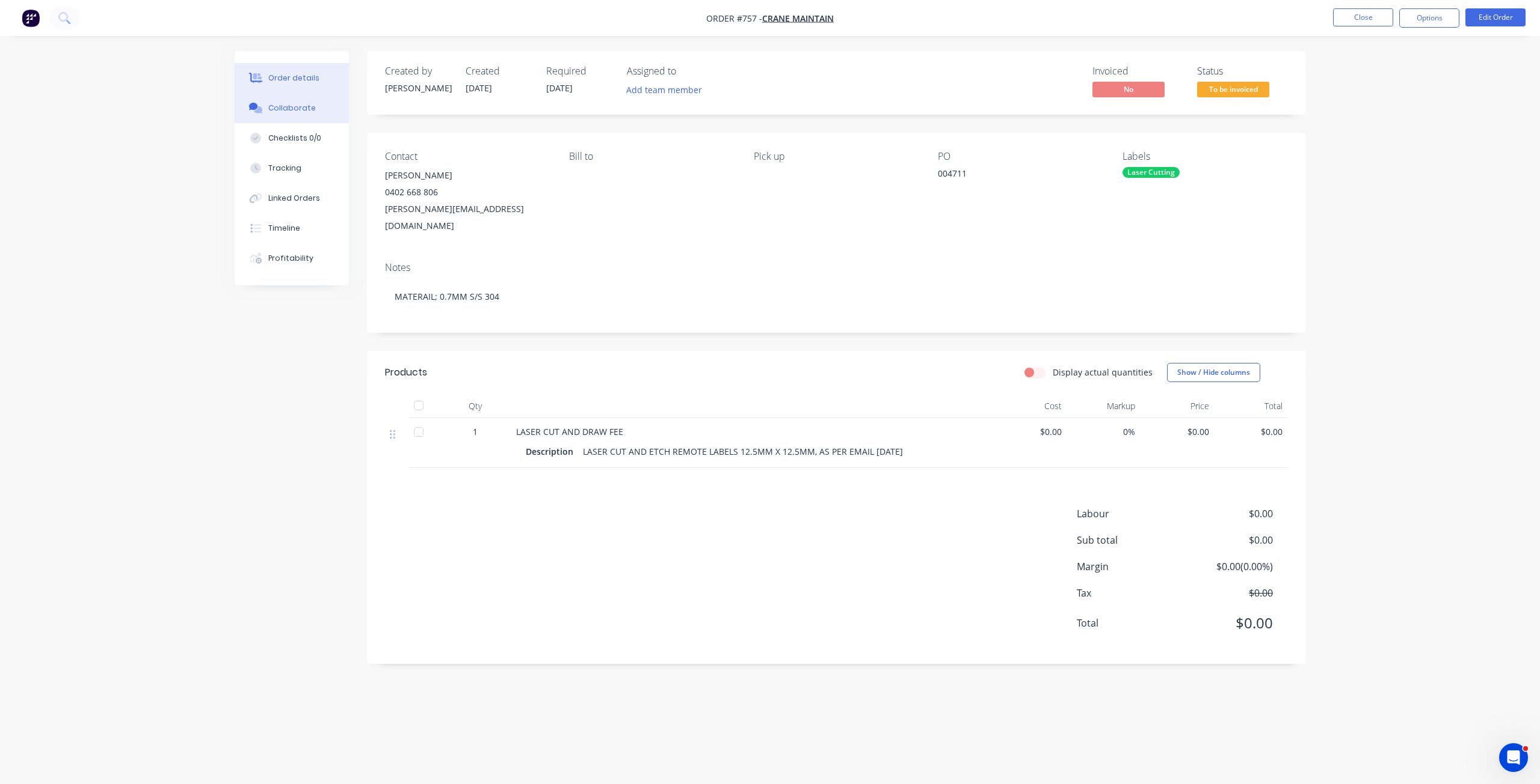
click at [289, 108] on div "Collaborate" at bounding box center [291, 108] width 47 height 10
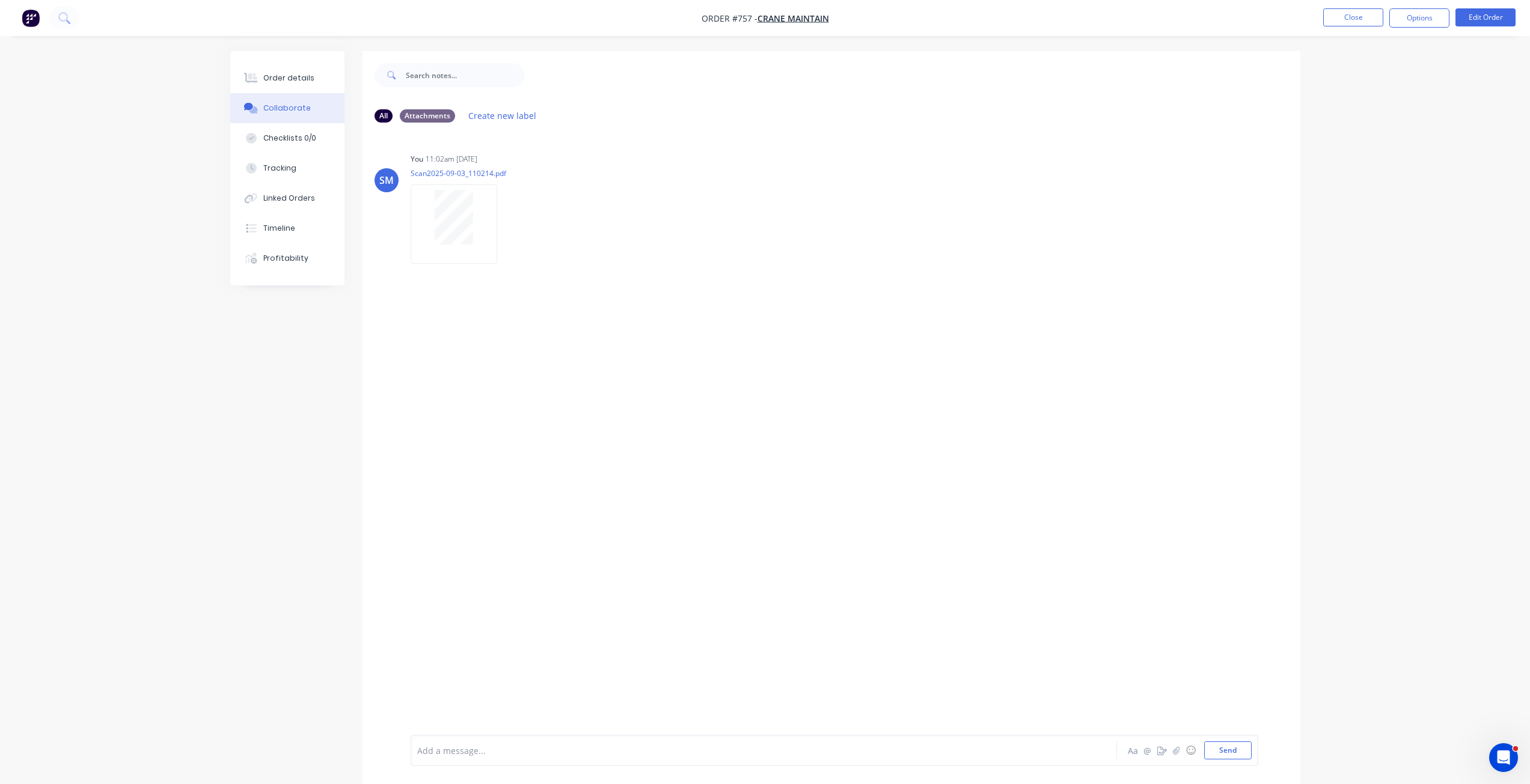
click at [459, 758] on div "Add a message..." at bounding box center [730, 750] width 626 height 18
click at [1228, 757] on button "Send" at bounding box center [1228, 750] width 47 height 18
click at [287, 76] on div "Order details" at bounding box center [289, 77] width 51 height 10
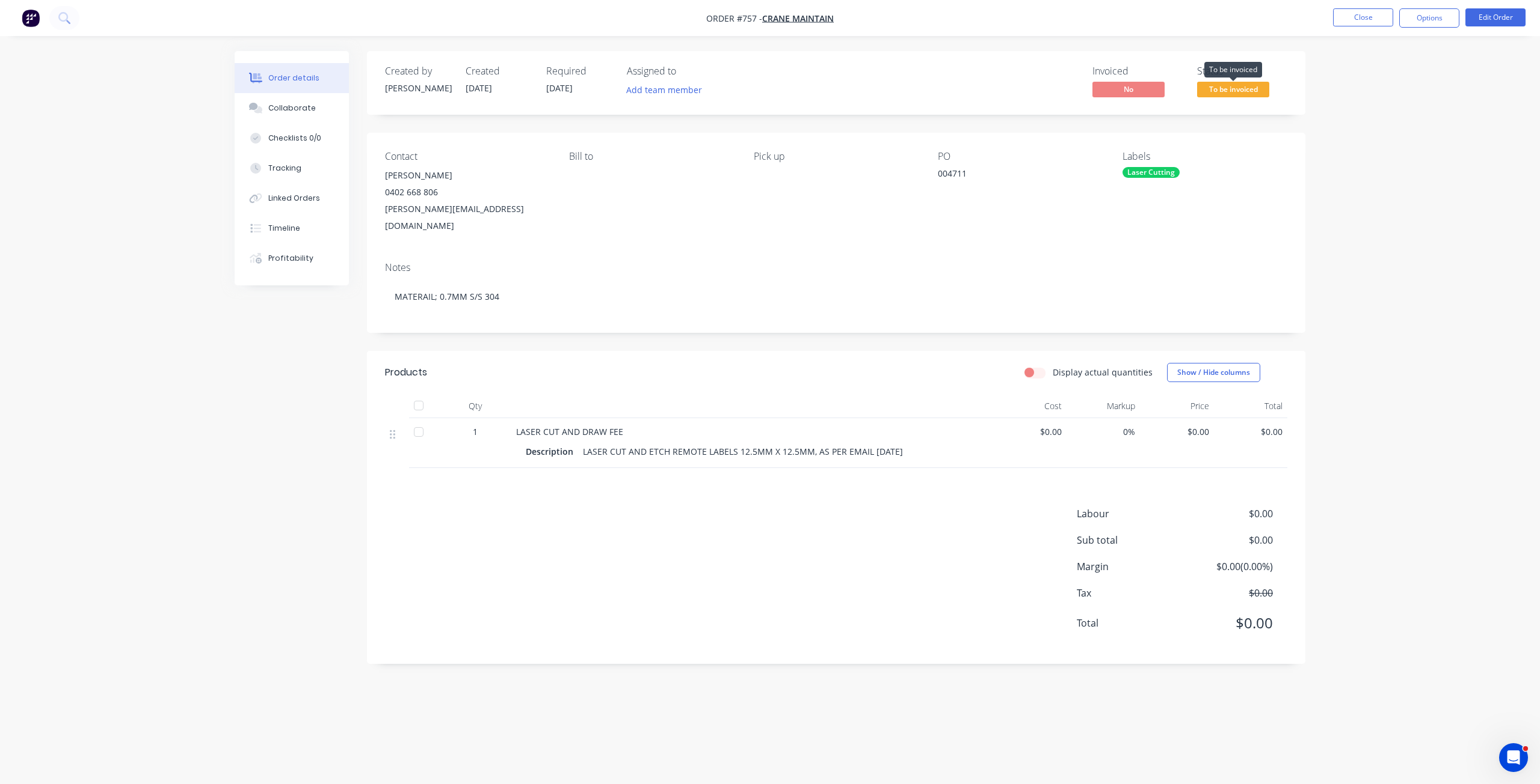
click at [1248, 92] on span "To be invoiced" at bounding box center [1233, 89] width 72 height 15
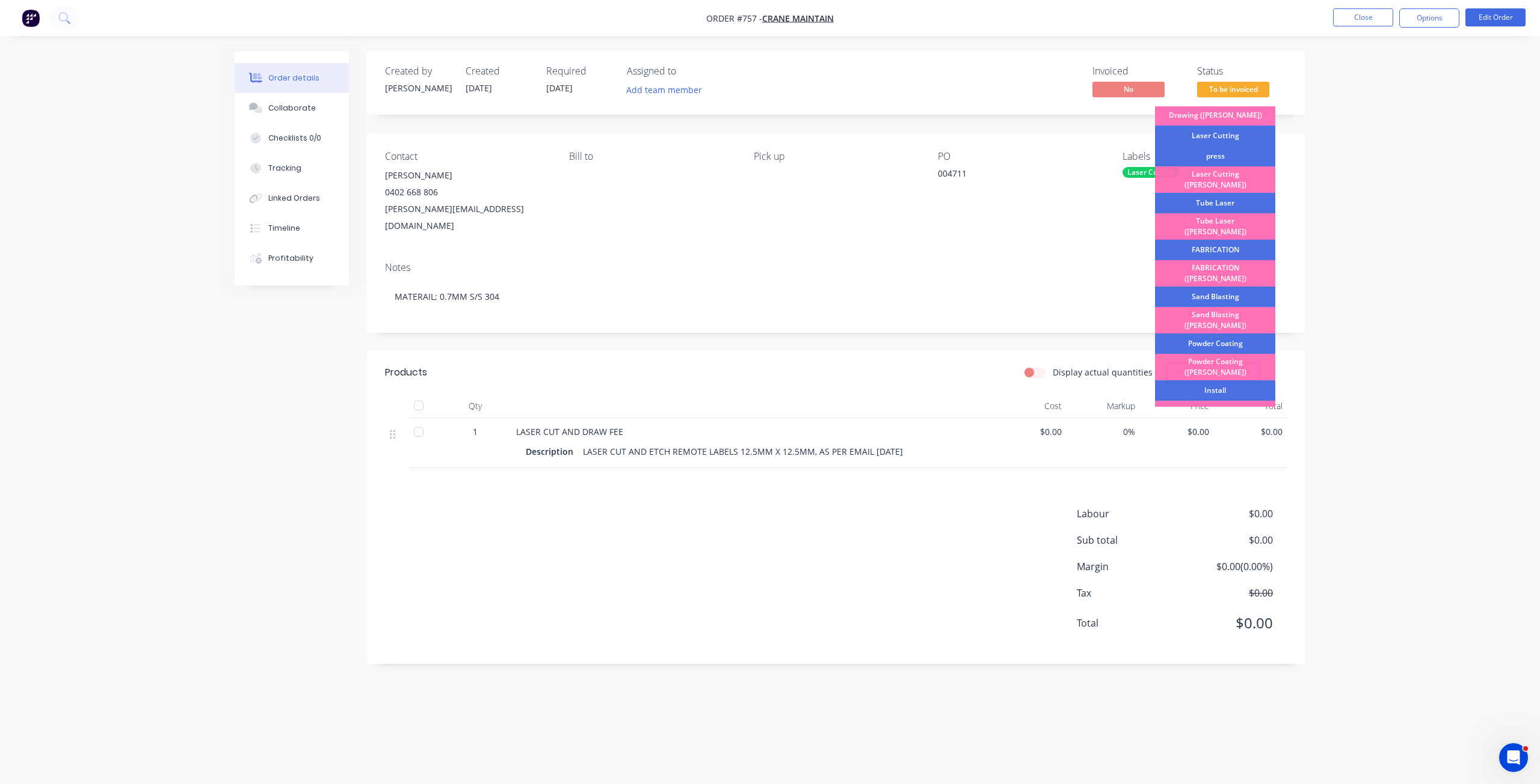
scroll to position [211, 0]
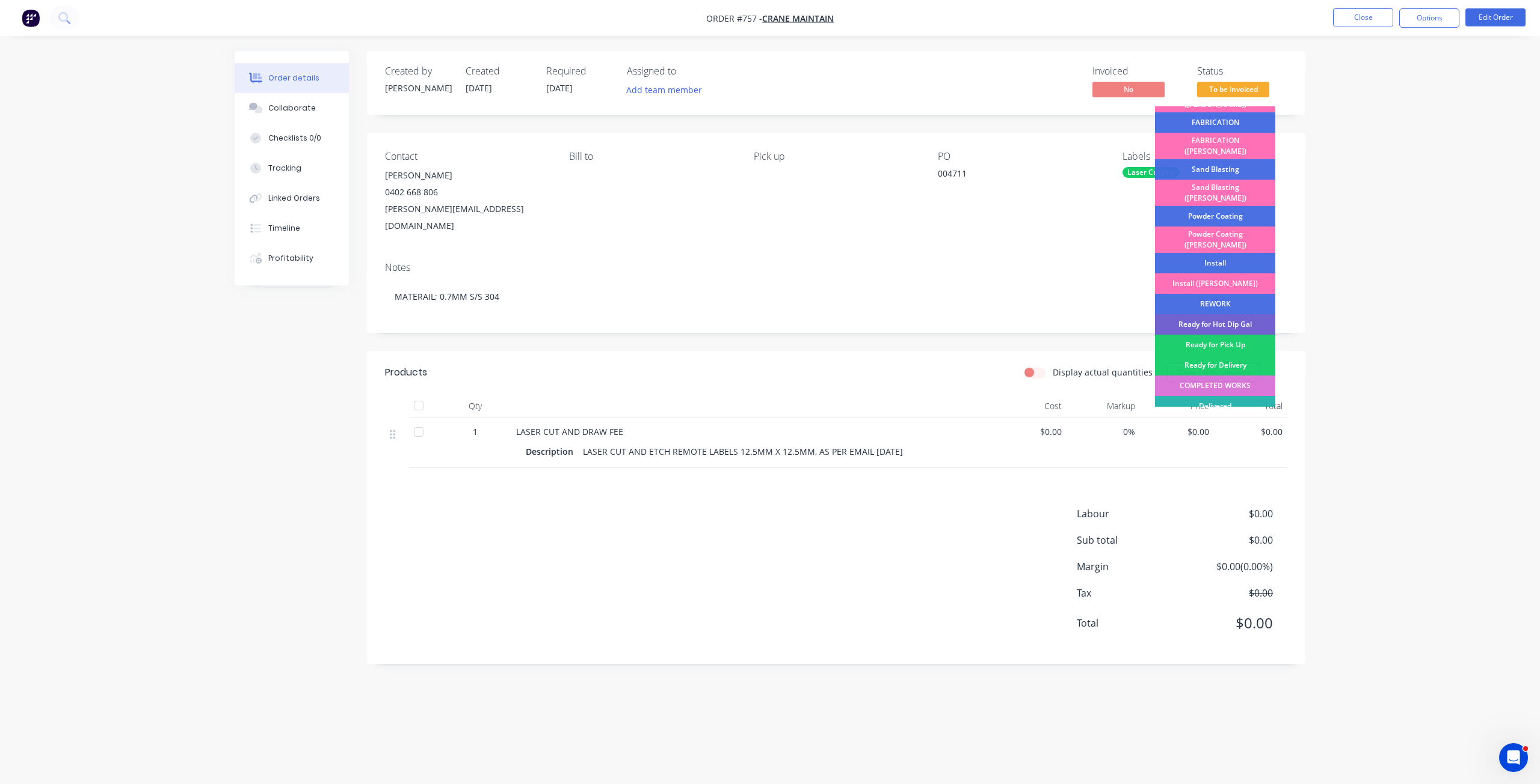
drag, startPoint x: 1217, startPoint y: 355, endPoint x: 1250, endPoint y: 344, distance: 34.8
click at [1217, 376] on div "COMPLETED WORKS" at bounding box center [1215, 385] width 121 height 20
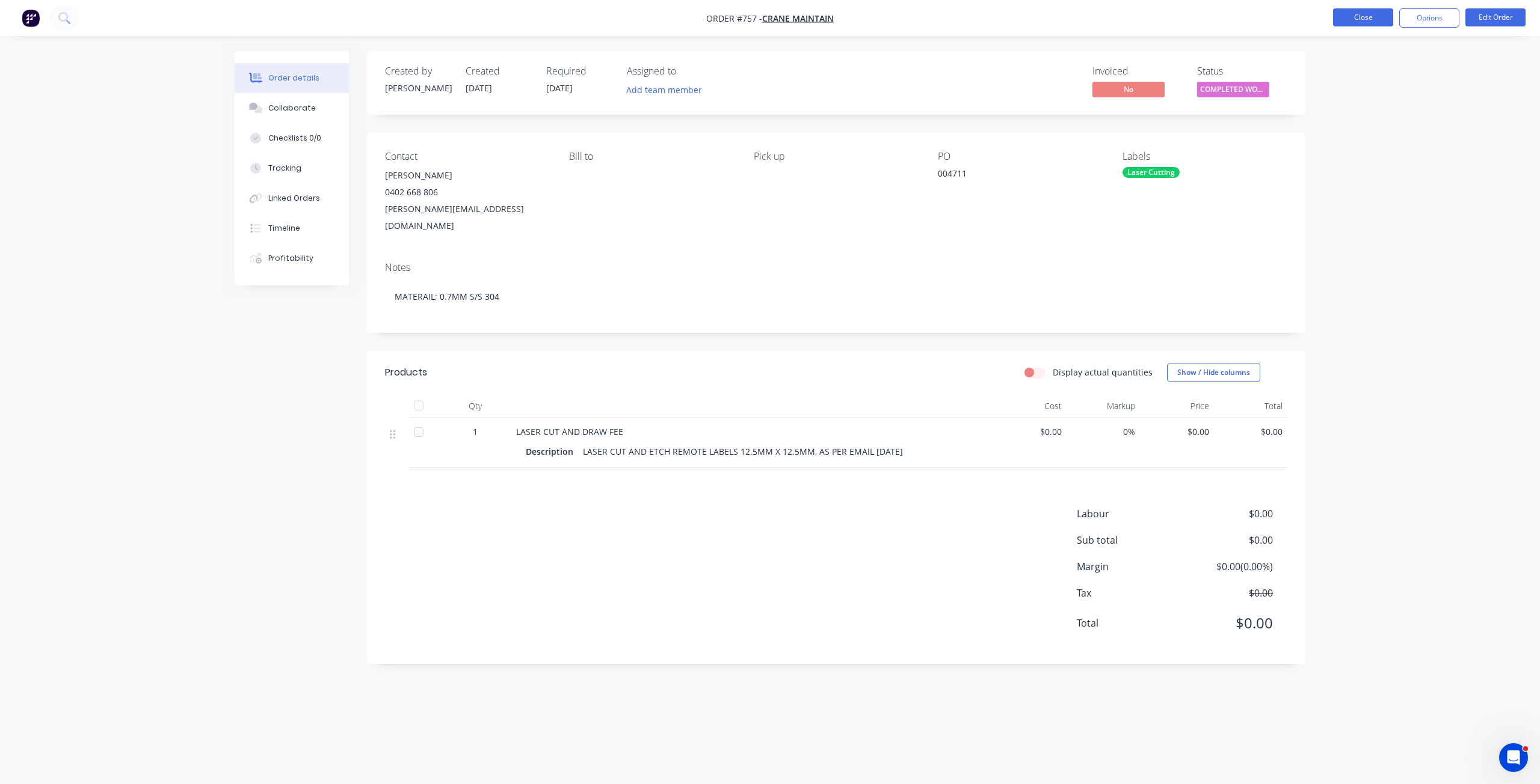
click at [1362, 14] on button "Close" at bounding box center [1362, 17] width 60 height 18
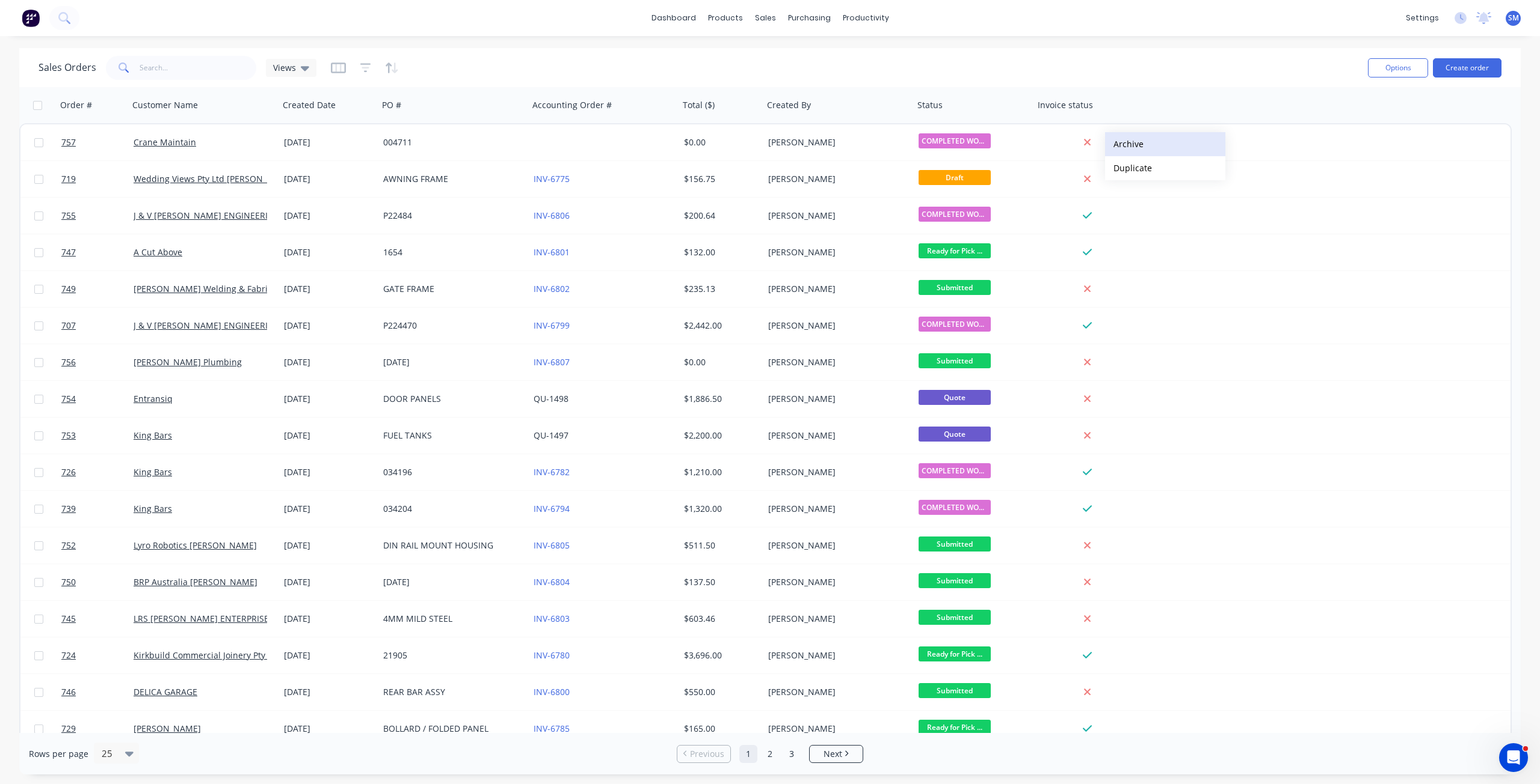
click at [1133, 143] on button "Archive" at bounding box center [1165, 144] width 121 height 24
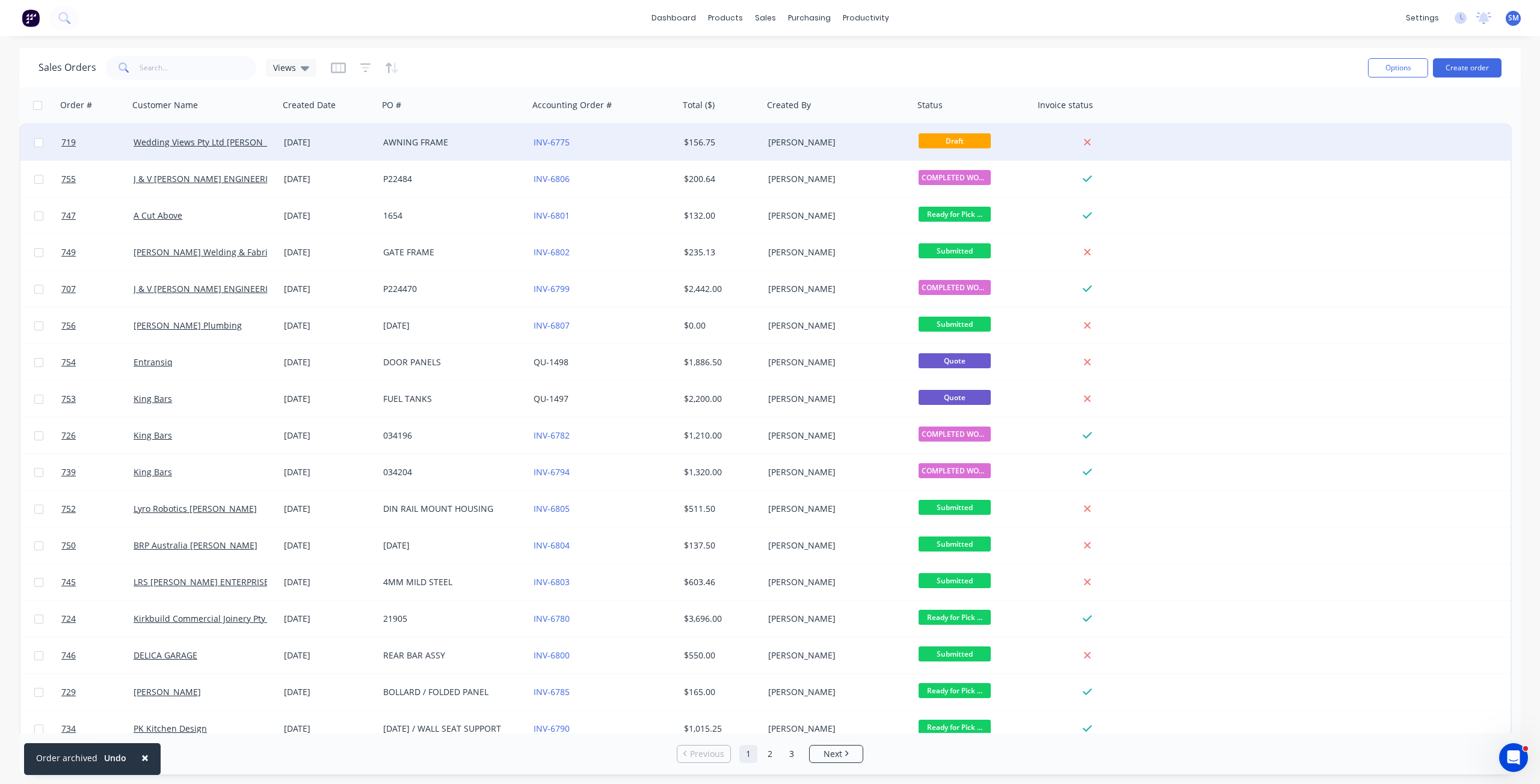
click at [283, 139] on div "22 Aug 2025" at bounding box center [328, 142] width 99 height 36
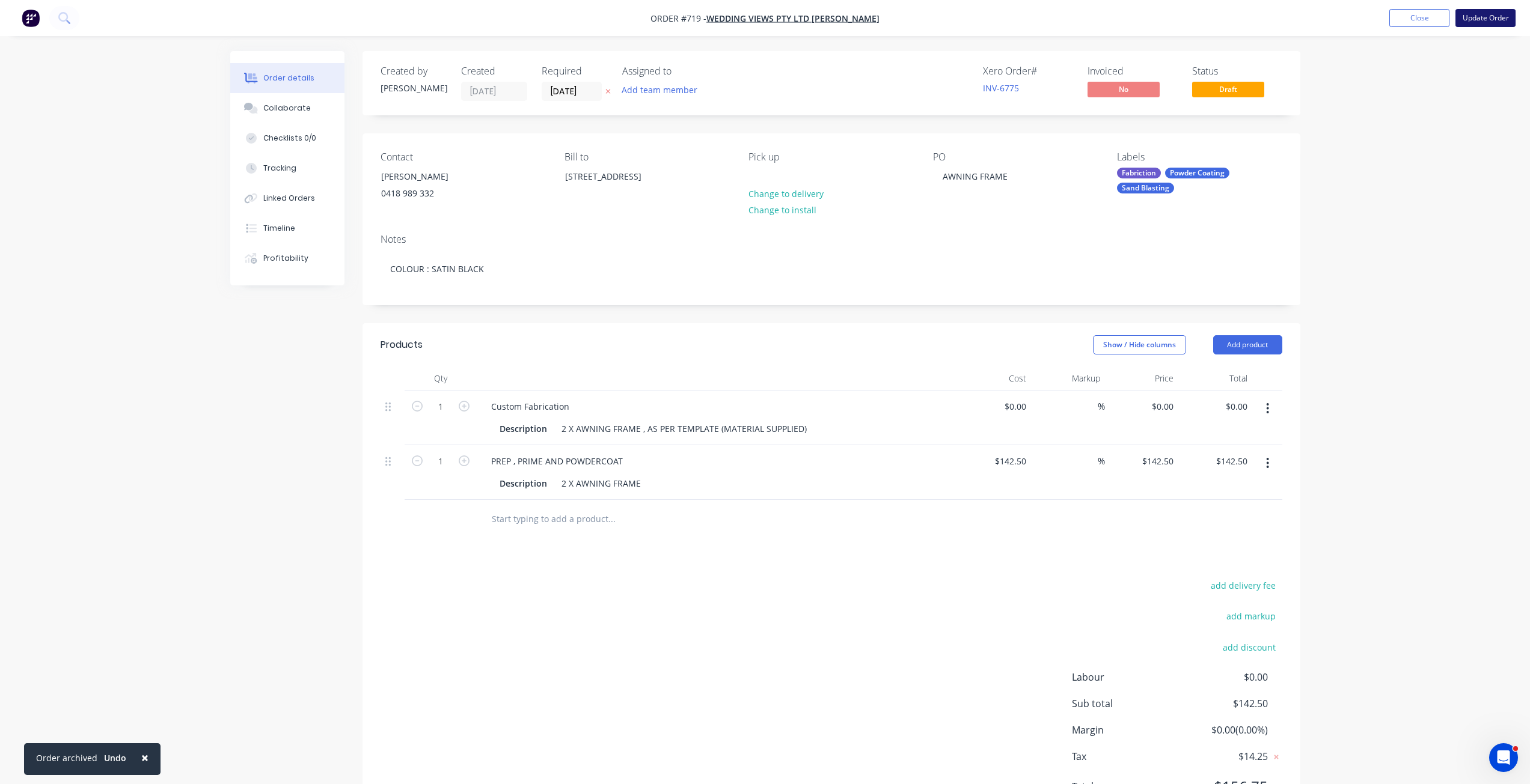
click at [1495, 18] on button "Update Order" at bounding box center [1486, 18] width 60 height 18
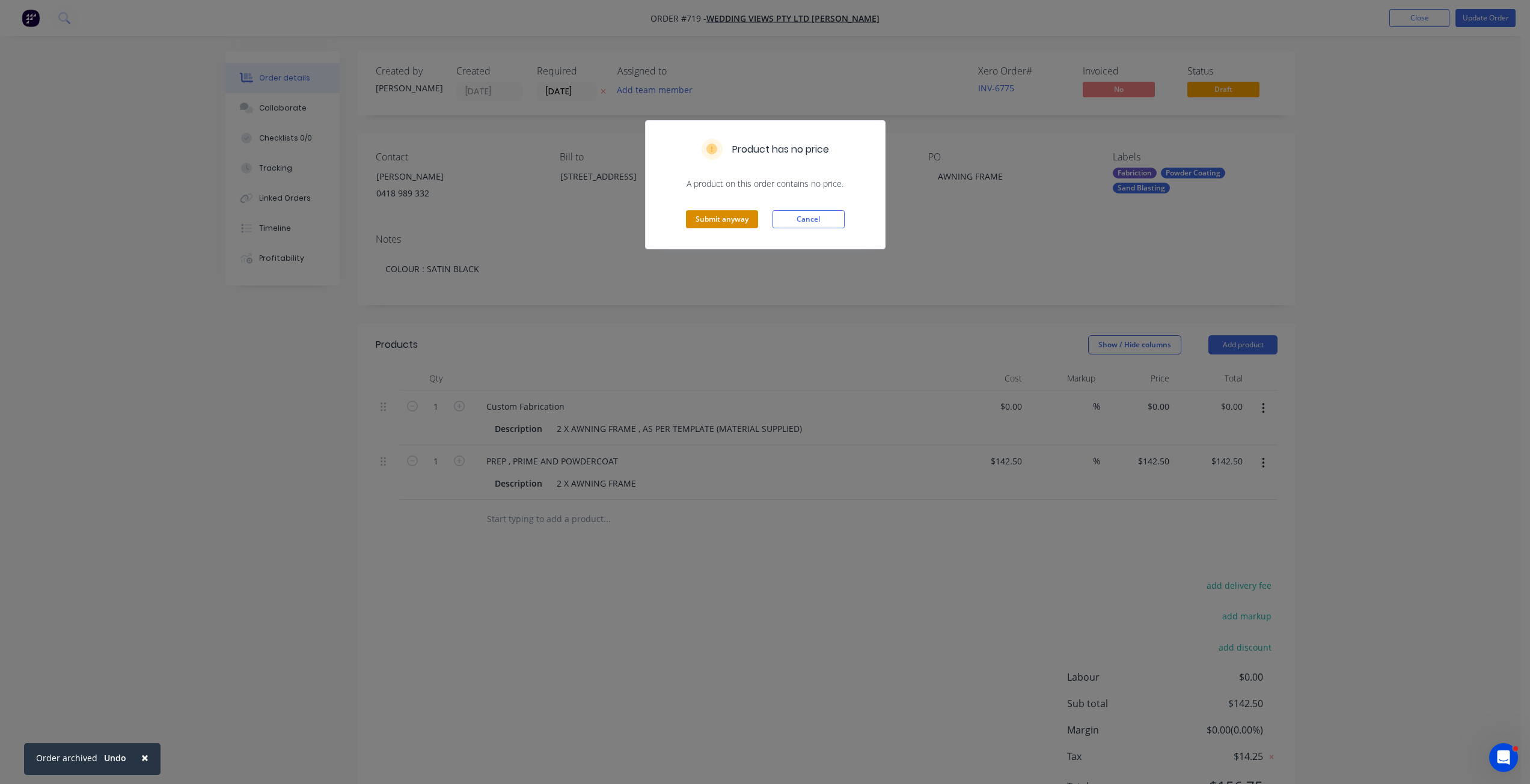
click at [699, 213] on button "Submit anyway" at bounding box center [722, 220] width 72 height 18
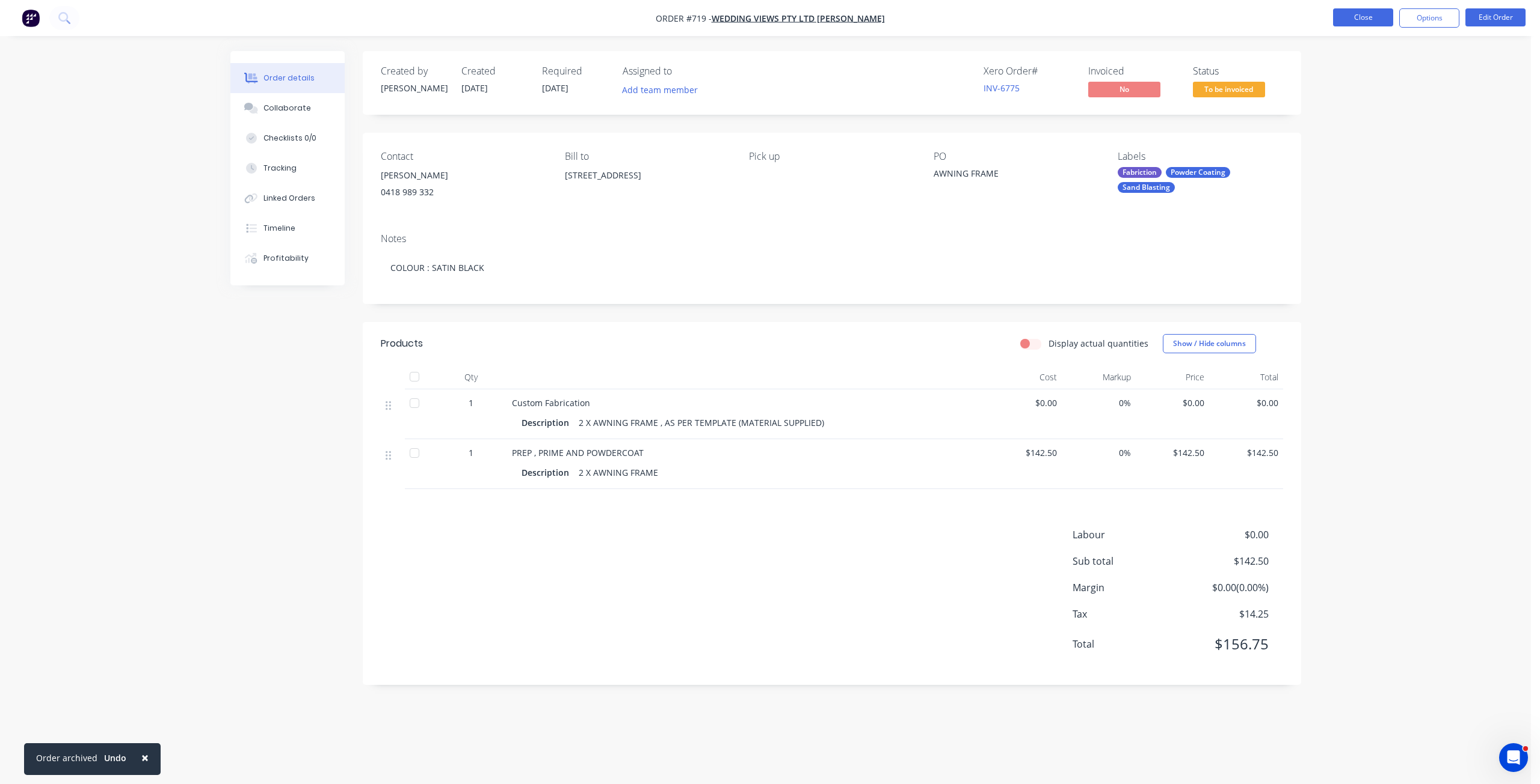
click at [1369, 15] on button "Close" at bounding box center [1362, 17] width 60 height 18
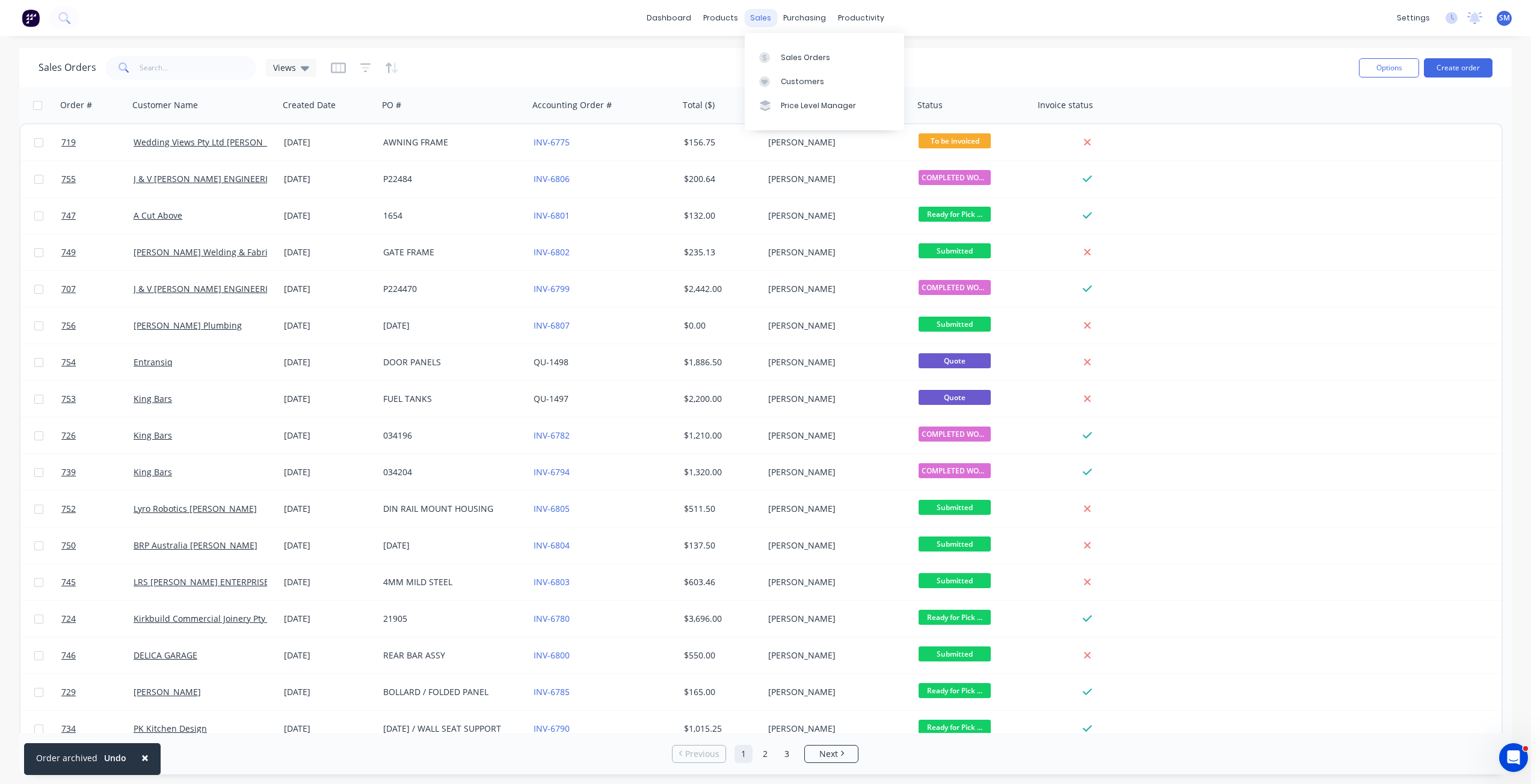
click at [764, 14] on div "sales" at bounding box center [760, 18] width 33 height 18
click at [760, 17] on div "sales" at bounding box center [760, 18] width 33 height 18
click at [789, 86] on div "Customers" at bounding box center [802, 81] width 43 height 10
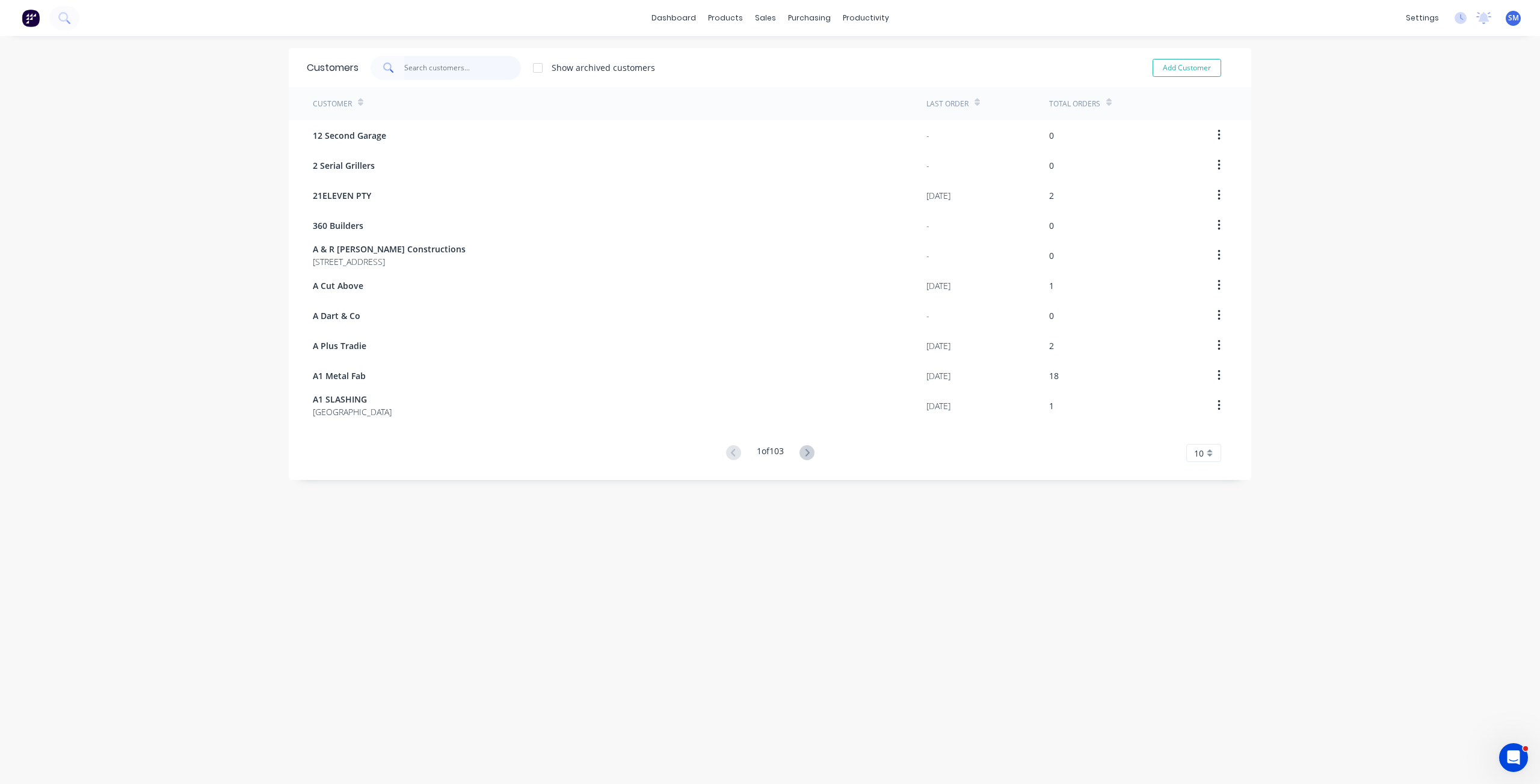
click at [412, 76] on input "text" at bounding box center [463, 68] width 117 height 24
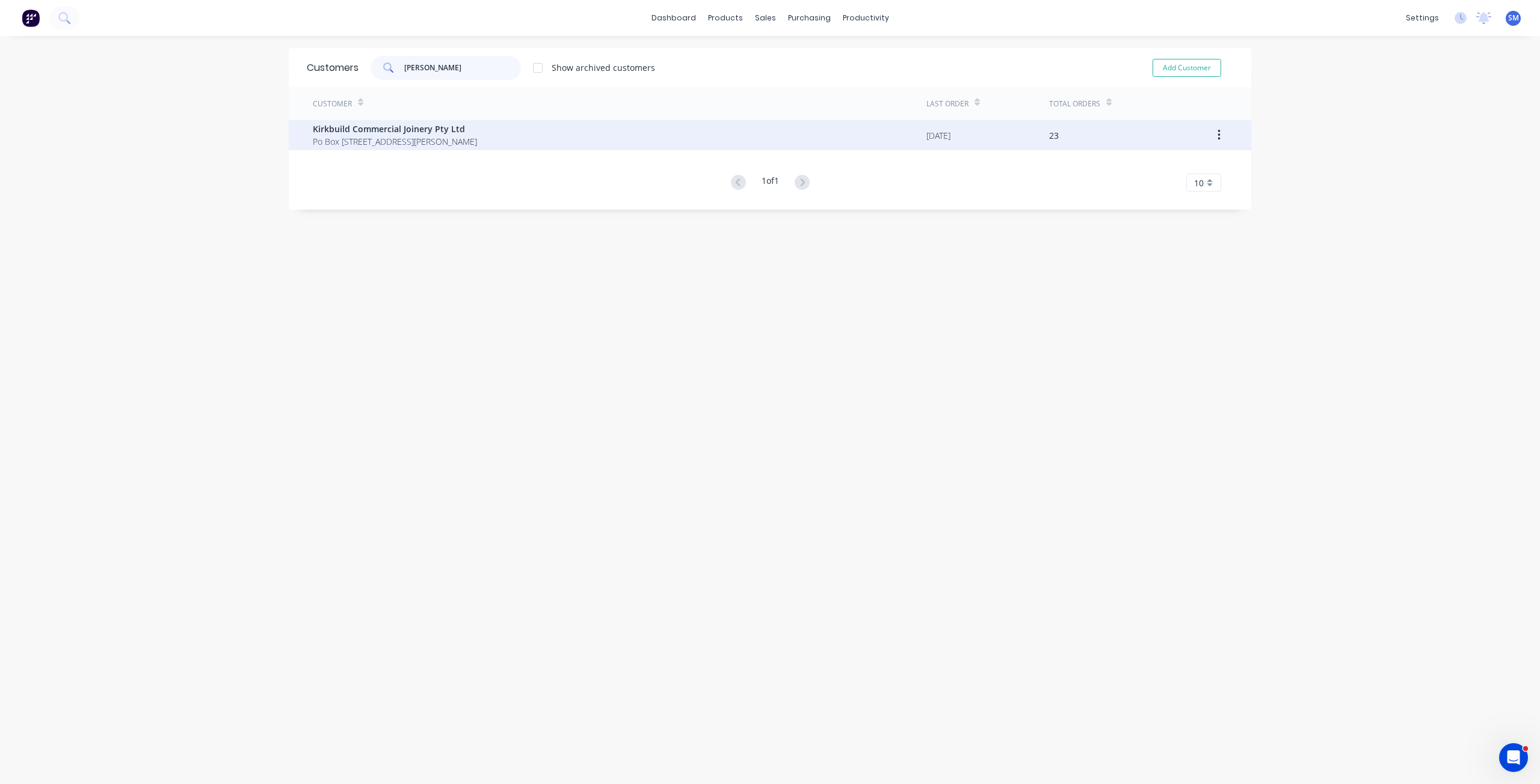
type input "[PERSON_NAME]"
click at [399, 126] on span "Kirkbuild Commercial Joinery Pty Ltd" at bounding box center [395, 129] width 164 height 13
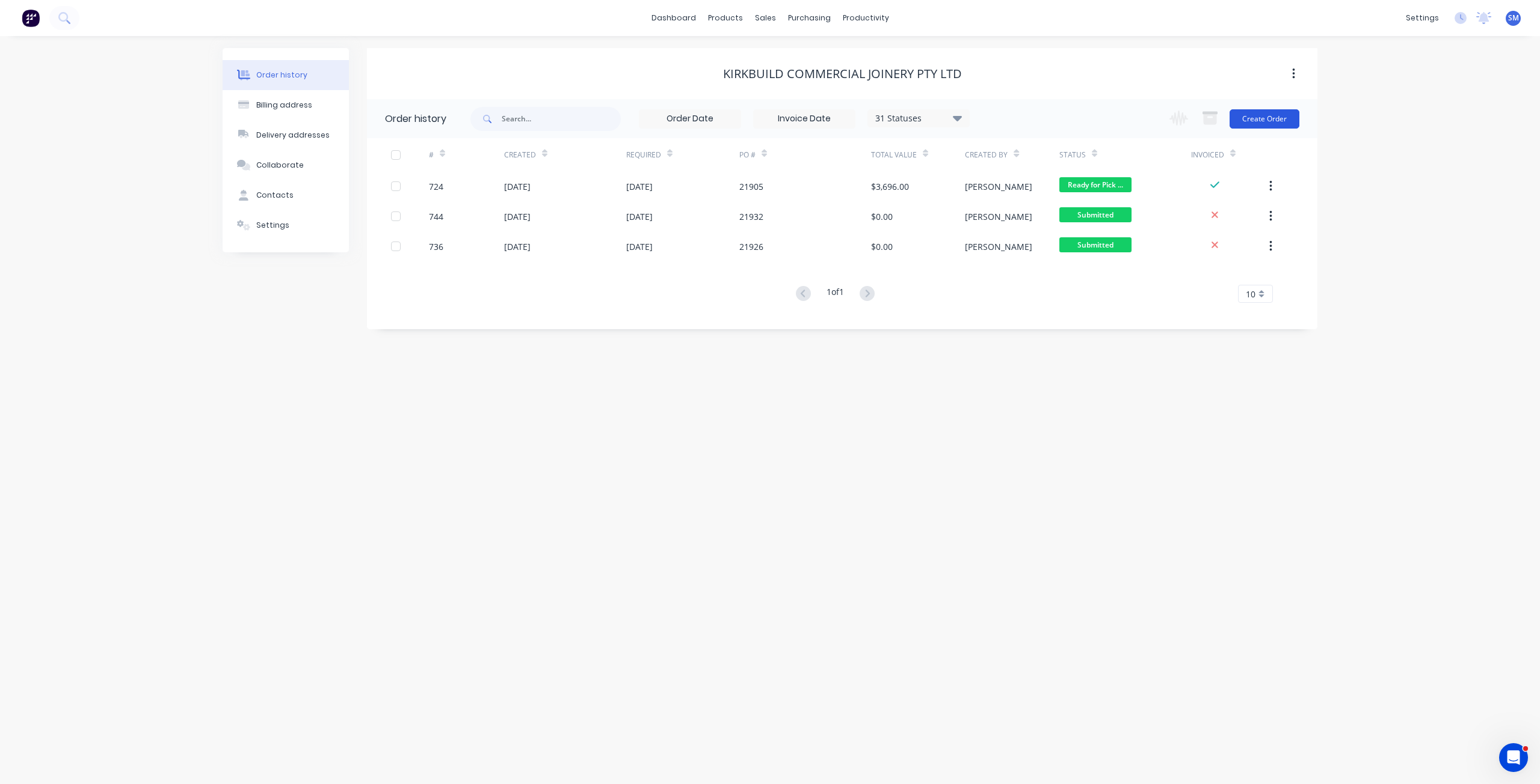
click at [1259, 121] on button "Create Order" at bounding box center [1264, 119] width 70 height 19
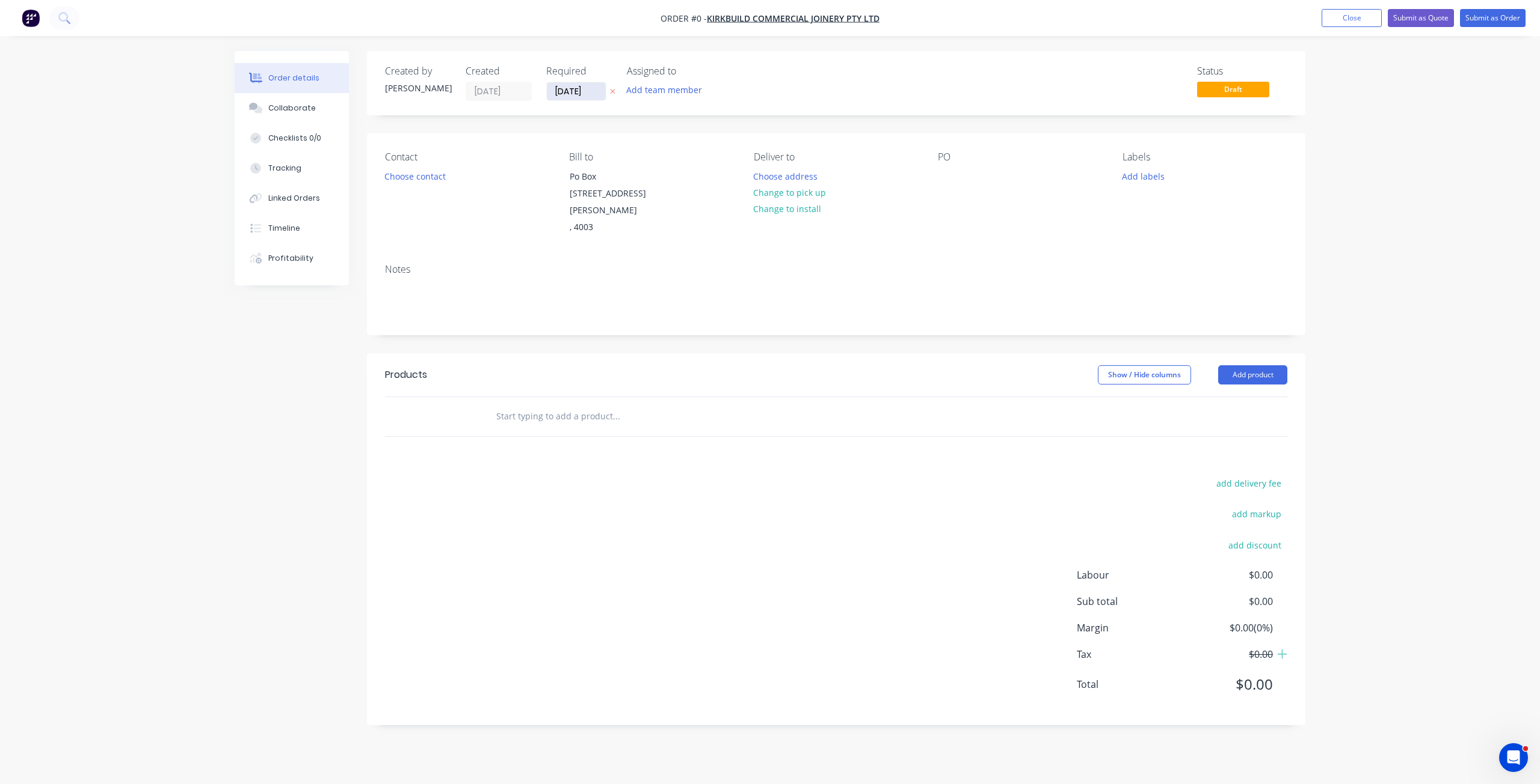
click at [574, 94] on input "[DATE]" at bounding box center [575, 91] width 59 height 18
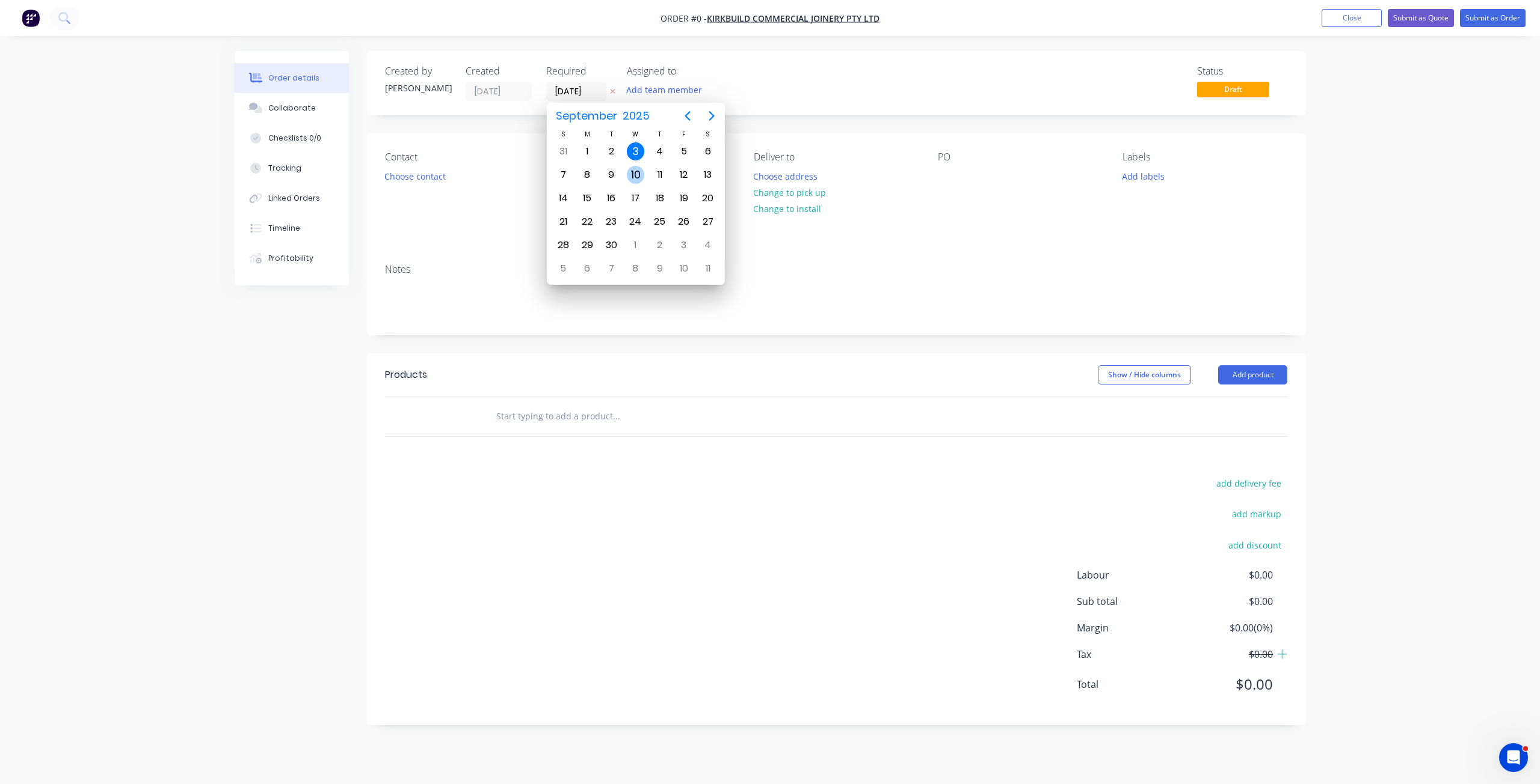
click at [630, 174] on div "10" at bounding box center [636, 174] width 18 height 18
type input "[DATE]"
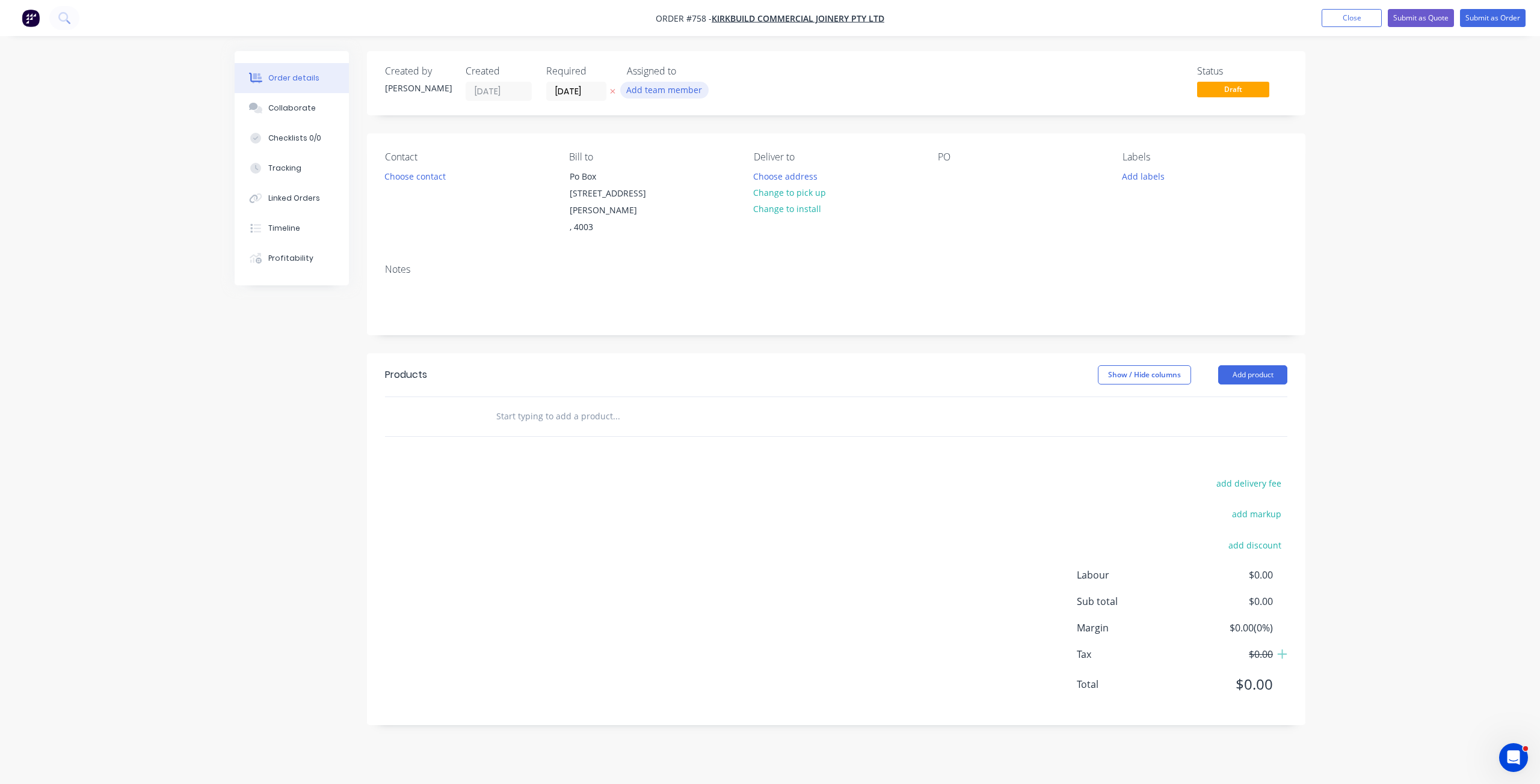
click at [653, 93] on button "Add team member" at bounding box center [665, 90] width 89 height 16
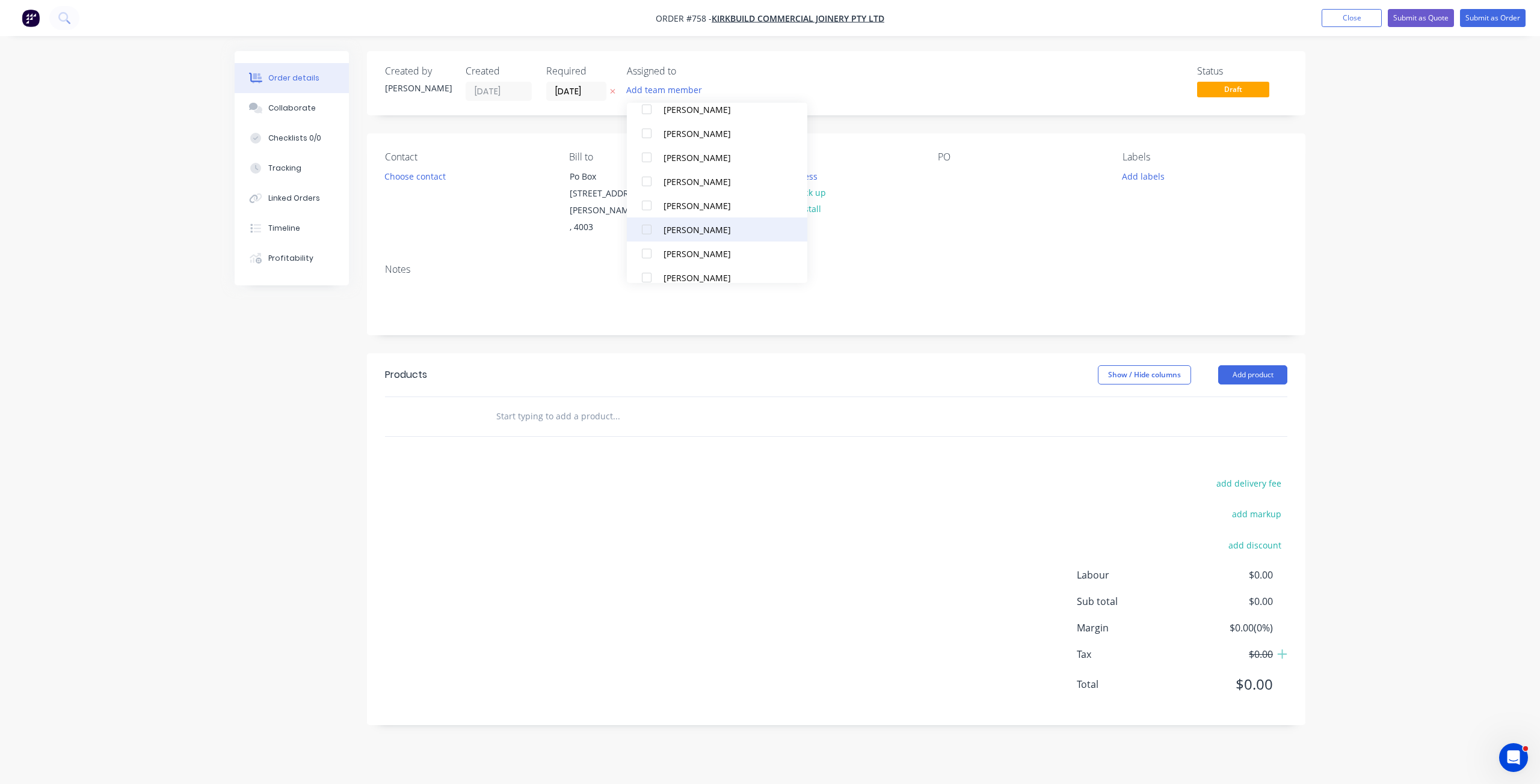
scroll to position [121, 0]
click at [644, 154] on div at bounding box center [647, 157] width 24 height 24
click at [1143, 176] on button "Add labels" at bounding box center [1143, 176] width 56 height 16
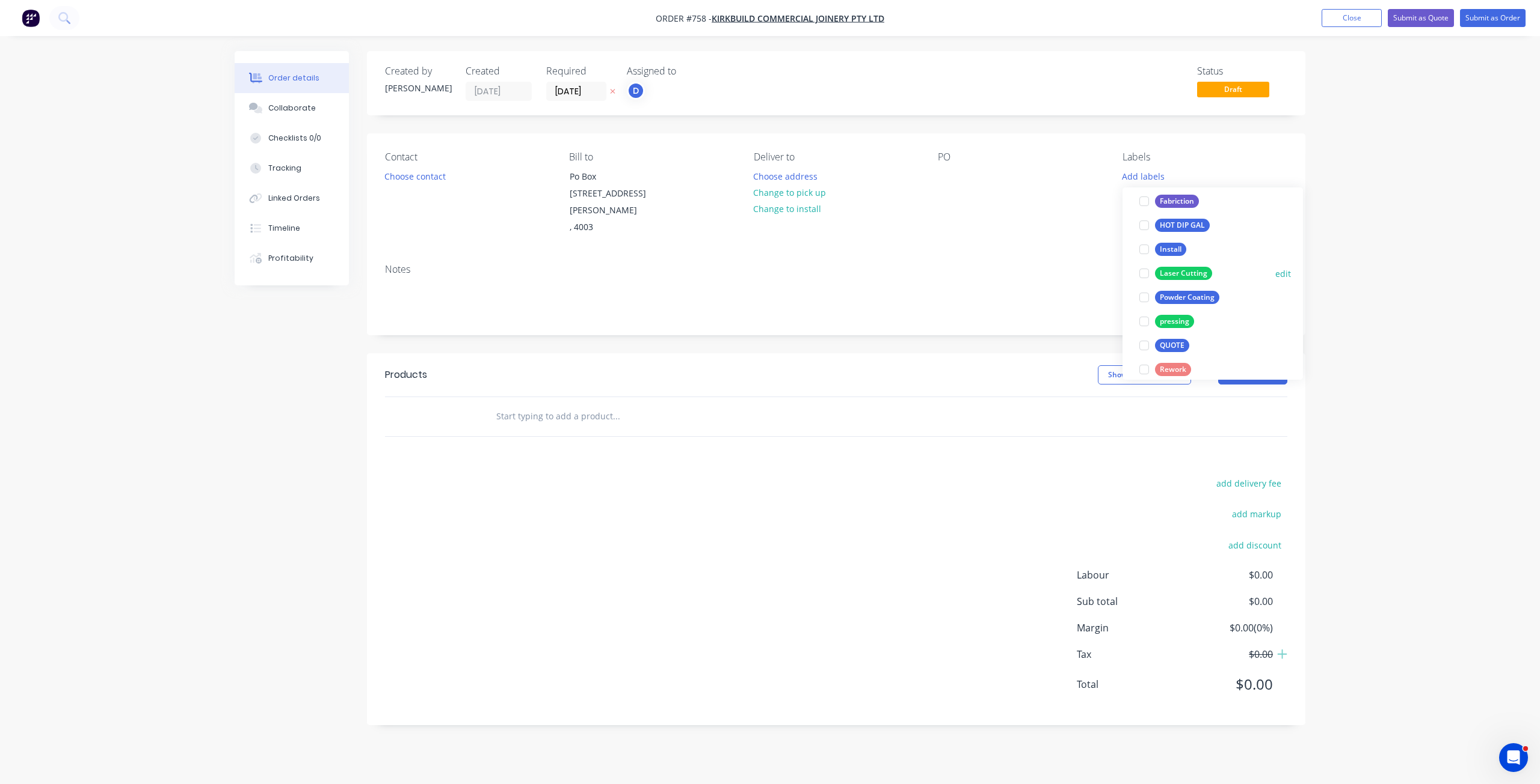
scroll to position [180, 0]
click at [1145, 272] on div at bounding box center [1144, 272] width 24 height 24
click at [1146, 298] on div at bounding box center [1144, 302] width 24 height 24
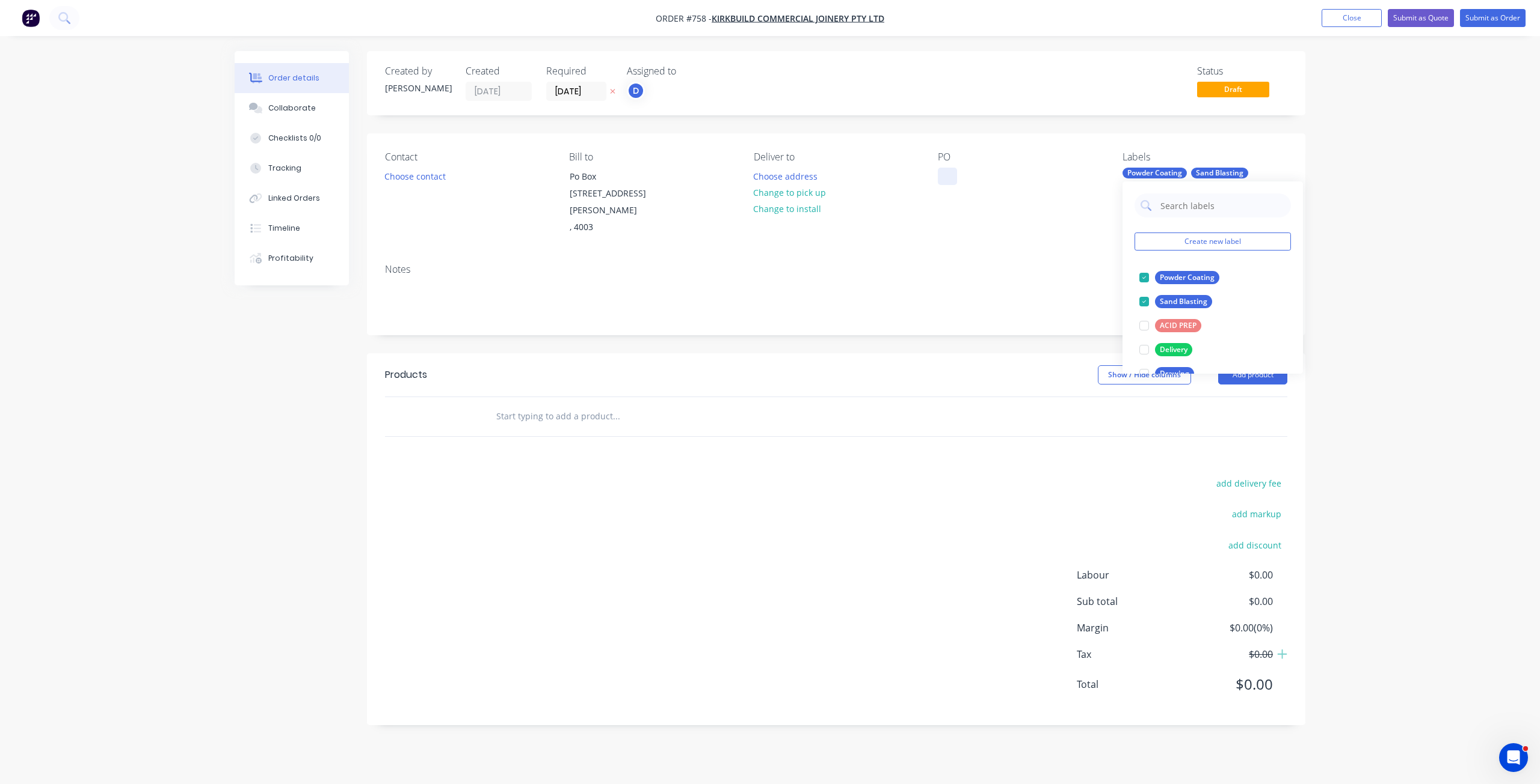
click at [955, 173] on div at bounding box center [947, 177] width 19 height 18
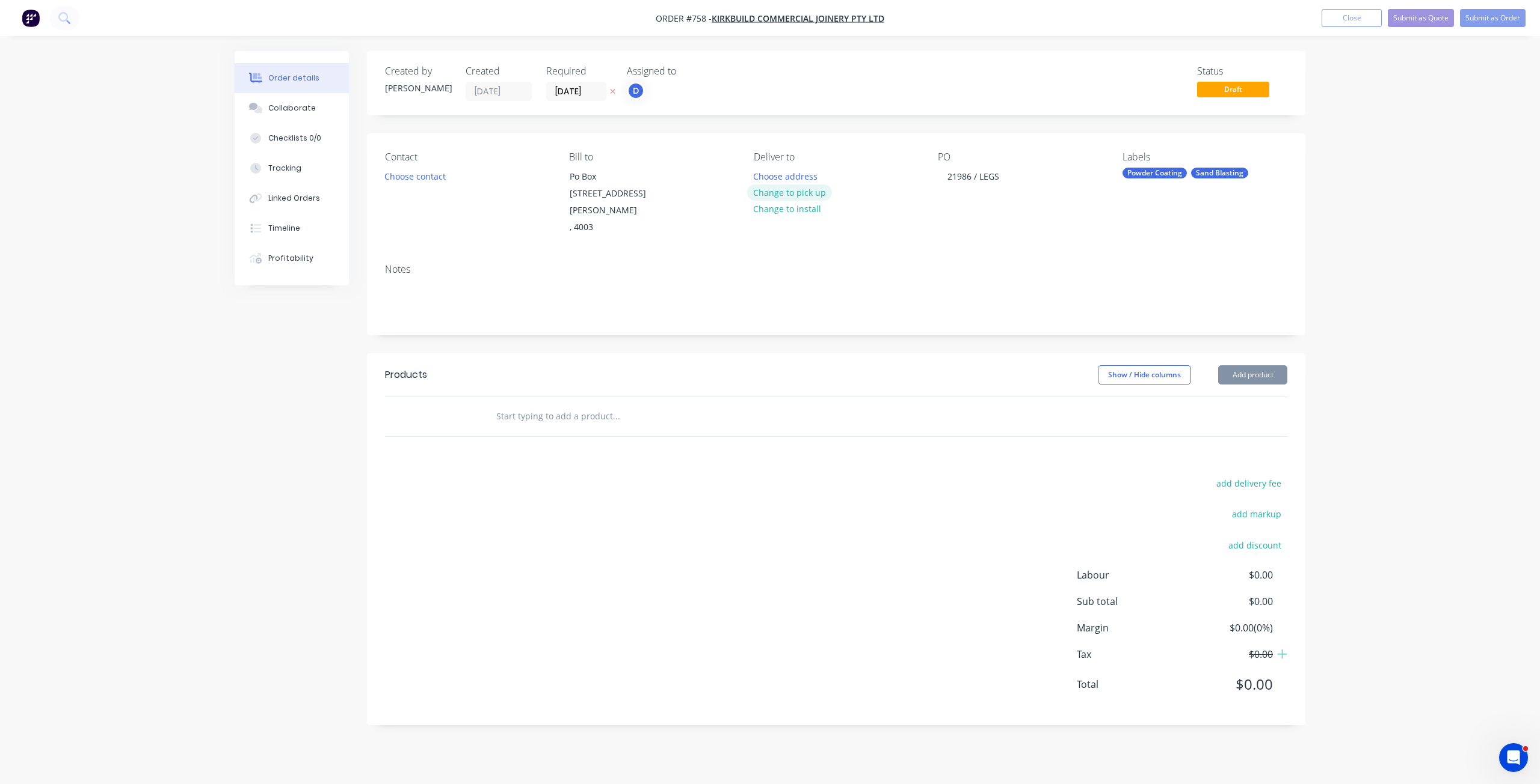
click at [774, 192] on button "Change to pick up" at bounding box center [789, 192] width 85 height 16
click at [429, 172] on button "Choose contact" at bounding box center [415, 176] width 74 height 16
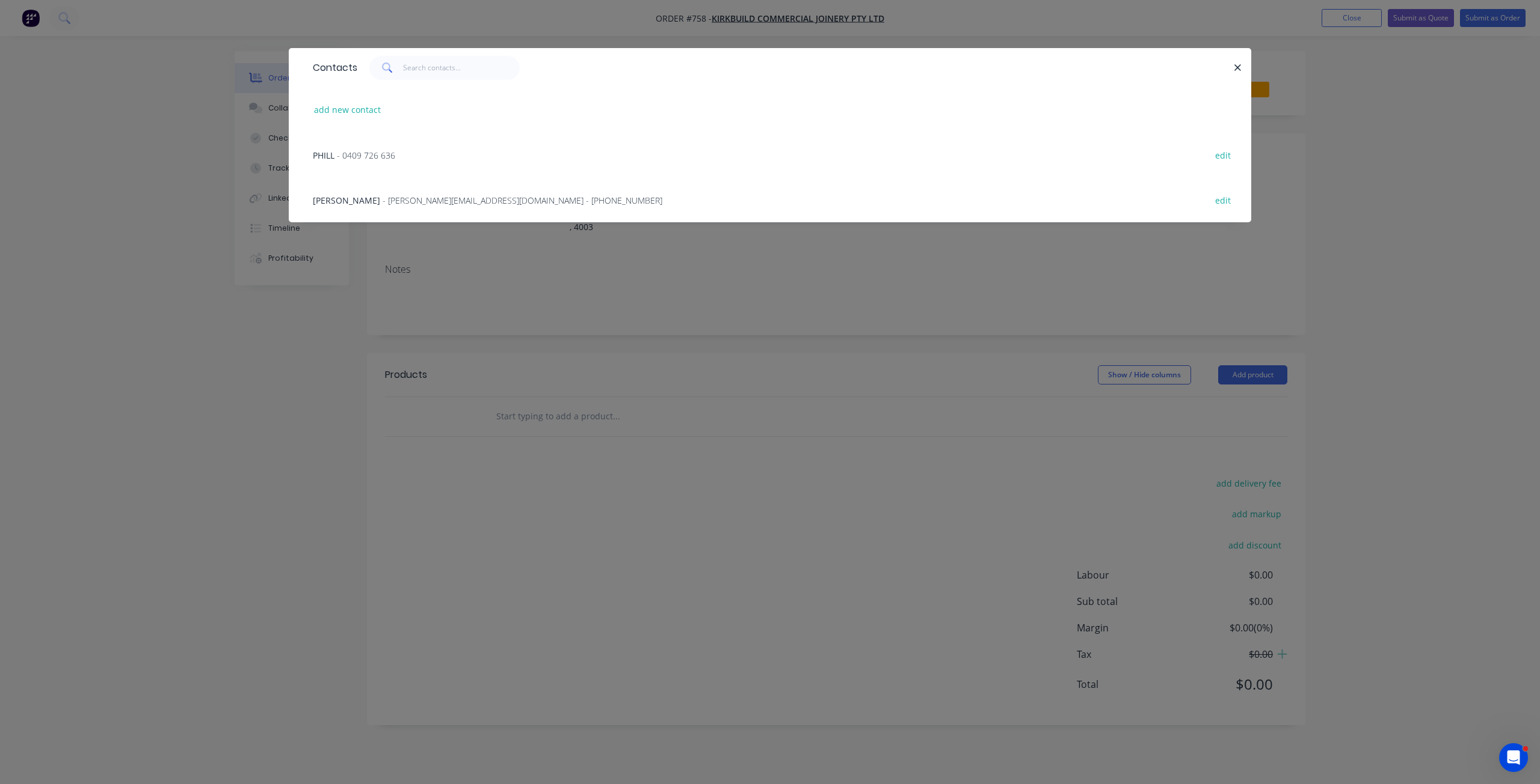
click at [385, 199] on span "- kim@kirkbuild.com.au - (07) 3496 7900" at bounding box center [522, 200] width 280 height 11
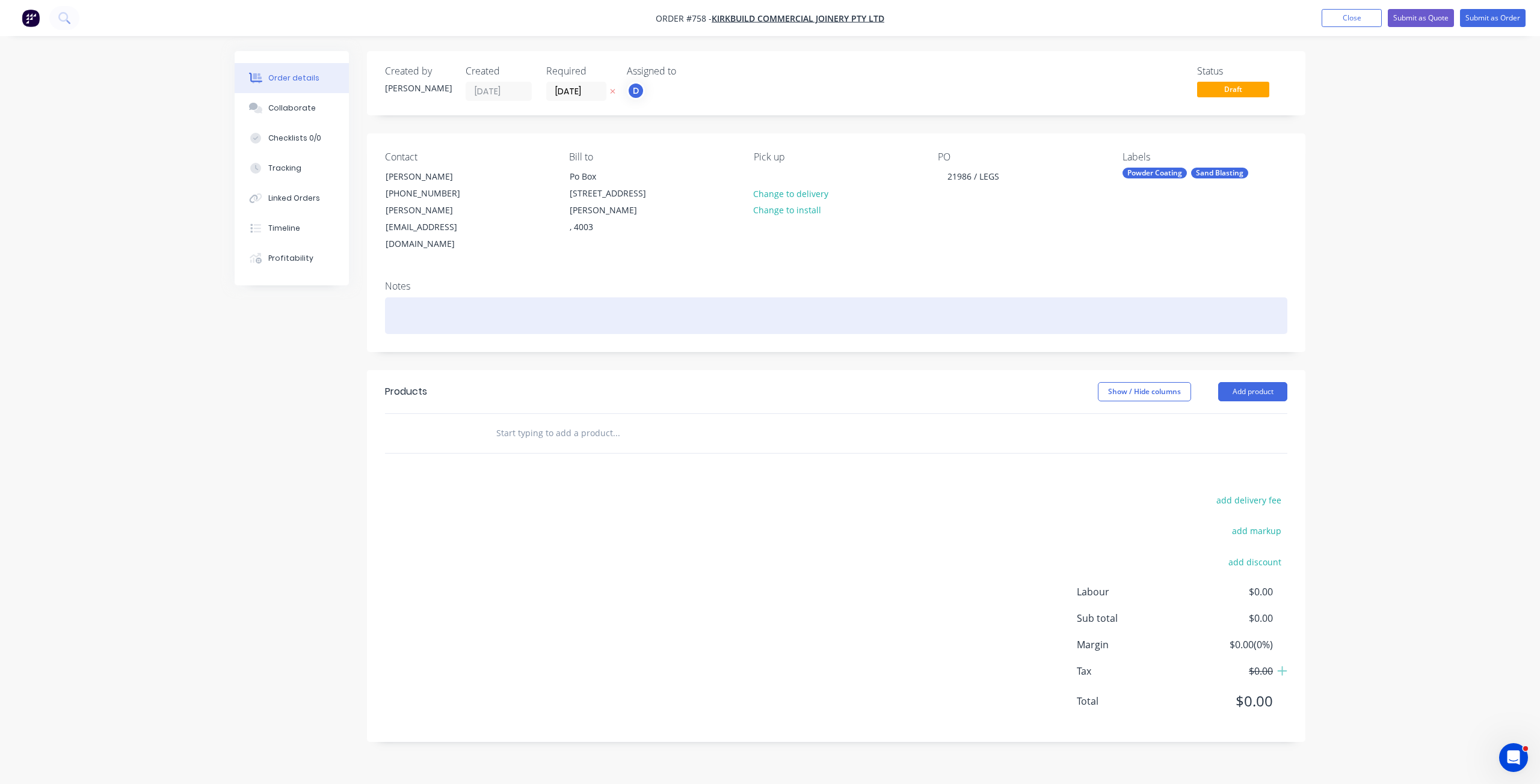
click at [400, 298] on div at bounding box center [835, 316] width 902 height 37
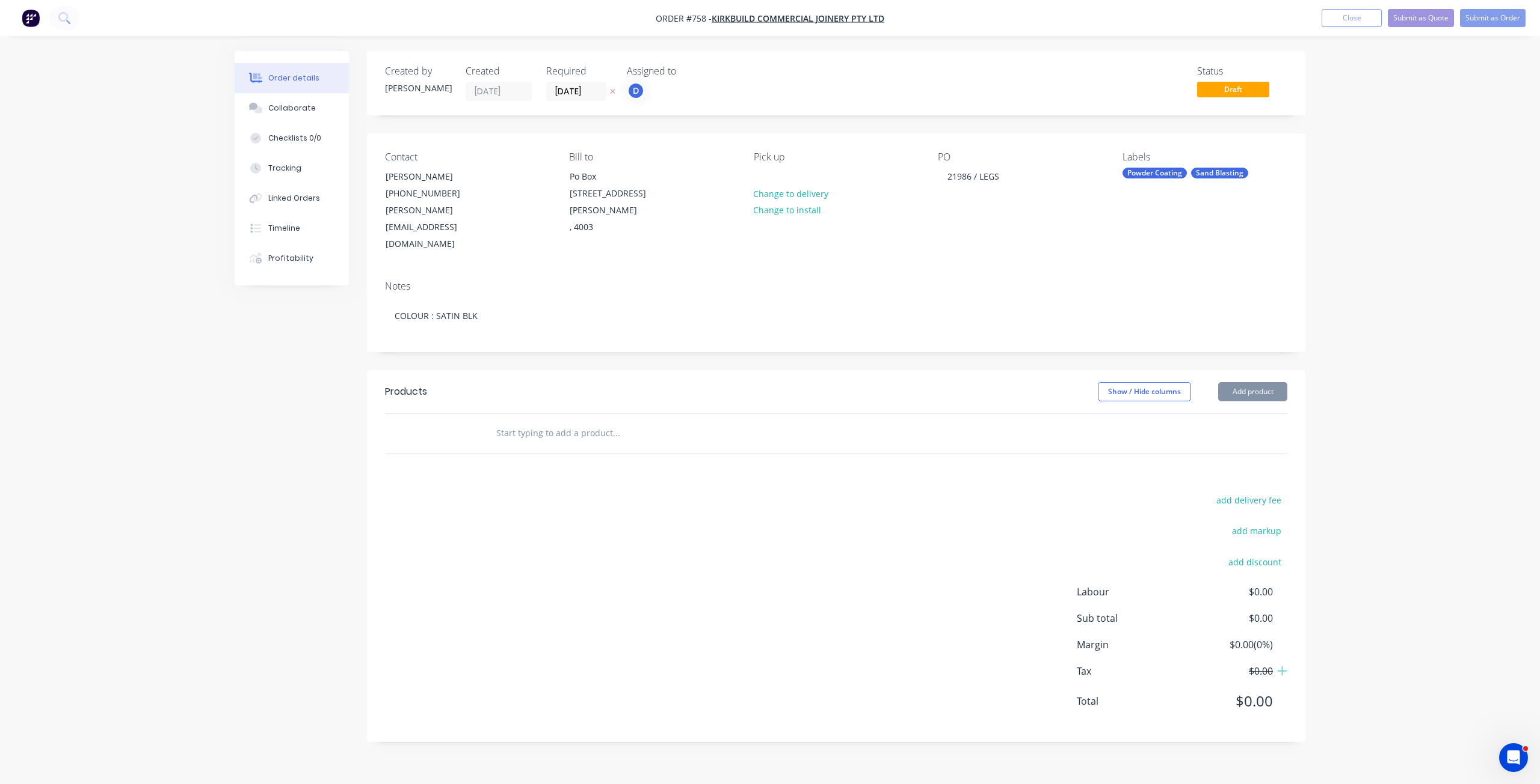
click at [516, 421] on input "text" at bounding box center [616, 433] width 241 height 24
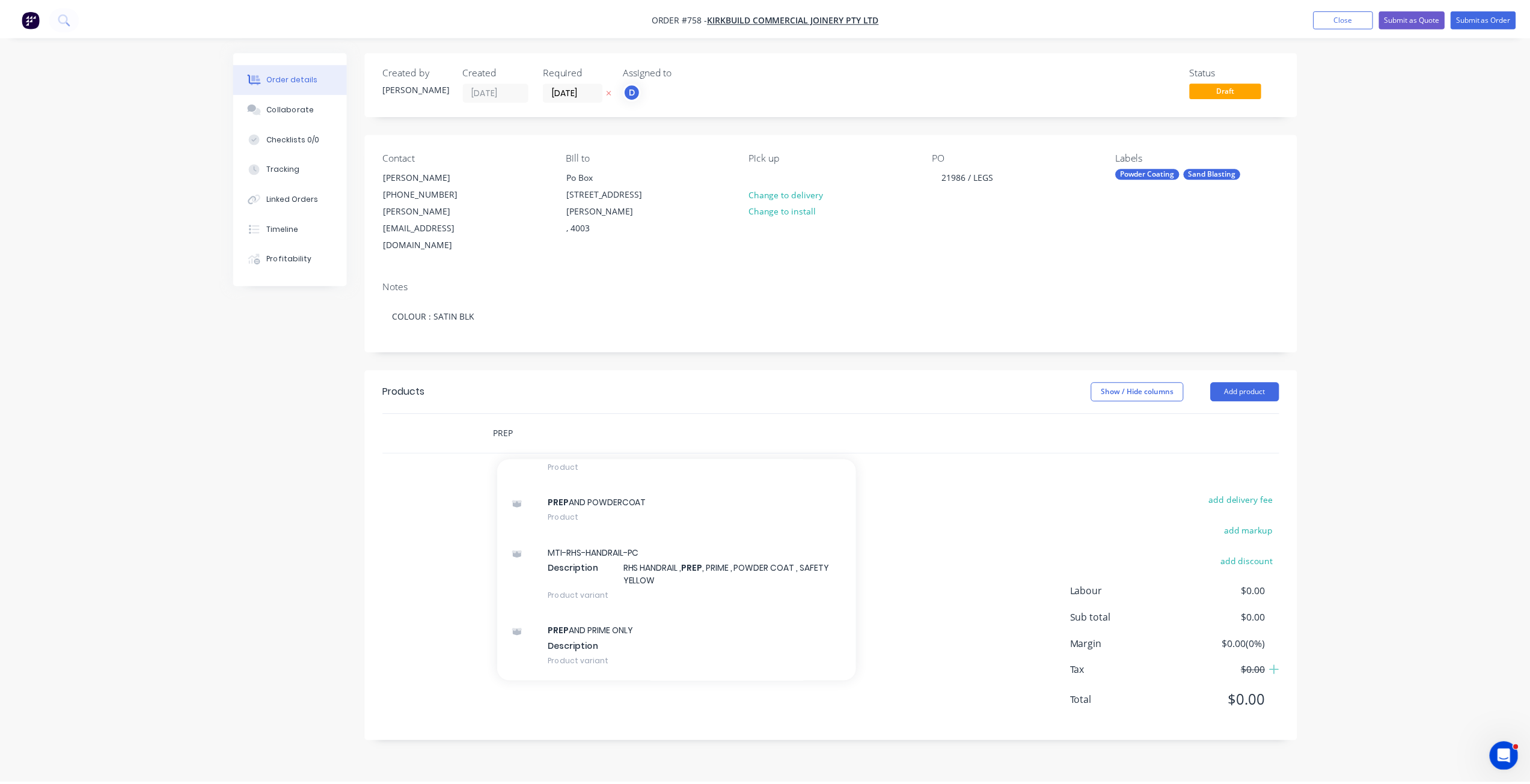
scroll to position [1142, 0]
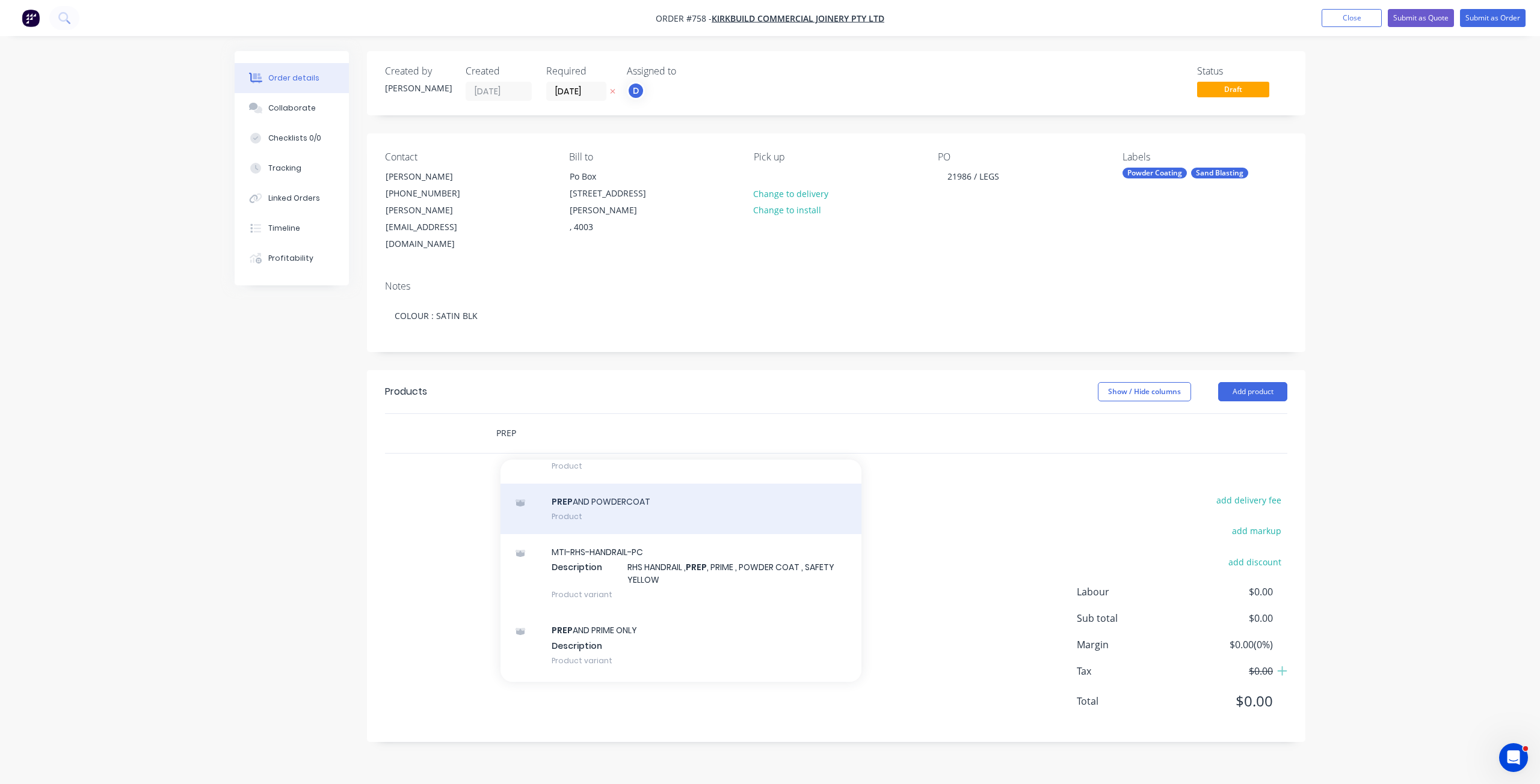
type input "PREP"
click at [592, 484] on div "PREP AND POWDERCOAT Product" at bounding box center [681, 509] width 361 height 51
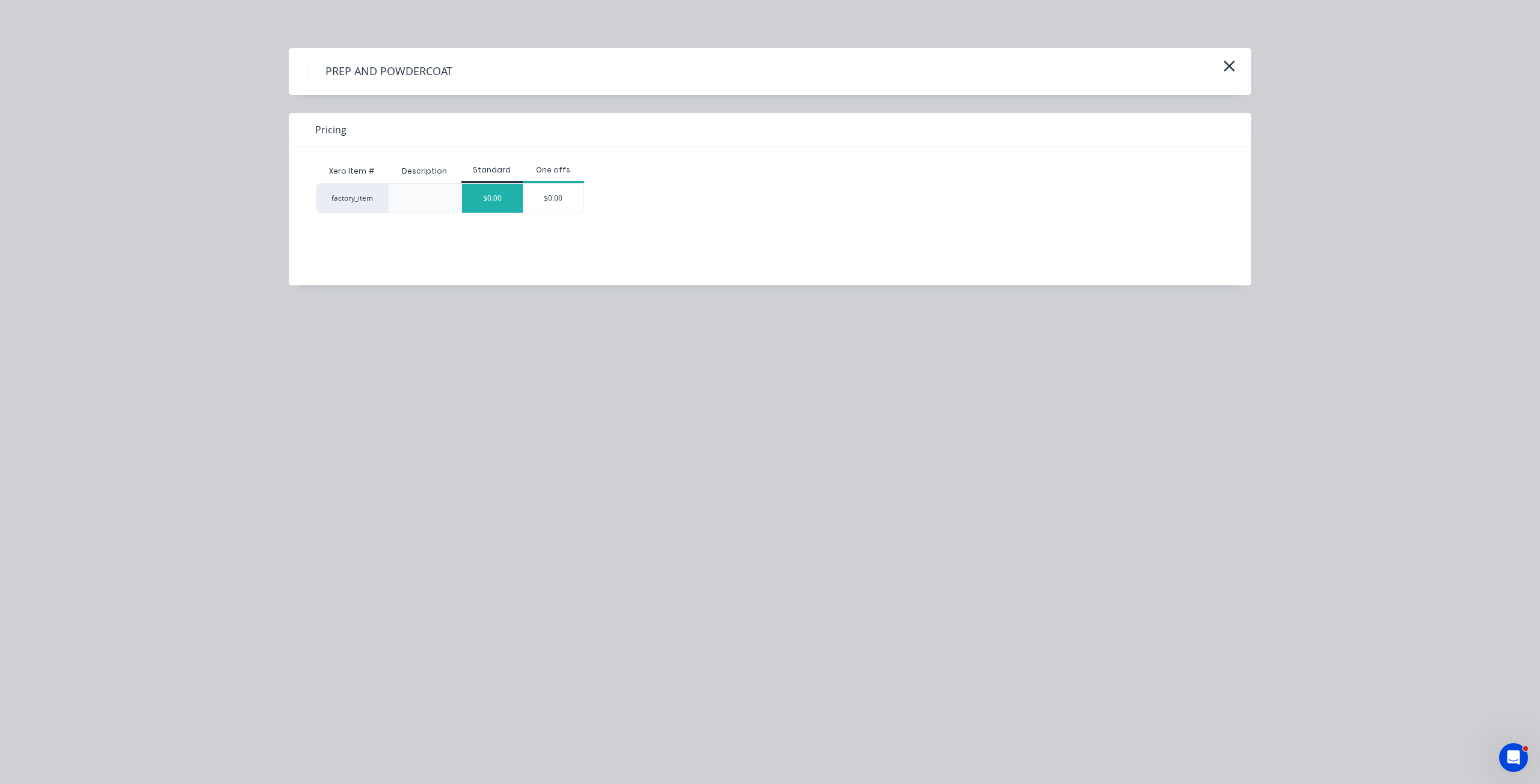
click at [489, 199] on div "$0.00" at bounding box center [492, 199] width 60 height 29
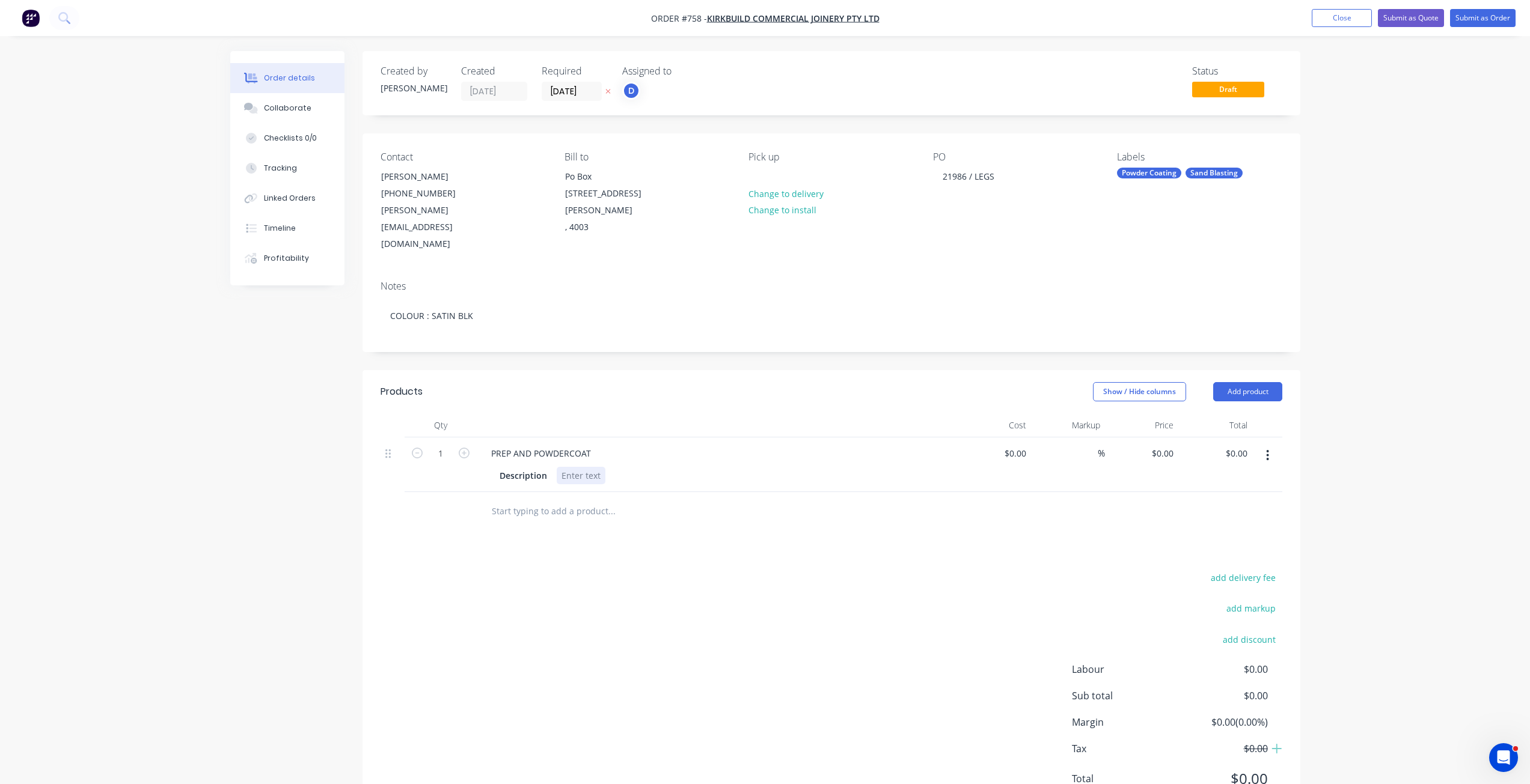
click at [574, 467] on div at bounding box center [581, 476] width 49 height 18
click at [449, 445] on input "1" at bounding box center [440, 454] width 31 height 18
type input "12"
click at [573, 467] on div at bounding box center [581, 476] width 49 height 18
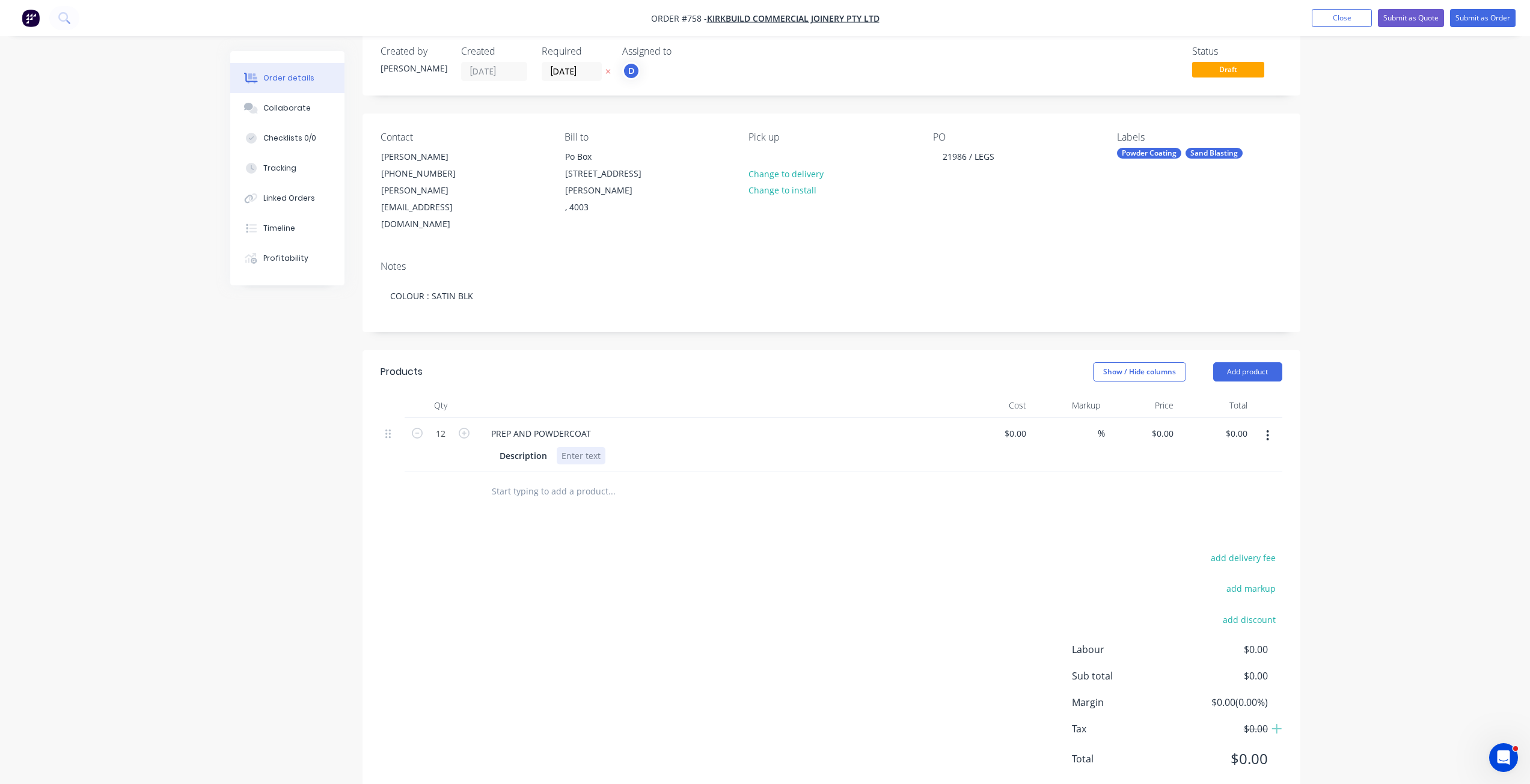
click at [569, 447] on div at bounding box center [581, 456] width 49 height 18
click at [286, 107] on div "Collaborate" at bounding box center [286, 108] width 47 height 10
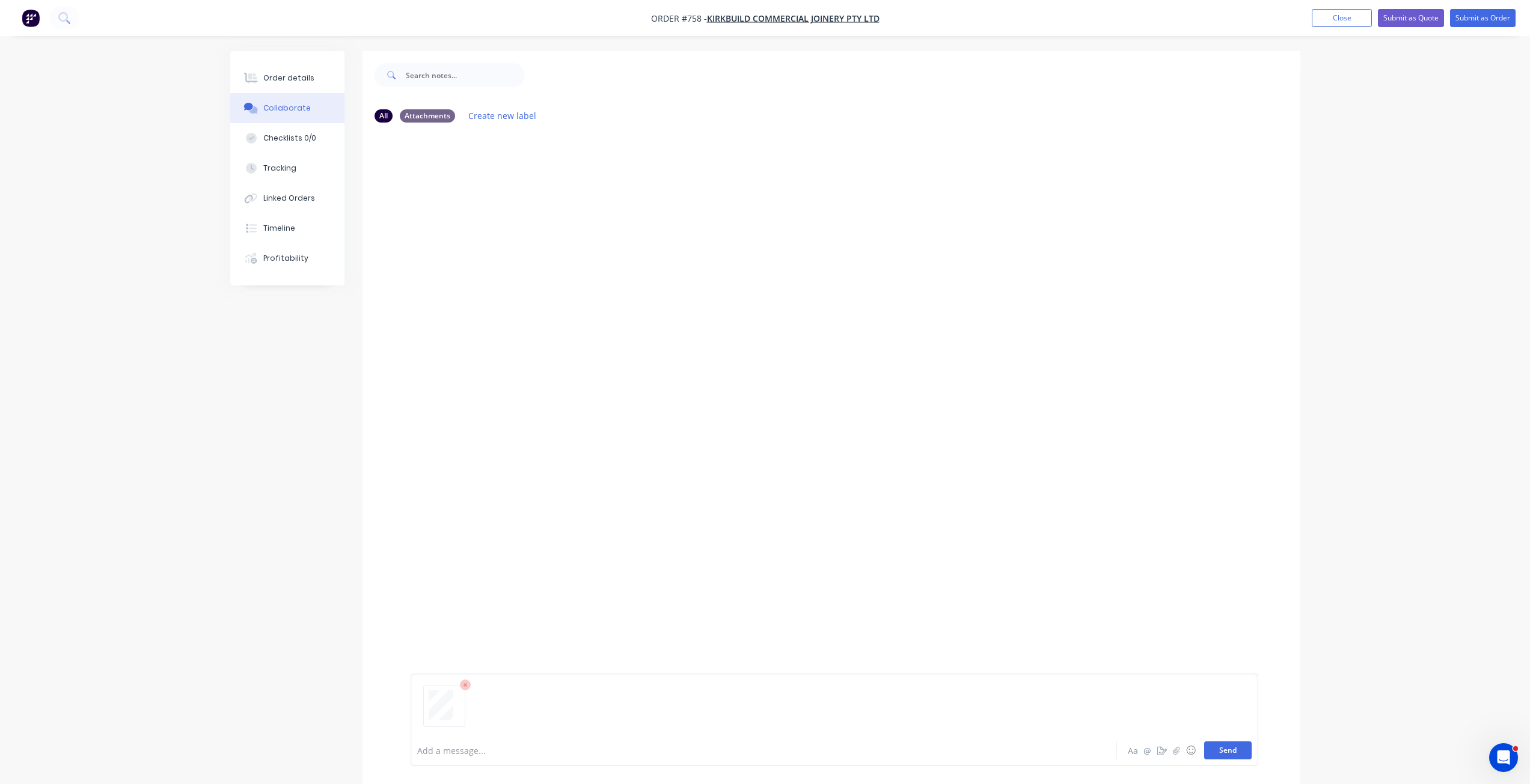
click at [1219, 754] on button "Send" at bounding box center [1228, 750] width 47 height 18
click at [1474, 20] on button "Submit as Order" at bounding box center [1483, 18] width 65 height 18
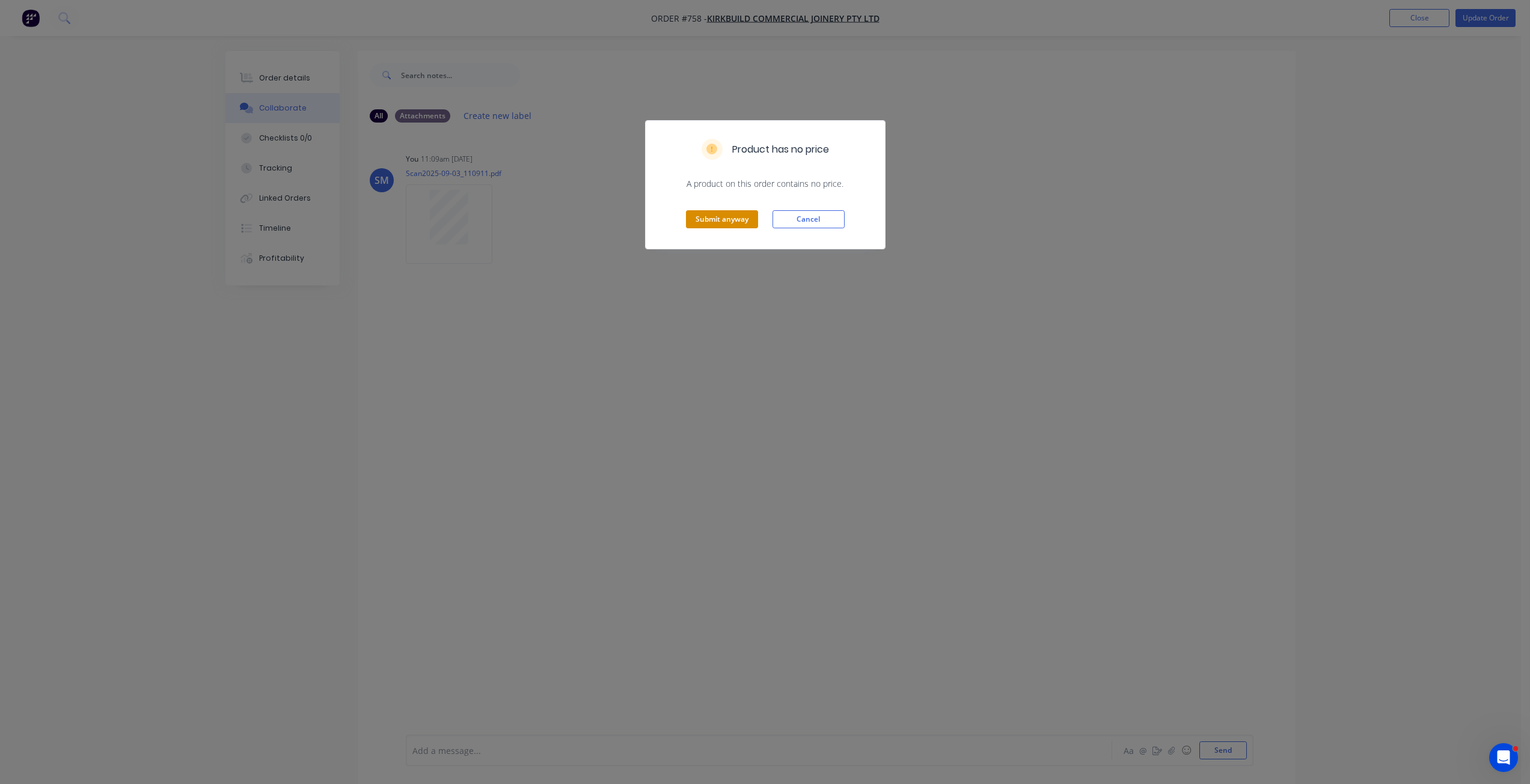
click at [723, 215] on button "Submit anyway" at bounding box center [722, 220] width 72 height 18
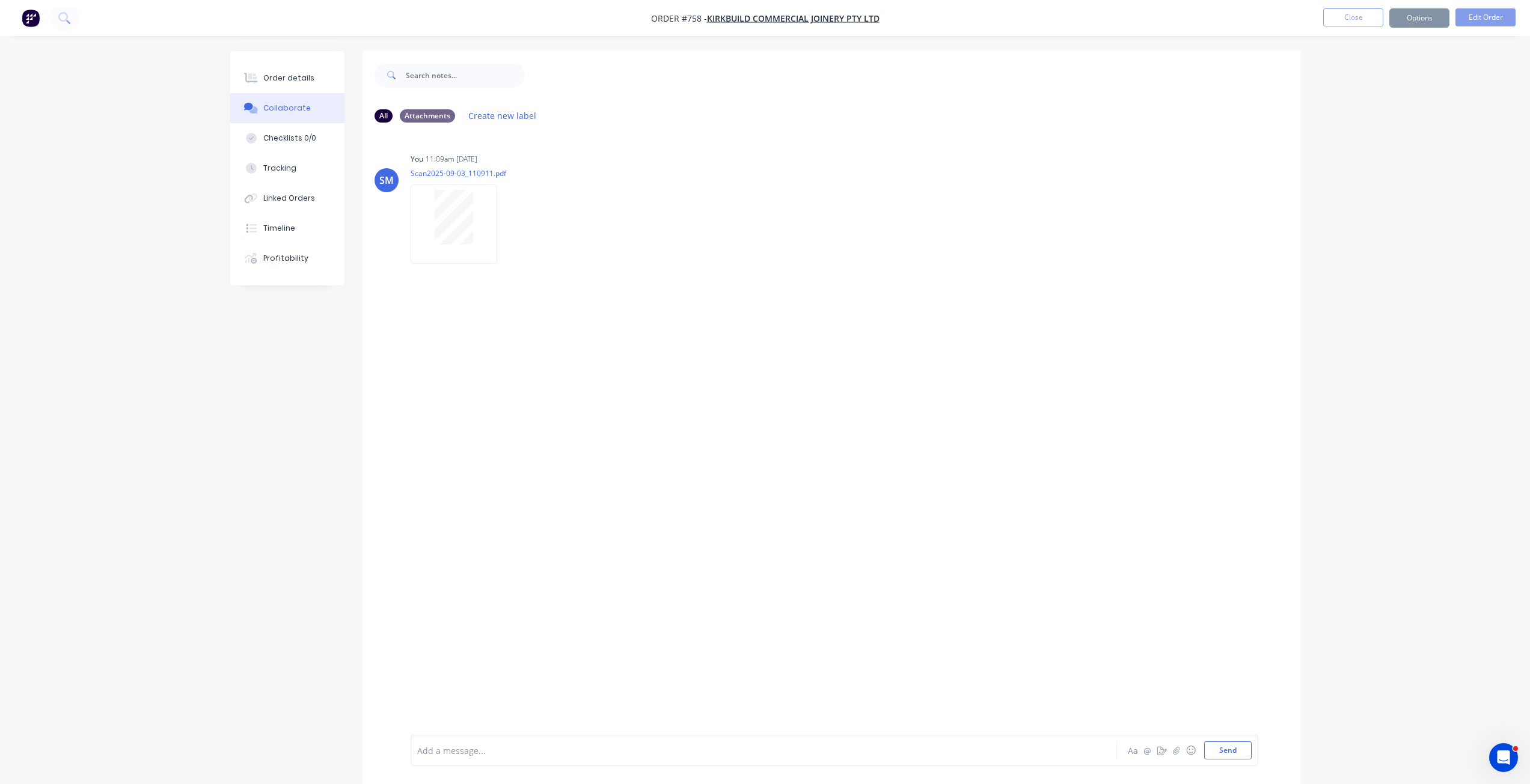
click at [1418, 22] on div "Sending to your accounting package... Loading... This may take a few moments. P…" at bounding box center [765, 392] width 1530 height 784
click at [1415, 23] on button "Options" at bounding box center [1419, 18] width 60 height 19
click at [1348, 143] on div "Work Order" at bounding box center [1384, 146] width 111 height 18
click at [1351, 119] on div "Without pricing" at bounding box center [1384, 121] width 111 height 18
click at [1347, 17] on button "Close" at bounding box center [1353, 17] width 60 height 18
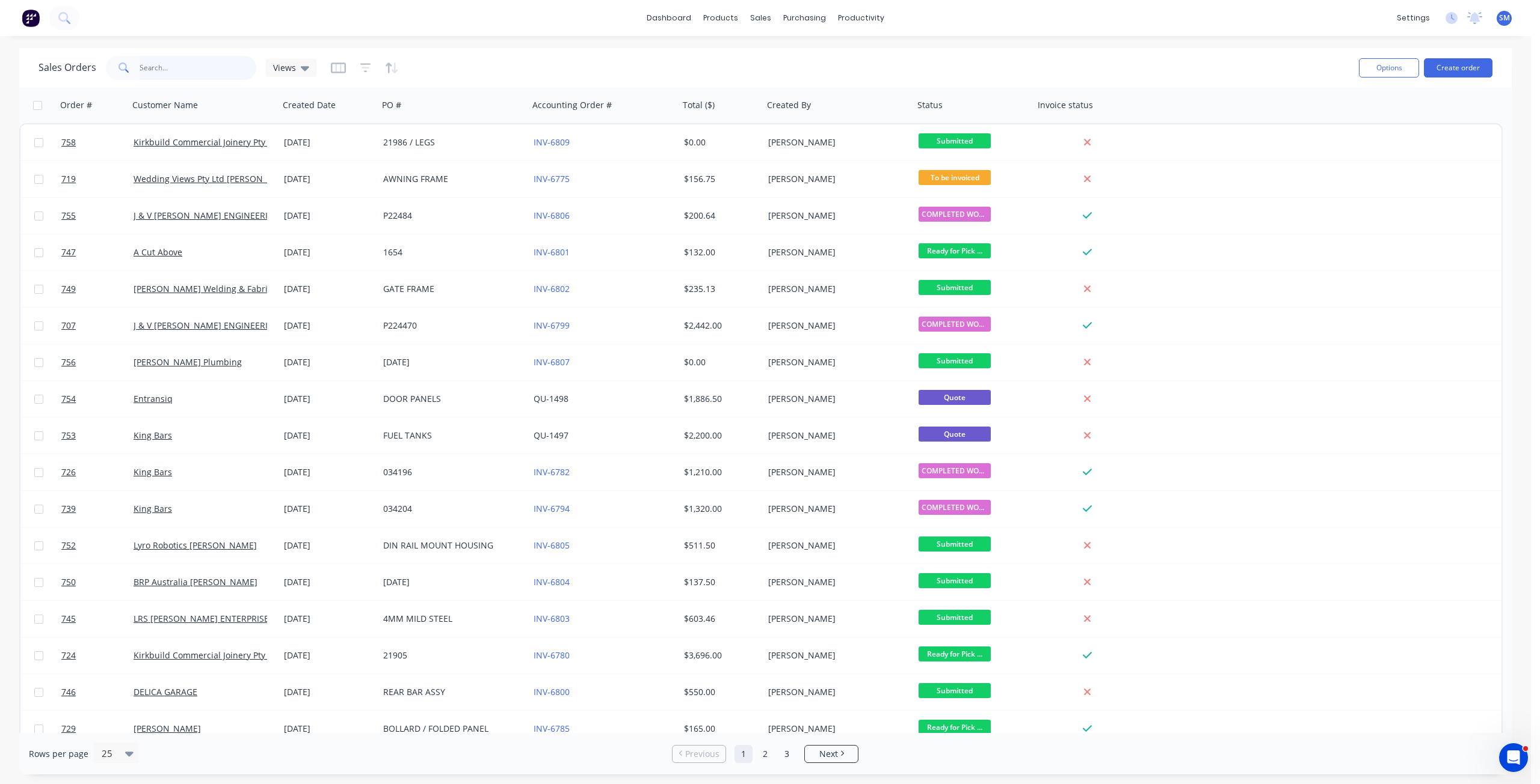
click at [155, 64] on input "text" at bounding box center [198, 68] width 117 height 24
type input "750"
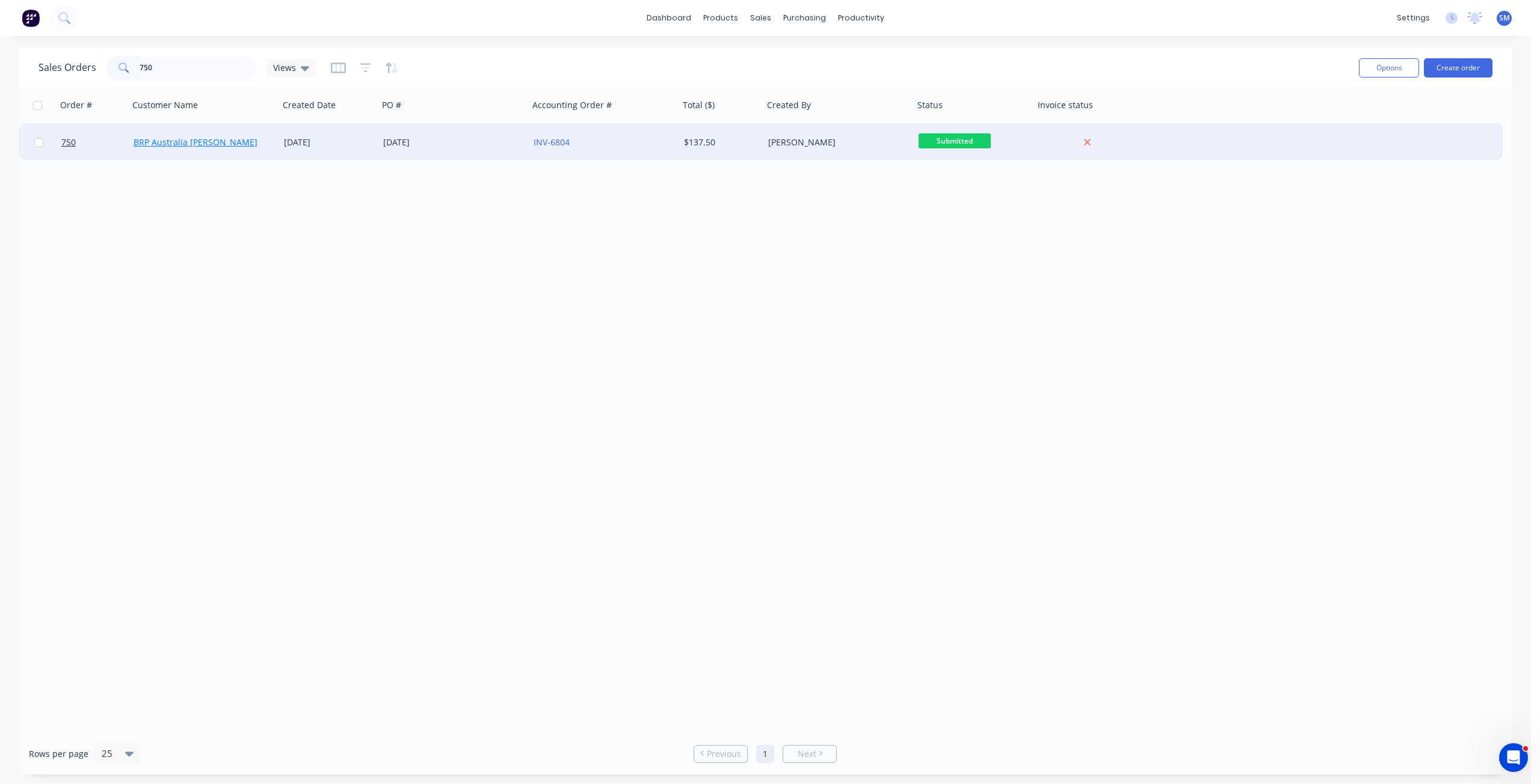
click at [184, 141] on link "BRP Australia David Clark" at bounding box center [196, 142] width 124 height 11
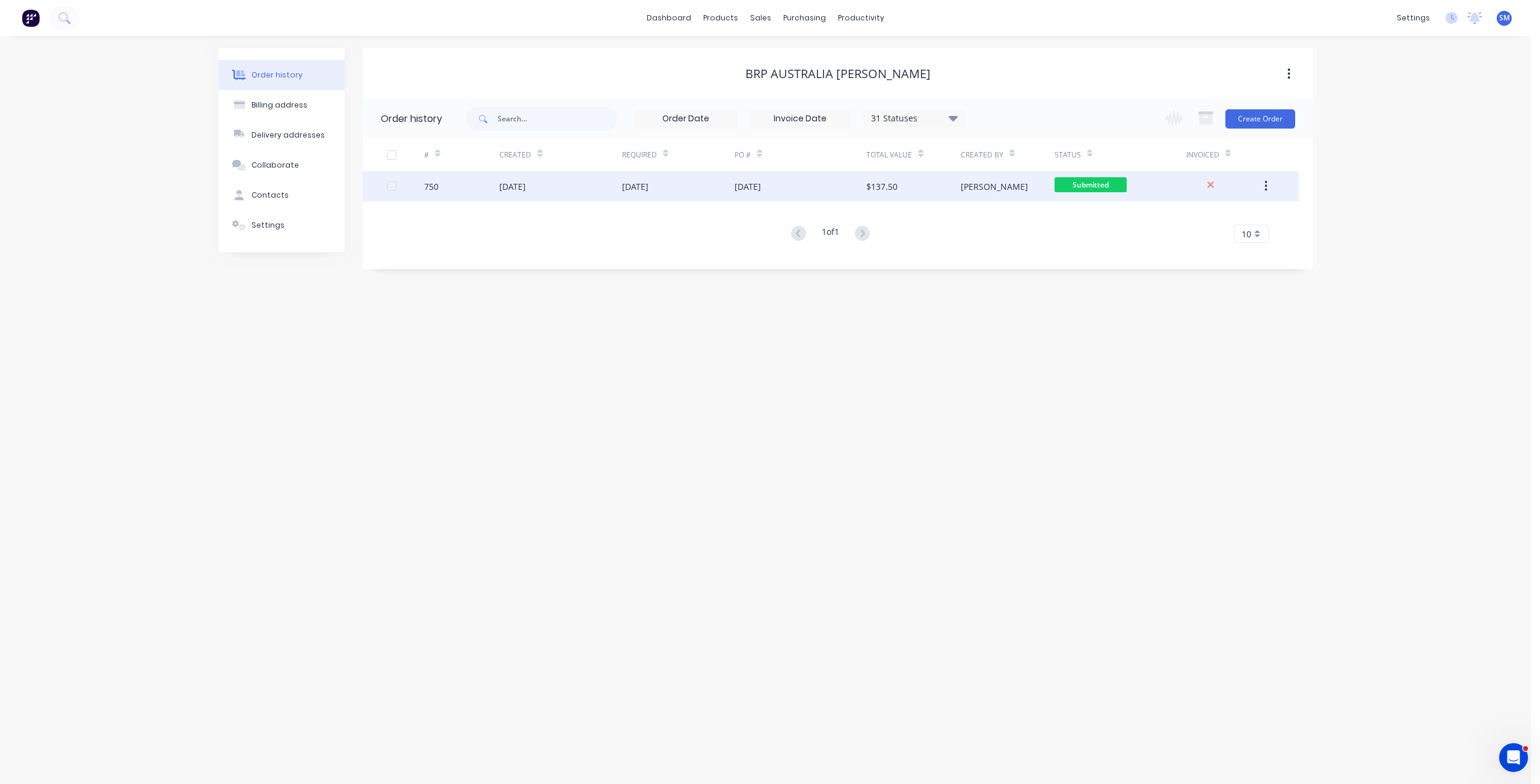
click at [1031, 191] on div "[PERSON_NAME]" at bounding box center [1007, 186] width 94 height 30
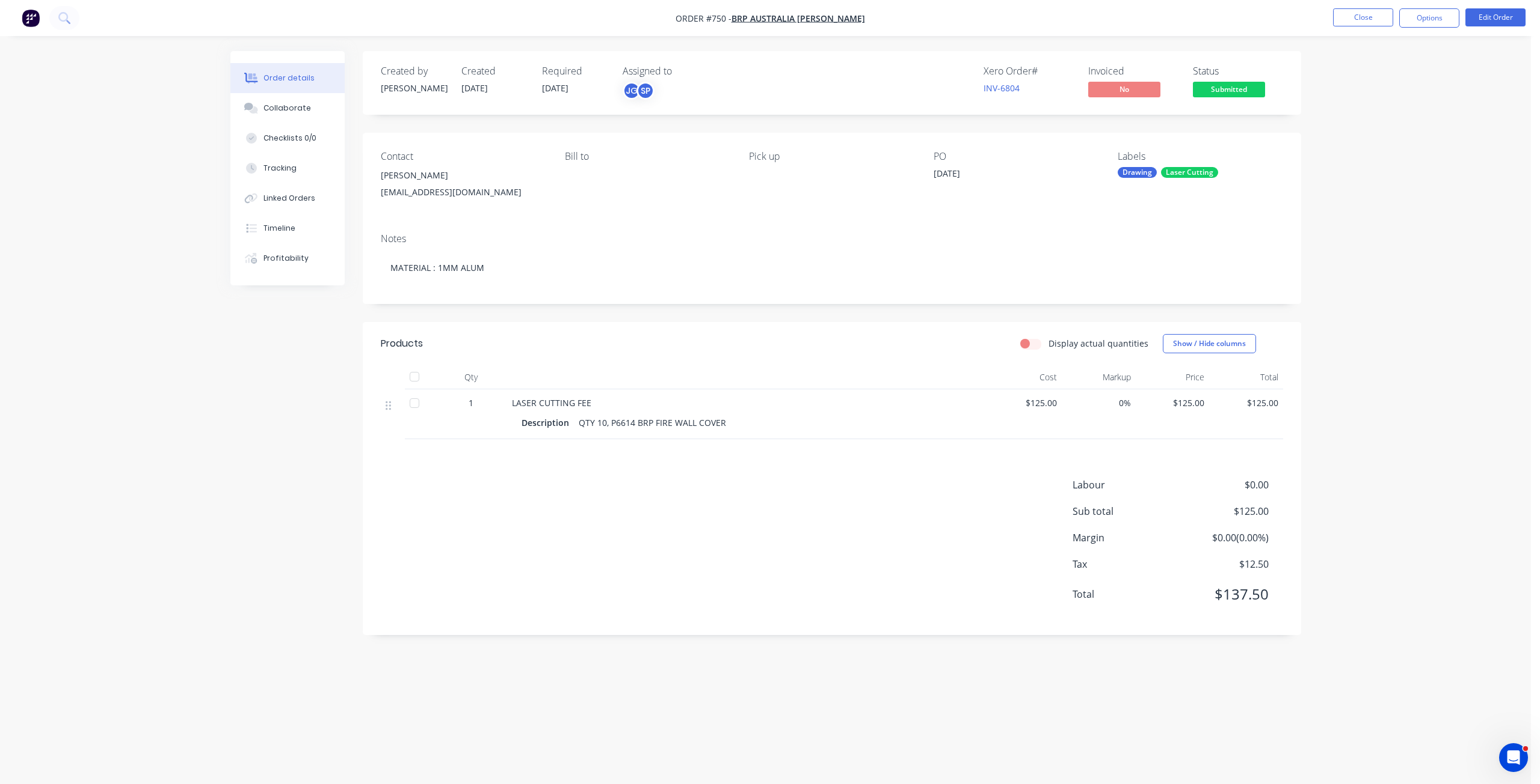
click at [1234, 96] on span "Submitted" at bounding box center [1229, 89] width 72 height 15
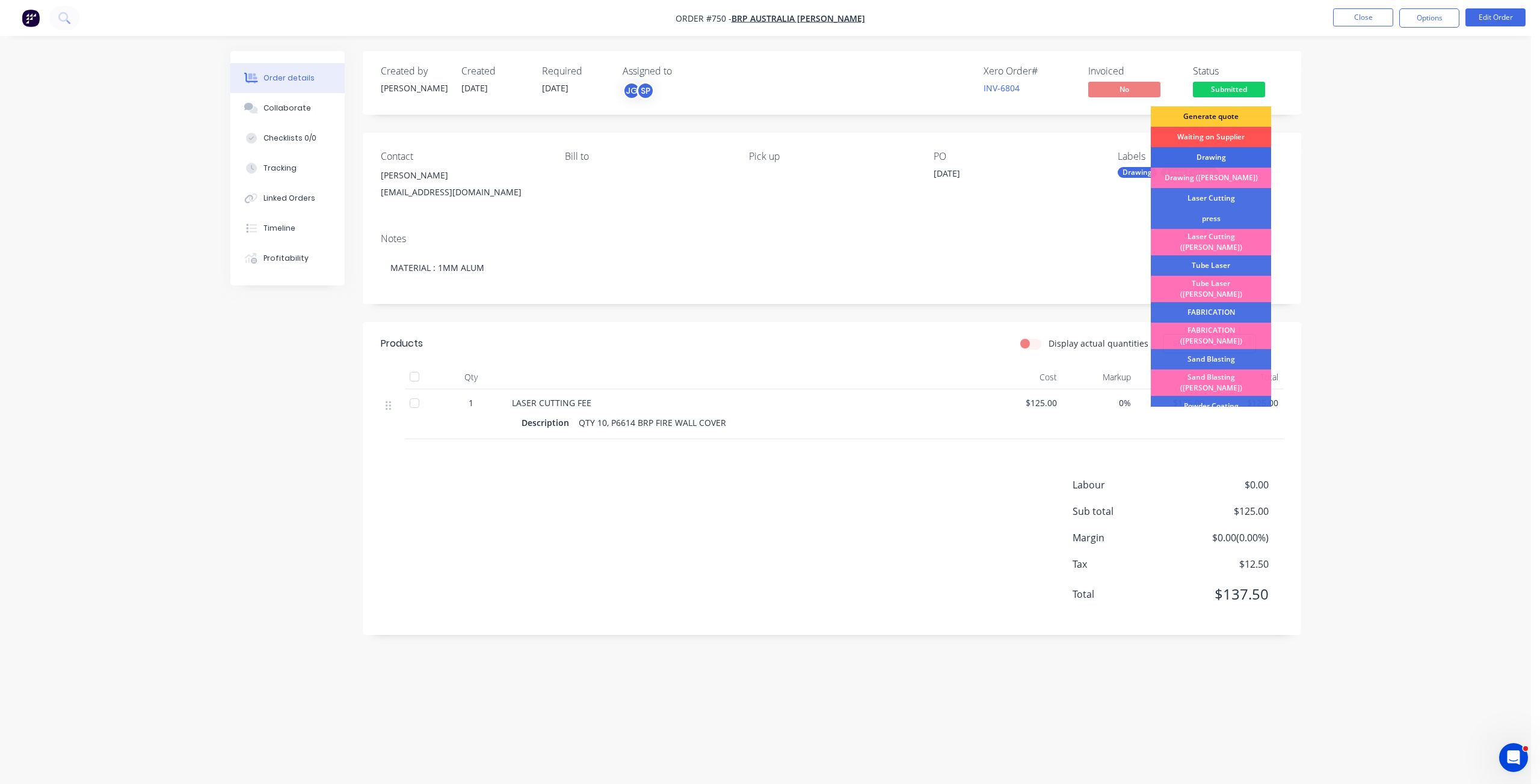
click at [1200, 156] on div "Drawing" at bounding box center [1211, 157] width 121 height 20
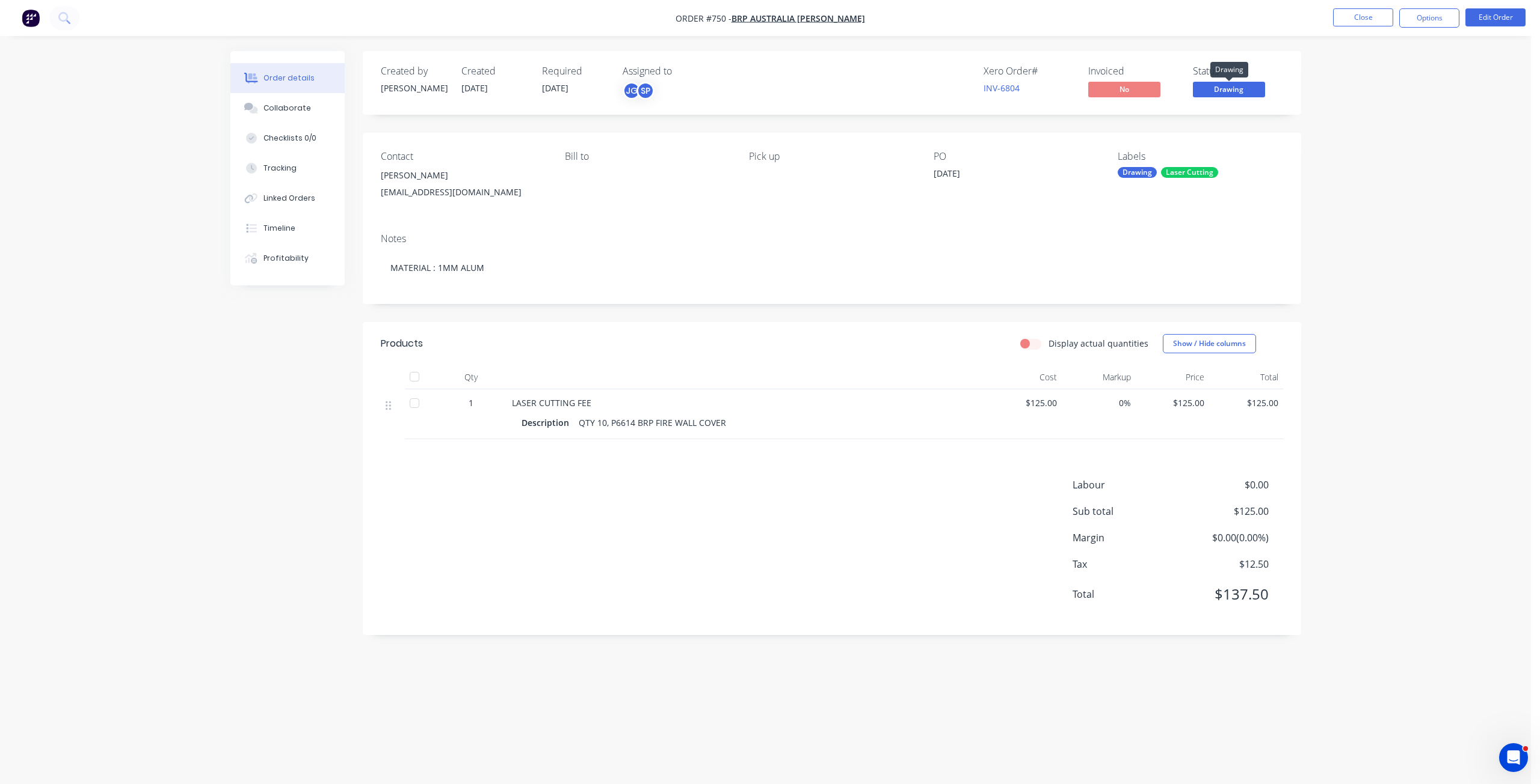
click at [1221, 84] on span "Drawing" at bounding box center [1229, 89] width 72 height 15
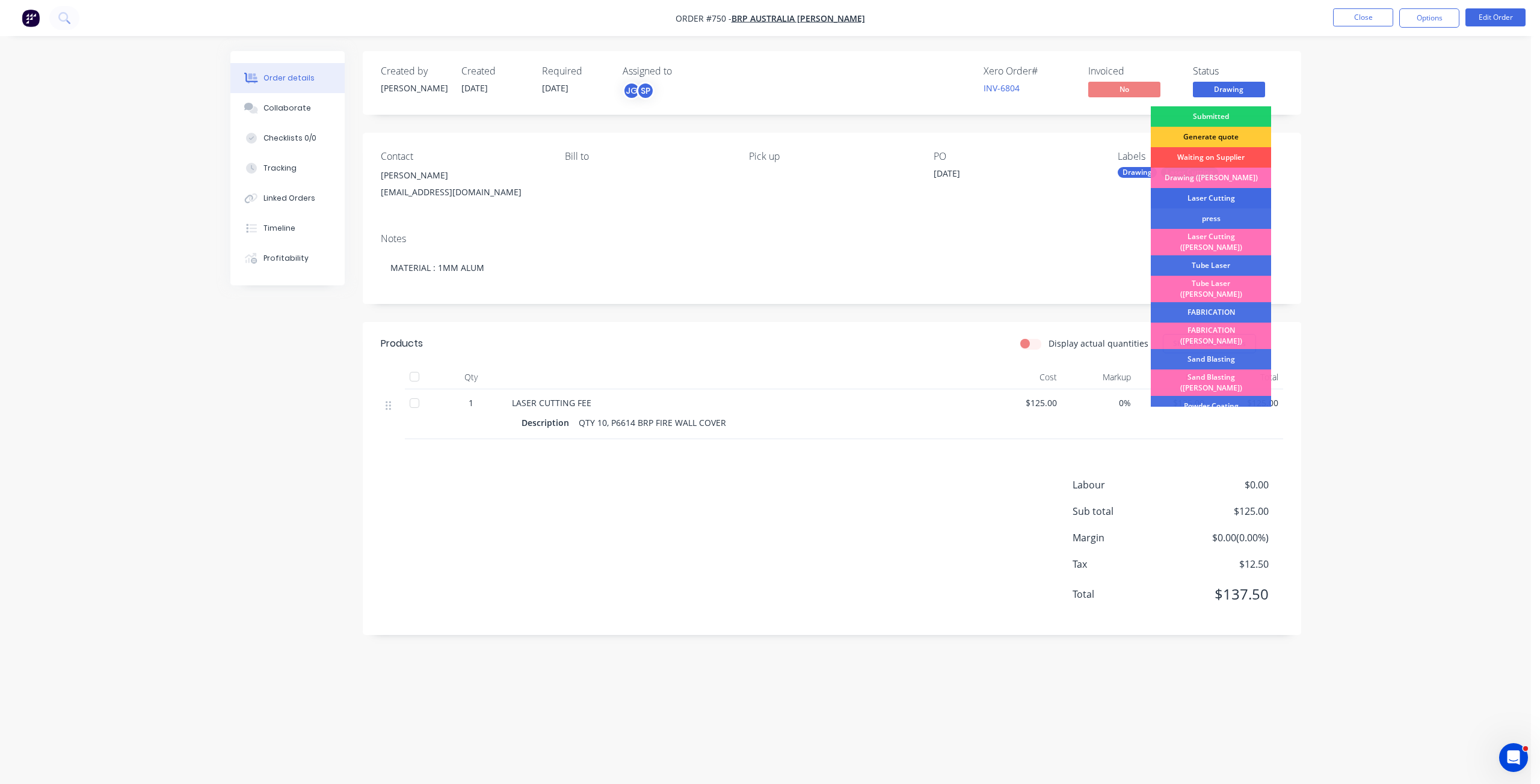
click at [1202, 196] on div "Laser Cutting" at bounding box center [1211, 198] width 121 height 20
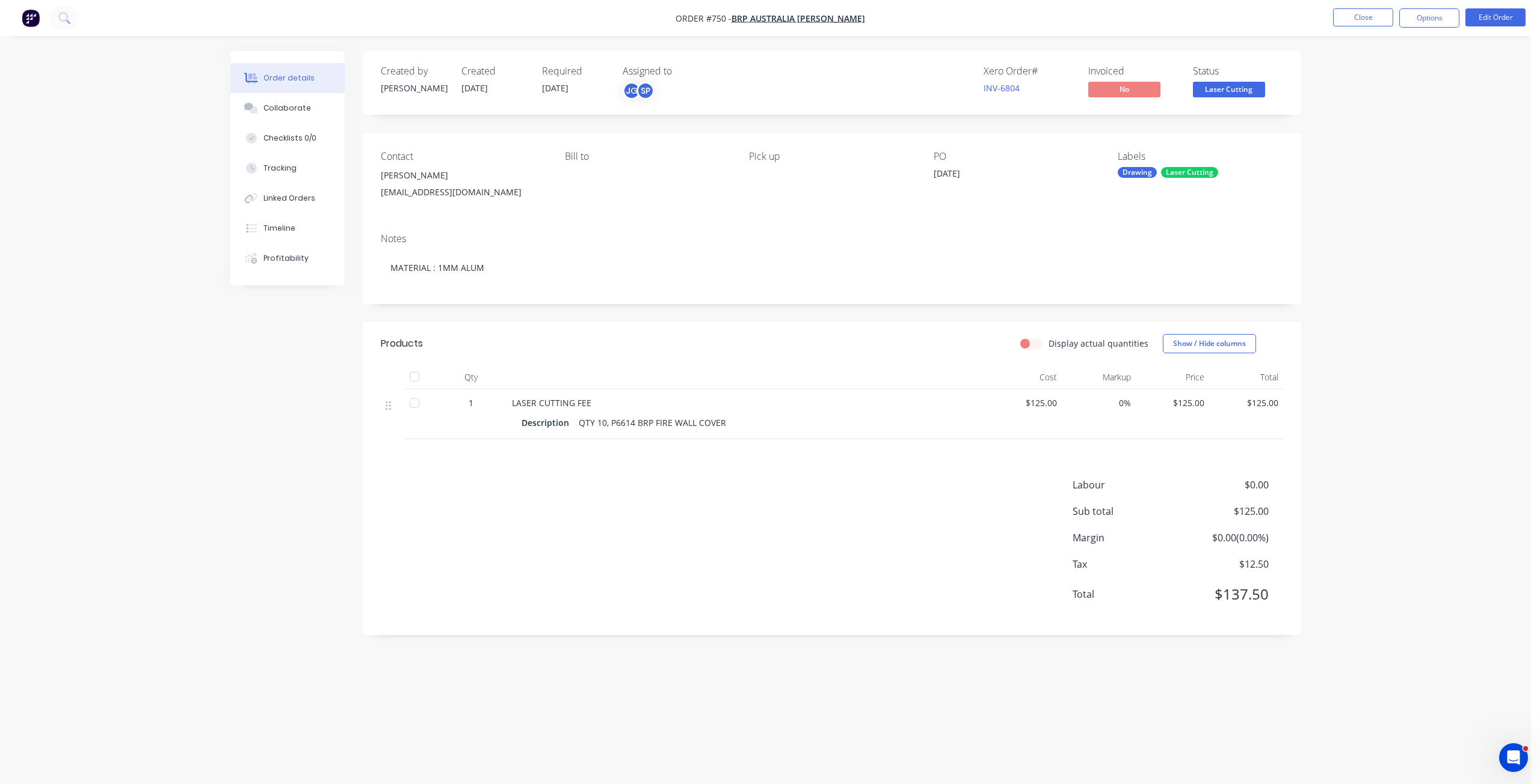
click at [1232, 90] on span "Laser Cutting" at bounding box center [1229, 89] width 72 height 15
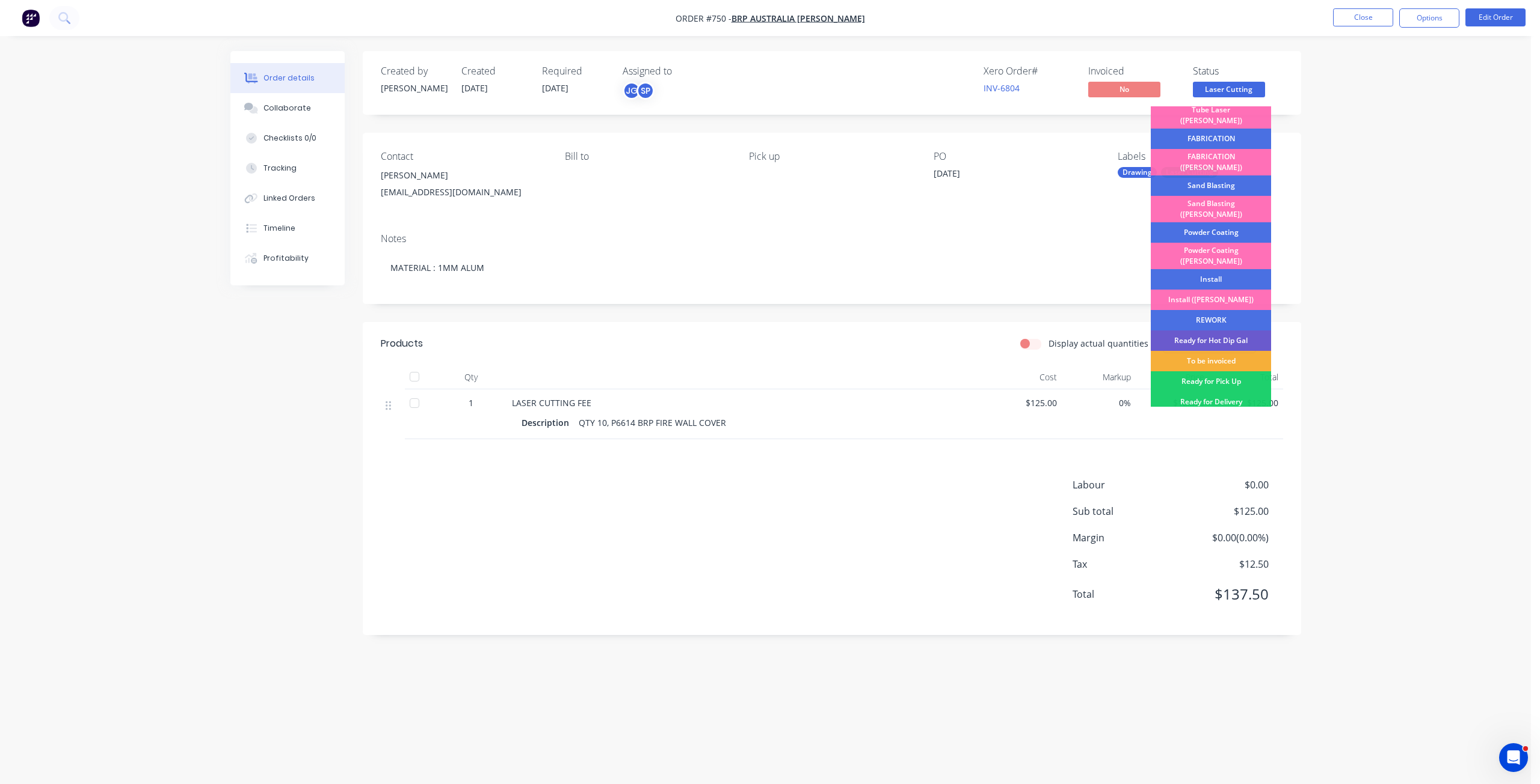
scroll to position [180, 0]
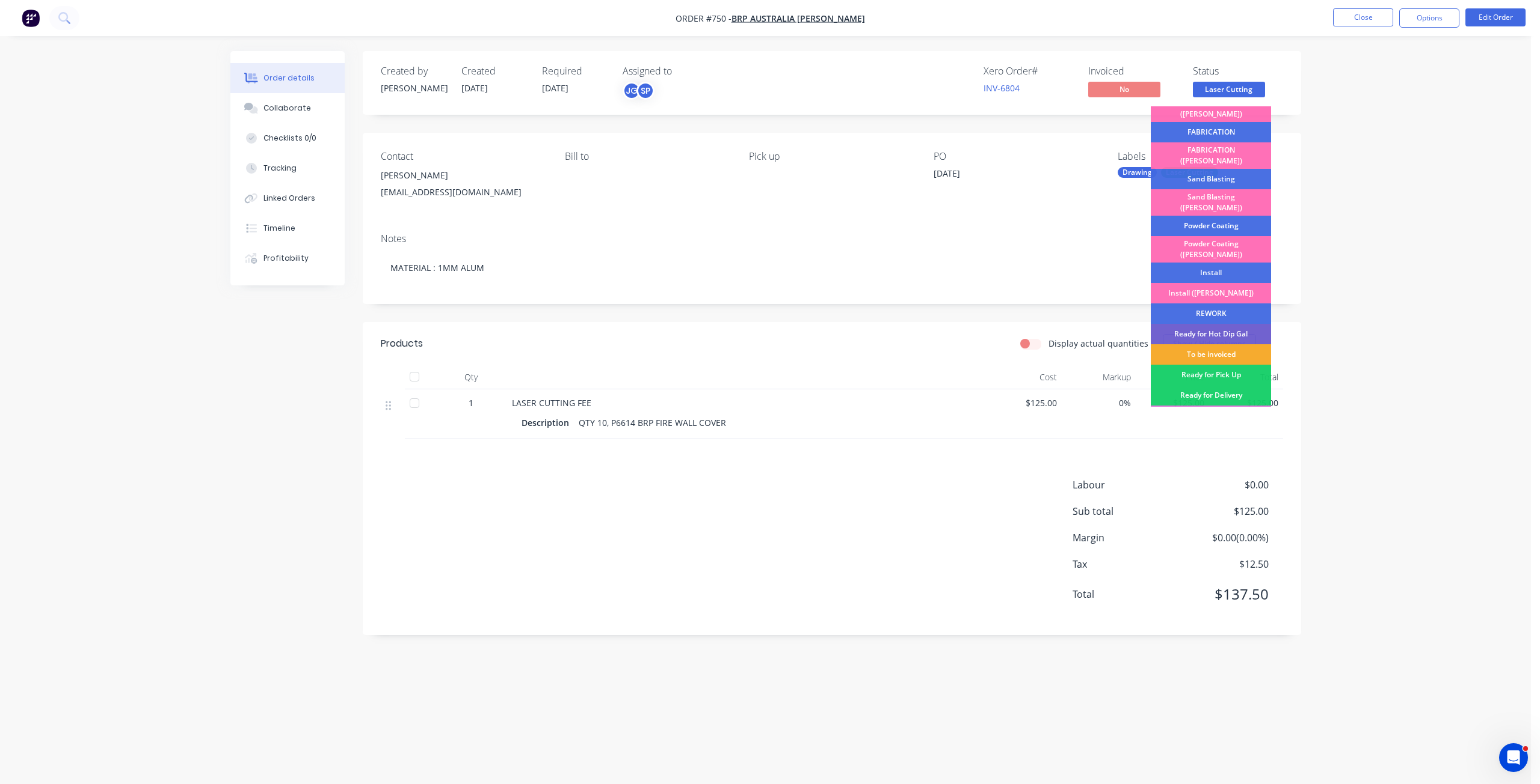
click at [1206, 344] on div "To be invoiced" at bounding box center [1211, 354] width 121 height 20
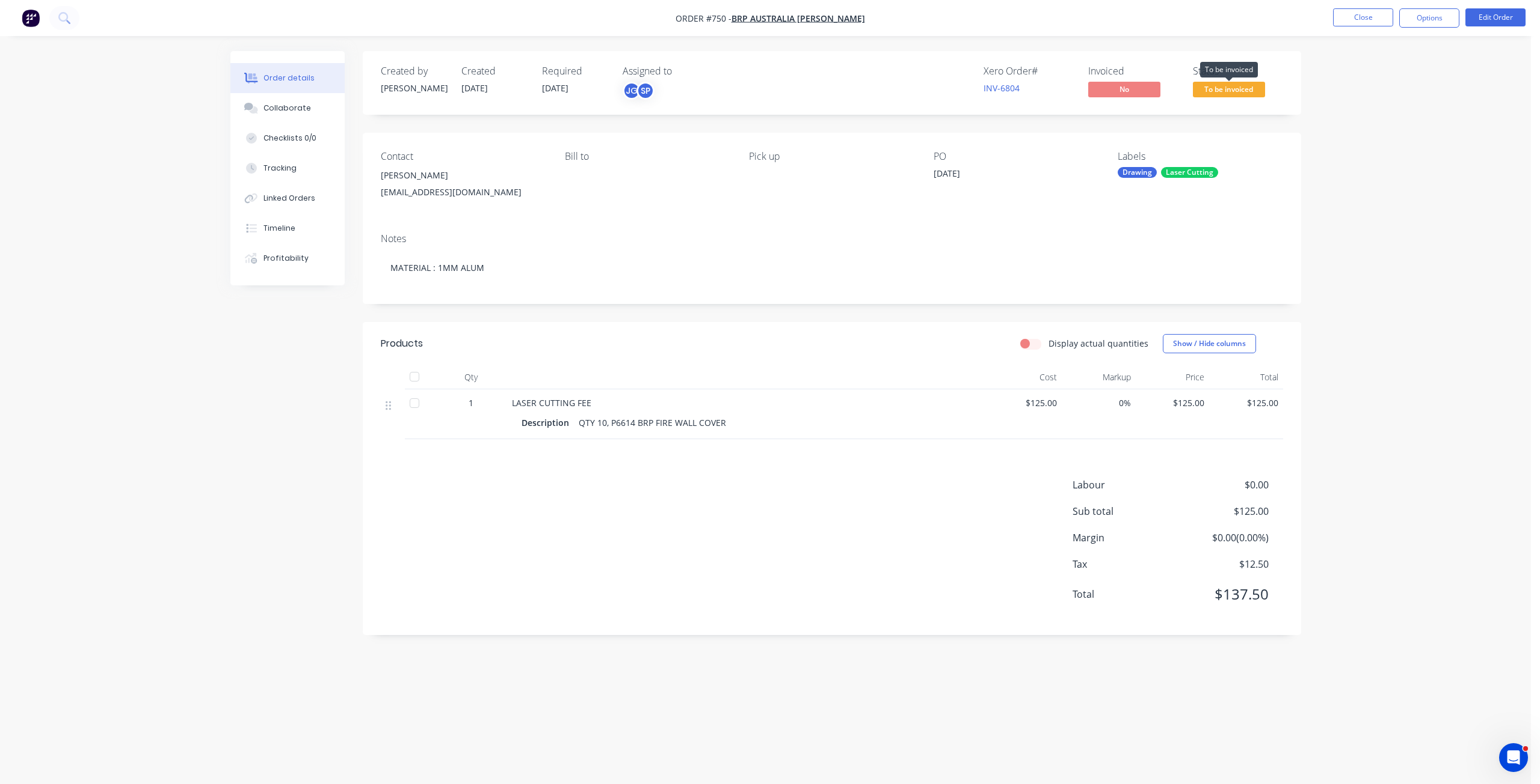
click at [1228, 94] on span "To be invoiced" at bounding box center [1229, 89] width 72 height 15
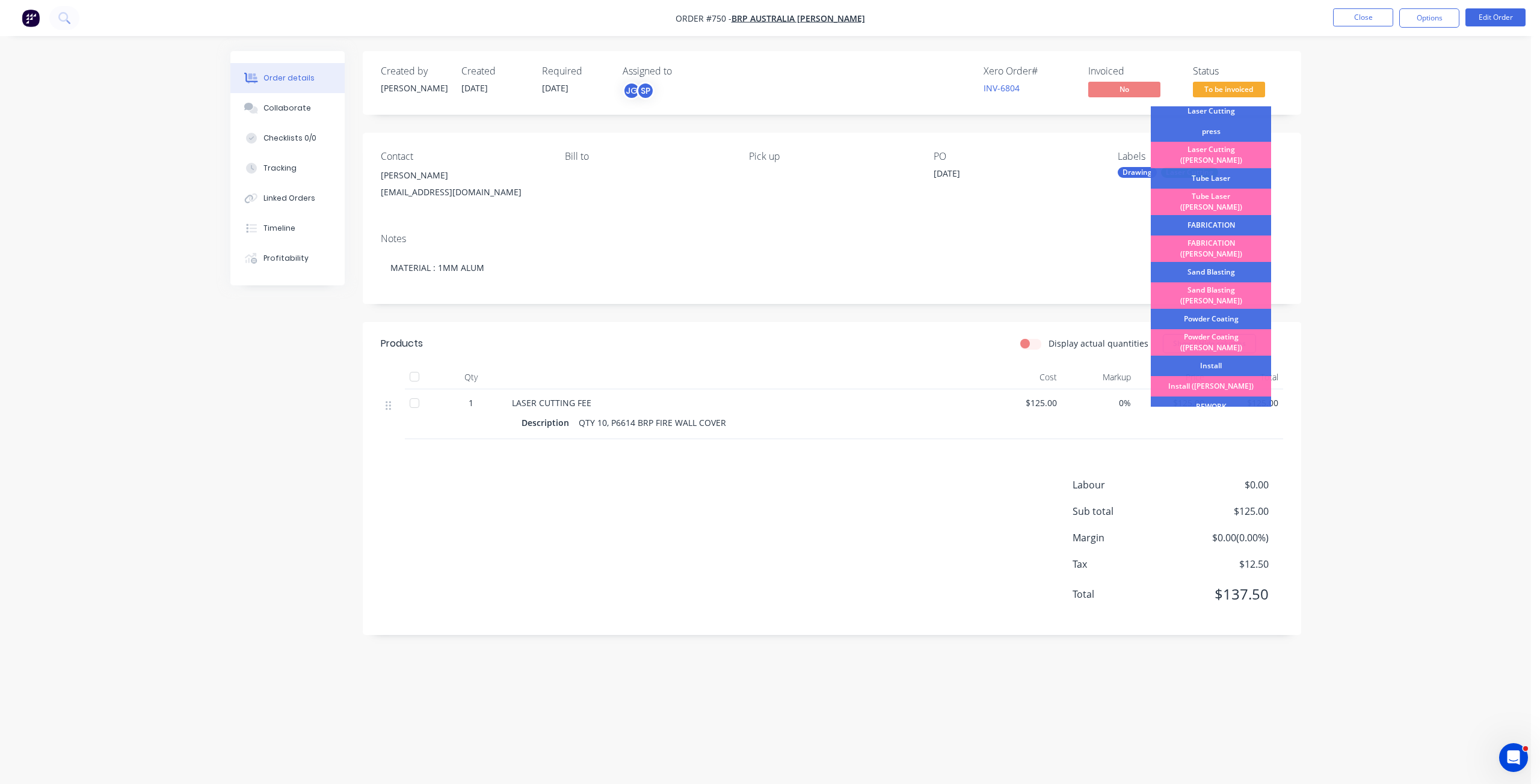
scroll to position [211, 0]
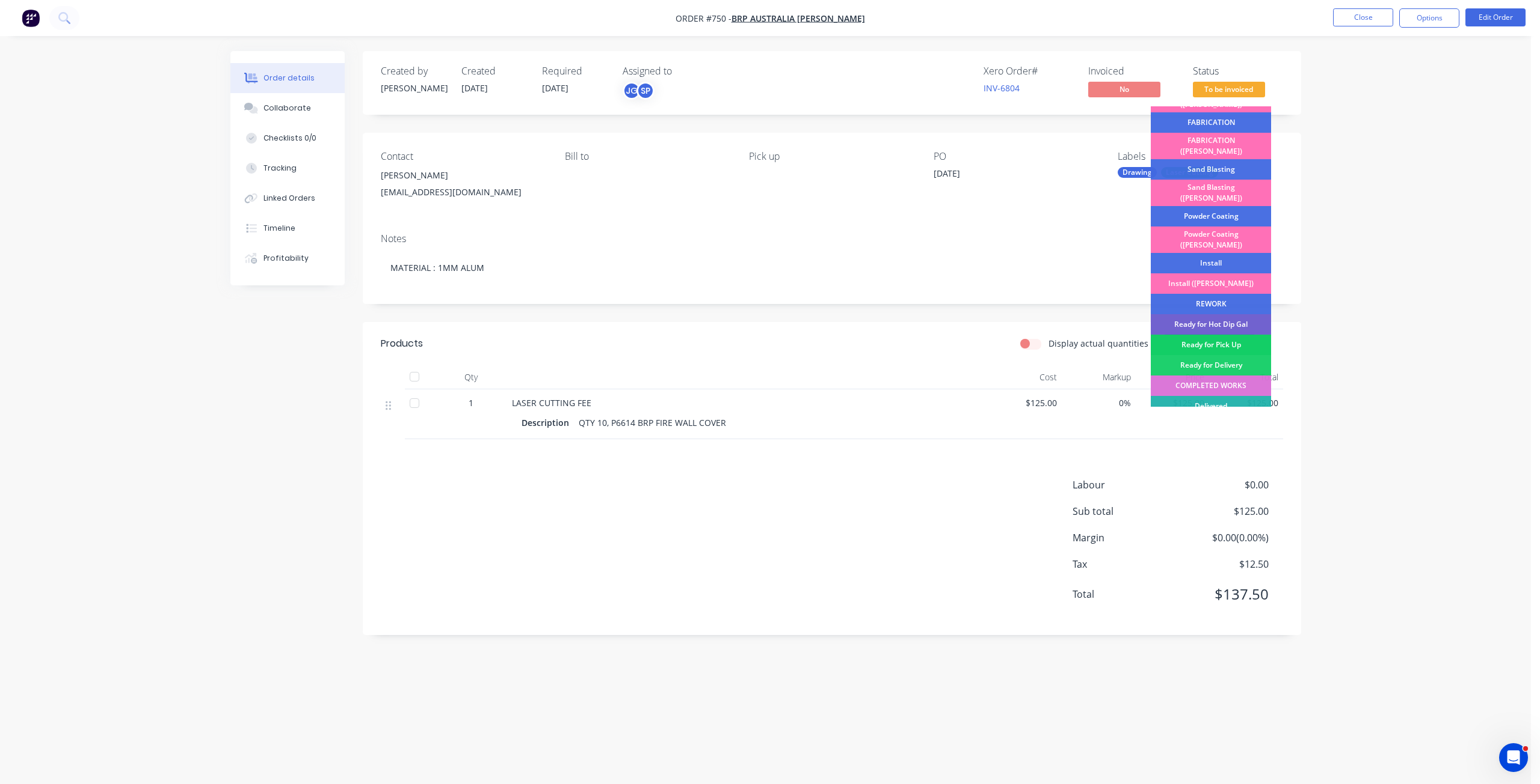
click at [1214, 335] on div "Ready for Pick Up" at bounding box center [1211, 344] width 121 height 20
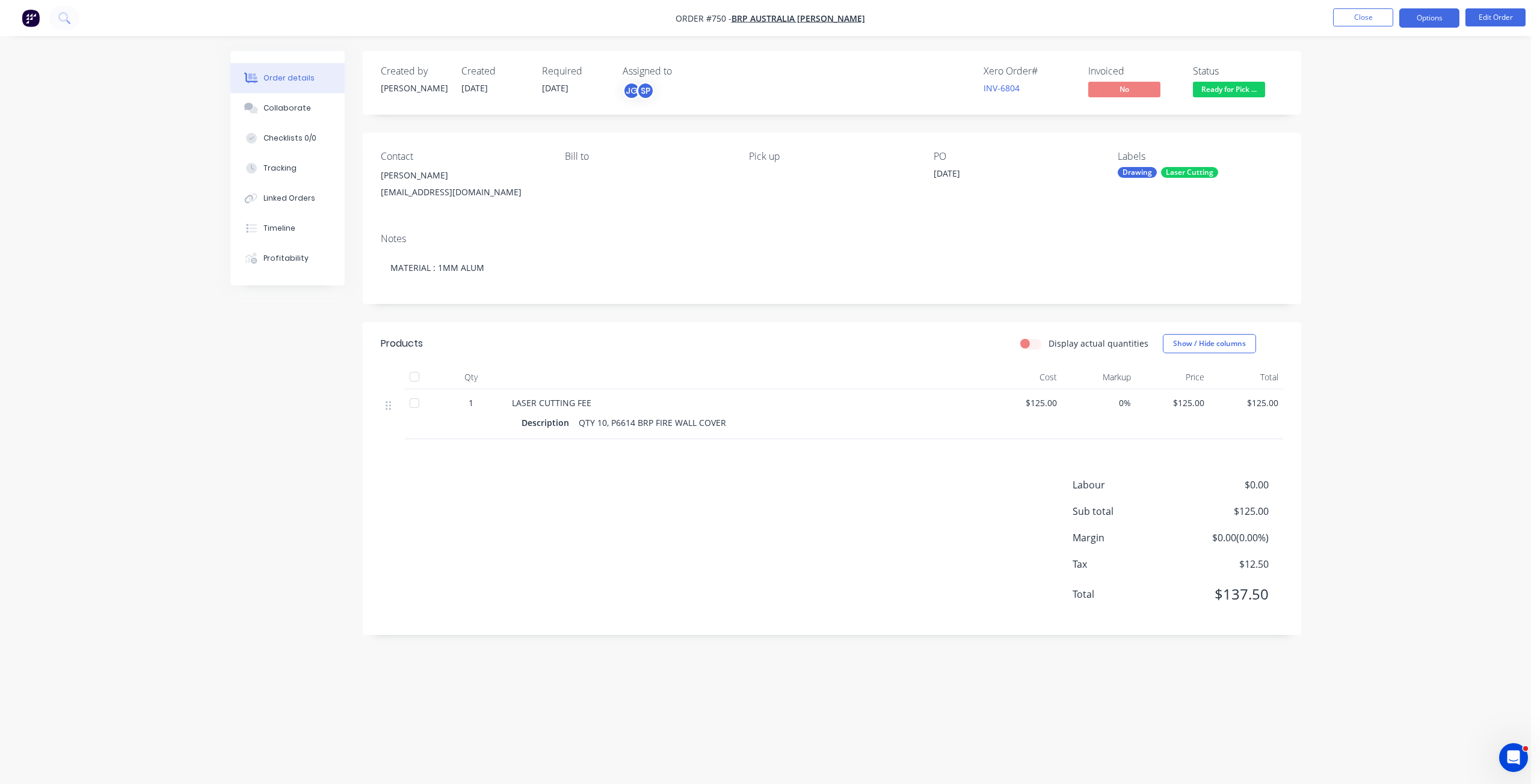
click at [1427, 22] on button "Options" at bounding box center [1429, 18] width 60 height 19
click at [1344, 72] on div "Invoice" at bounding box center [1393, 73] width 111 height 18
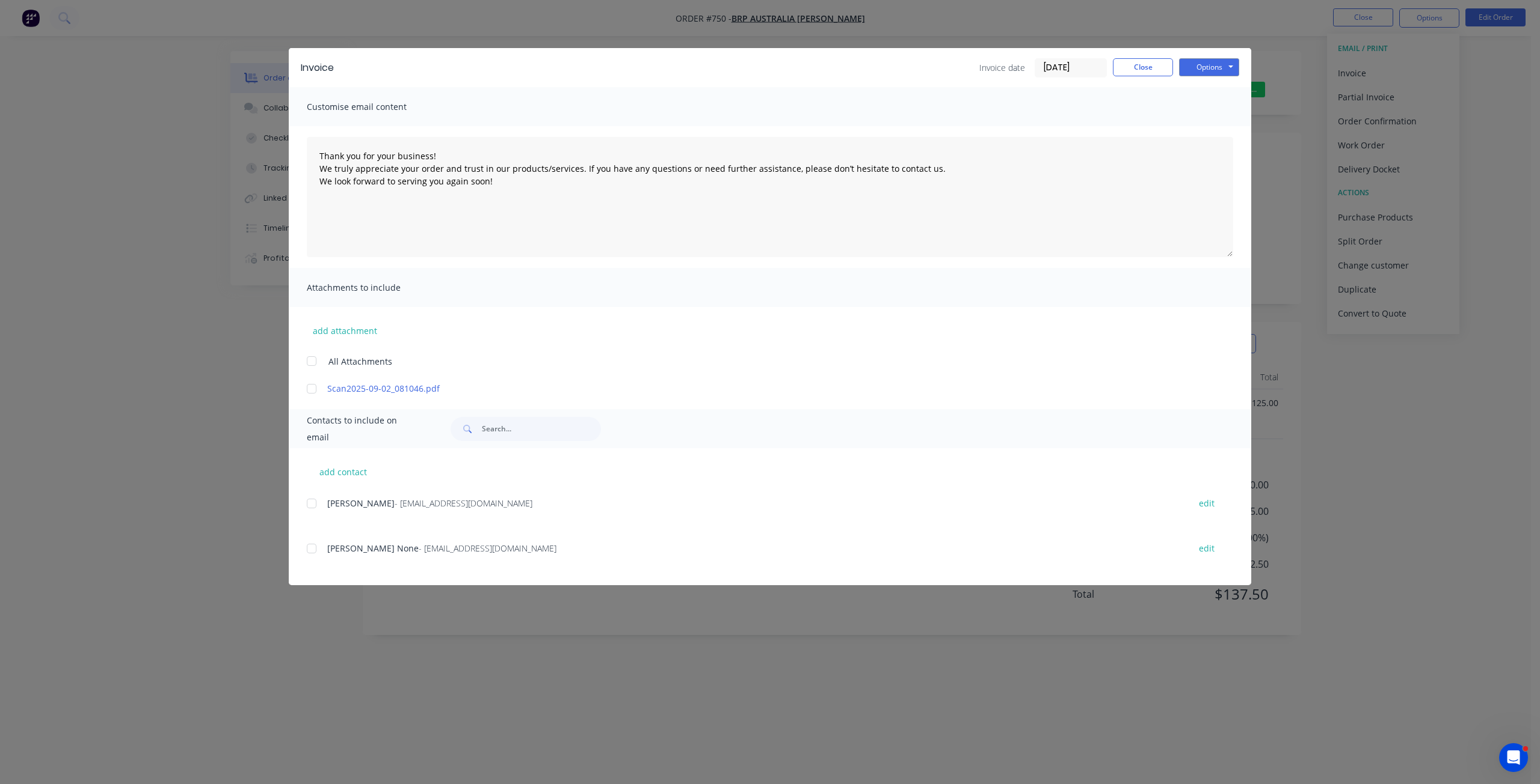
click at [315, 503] on div at bounding box center [311, 503] width 24 height 24
click at [1204, 68] on button "Options" at bounding box center [1209, 68] width 60 height 18
click at [1207, 133] on button "Email" at bounding box center [1217, 128] width 77 height 20
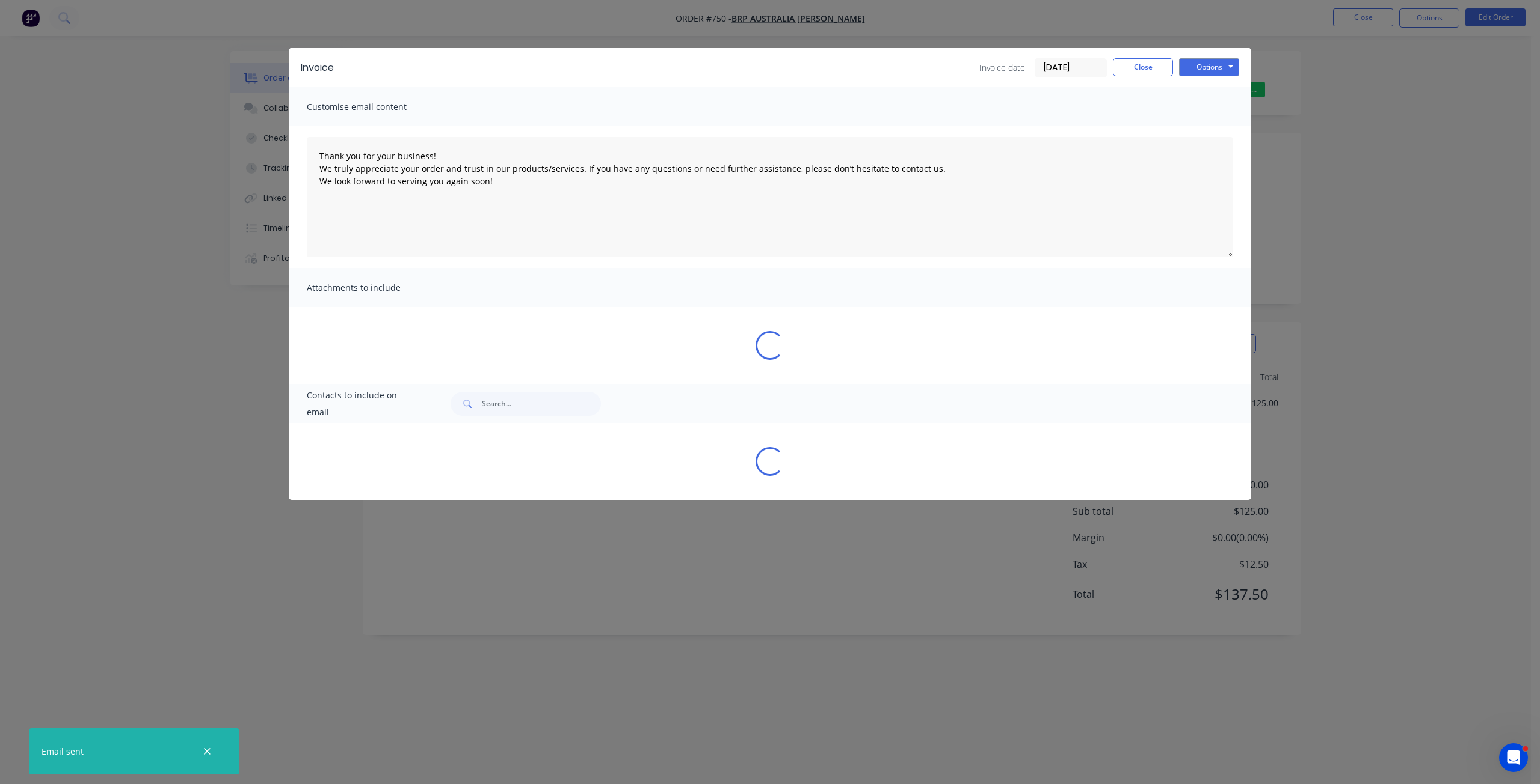
type textarea "Thank you for your business! We truly appreciate your order and trust in our pr…"
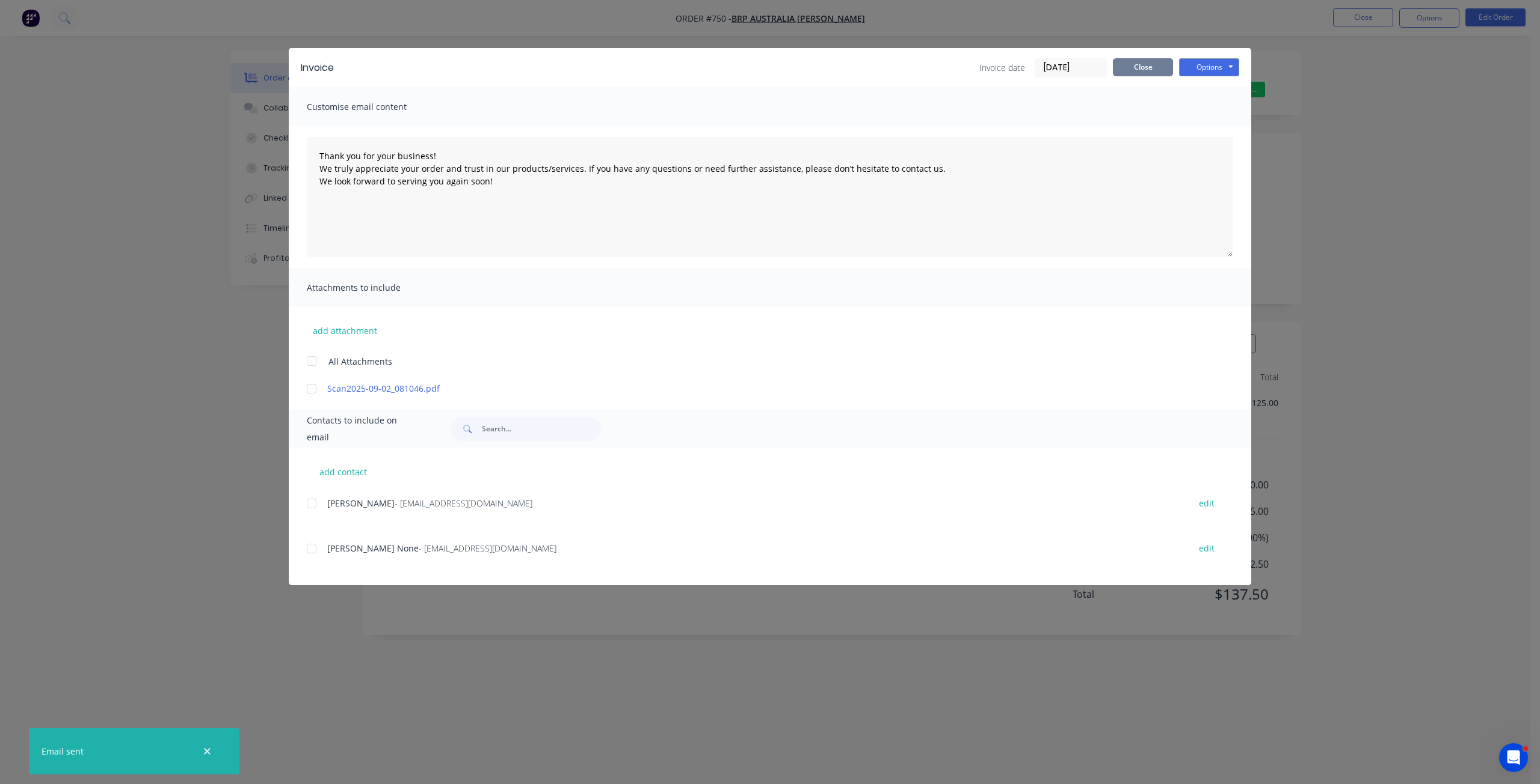
click at [1151, 68] on button "Close" at bounding box center [1143, 68] width 60 height 18
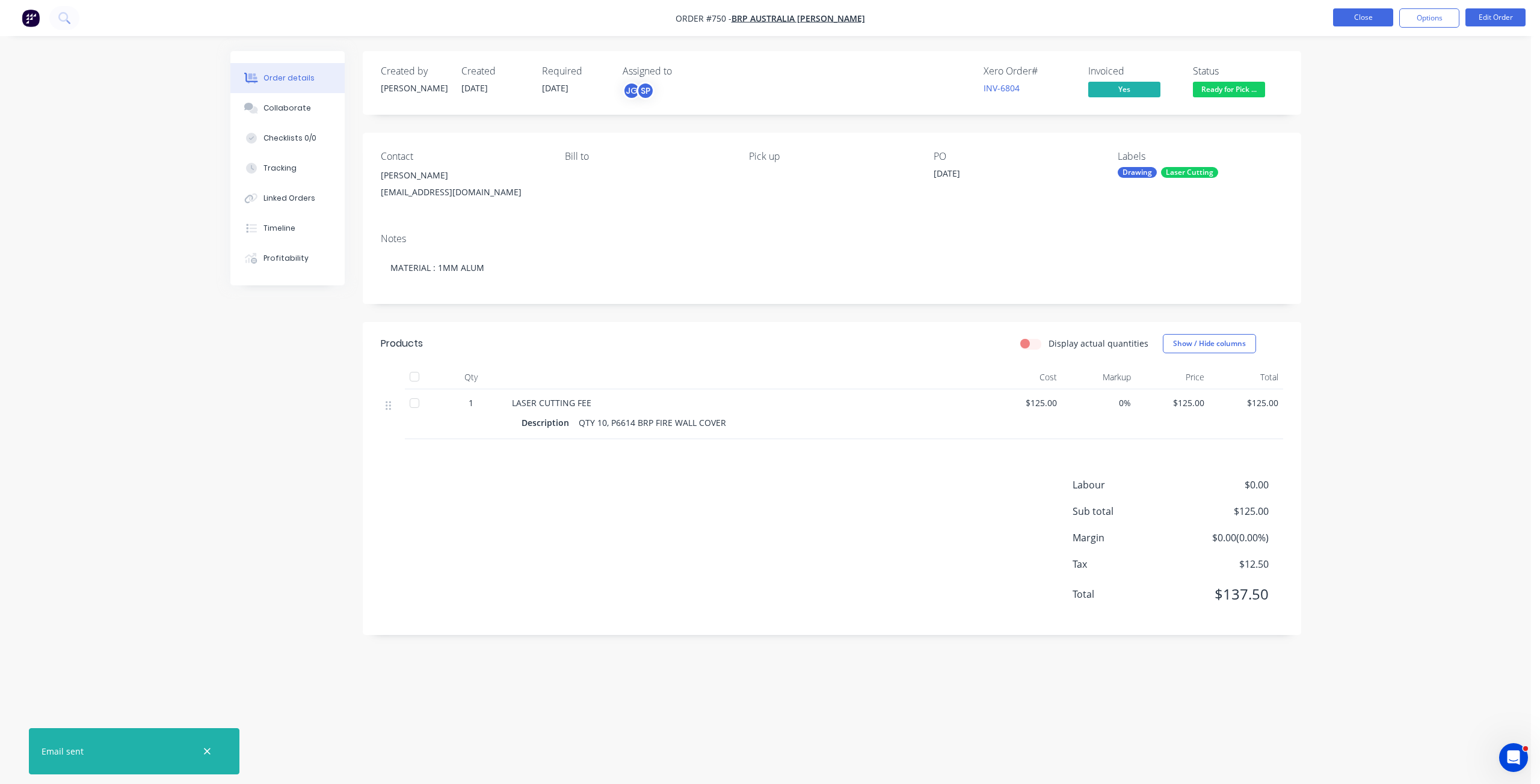
click at [1355, 15] on button "Close" at bounding box center [1362, 17] width 60 height 18
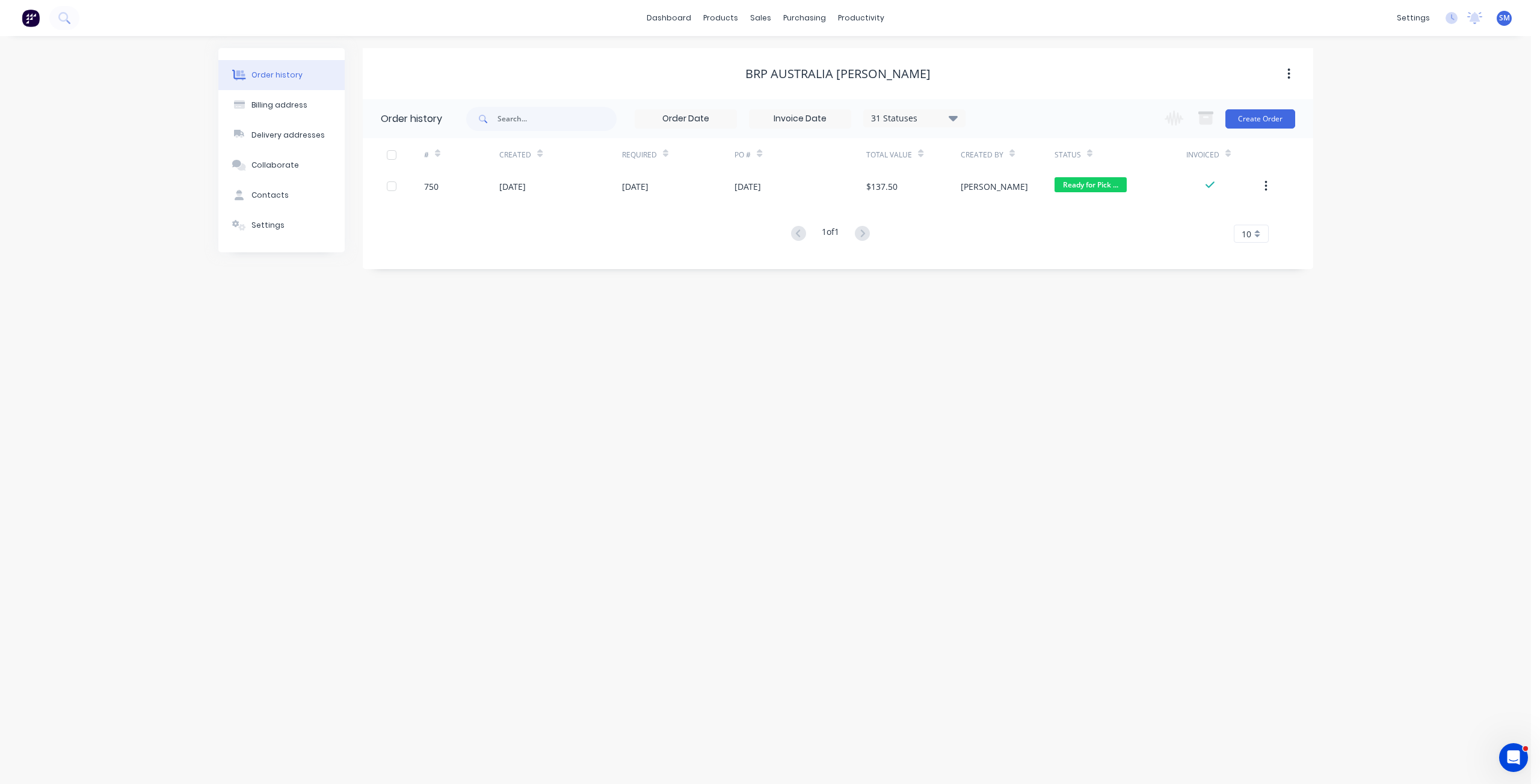
click at [1130, 68] on div "BRP Australia David Clark" at bounding box center [838, 74] width 950 height 14
click at [761, 18] on div "sales" at bounding box center [760, 18] width 33 height 18
click at [794, 80] on div "Customers" at bounding box center [802, 81] width 43 height 10
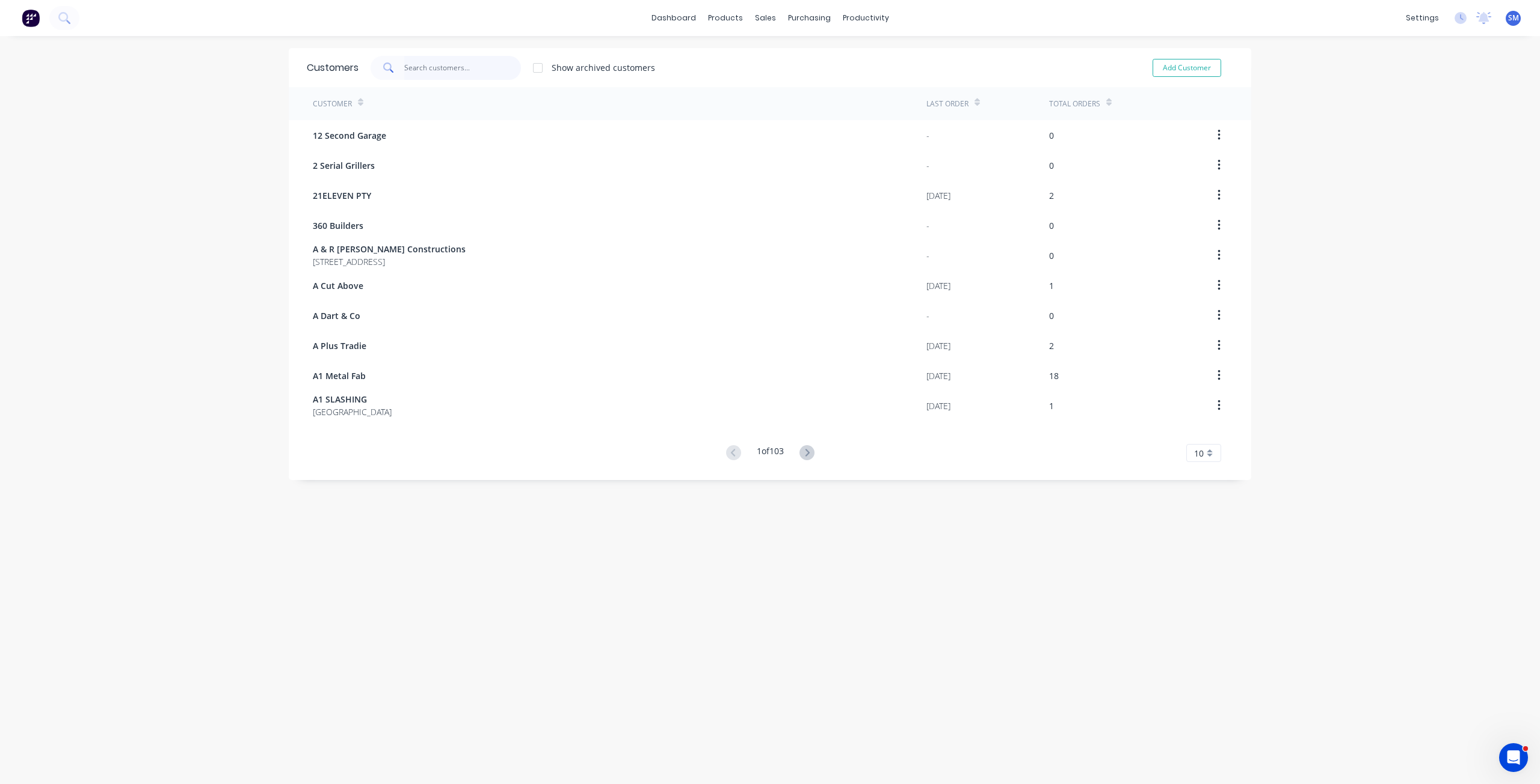
click at [408, 64] on input "text" at bounding box center [463, 68] width 117 height 24
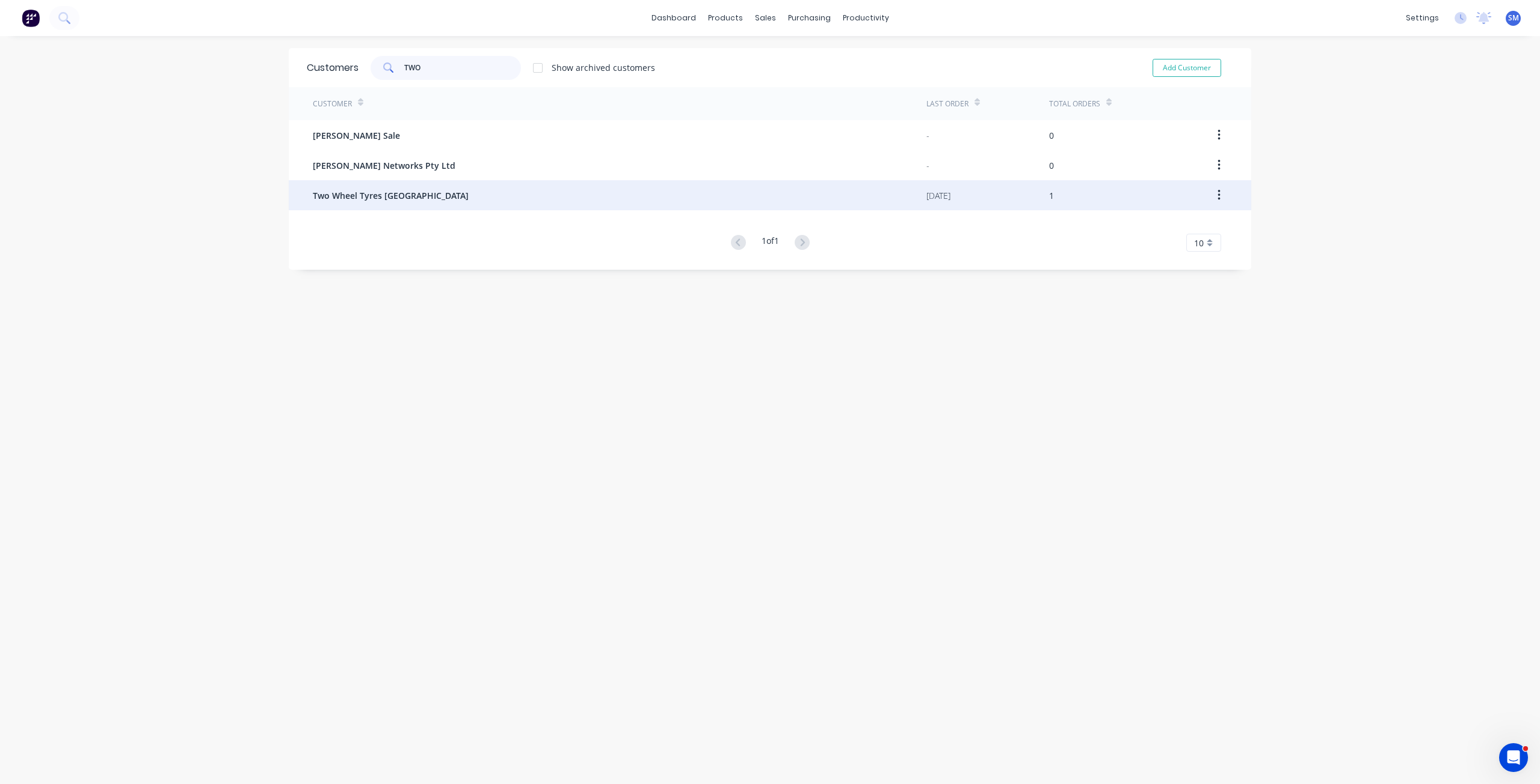
type input "TWO"
click at [384, 192] on span "Two Wheel Tyres [GEOGRAPHIC_DATA]" at bounding box center [391, 195] width 156 height 13
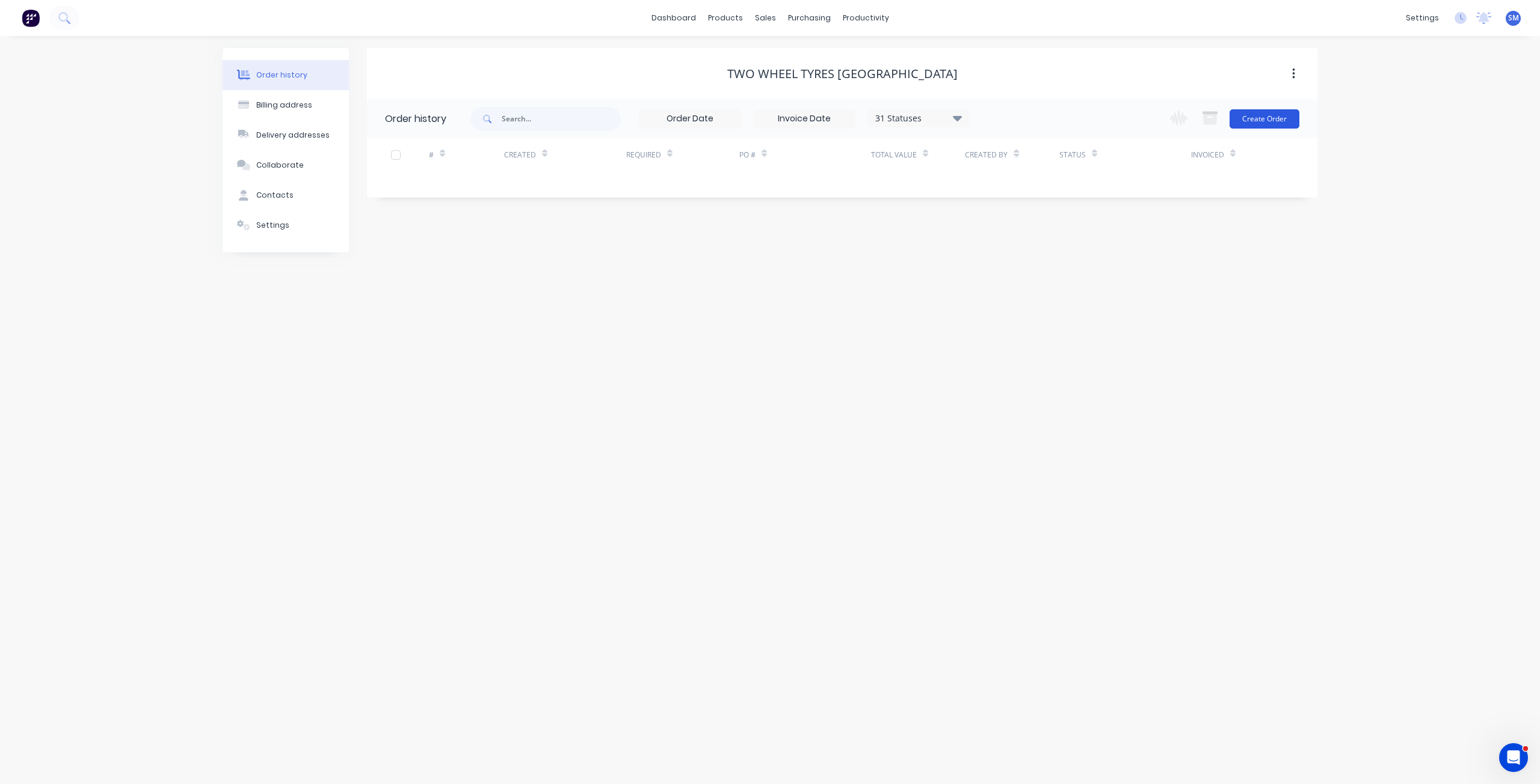
click at [1269, 117] on button "Create Order" at bounding box center [1264, 119] width 70 height 19
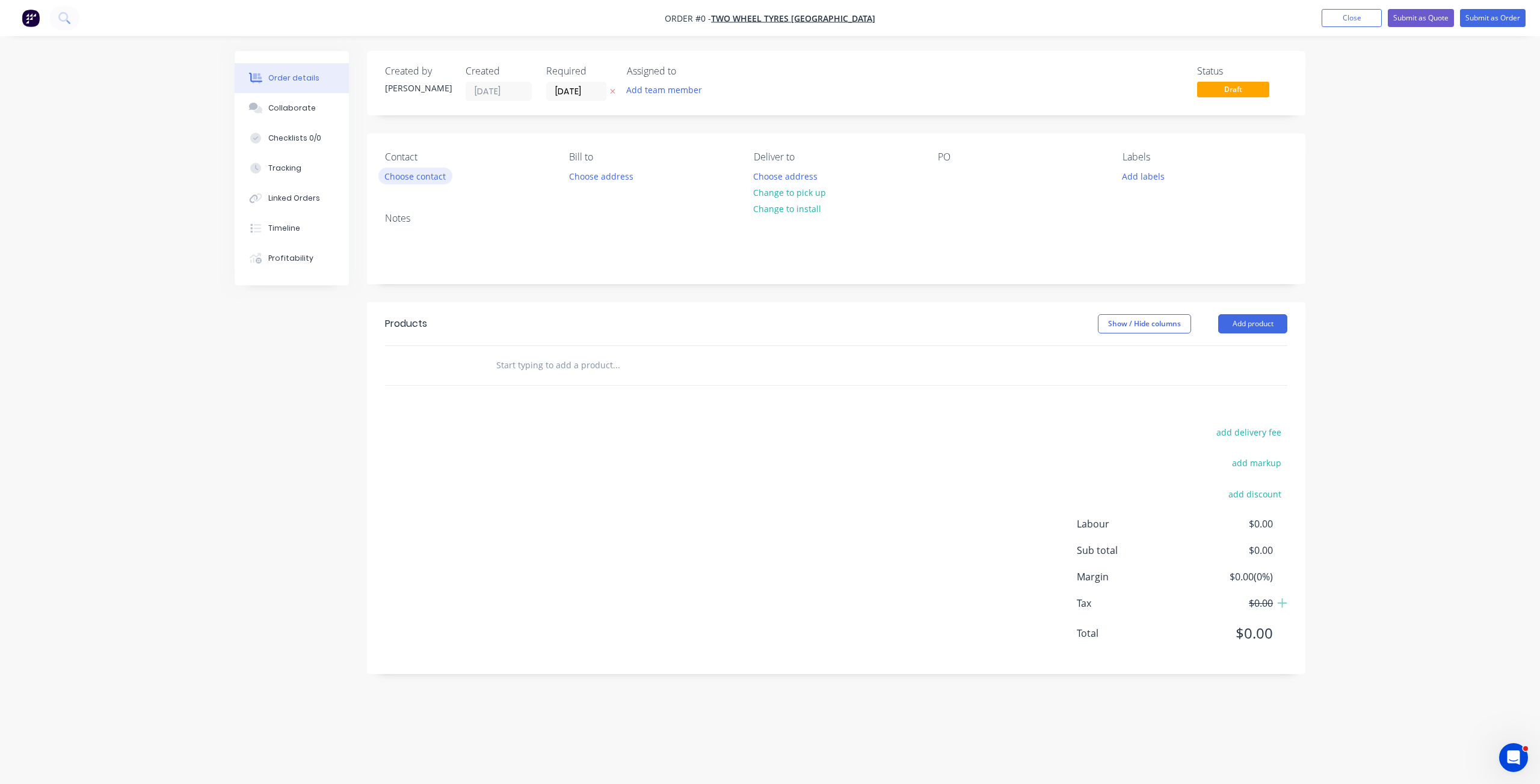
click at [430, 173] on button "Choose contact" at bounding box center [415, 176] width 74 height 16
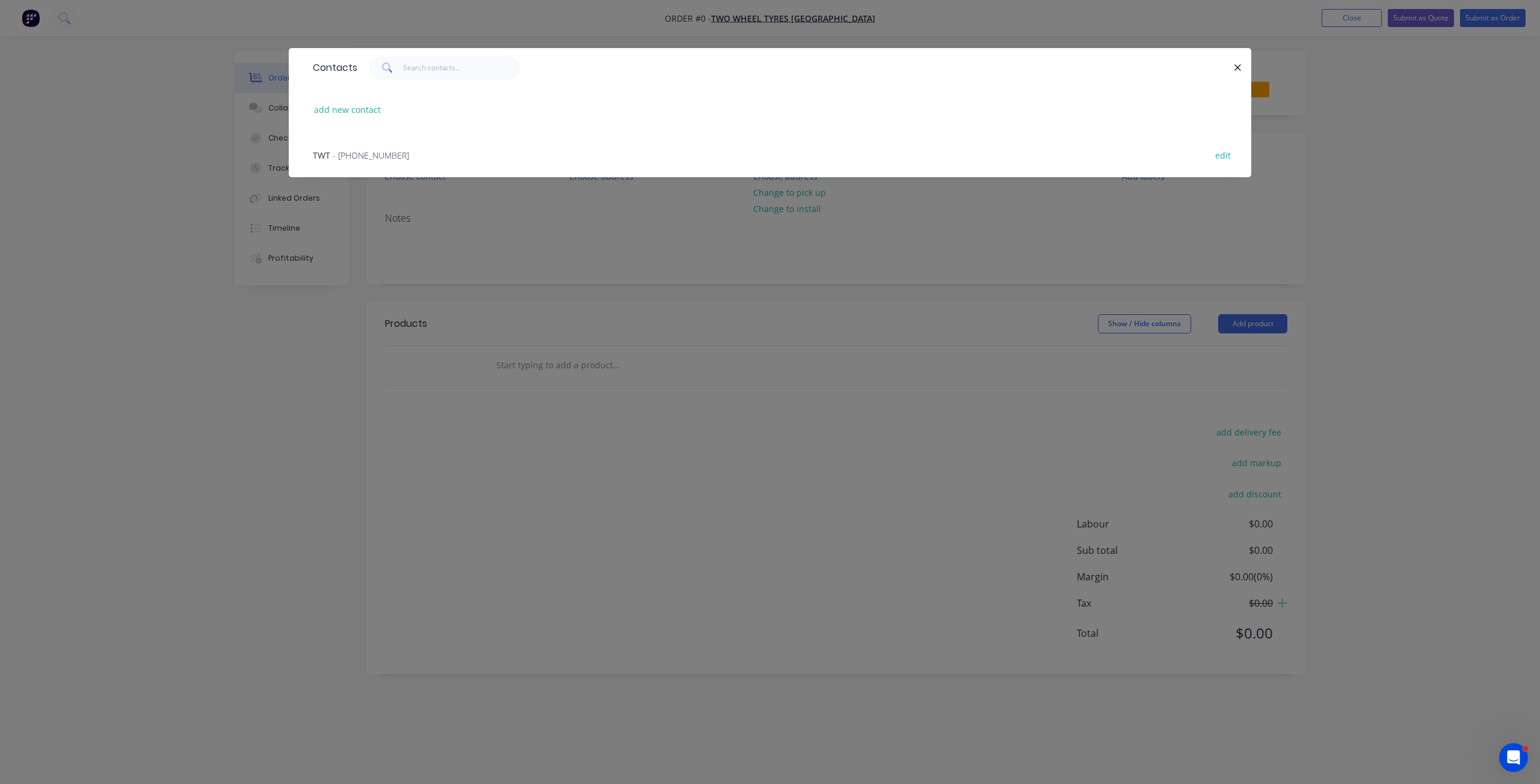
click at [365, 154] on span "- [PHONE_NUMBER]" at bounding box center [370, 155] width 76 height 11
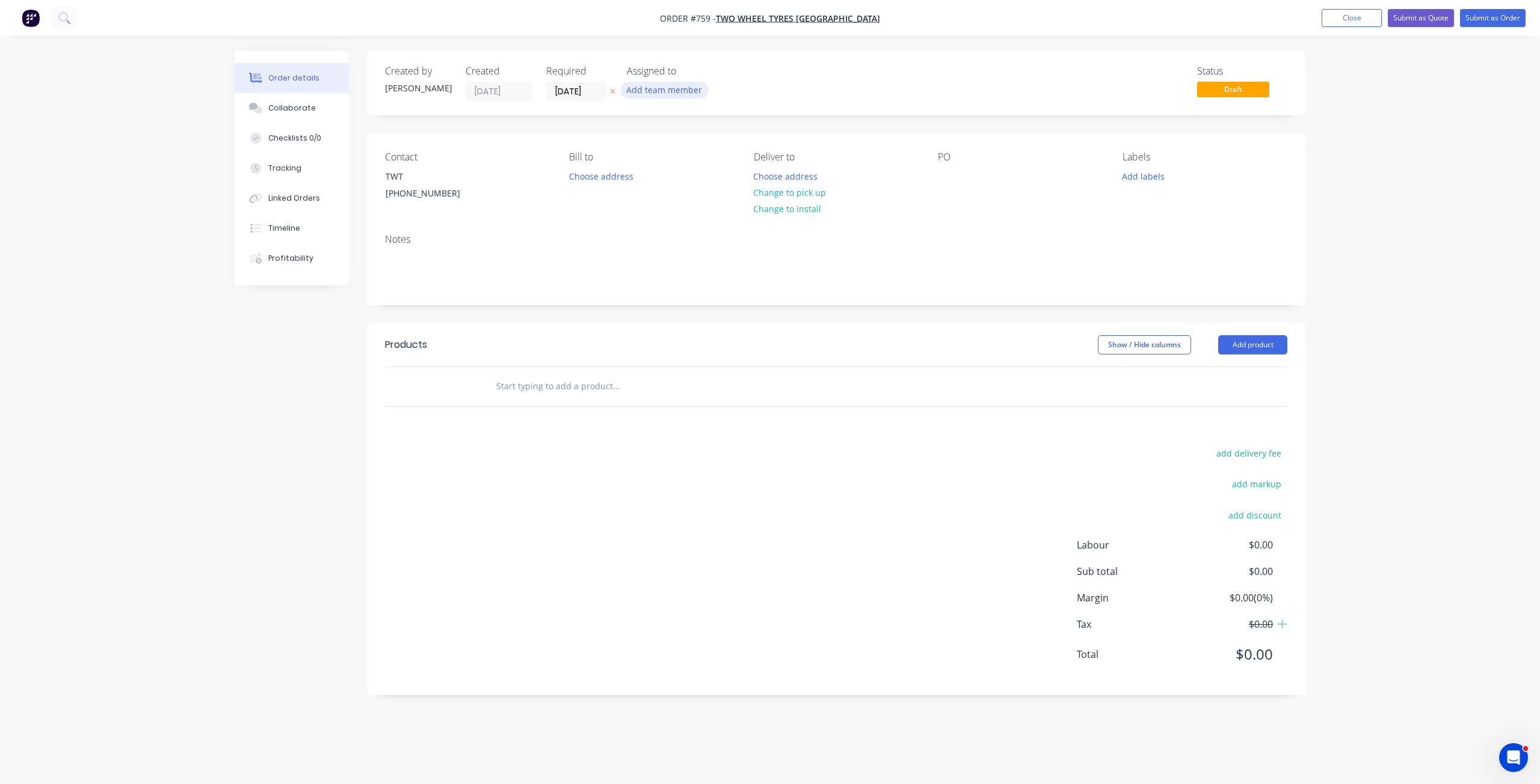
click at [665, 87] on button "Add team member" at bounding box center [665, 90] width 89 height 16
click at [591, 90] on input "[DATE]" at bounding box center [575, 91] width 59 height 18
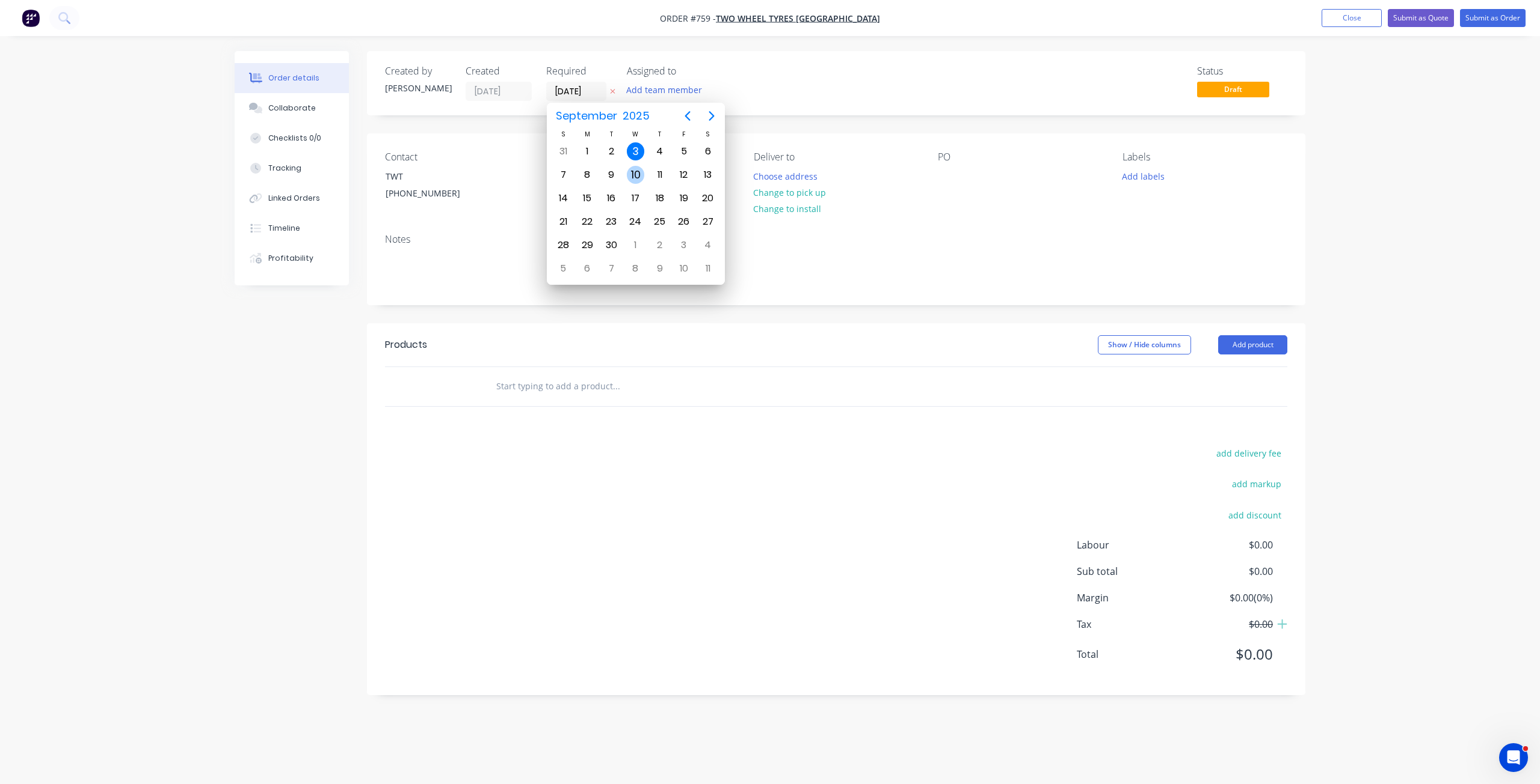
click at [636, 175] on div "10" at bounding box center [636, 174] width 18 height 18
type input "[DATE]"
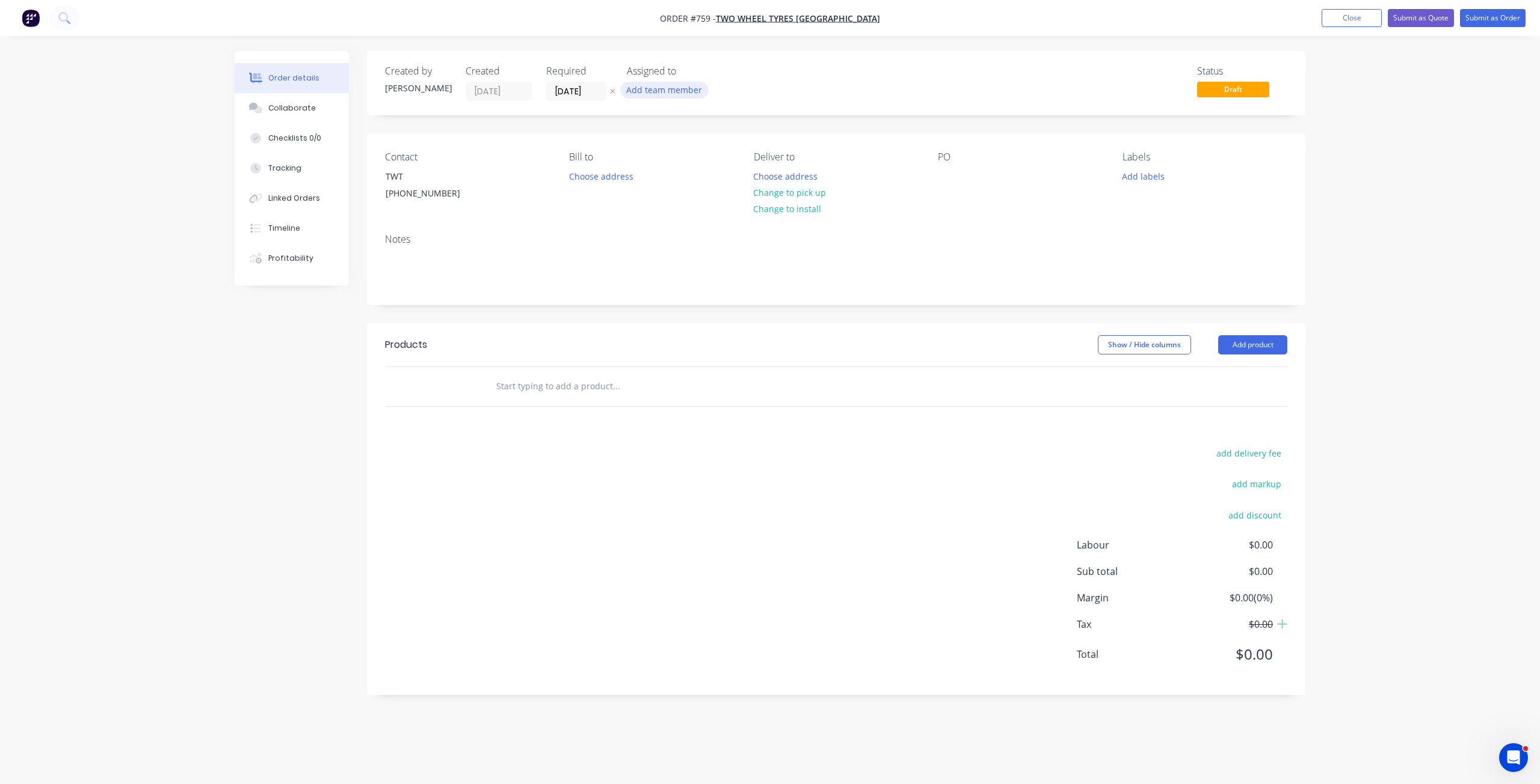
click at [652, 92] on button "Add team member" at bounding box center [665, 90] width 89 height 16
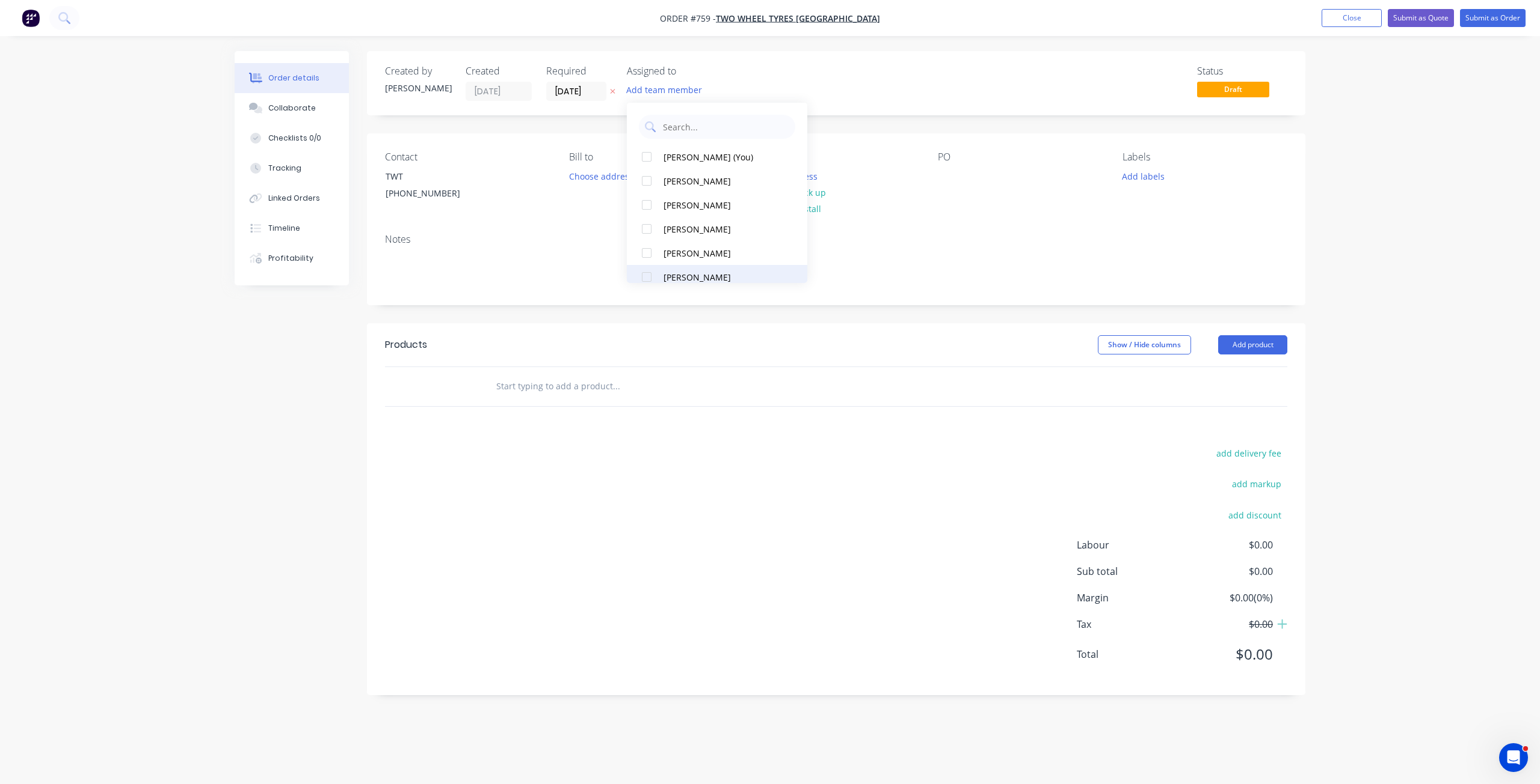
click at [676, 278] on div "[PERSON_NAME]" at bounding box center [724, 277] width 121 height 13
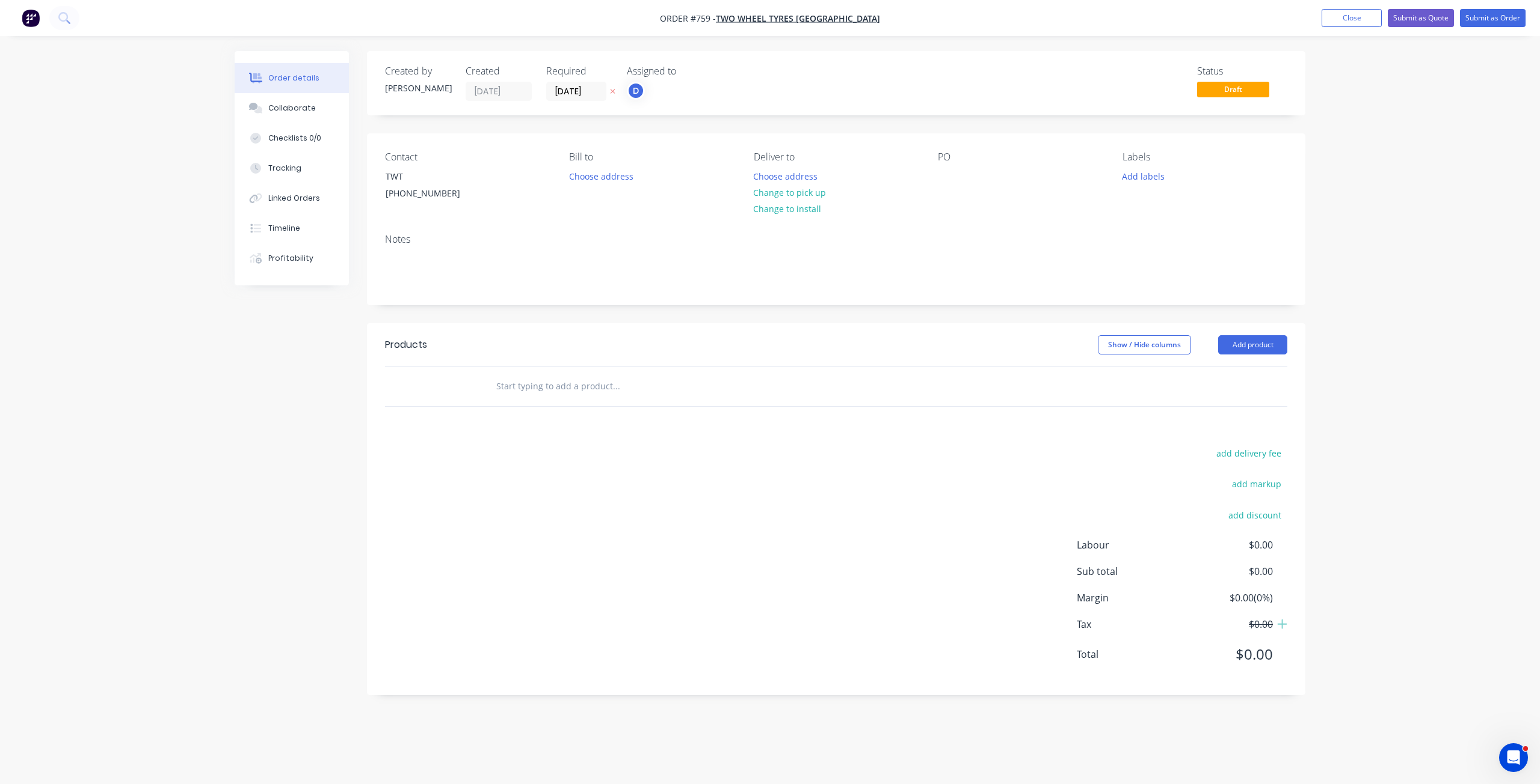
click at [846, 242] on div "Notes" at bounding box center [835, 240] width 902 height 11
click at [782, 174] on button "Choose address" at bounding box center [785, 176] width 77 height 16
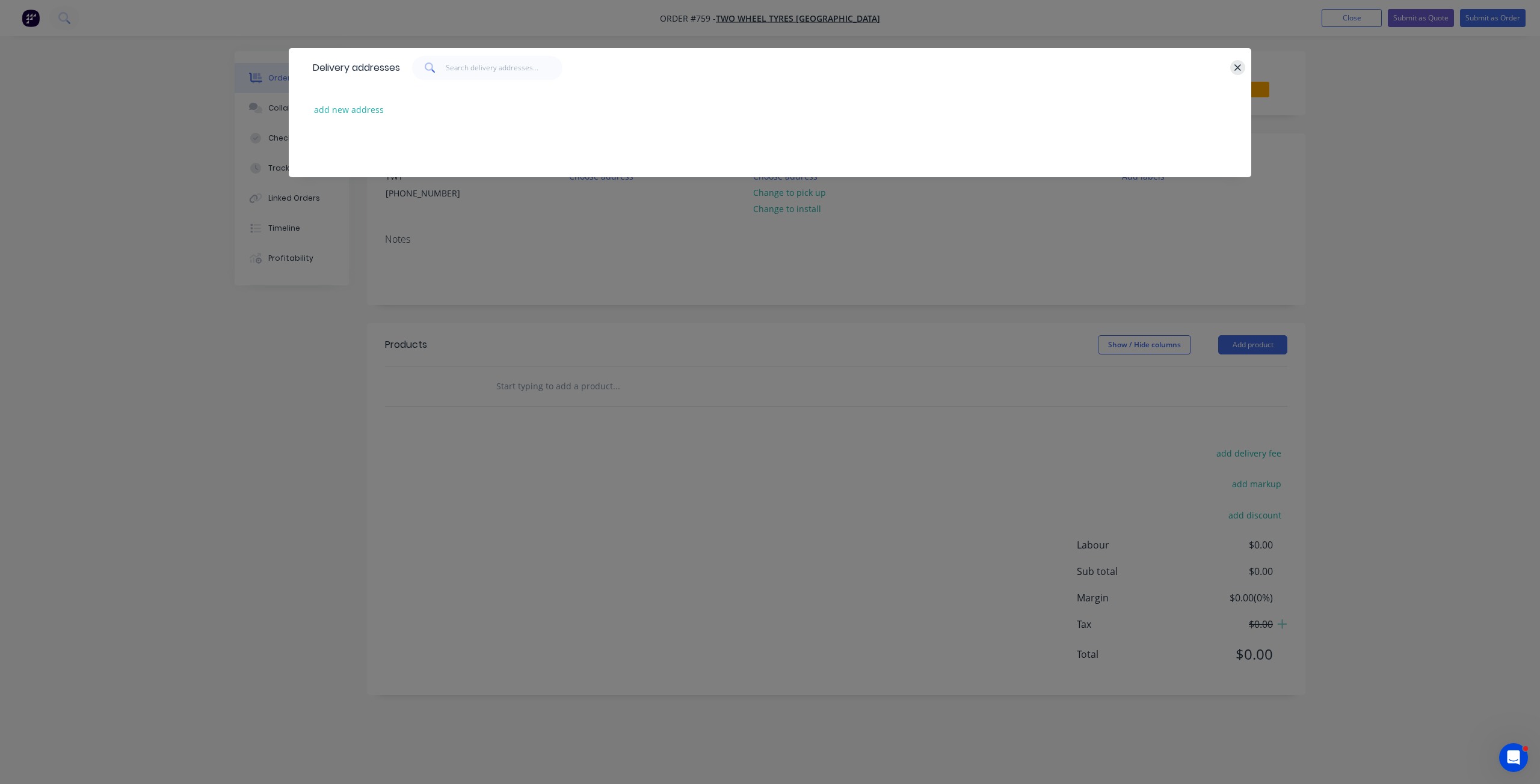
click at [1235, 69] on icon "button" at bounding box center [1237, 68] width 8 height 10
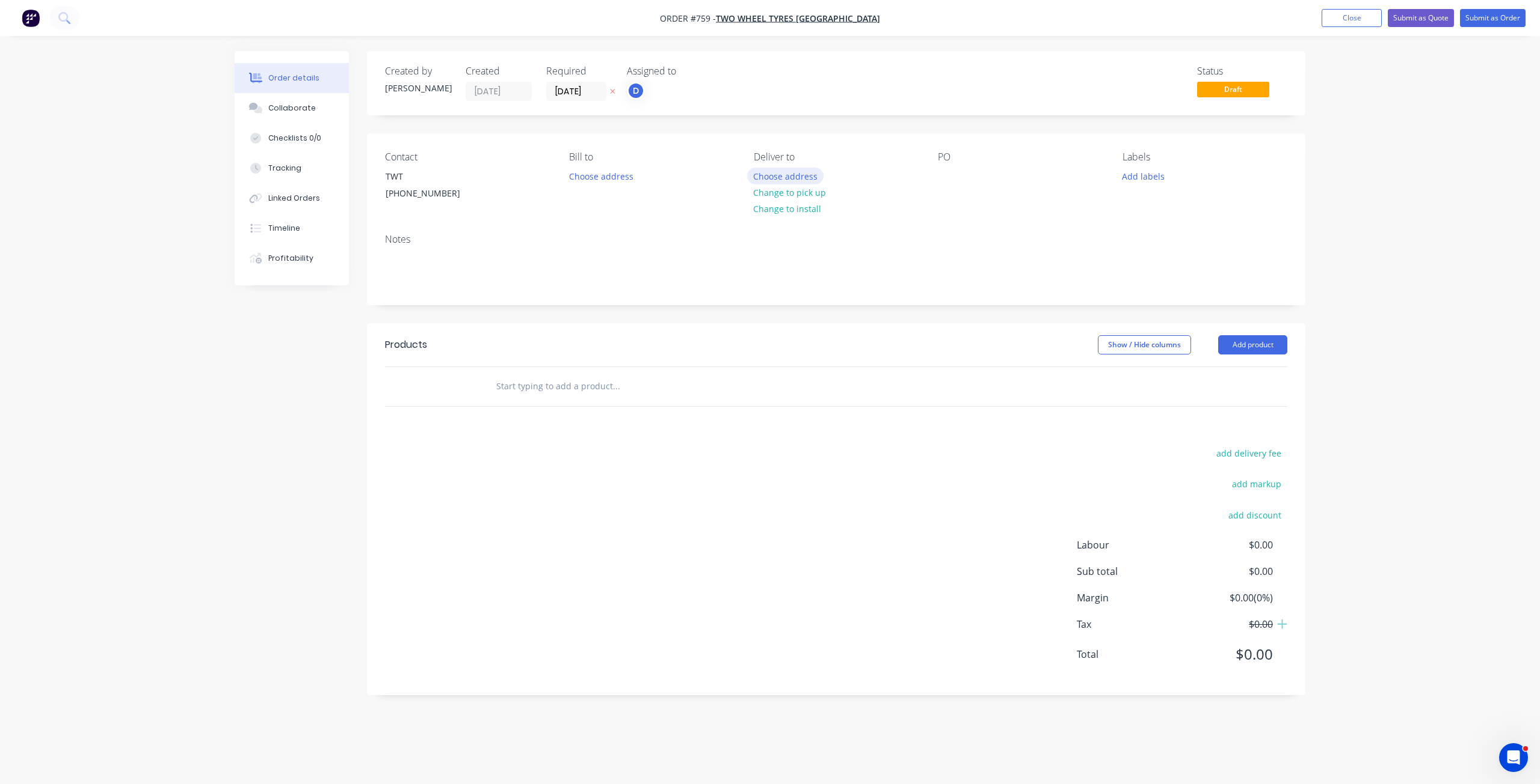
click at [793, 177] on button "Choose address" at bounding box center [785, 176] width 77 height 16
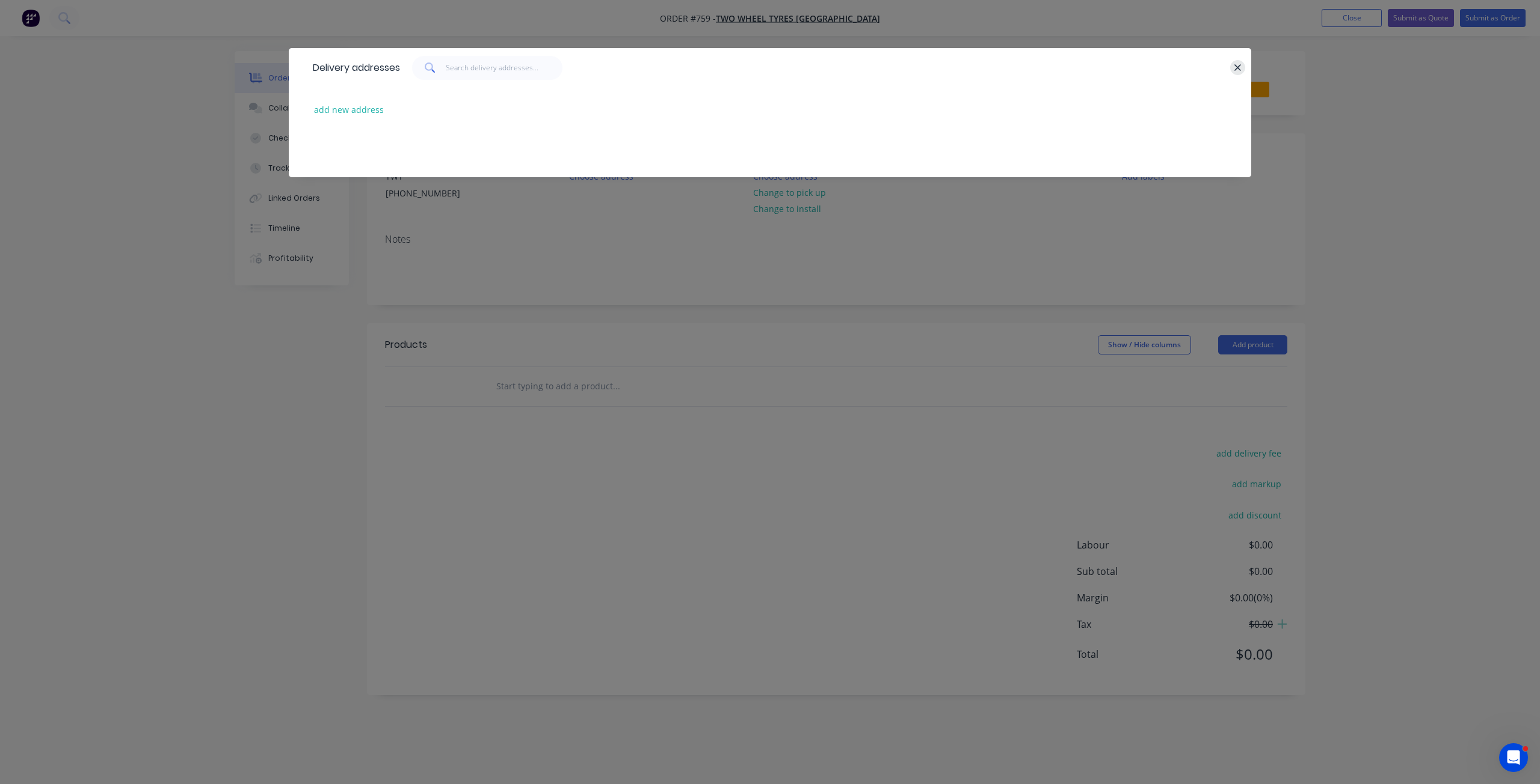
click at [1237, 65] on icon "button" at bounding box center [1237, 68] width 8 height 10
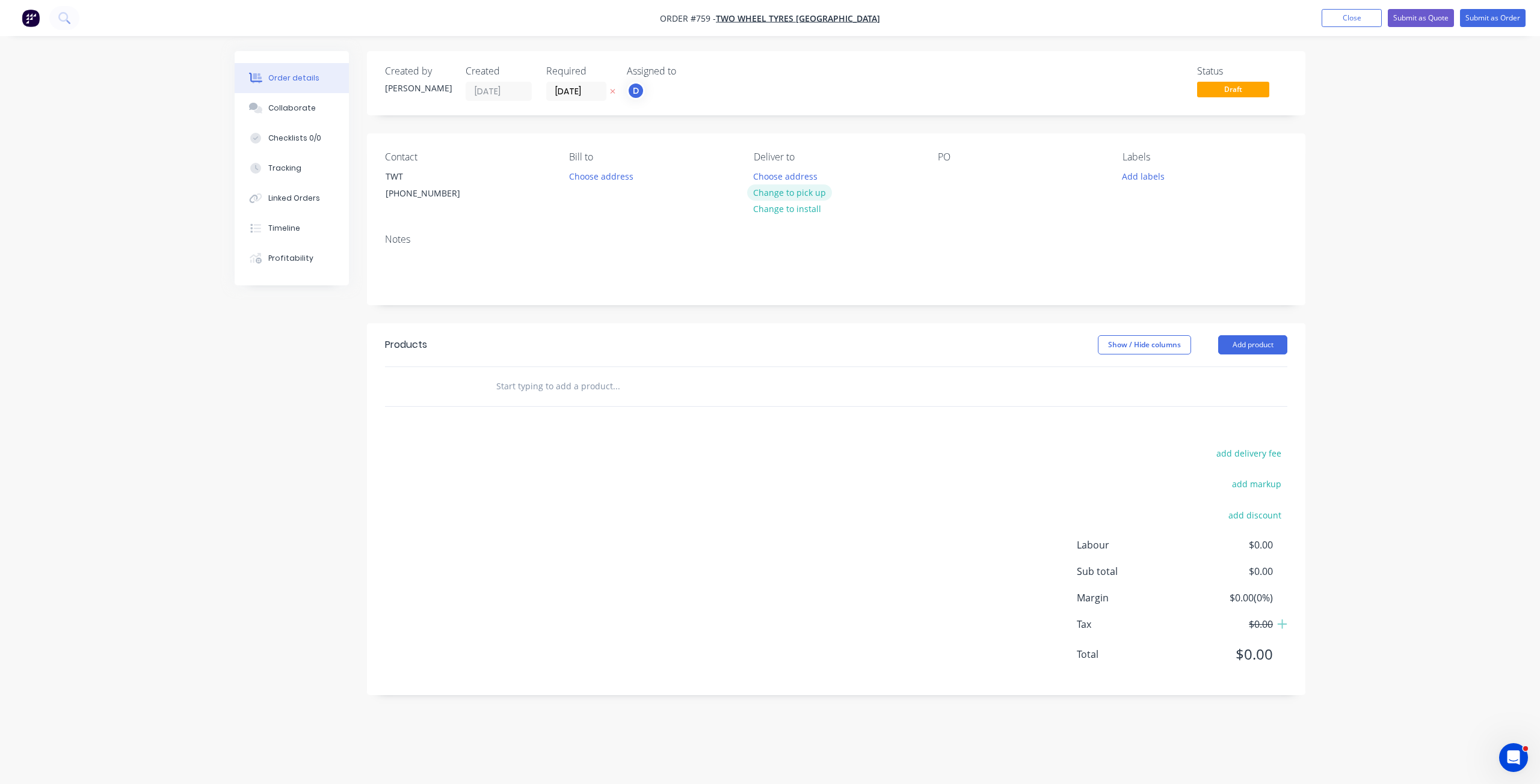
click at [785, 194] on button "Change to pick up" at bounding box center [789, 192] width 85 height 16
click at [934, 177] on div "Contact TWT [PHONE_NUMBER] Bill to Choose address Pick up Change to delivery Ch…" at bounding box center [836, 179] width 938 height 91
click at [942, 178] on div at bounding box center [947, 177] width 19 height 18
click at [1134, 175] on button "Add labels" at bounding box center [1143, 176] width 56 height 16
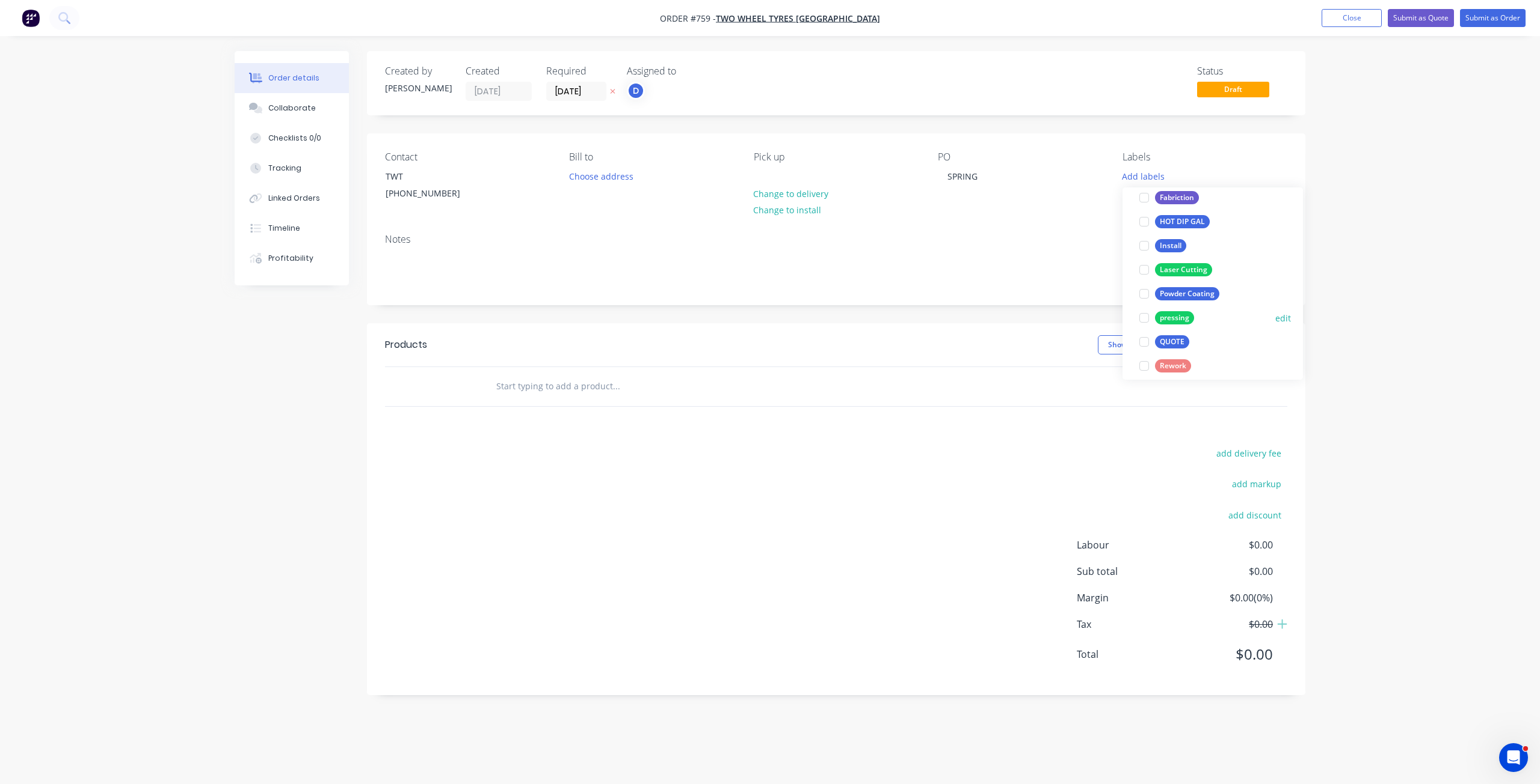
scroll to position [180, 0]
click at [1146, 273] on div at bounding box center [1144, 272] width 24 height 24
click at [1140, 302] on div at bounding box center [1144, 302] width 24 height 24
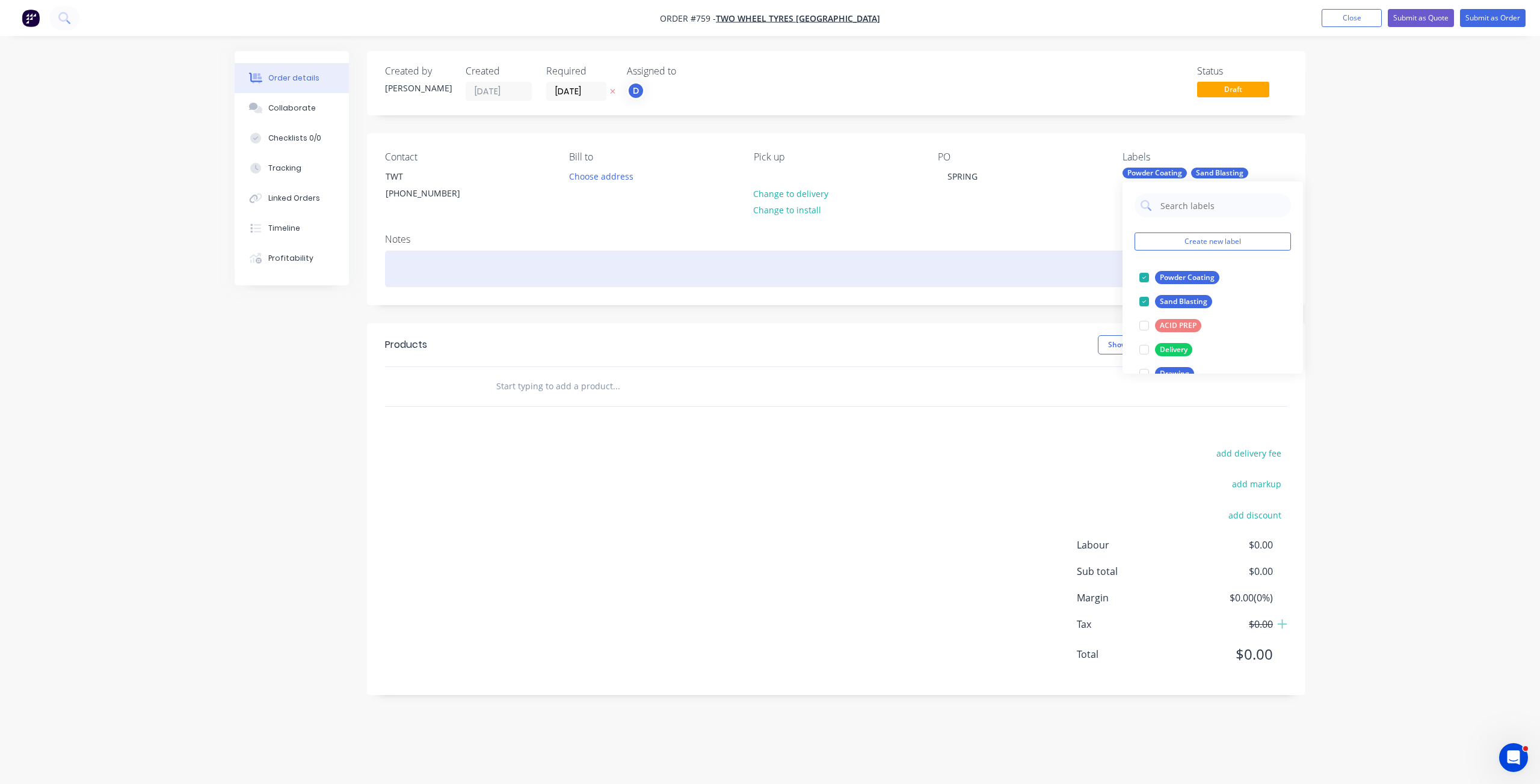
click at [408, 268] on div at bounding box center [835, 269] width 902 height 37
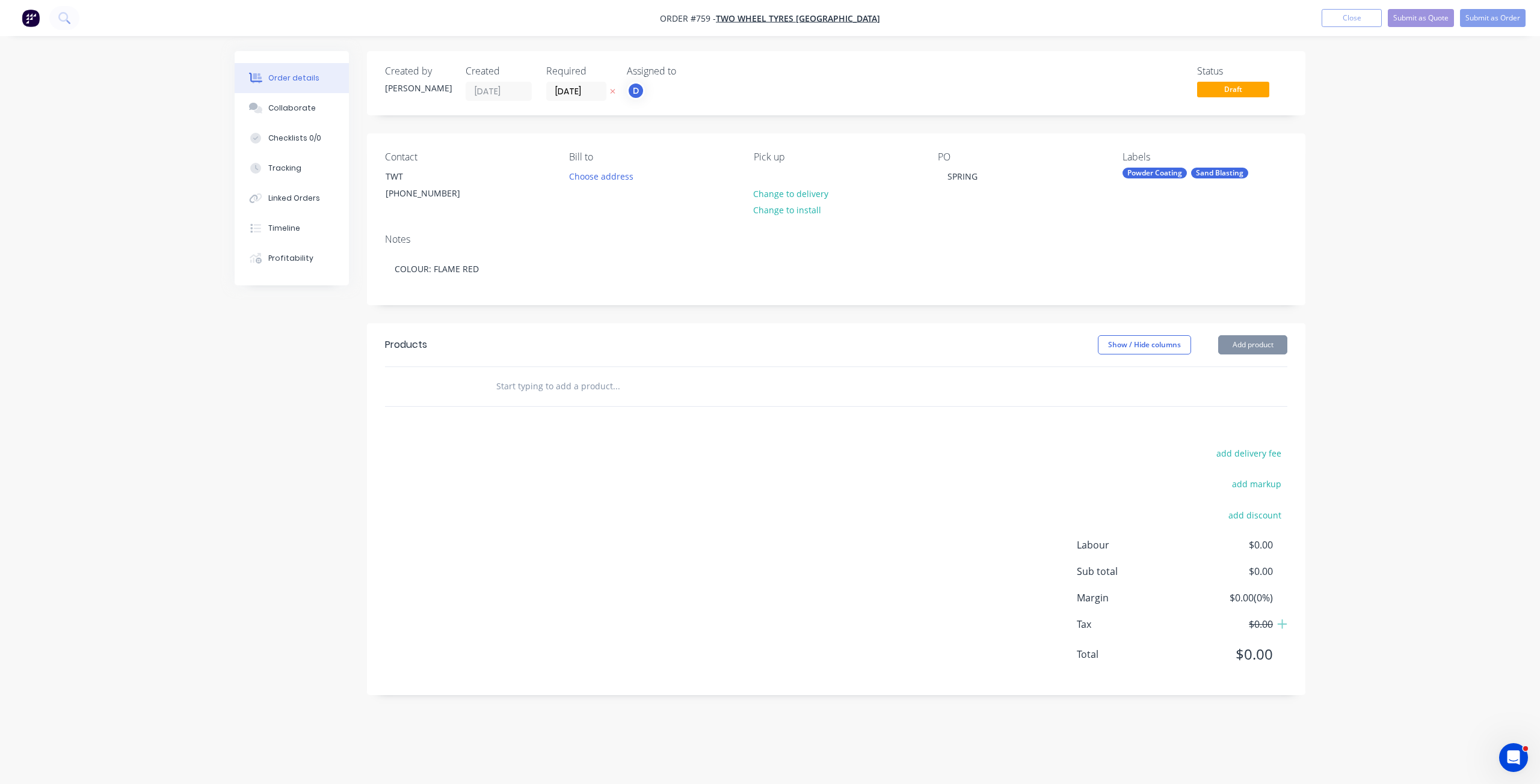
click at [510, 392] on input "text" at bounding box center [616, 387] width 241 height 24
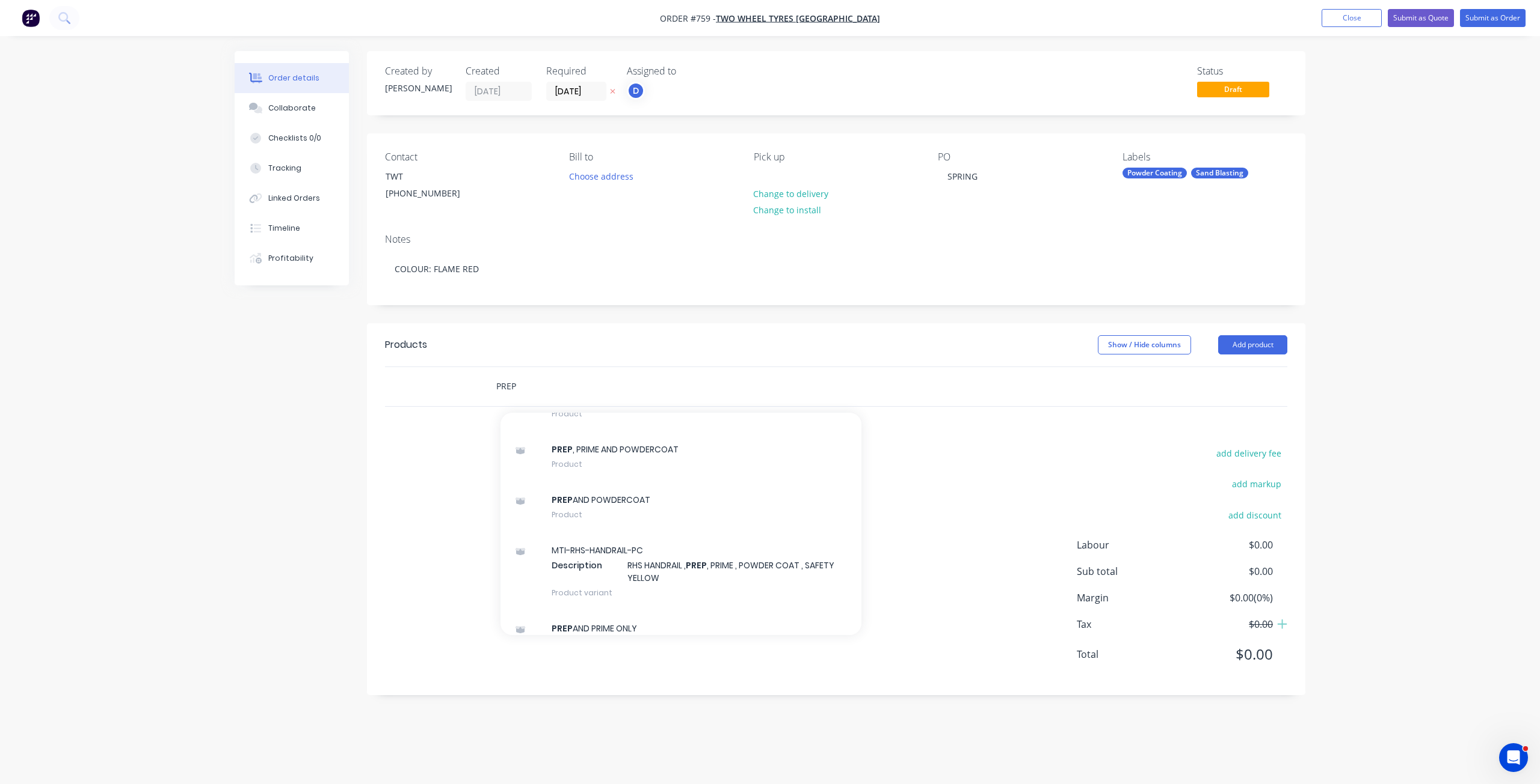
scroll to position [1142, 0]
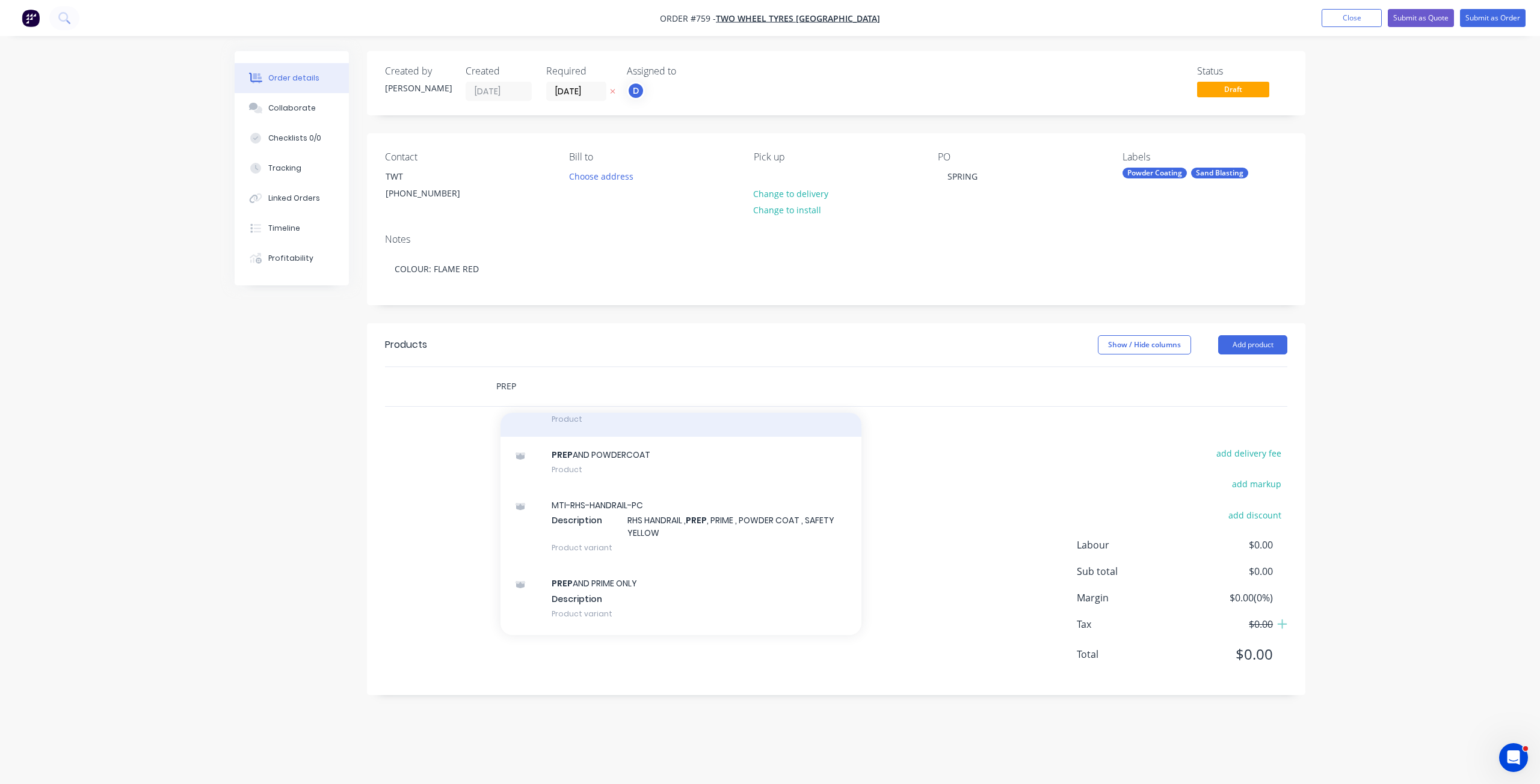
type input "PREP"
click at [595, 421] on div "PREP , PRIME AND POWDERCOAT Product" at bounding box center [681, 412] width 361 height 51
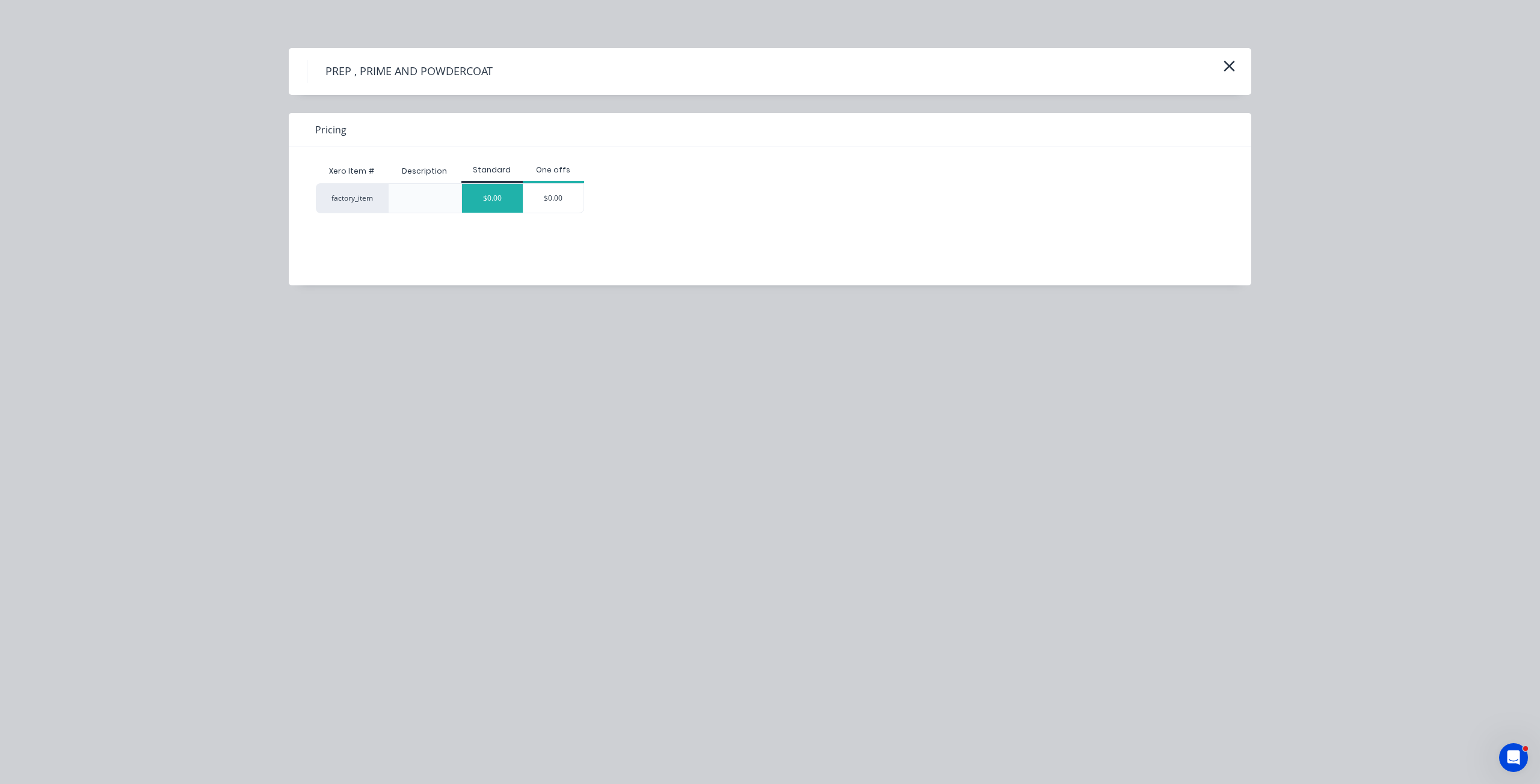
click at [489, 201] on div "$0.00" at bounding box center [492, 199] width 60 height 29
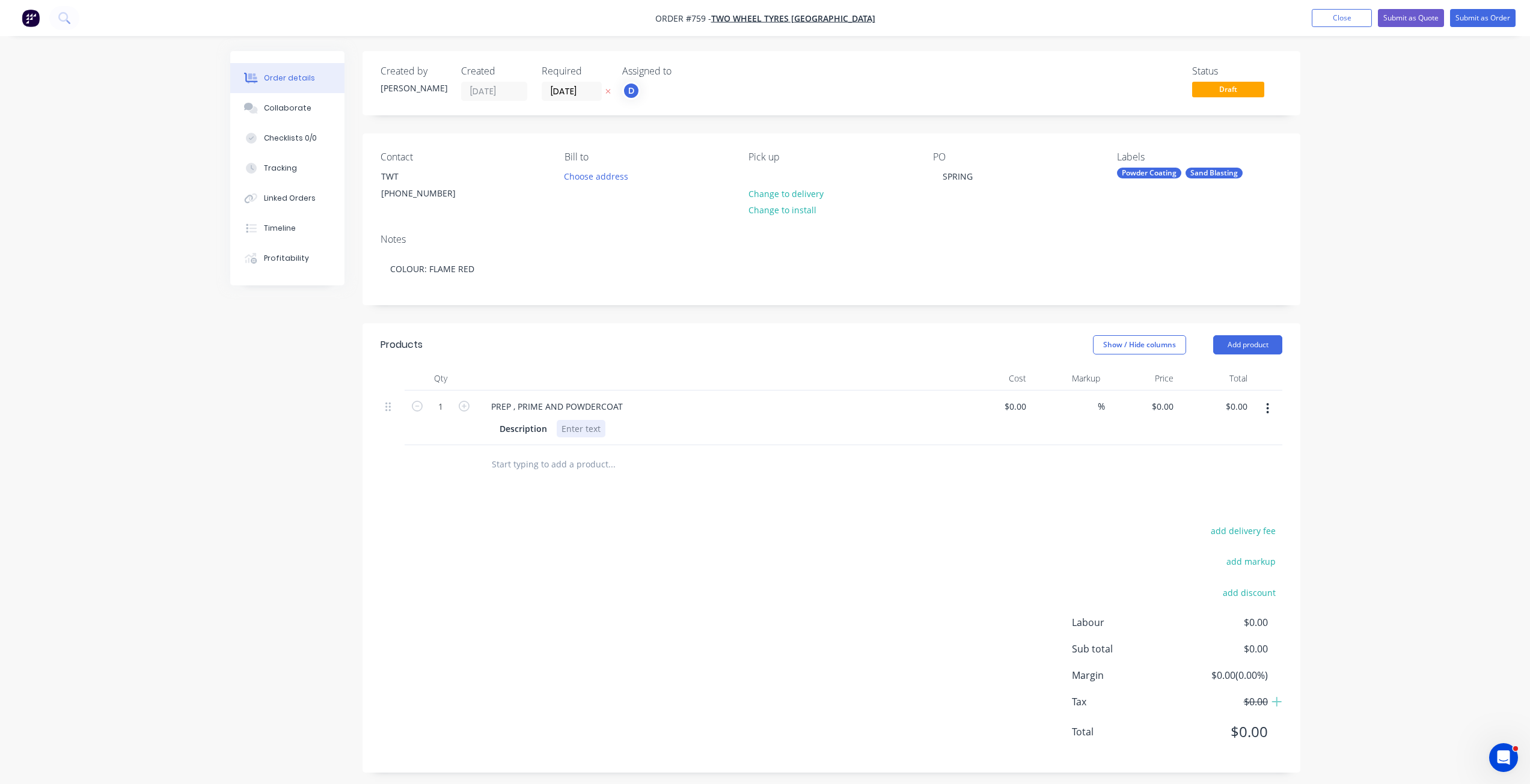
click at [570, 430] on div at bounding box center [581, 429] width 49 height 18
click at [1475, 23] on button "Submit as Order" at bounding box center [1483, 18] width 65 height 18
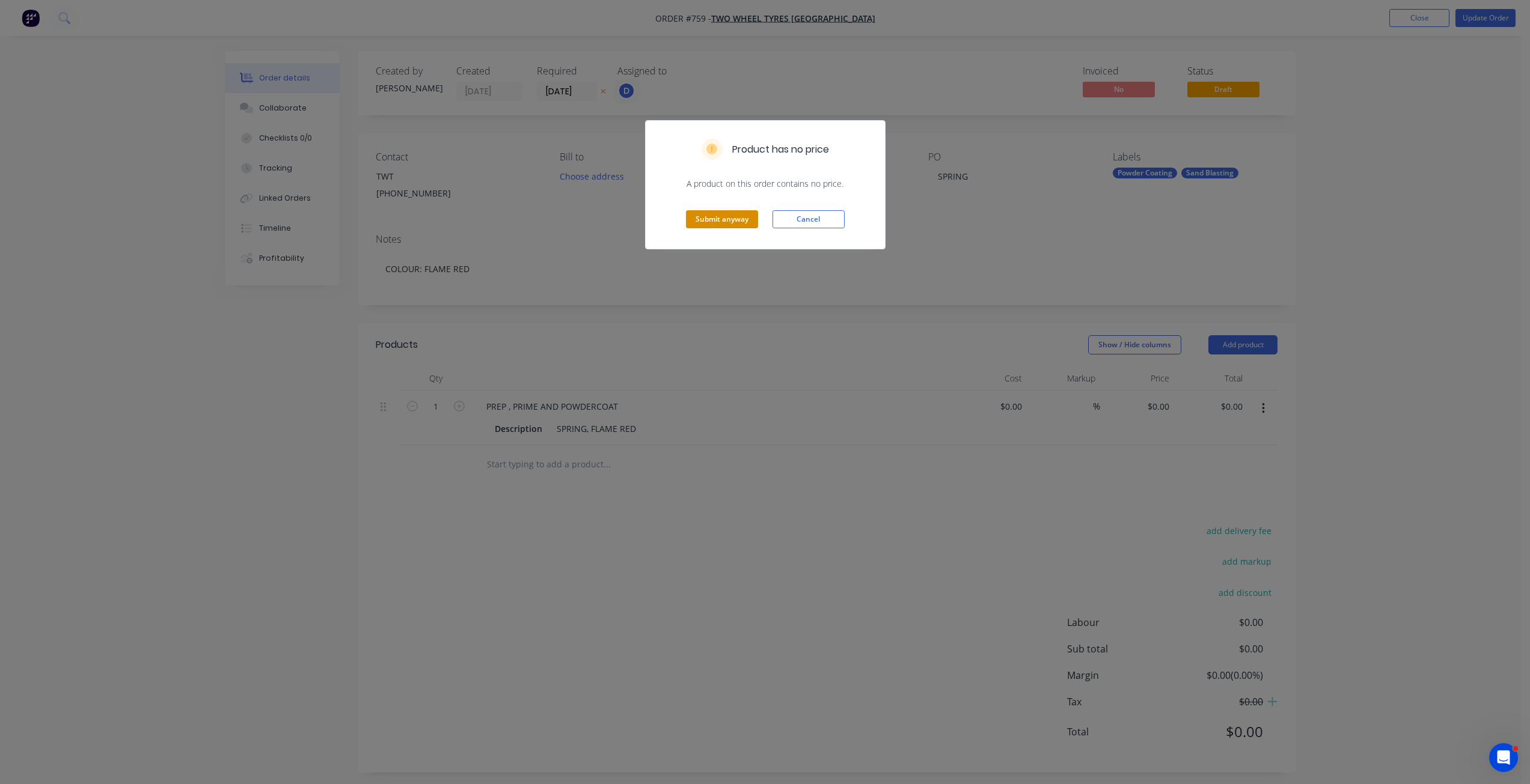
click at [735, 221] on button "Submit anyway" at bounding box center [722, 220] width 72 height 18
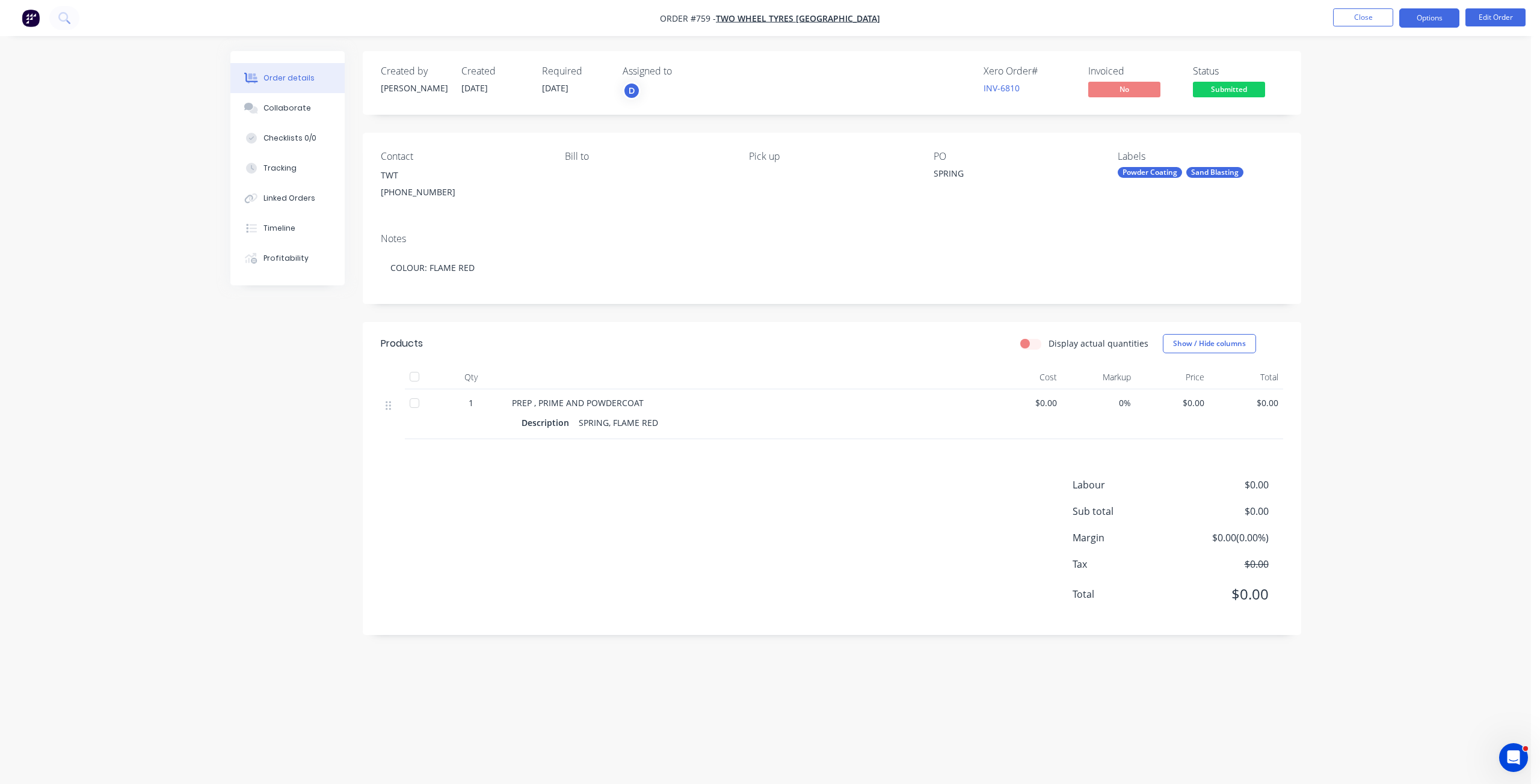
click at [1424, 23] on button "Options" at bounding box center [1429, 18] width 60 height 19
click at [1373, 146] on div "Work Order" at bounding box center [1393, 146] width 111 height 18
click at [1367, 122] on div "Without pricing" at bounding box center [1393, 121] width 111 height 18
